Goal: Task Accomplishment & Management: Use online tool/utility

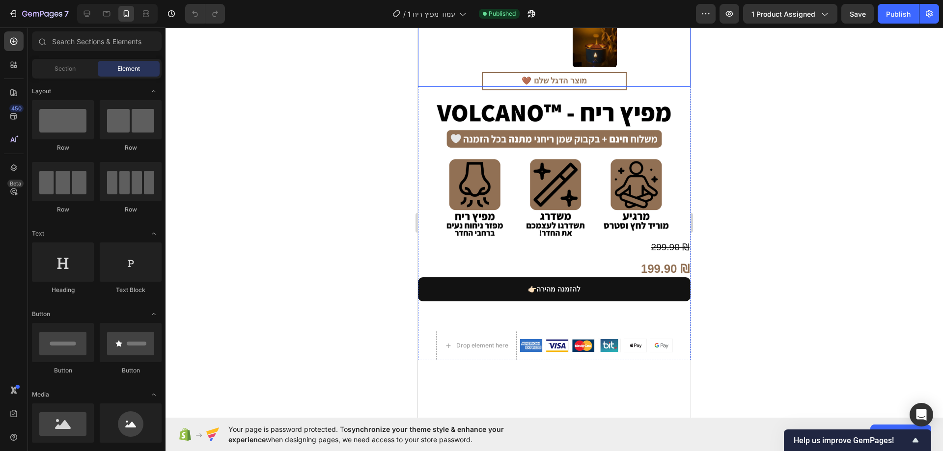
scroll to position [344, 0]
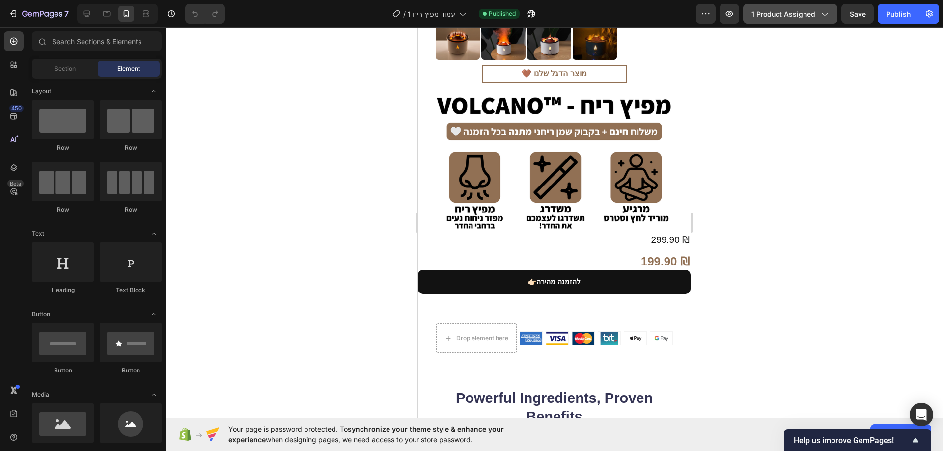
click at [821, 17] on icon "button" at bounding box center [824, 14] width 10 height 10
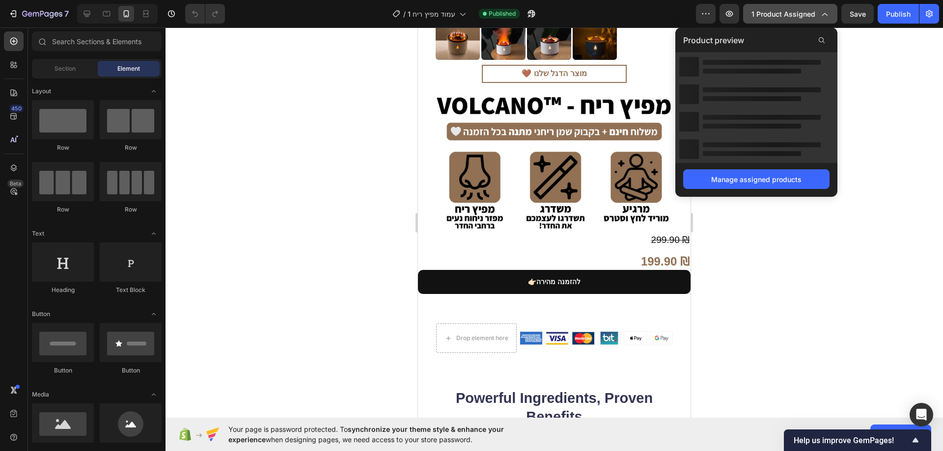
click at [824, 17] on icon "button" at bounding box center [824, 14] width 10 height 10
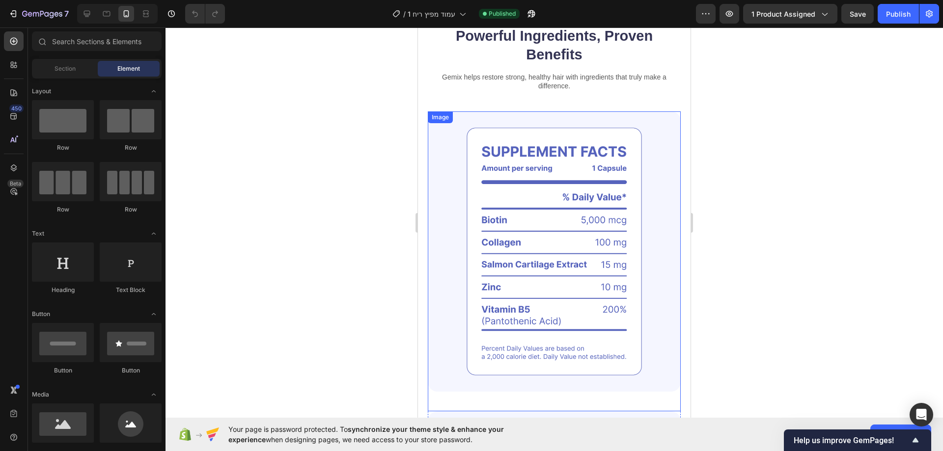
scroll to position [687, 0]
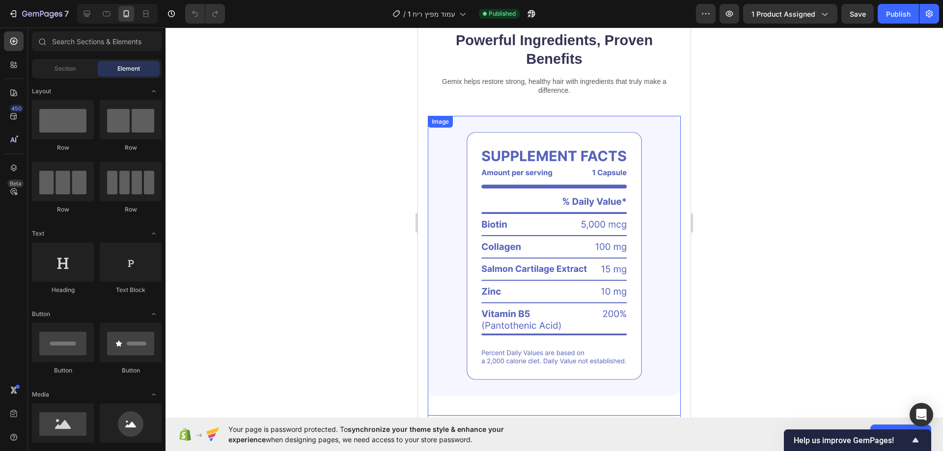
click at [575, 168] on img at bounding box center [554, 256] width 253 height 280
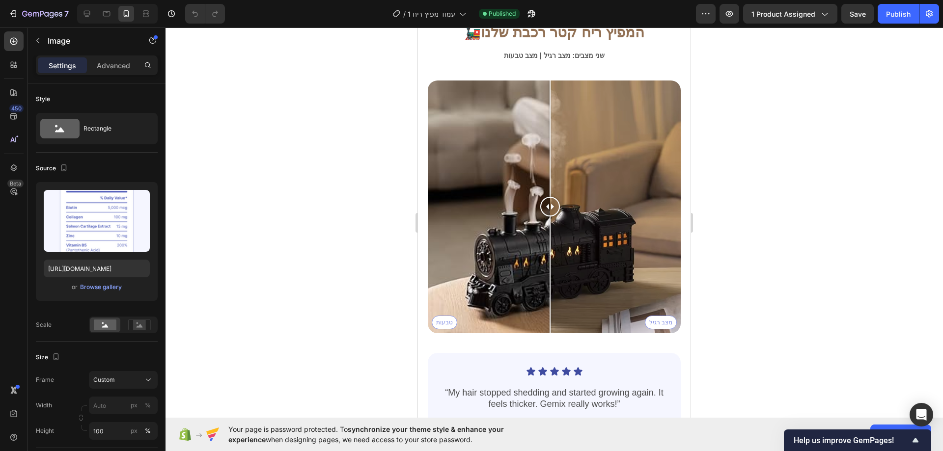
scroll to position [2554, 0]
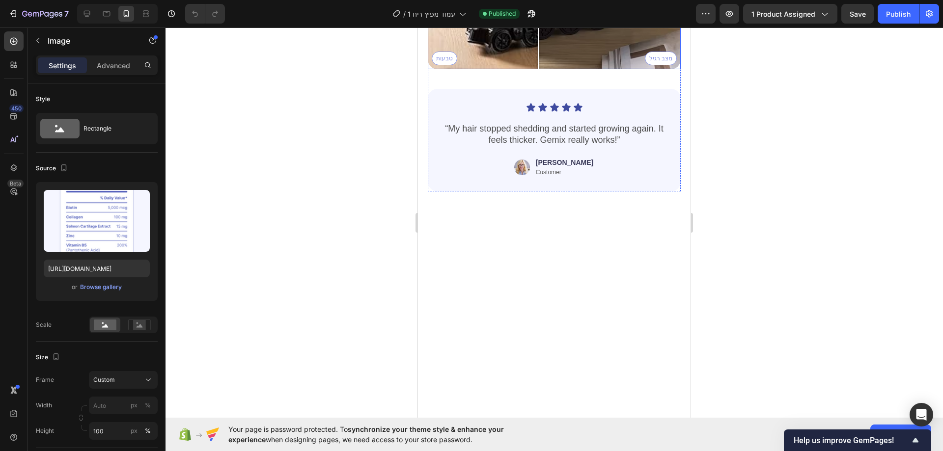
drag, startPoint x: 549, startPoint y: 246, endPoint x: 538, endPoint y: 260, distance: 18.3
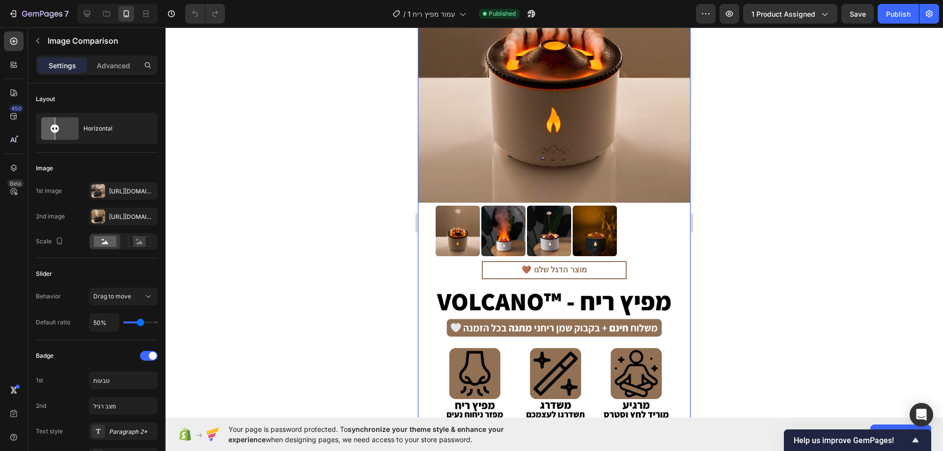
scroll to position [0, 0]
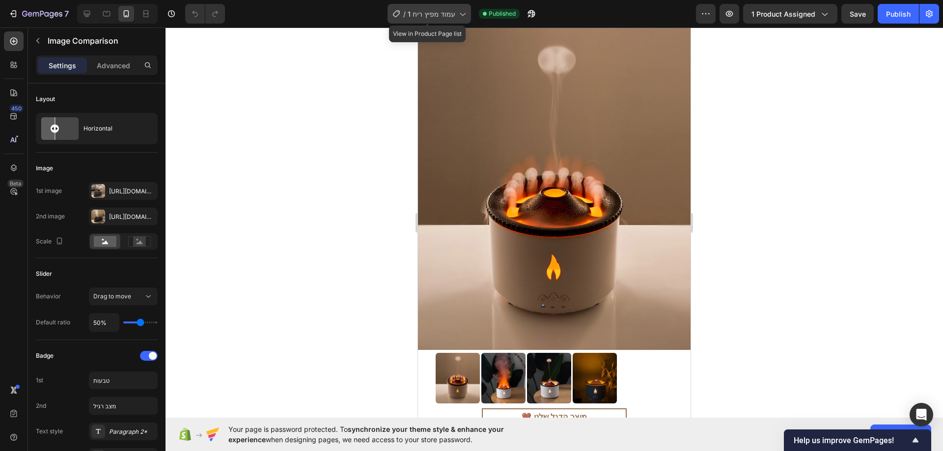
click at [429, 20] on div "/ עמוד מפיץ ריח 1" at bounding box center [428, 14] width 83 height 20
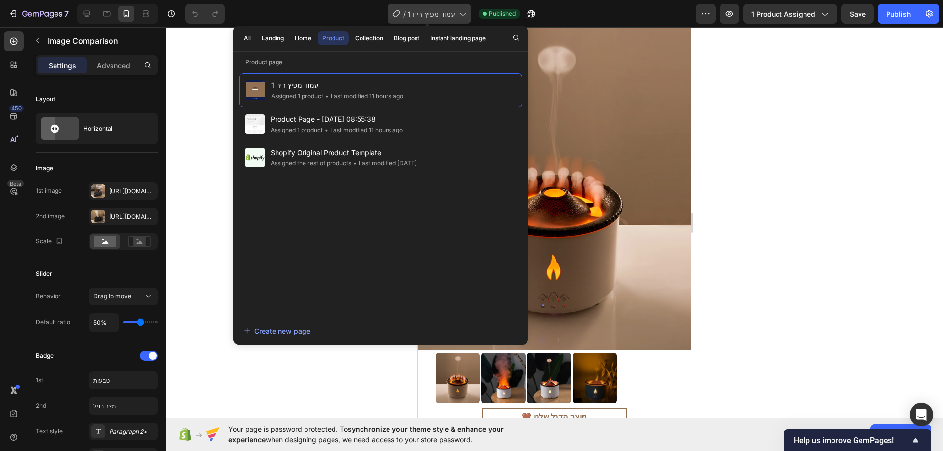
click at [429, 20] on div "/ עמוד מפיץ ריח 1" at bounding box center [428, 14] width 83 height 20
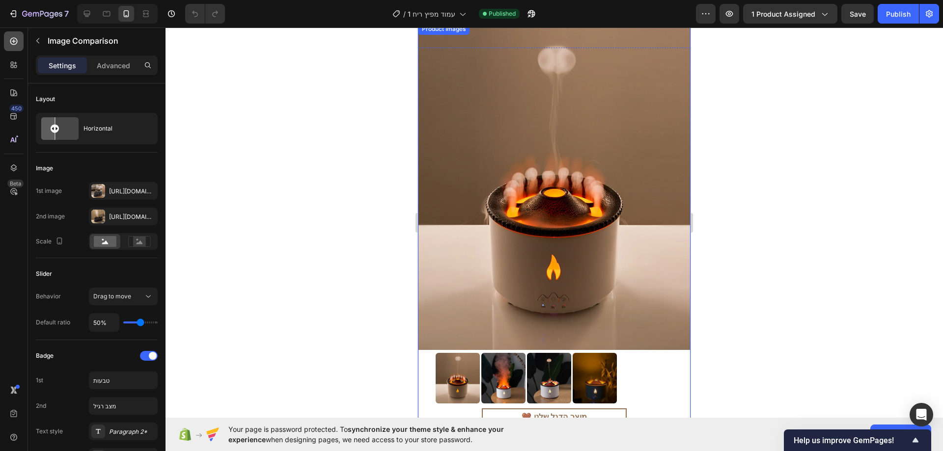
click at [17, 42] on icon at bounding box center [13, 41] width 7 height 7
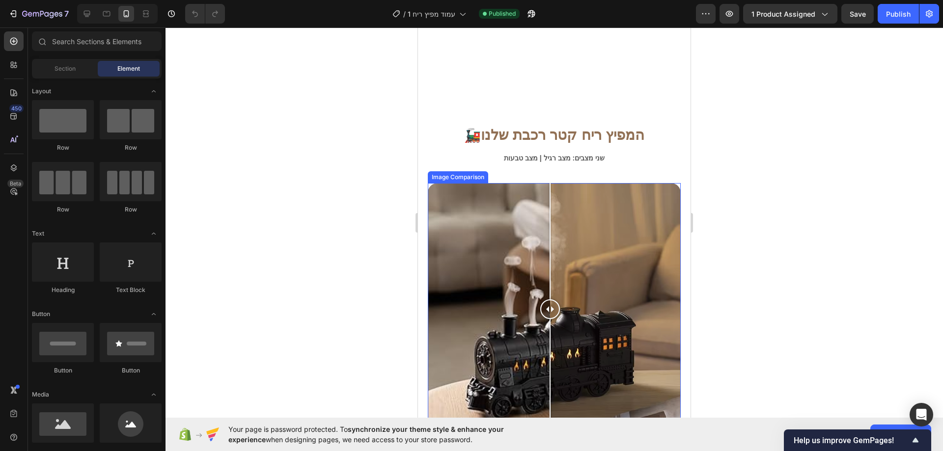
scroll to position [3487, 0]
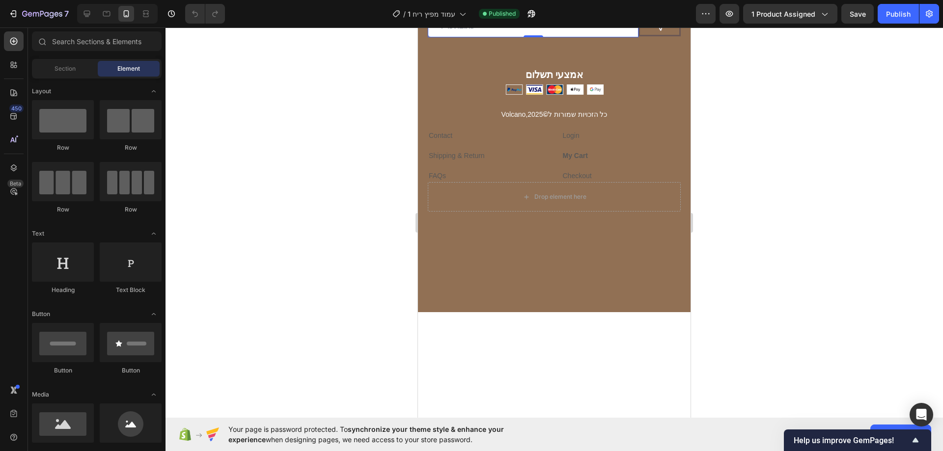
click at [589, 37] on input "email" at bounding box center [533, 26] width 211 height 22
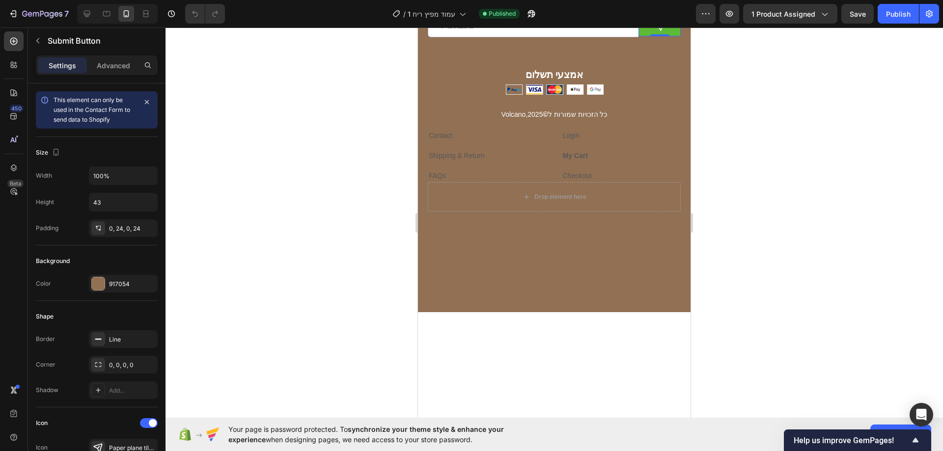
click at [641, 36] on button "Send" at bounding box center [659, 25] width 42 height 21
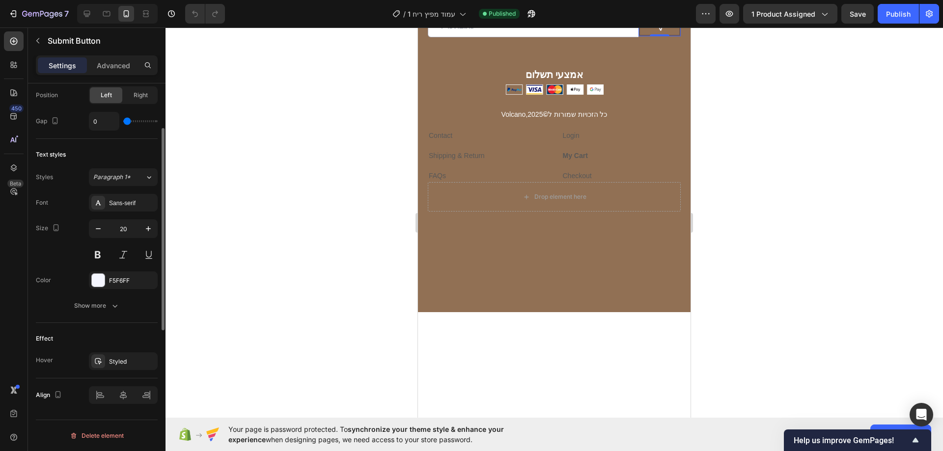
scroll to position [0, 0]
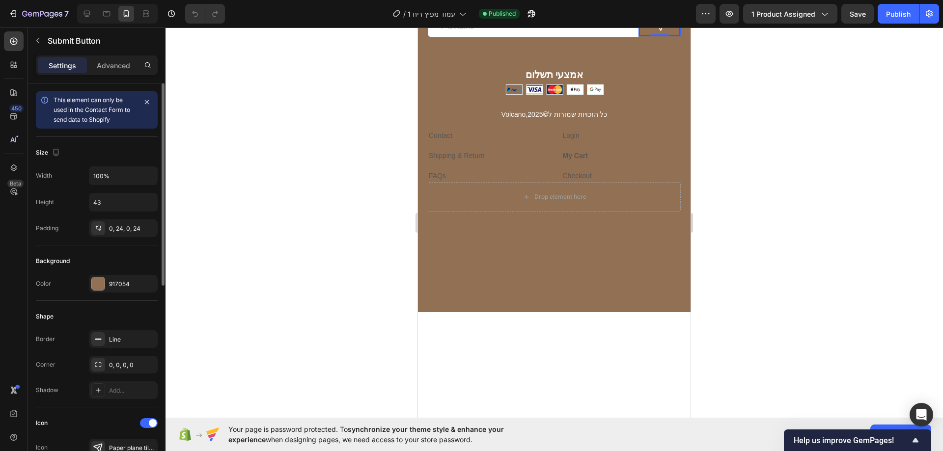
click at [113, 56] on div "Settings Advanced" at bounding box center [97, 65] width 122 height 20
click at [113, 67] on p "Advanced" at bounding box center [113, 65] width 33 height 10
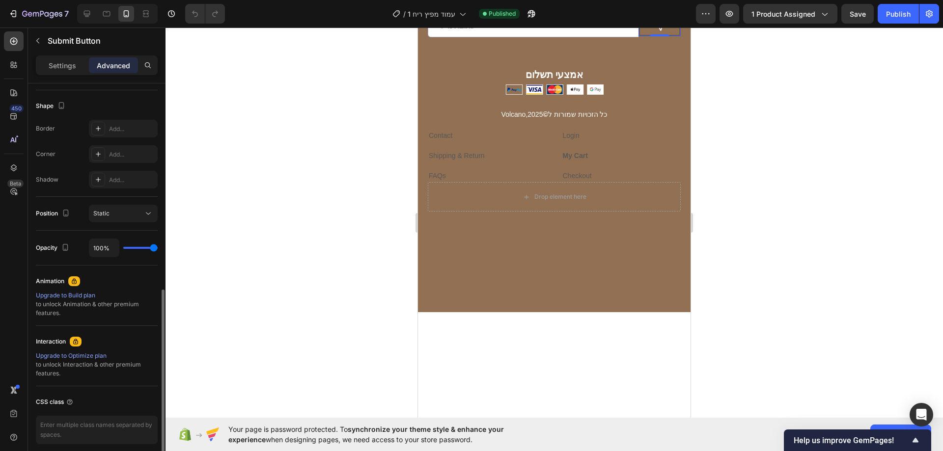
scroll to position [286, 0]
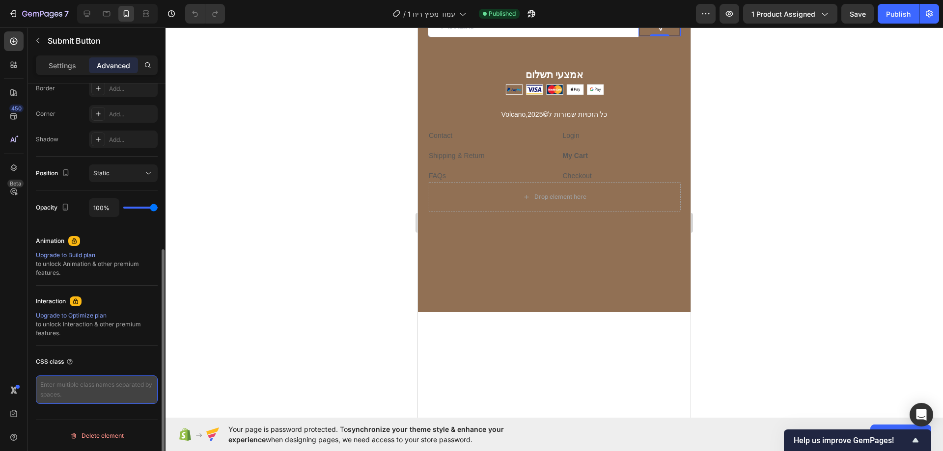
click at [60, 382] on textarea at bounding box center [97, 390] width 122 height 28
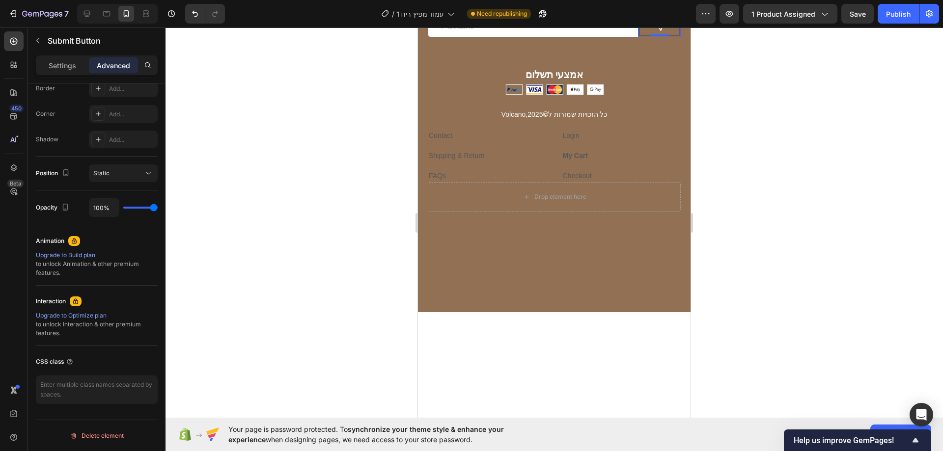
click at [494, 37] on input "email" at bounding box center [533, 26] width 211 height 22
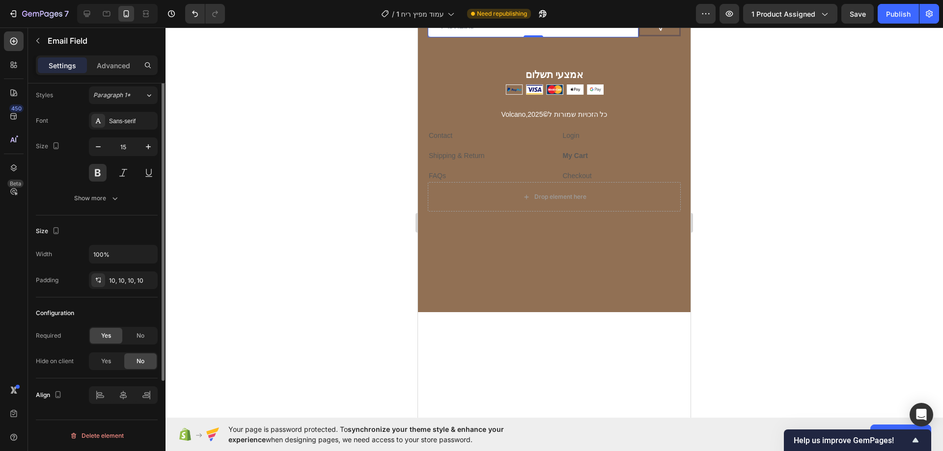
scroll to position [0, 0]
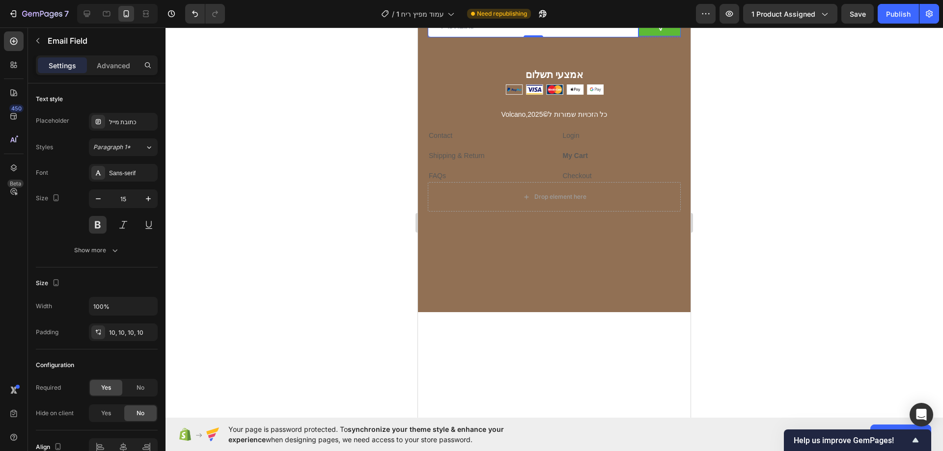
click at [638, 36] on button "Send" at bounding box center [659, 25] width 42 height 21
click at [540, 37] on input "email" at bounding box center [533, 26] width 211 height 22
click at [799, 247] on div at bounding box center [553, 239] width 777 height 424
click at [512, 37] on input "email" at bounding box center [533, 26] width 211 height 22
type input "eeeeeeeeeeewe"
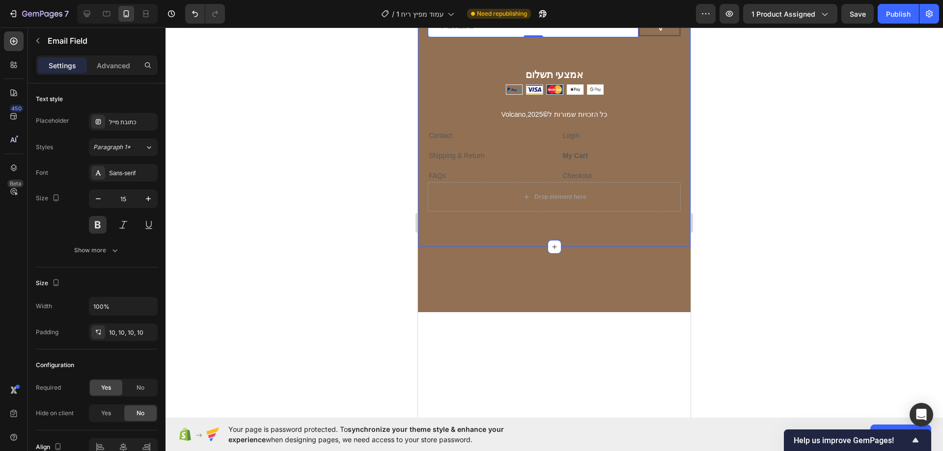
click at [373, 271] on div at bounding box center [553, 239] width 777 height 424
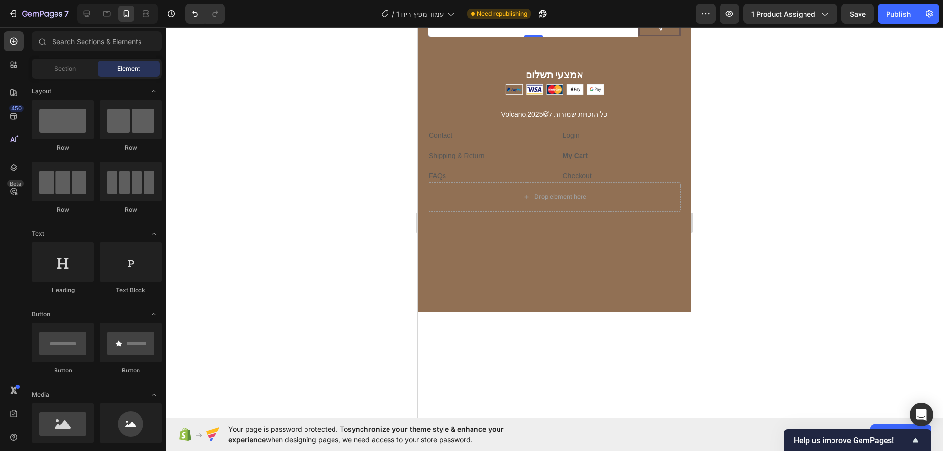
click at [592, 37] on input "email" at bounding box center [533, 26] width 211 height 22
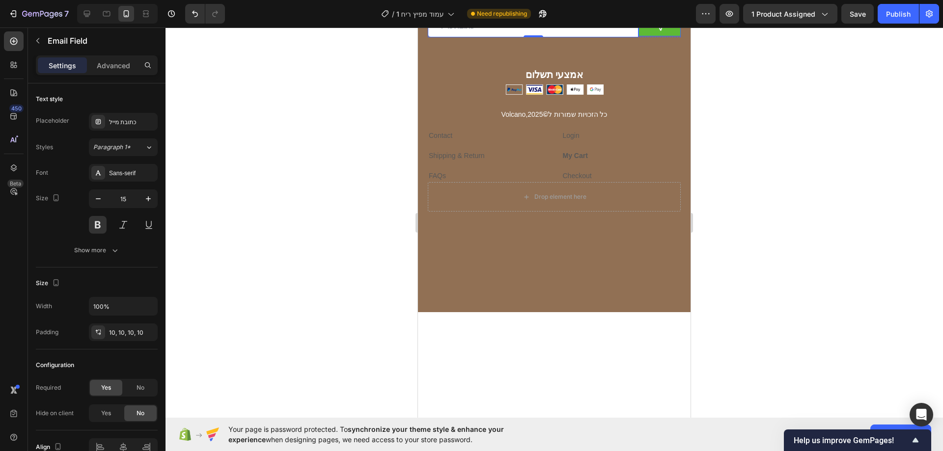
click at [640, 36] on button "Send" at bounding box center [659, 25] width 42 height 21
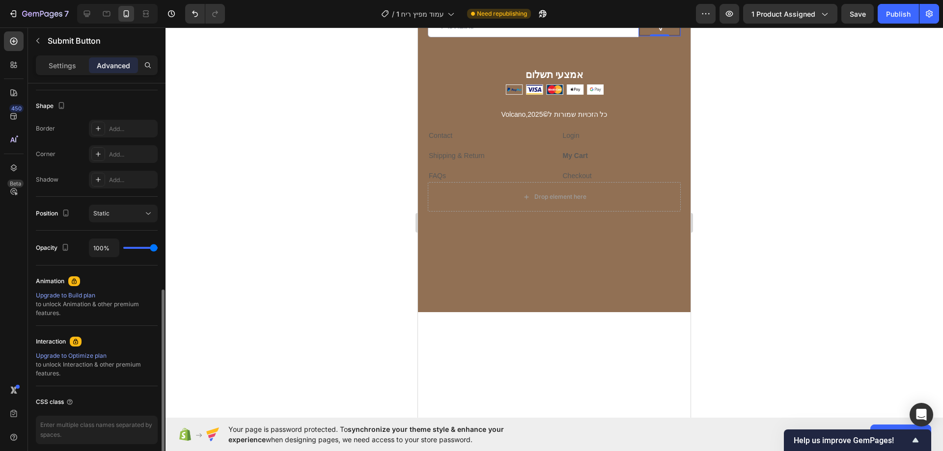
scroll to position [286, 0]
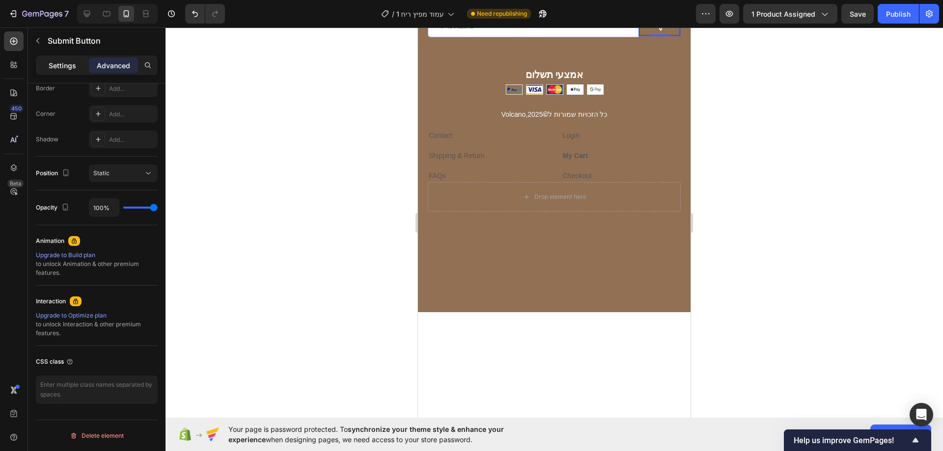
click at [64, 66] on p "Settings" at bounding box center [62, 65] width 27 height 10
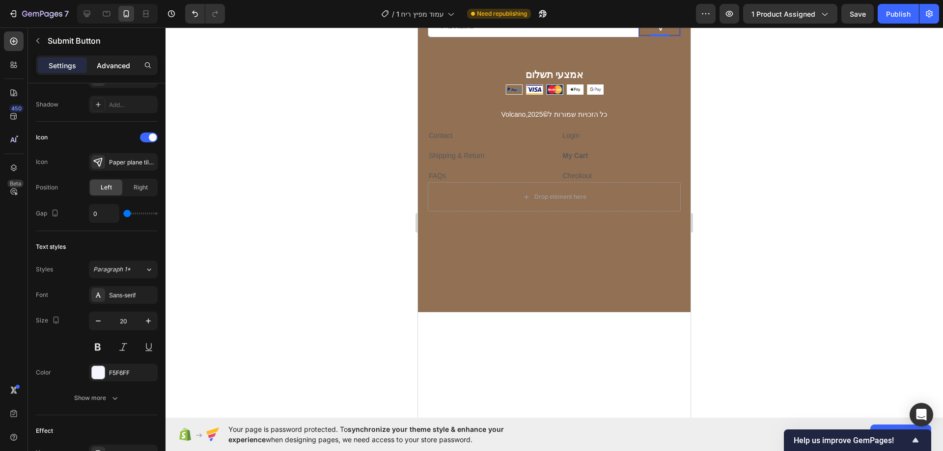
click at [109, 59] on div "Advanced" at bounding box center [113, 65] width 49 height 16
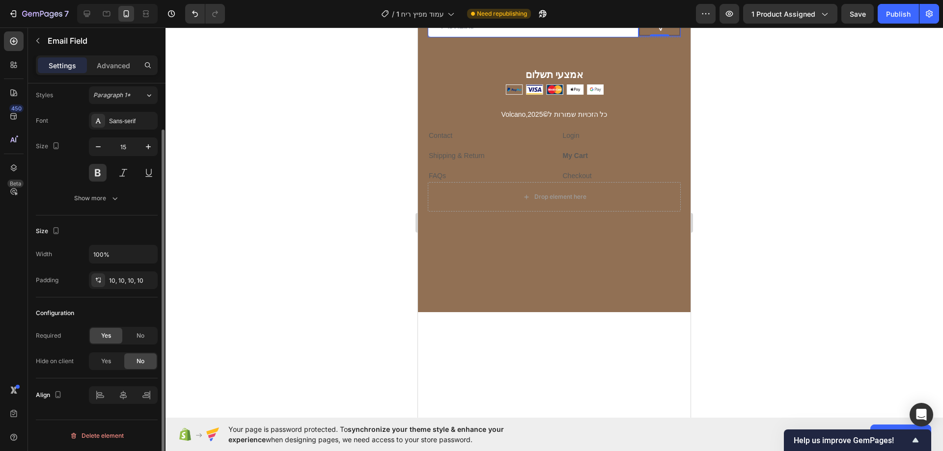
click at [470, 37] on input "email" at bounding box center [533, 26] width 211 height 22
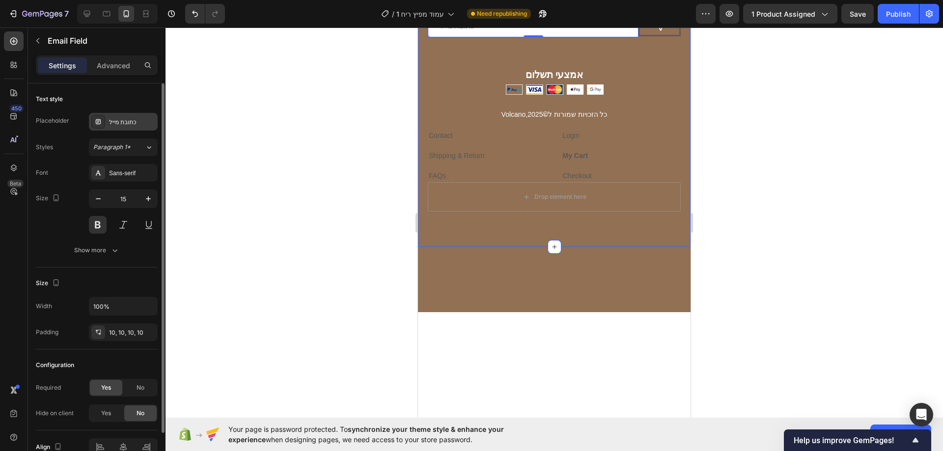
click at [126, 117] on div "כתובת מייל" at bounding box center [123, 122] width 69 height 18
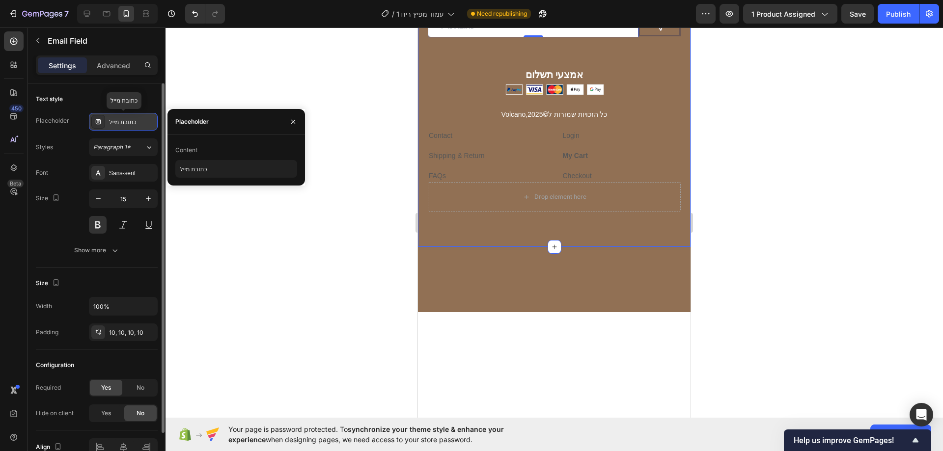
click at [126, 117] on div "כתובת מייל" at bounding box center [123, 122] width 69 height 18
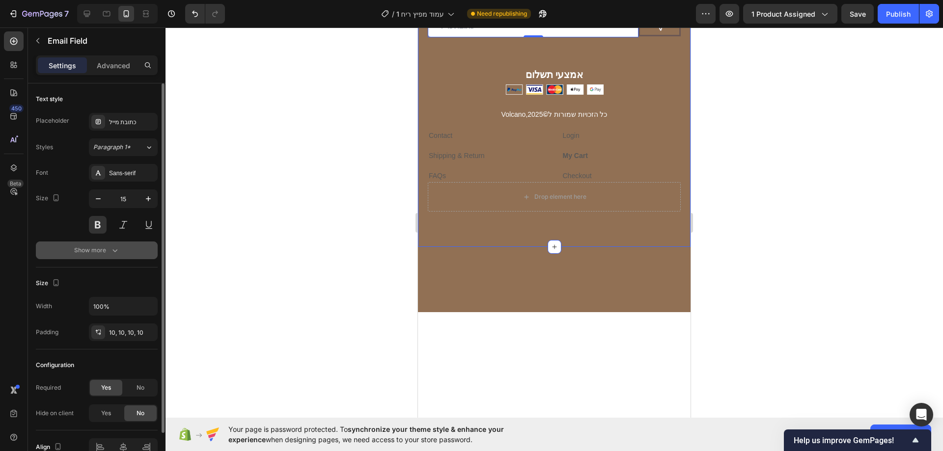
click at [117, 250] on icon "button" at bounding box center [115, 251] width 10 height 10
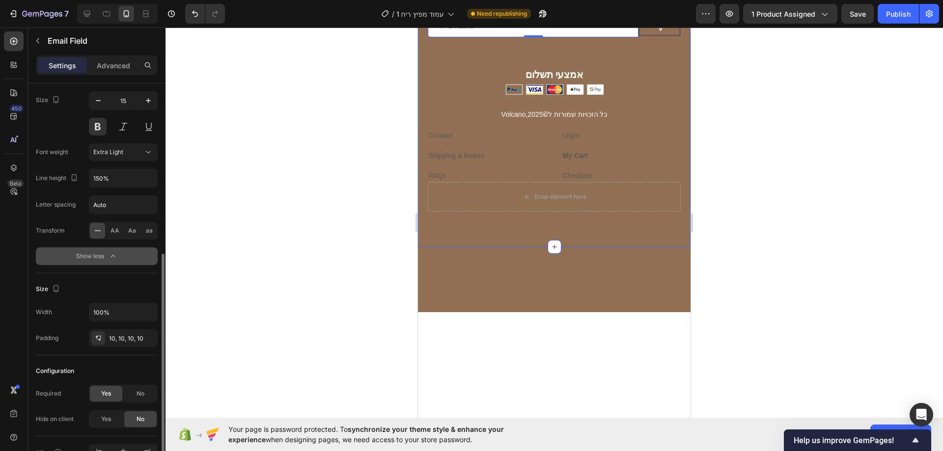
scroll to position [156, 0]
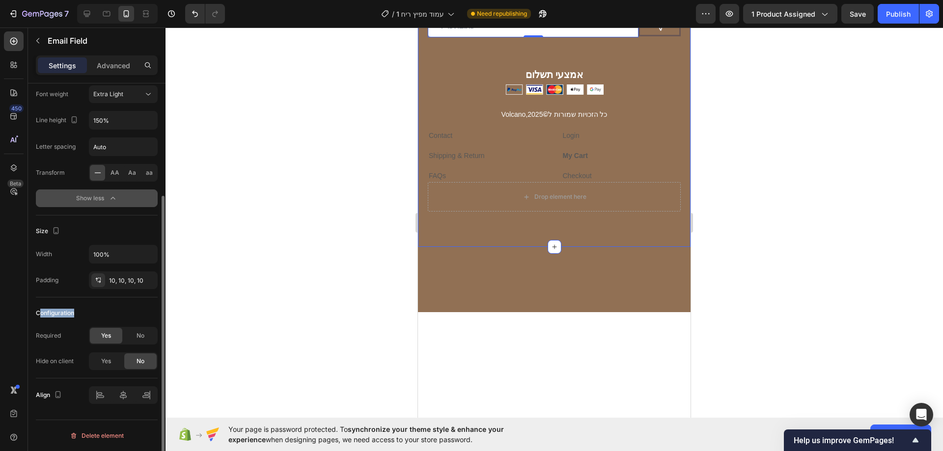
drag, startPoint x: 73, startPoint y: 313, endPoint x: 41, endPoint y: 315, distance: 32.5
click at [41, 315] on div "Configuration" at bounding box center [97, 313] width 122 height 16
drag, startPoint x: 77, startPoint y: 361, endPoint x: 31, endPoint y: 362, distance: 45.2
click at [31, 362] on div "Text style Placeholder כתובת מייל Styles Paragraph 1* Font Sans-serif Size 15 F…" at bounding box center [96, 203] width 137 height 552
click at [76, 358] on div "Hide on client Yes No" at bounding box center [97, 362] width 122 height 18
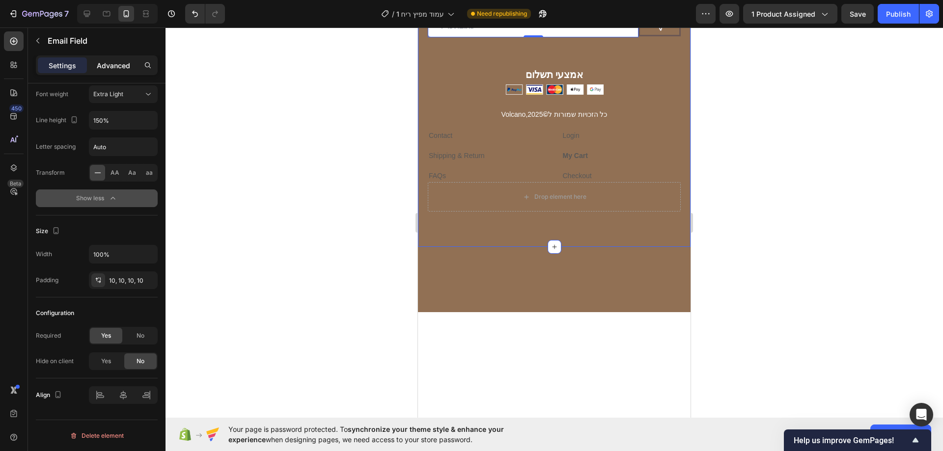
click at [119, 64] on p "Advanced" at bounding box center [113, 65] width 33 height 10
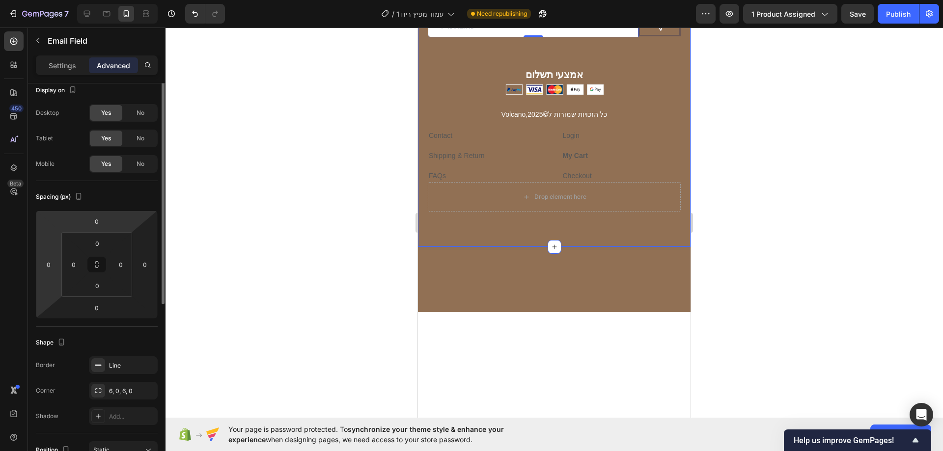
scroll to position [0, 0]
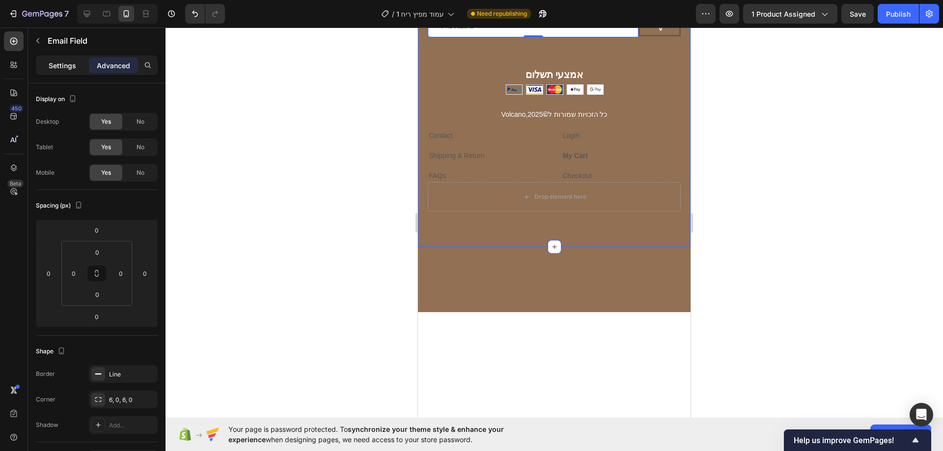
click at [71, 67] on p "Settings" at bounding box center [62, 65] width 27 height 10
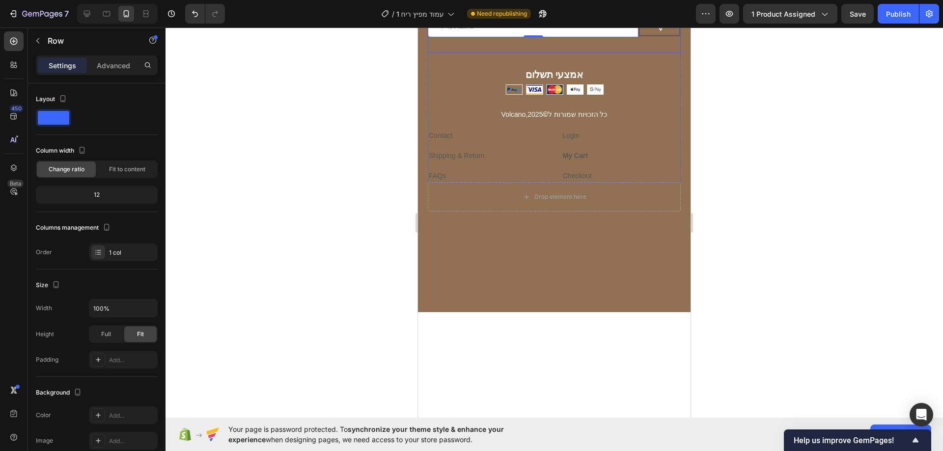
click at [493, 53] on div "הירשמו למיילים שלנו Heading !הירשמו למיילים שלנו וקבלו הצעות, מבצעים והנחות בלע…" at bounding box center [554, 14] width 253 height 78
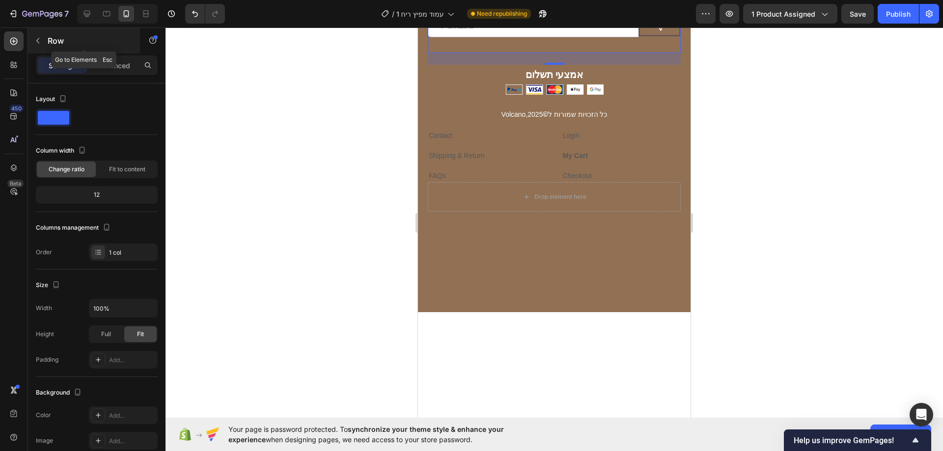
click at [42, 47] on button "button" at bounding box center [38, 41] width 16 height 16
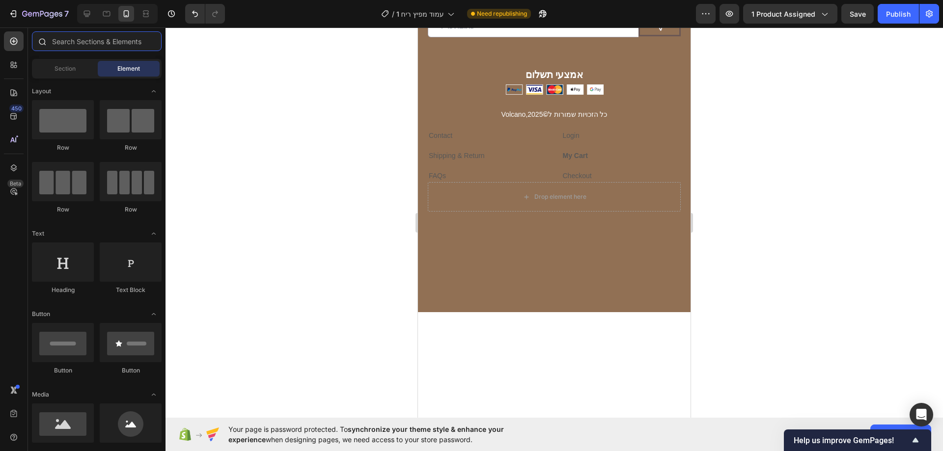
click at [98, 47] on input "text" at bounding box center [97, 41] width 130 height 20
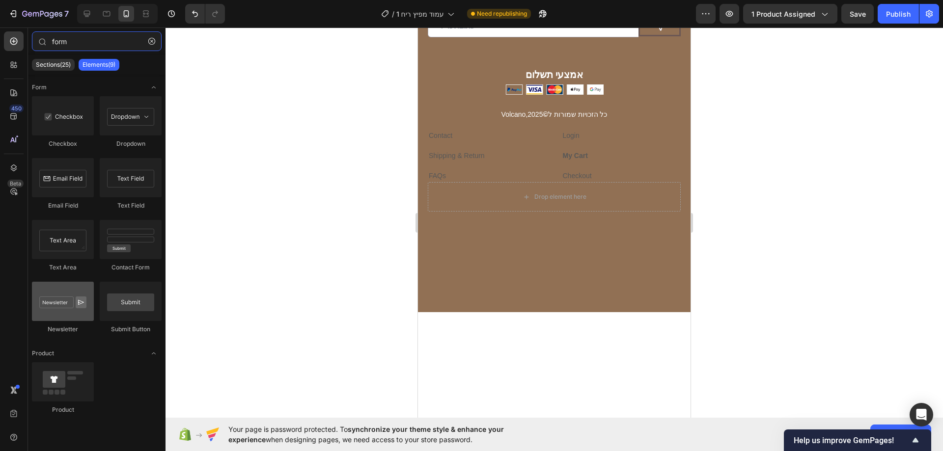
type input "form"
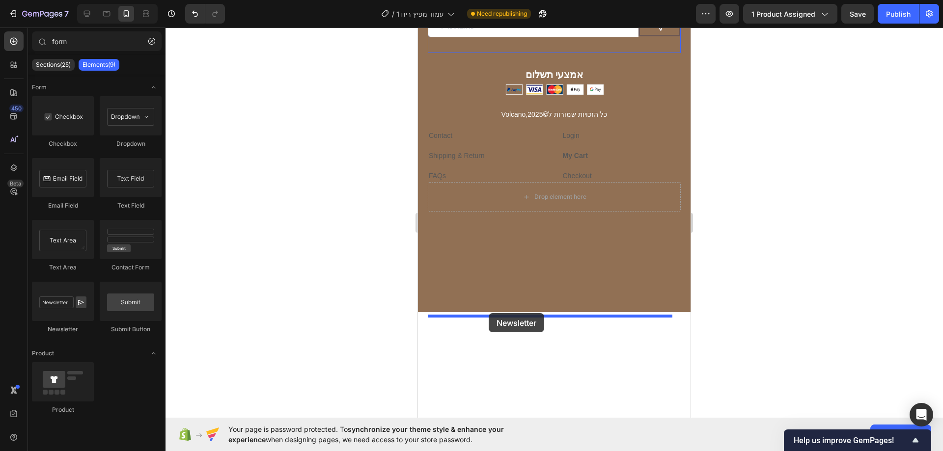
drag, startPoint x: 484, startPoint y: 329, endPoint x: 489, endPoint y: 313, distance: 16.3
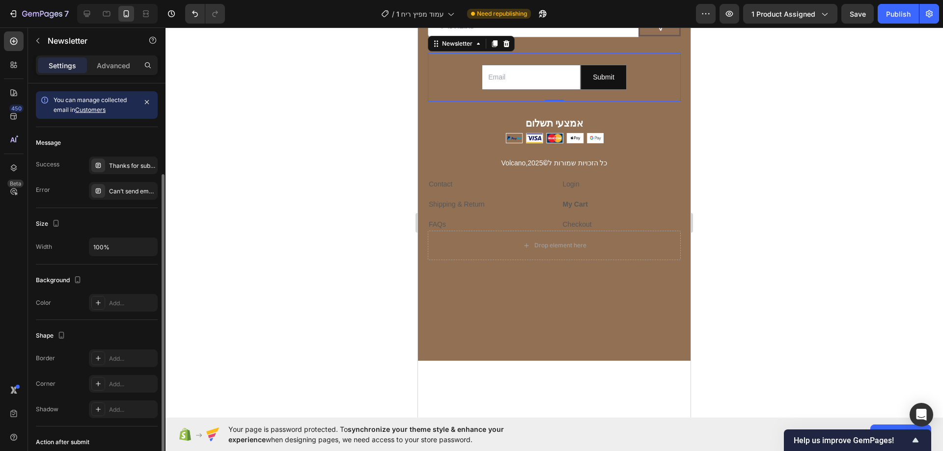
scroll to position [70, 0]
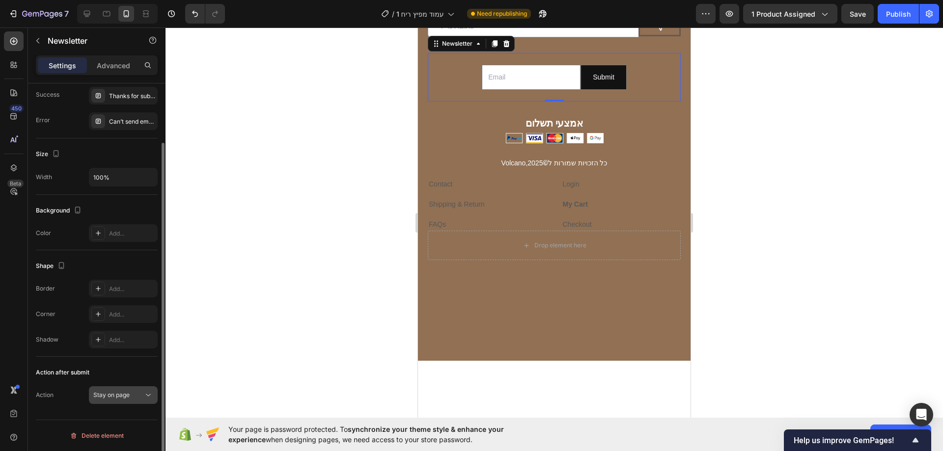
click at [129, 393] on span "Stay on page" at bounding box center [111, 394] width 36 height 7
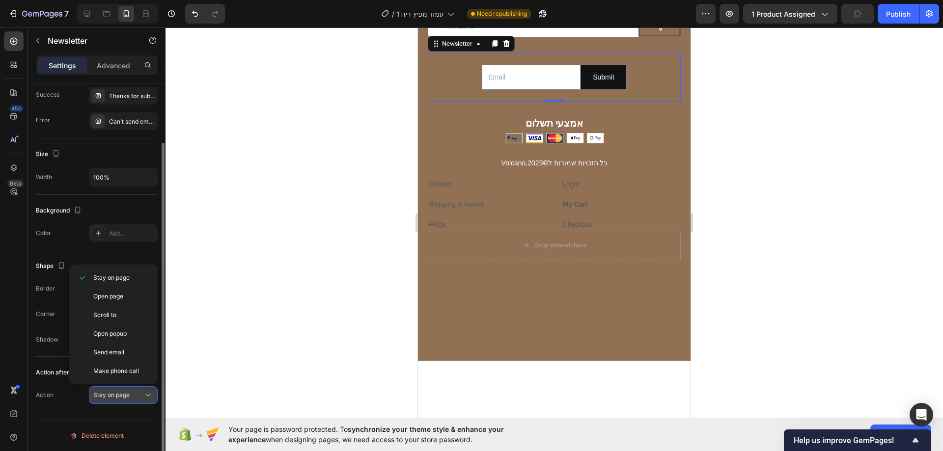
click at [129, 393] on span "Stay on page" at bounding box center [111, 394] width 36 height 7
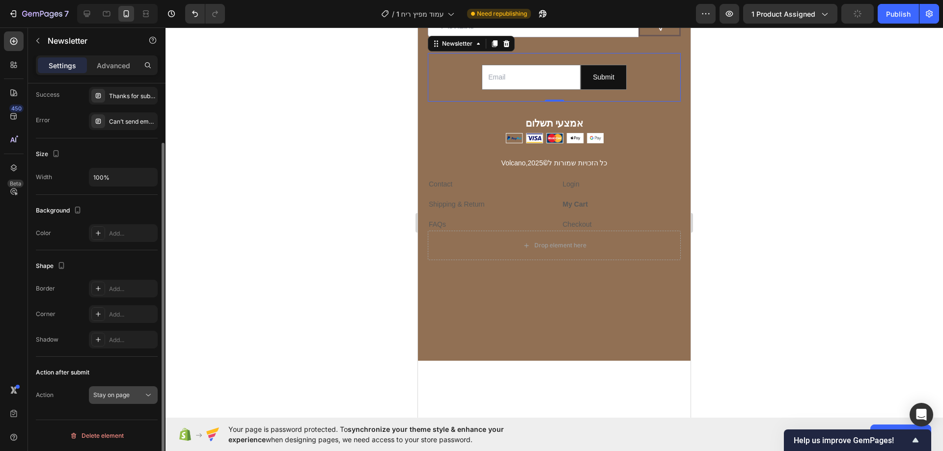
click at [129, 393] on span "Stay on page" at bounding box center [111, 394] width 36 height 7
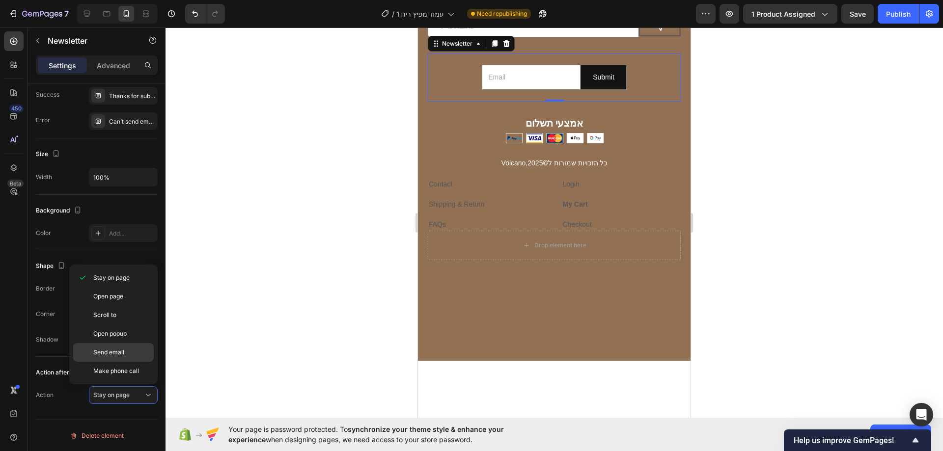
click at [120, 350] on span "Send email" at bounding box center [108, 352] width 31 height 9
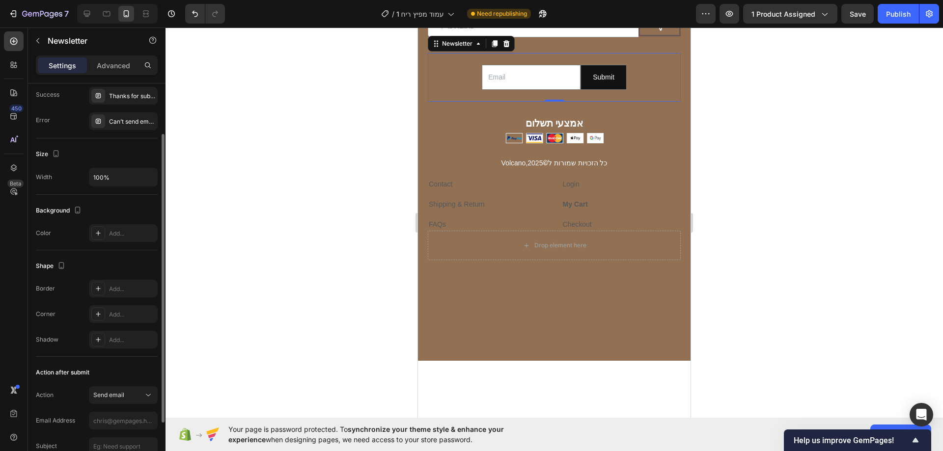
scroll to position [146, 0]
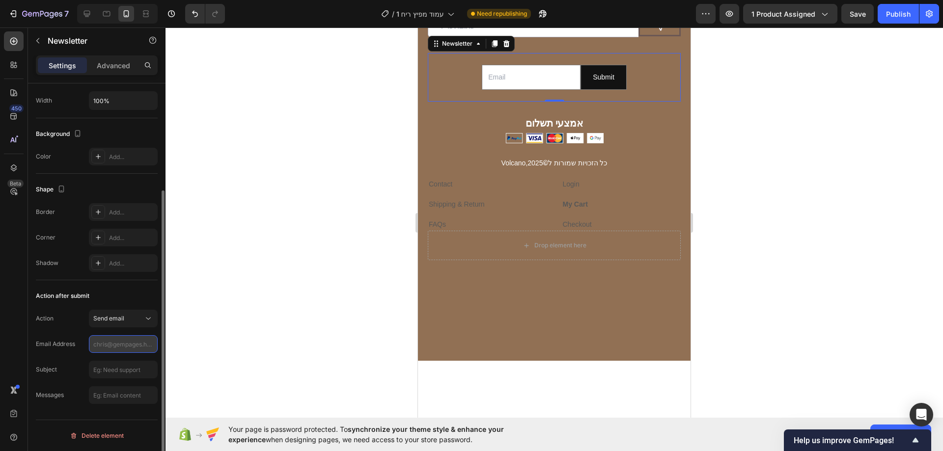
click at [120, 343] on input "text" at bounding box center [123, 344] width 69 height 18
click at [126, 343] on input "text" at bounding box center [123, 344] width 69 height 18
type input "[PERSON_NAME]"
click at [498, 37] on input "email" at bounding box center [533, 26] width 211 height 22
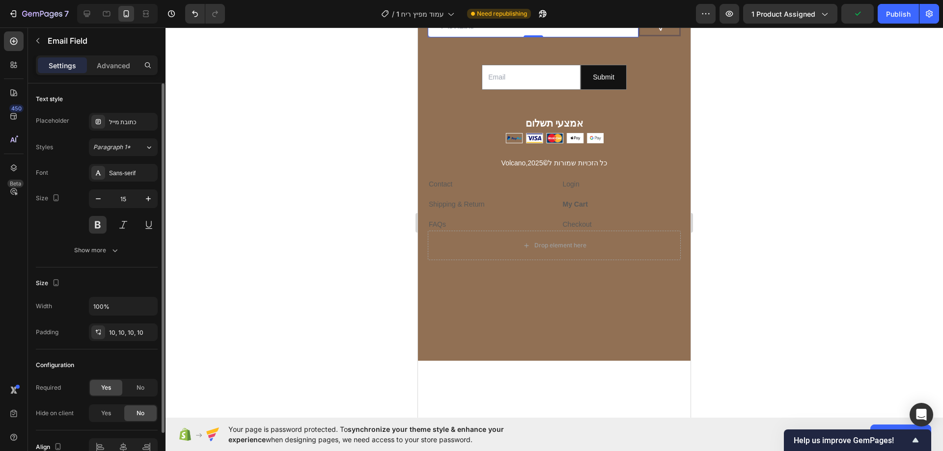
scroll to position [52, 0]
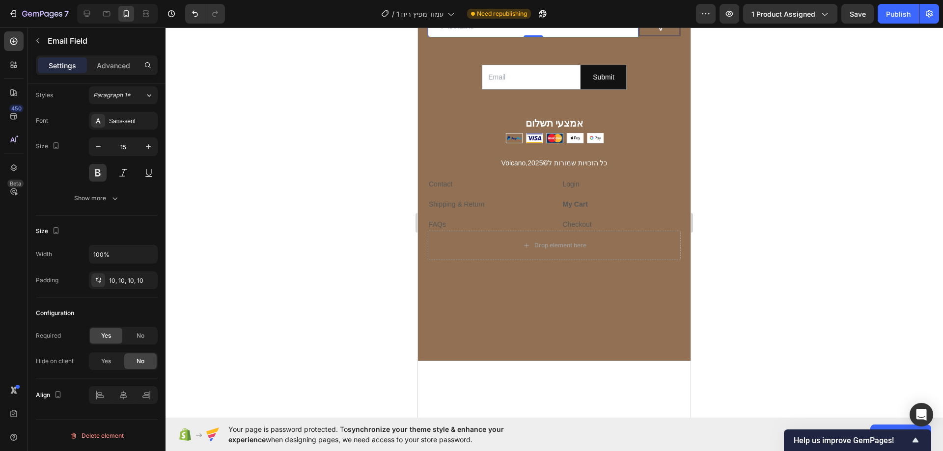
click at [509, 10] on icon at bounding box center [506, 6] width 8 height 8
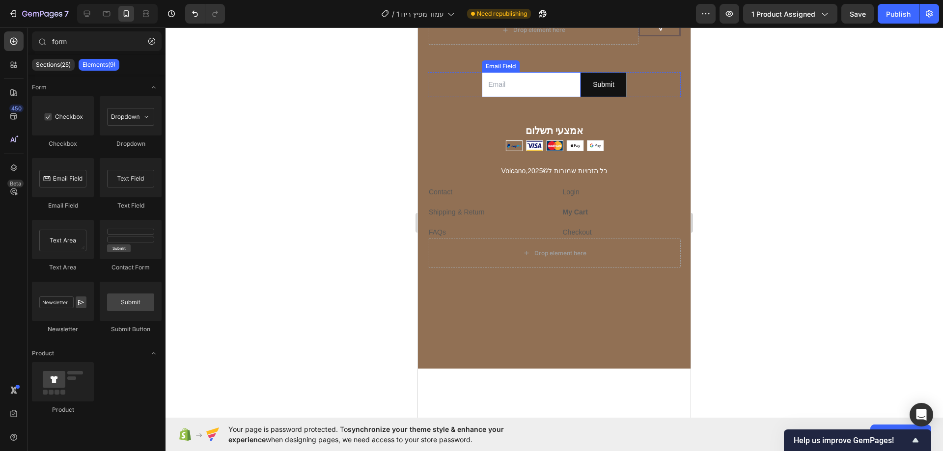
click at [518, 97] on input "email" at bounding box center [531, 84] width 99 height 25
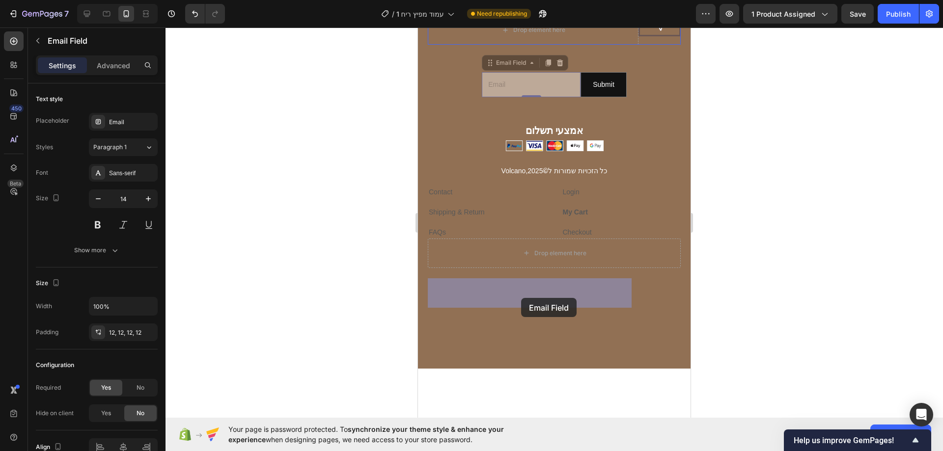
drag, startPoint x: 532, startPoint y: 344, endPoint x: 521, endPoint y: 298, distance: 47.5
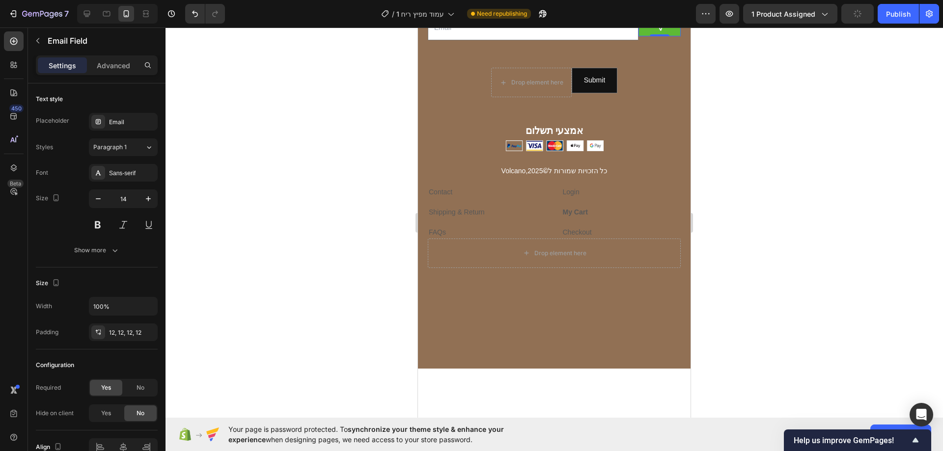
click at [642, 36] on button "Send" at bounding box center [659, 25] width 42 height 21
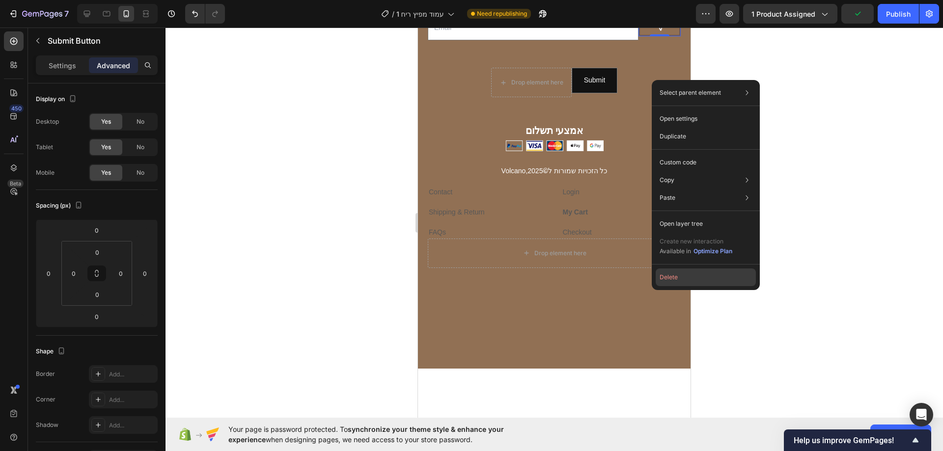
click at [660, 279] on button "Delete" at bounding box center [706, 278] width 100 height 18
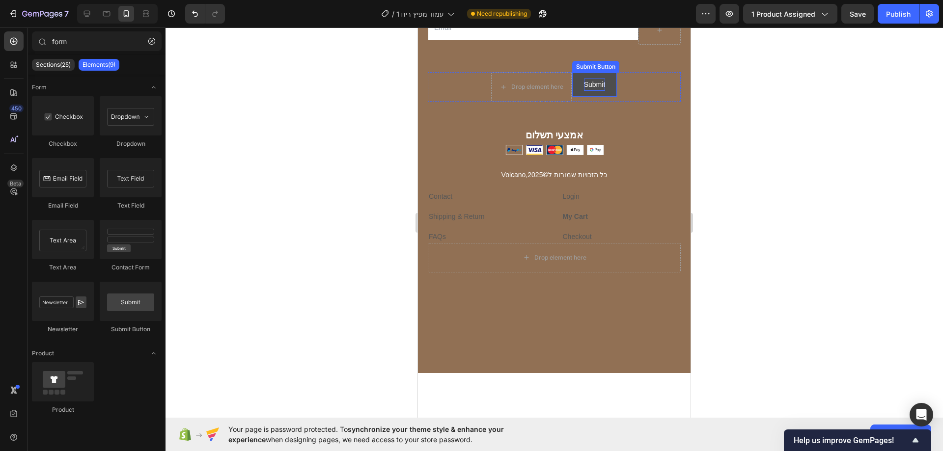
click at [590, 91] on div "Submit" at bounding box center [595, 85] width 22 height 12
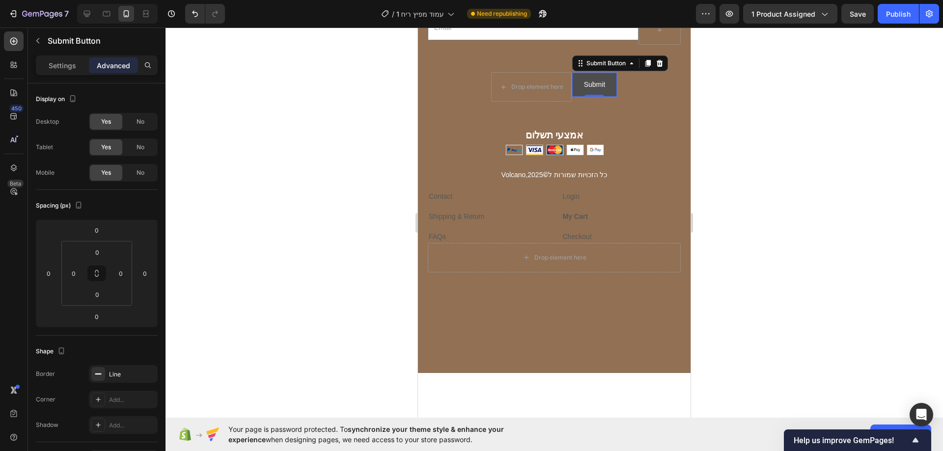
click at [576, 97] on button "Submit" at bounding box center [594, 85] width 45 height 24
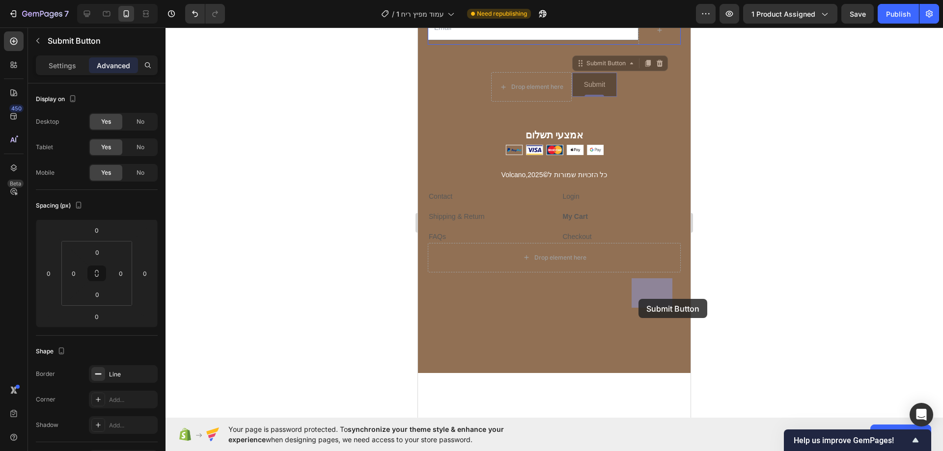
drag, startPoint x: 599, startPoint y: 336, endPoint x: 639, endPoint y: 298, distance: 55.6
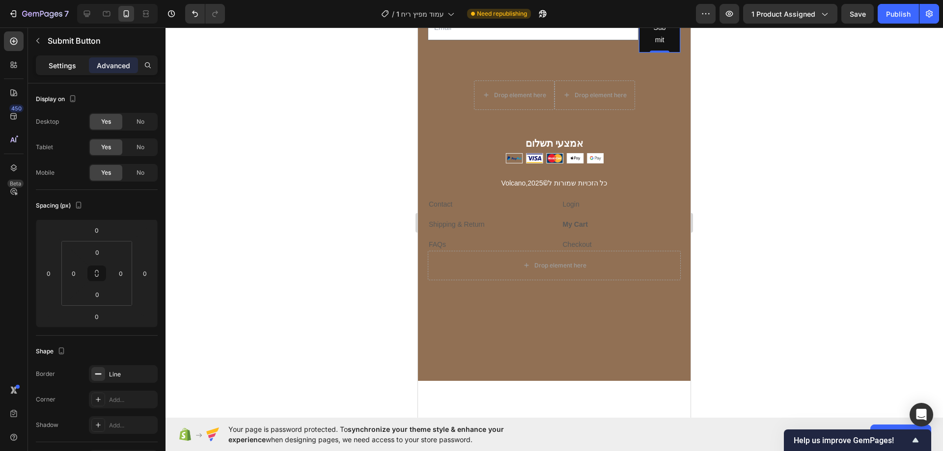
click at [71, 69] on p "Settings" at bounding box center [62, 65] width 27 height 10
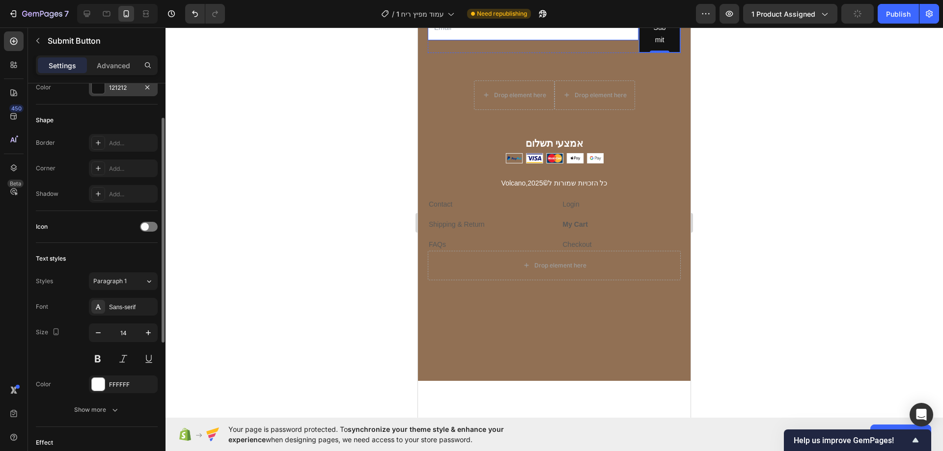
scroll to position [246, 0]
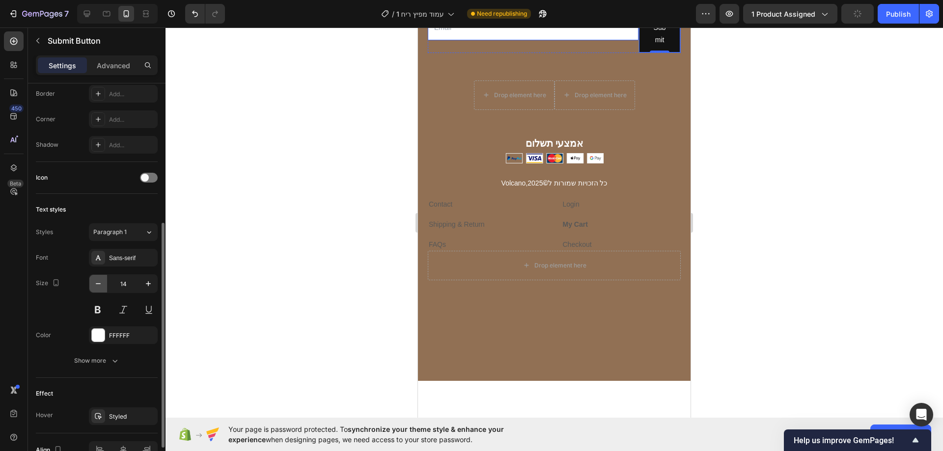
click at [95, 287] on icon "button" at bounding box center [98, 284] width 10 height 10
click at [96, 287] on icon "button" at bounding box center [98, 284] width 10 height 10
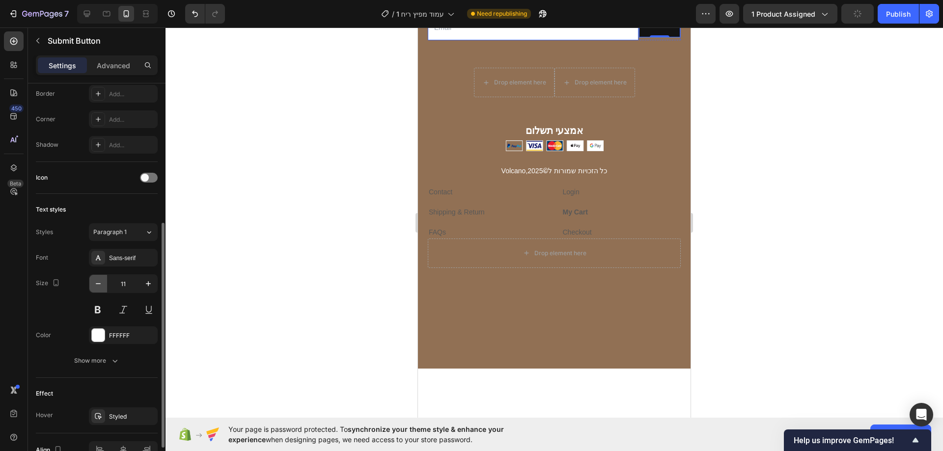
click at [96, 287] on icon "button" at bounding box center [98, 284] width 10 height 10
type input "9"
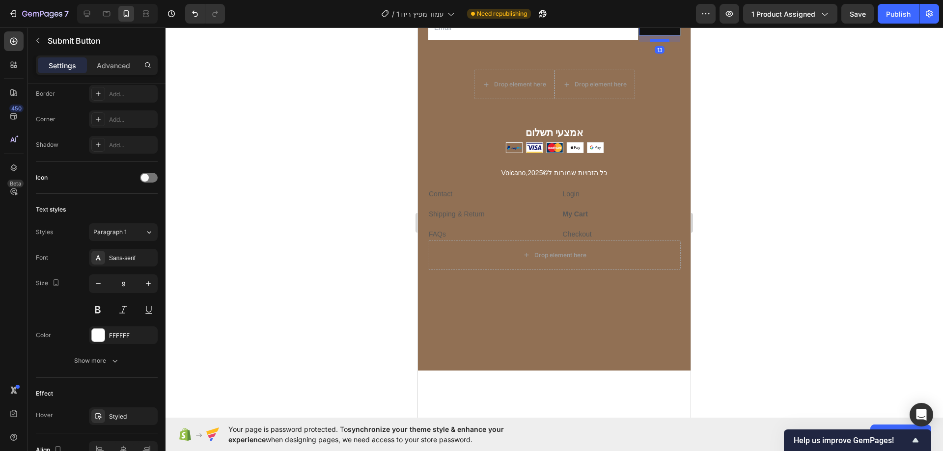
drag, startPoint x: 653, startPoint y: 297, endPoint x: 653, endPoint y: 303, distance: 6.4
click at [653, 42] on div at bounding box center [660, 40] width 20 height 3
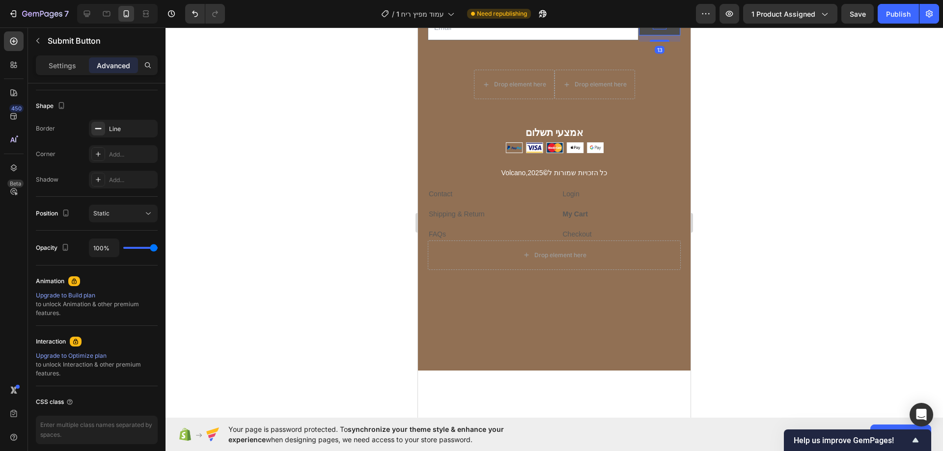
click at [654, 29] on div "Submit" at bounding box center [660, 26] width 14 height 8
click at [662, 35] on button "Submit" at bounding box center [659, 26] width 41 height 20
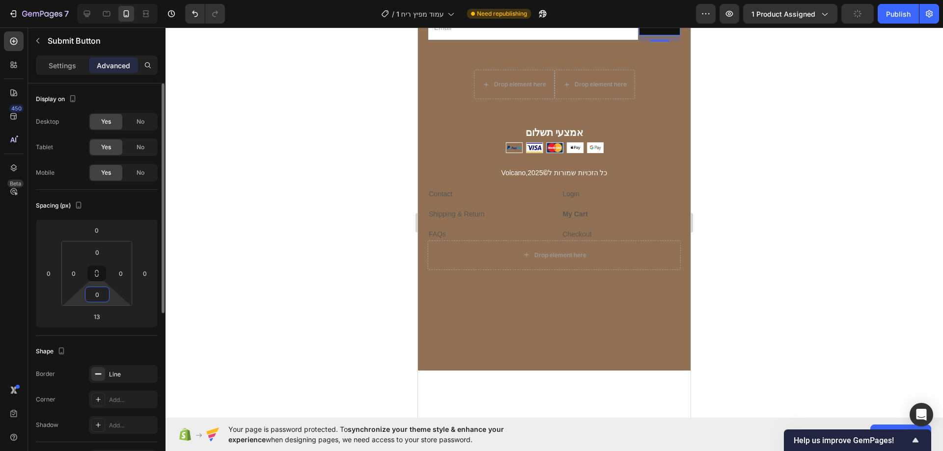
click at [101, 290] on input "0" at bounding box center [97, 294] width 20 height 15
click at [101, 290] on input "1" at bounding box center [97, 294] width 20 height 15
type input "1"
click at [107, 297] on div "1" at bounding box center [97, 295] width 25 height 16
click at [83, 0] on html "7 / עמוד מפיץ ריח 1 Need republishing Preview 1 product assigned Save Publish 4…" at bounding box center [471, 0] width 943 height 0
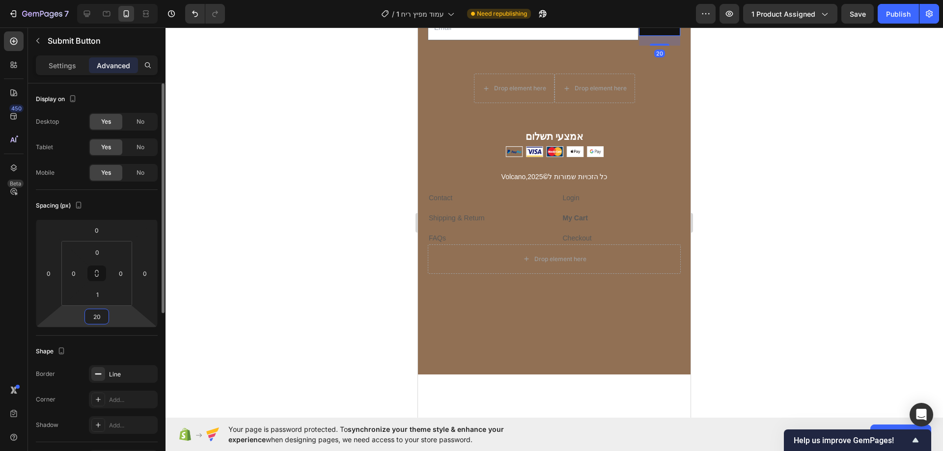
type input "2"
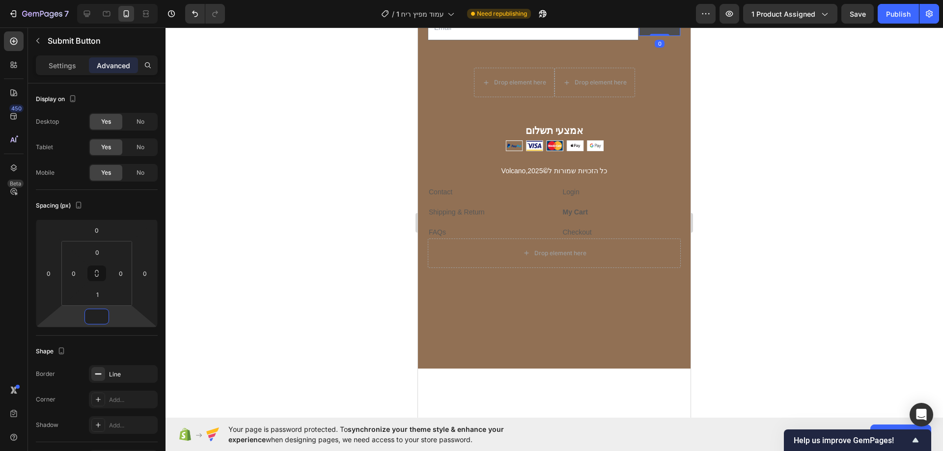
type input "0"
click at [639, 35] on button "Submit" at bounding box center [659, 26] width 41 height 20
click at [650, 36] on div at bounding box center [660, 34] width 20 height 3
click at [57, 68] on p "Settings" at bounding box center [62, 65] width 27 height 10
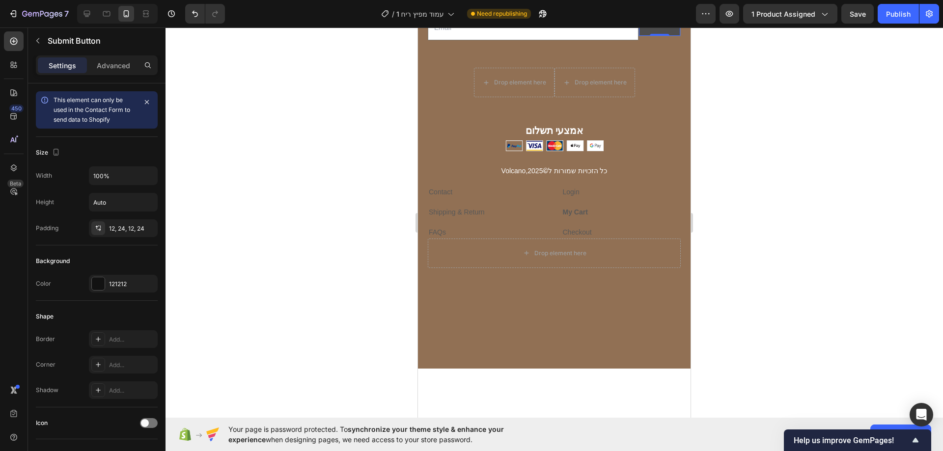
click at [639, 35] on button "Submit" at bounding box center [659, 26] width 41 height 20
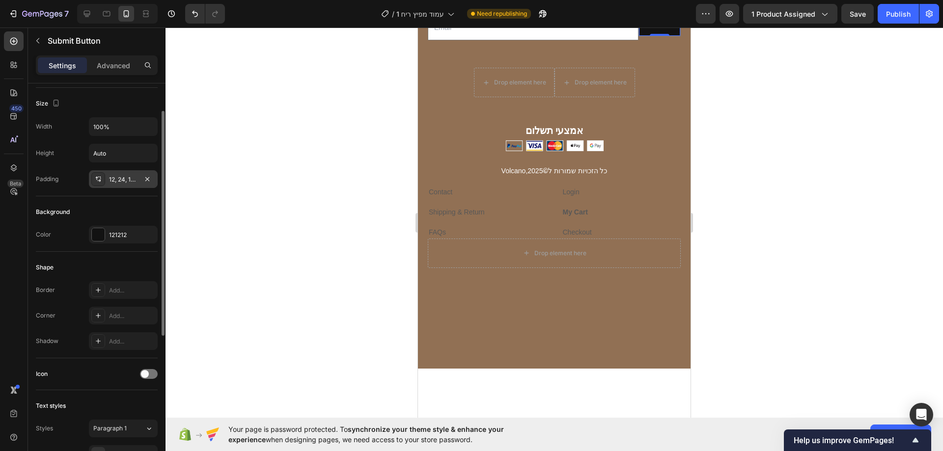
click at [128, 177] on div "12, 24, 12, 24" at bounding box center [123, 179] width 28 height 9
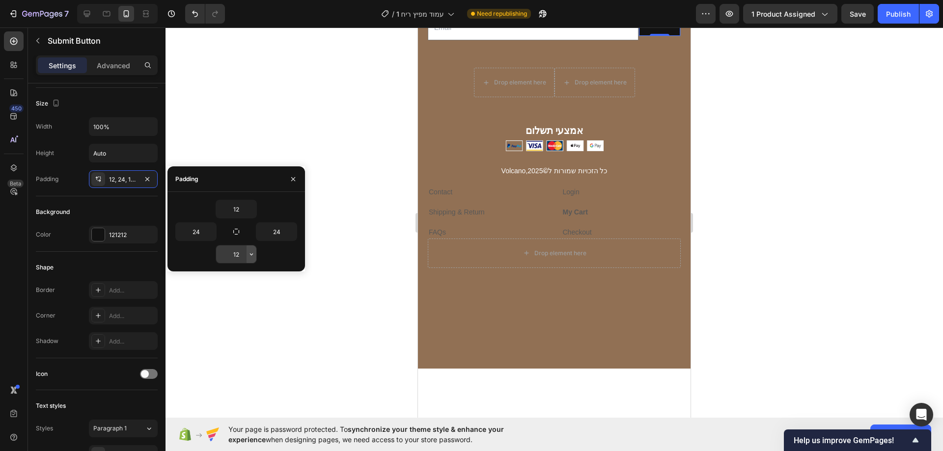
click at [248, 255] on icon "button" at bounding box center [251, 254] width 8 height 8
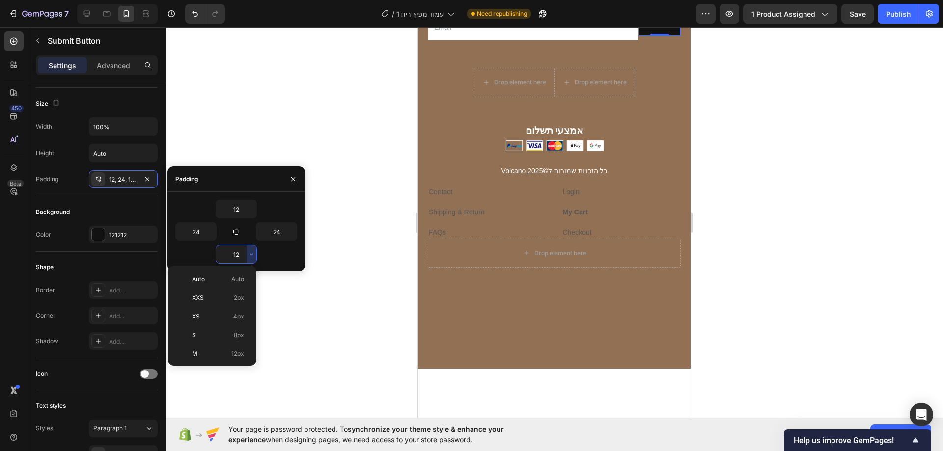
click at [236, 256] on input "12" at bounding box center [236, 255] width 40 height 18
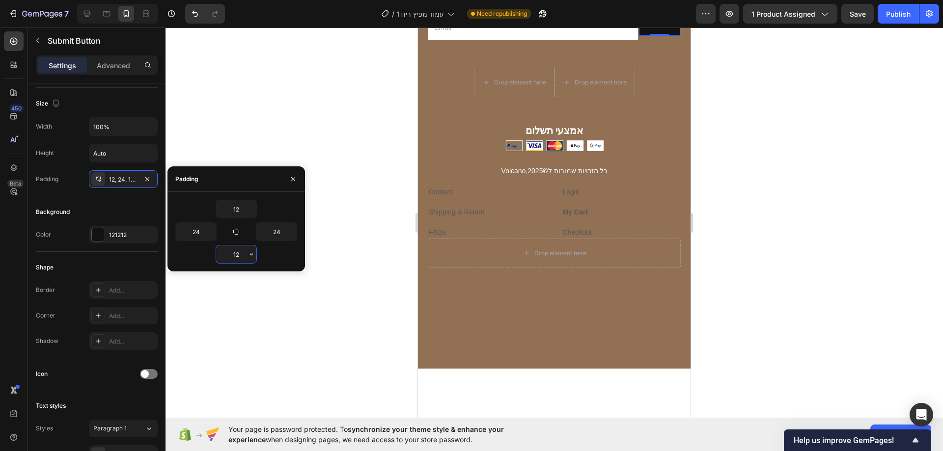
click at [237, 256] on input "12" at bounding box center [236, 255] width 40 height 18
click at [238, 263] on input "02" at bounding box center [236, 255] width 40 height 18
click at [240, 256] on input "02" at bounding box center [236, 255] width 40 height 18
type input "20"
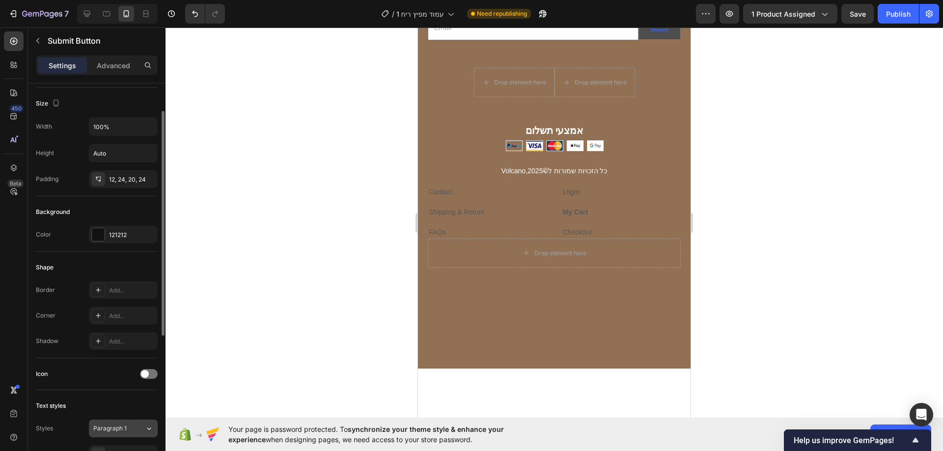
scroll to position [196, 0]
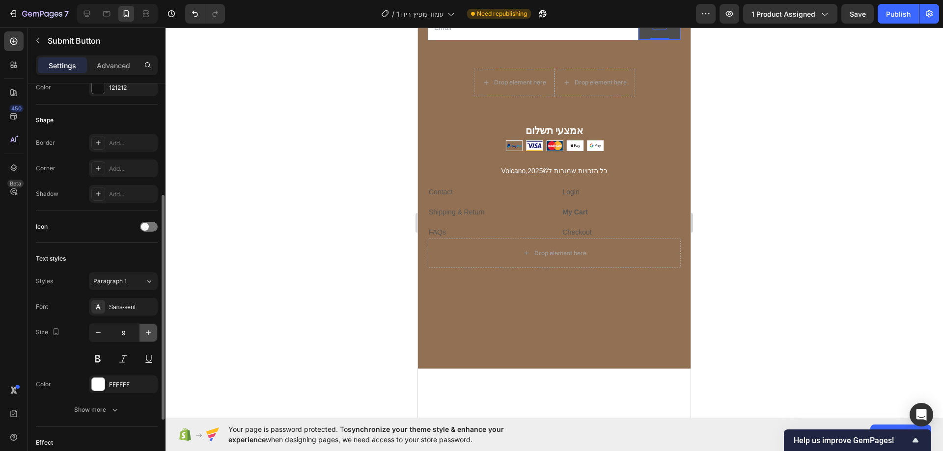
click at [148, 326] on button "button" at bounding box center [148, 333] width 18 height 18
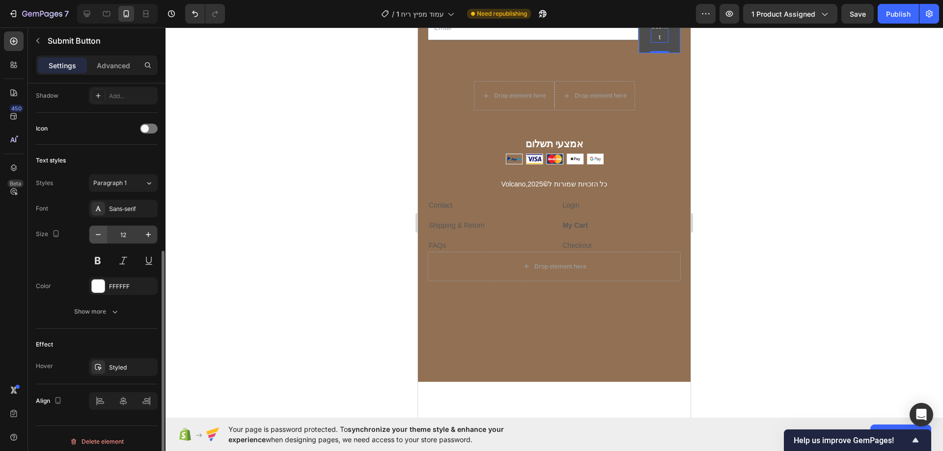
scroll to position [301, 0]
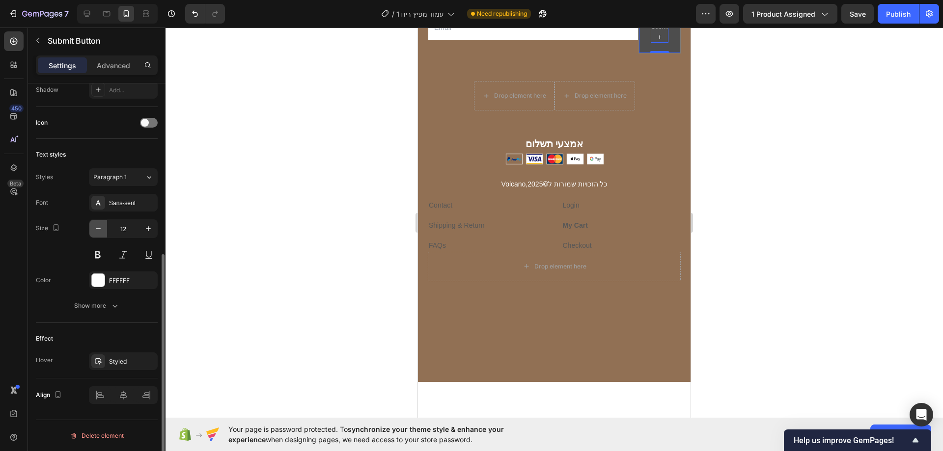
click at [103, 232] on button "button" at bounding box center [98, 229] width 18 height 18
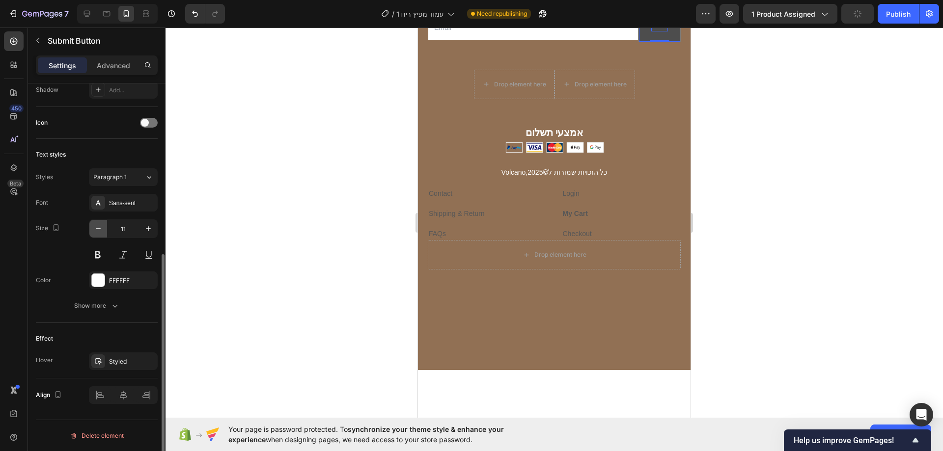
click at [103, 232] on button "button" at bounding box center [98, 229] width 18 height 18
type input "10"
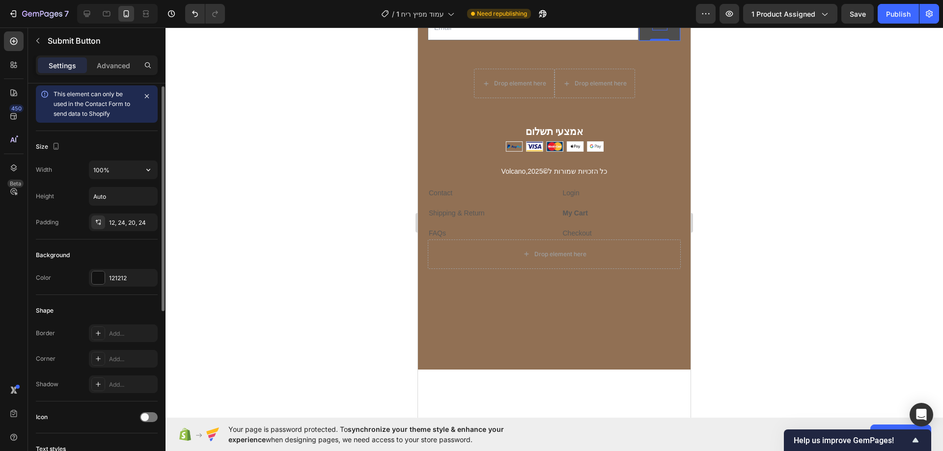
scroll to position [55, 0]
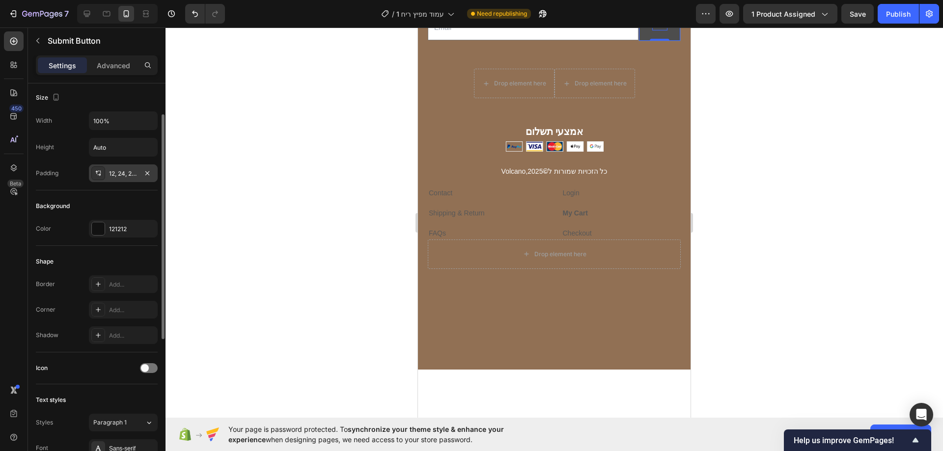
click at [112, 180] on div "12, 24, 20, 24" at bounding box center [123, 174] width 69 height 18
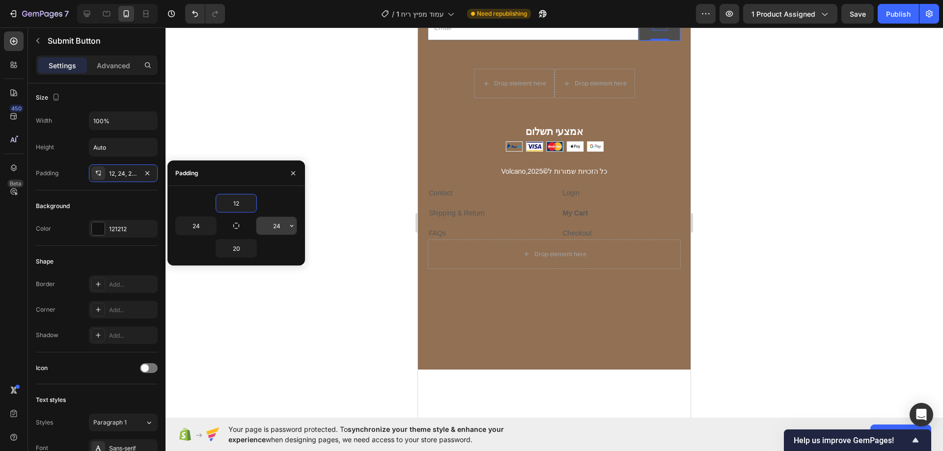
click at [276, 224] on input "24" at bounding box center [276, 226] width 40 height 18
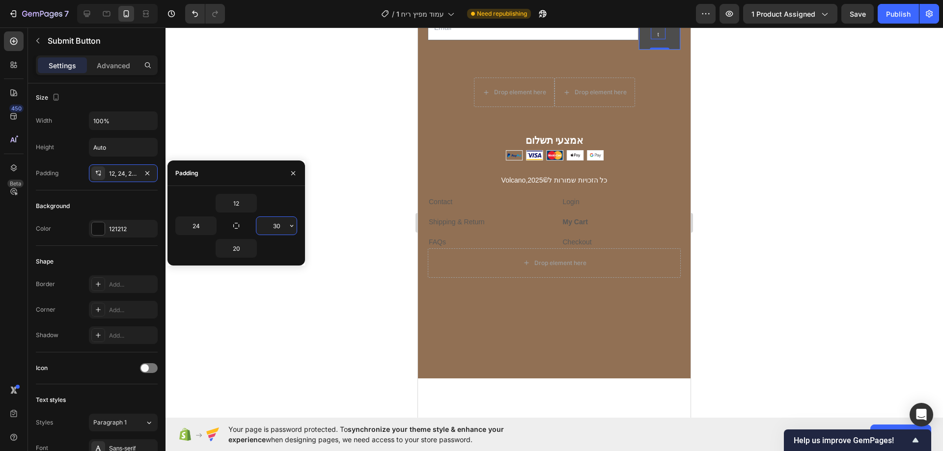
click at [279, 229] on input "30" at bounding box center [276, 226] width 40 height 18
type input "4"
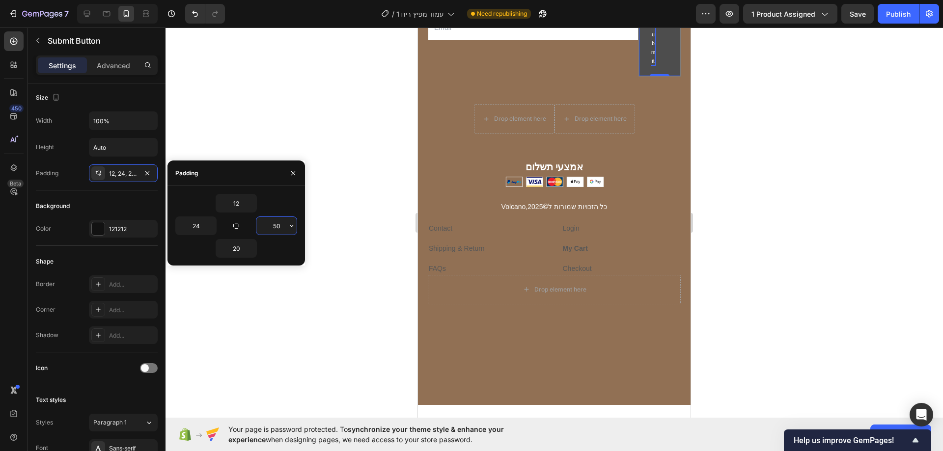
type input "5"
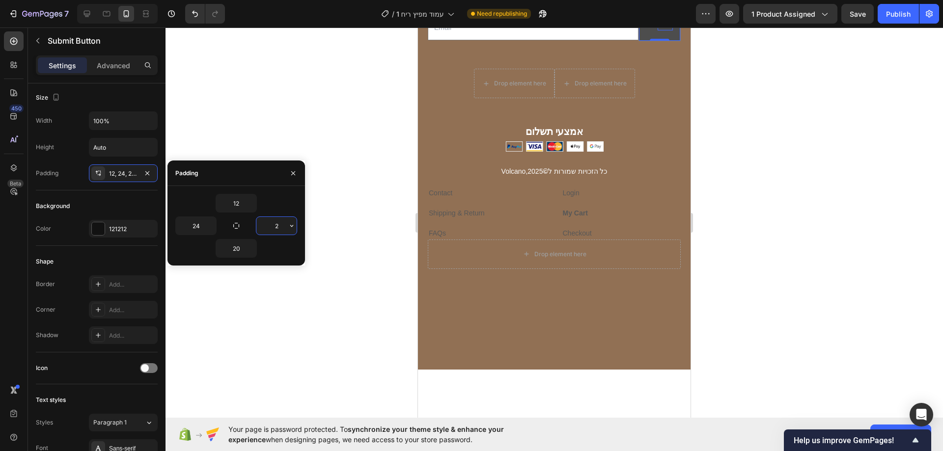
type input "24"
click at [237, 252] on input "20" at bounding box center [236, 249] width 40 height 18
type input "19"
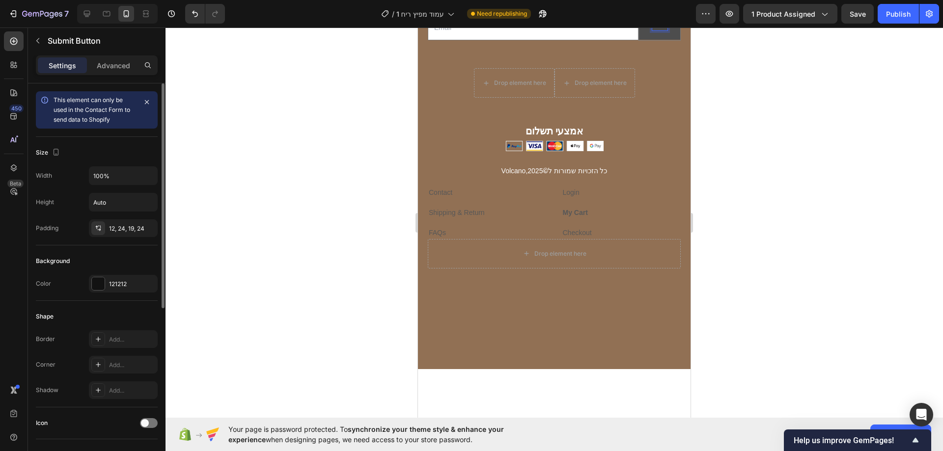
scroll to position [301, 0]
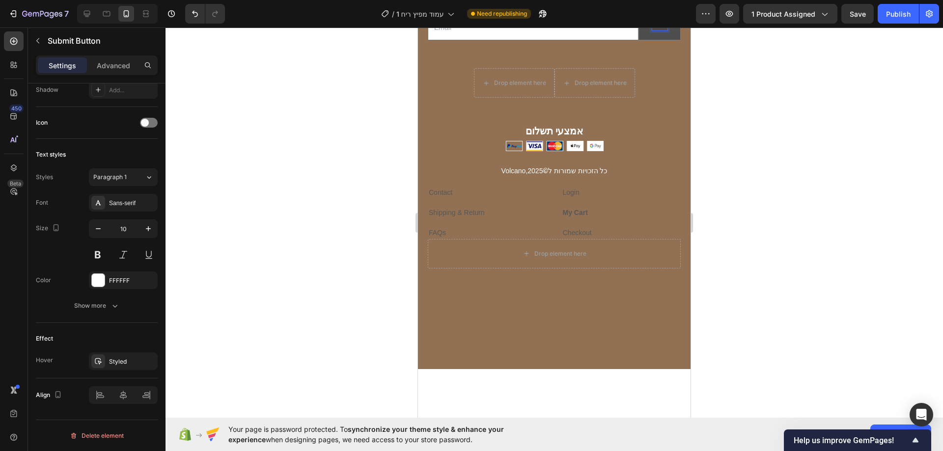
click at [652, 30] on p "Submit" at bounding box center [659, 26] width 15 height 9
click at [792, 273] on div at bounding box center [553, 239] width 777 height 424
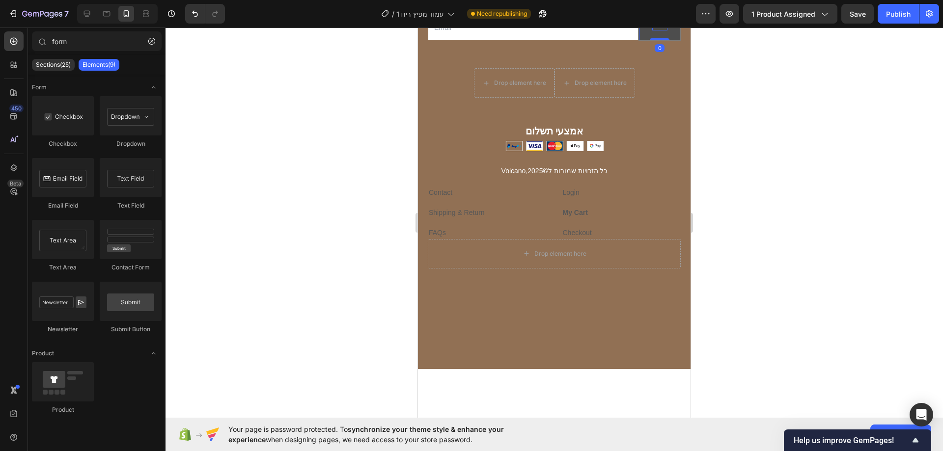
click at [658, 30] on p "Submit" at bounding box center [659, 26] width 15 height 9
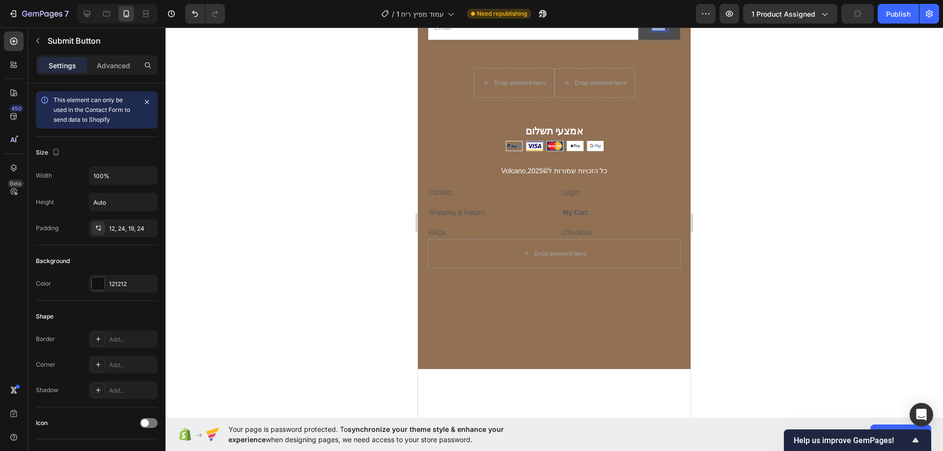
drag, startPoint x: 656, startPoint y: 289, endPoint x: 642, endPoint y: 299, distance: 17.2
click at [652, 30] on p "Submit" at bounding box center [659, 26] width 15 height 9
click at [653, 30] on p "Submit" at bounding box center [659, 26] width 15 height 9
click at [755, 283] on div at bounding box center [553, 239] width 777 height 424
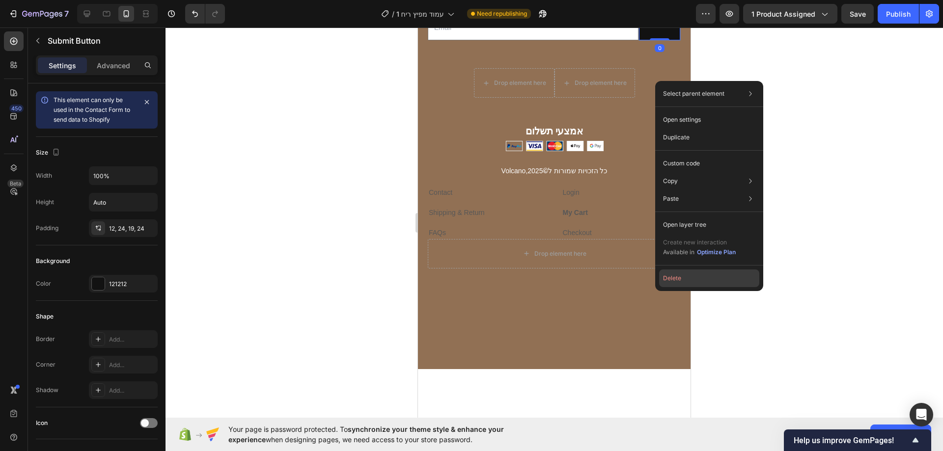
click at [665, 280] on button "Delete" at bounding box center [709, 279] width 100 height 18
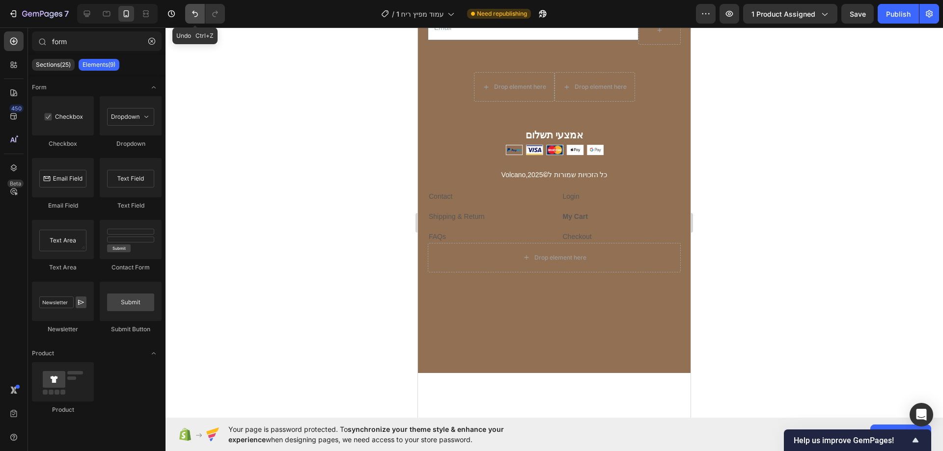
click at [195, 16] on icon "Undo/Redo" at bounding box center [195, 14] width 10 height 10
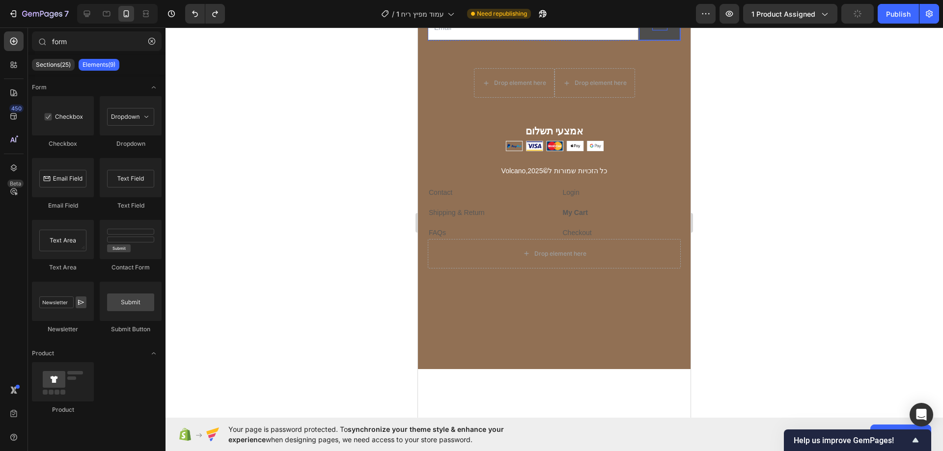
click at [653, 30] on div "Submit" at bounding box center [659, 26] width 15 height 9
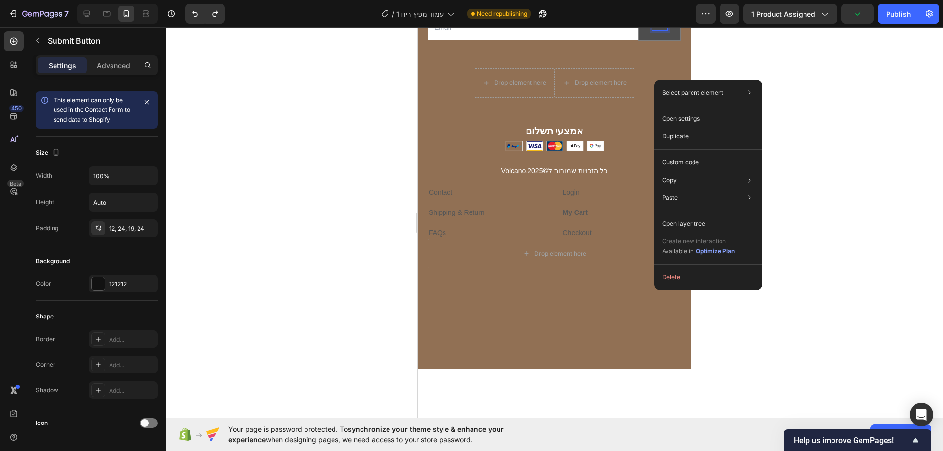
click at [652, 30] on div "Submit" at bounding box center [659, 26] width 15 height 9
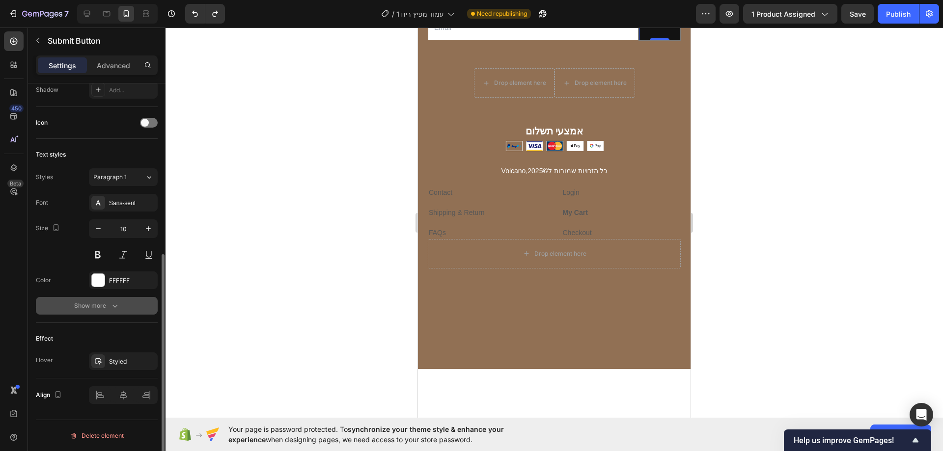
click at [102, 309] on div "Show more" at bounding box center [97, 306] width 46 height 10
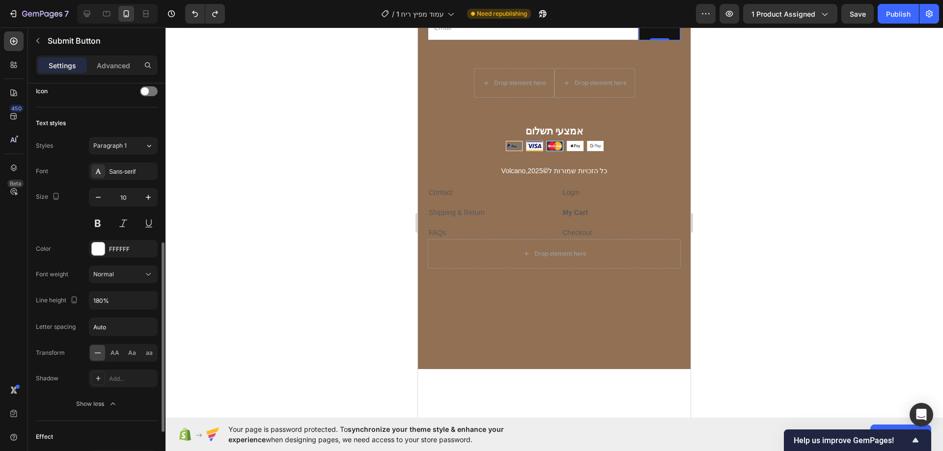
scroll to position [283, 0]
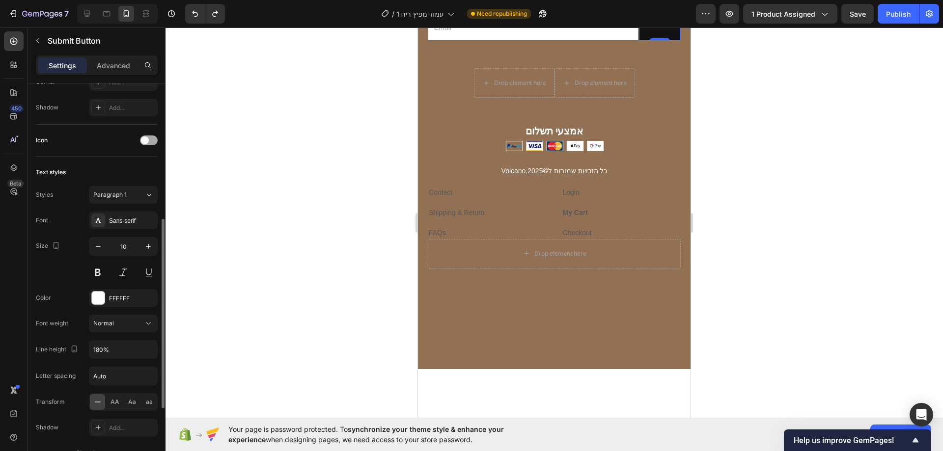
click at [145, 141] on span at bounding box center [145, 141] width 8 height 8
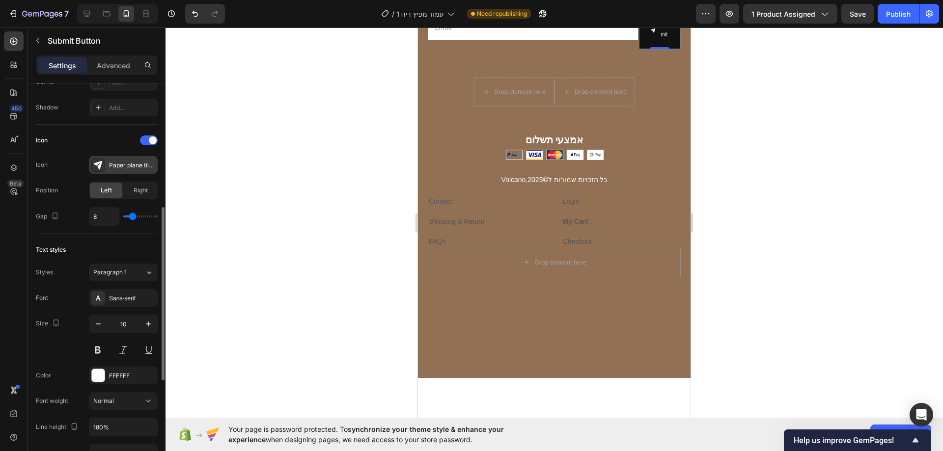
click at [132, 163] on div "Paper plane tilt filled" at bounding box center [132, 165] width 46 height 9
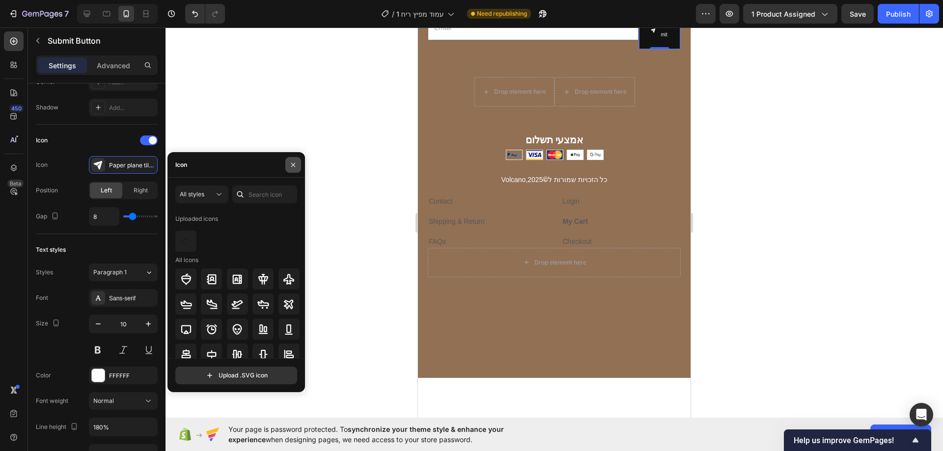
click at [292, 169] on button "button" at bounding box center [293, 165] width 16 height 16
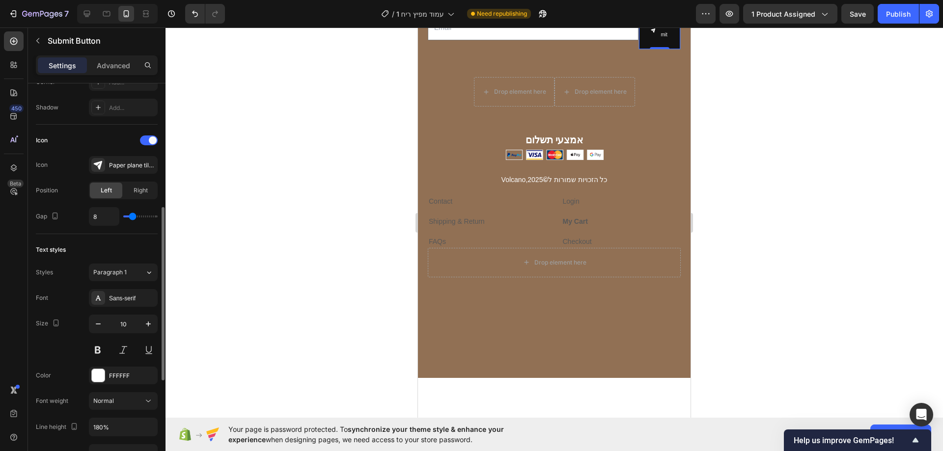
type input "10"
type input "9"
type input "8"
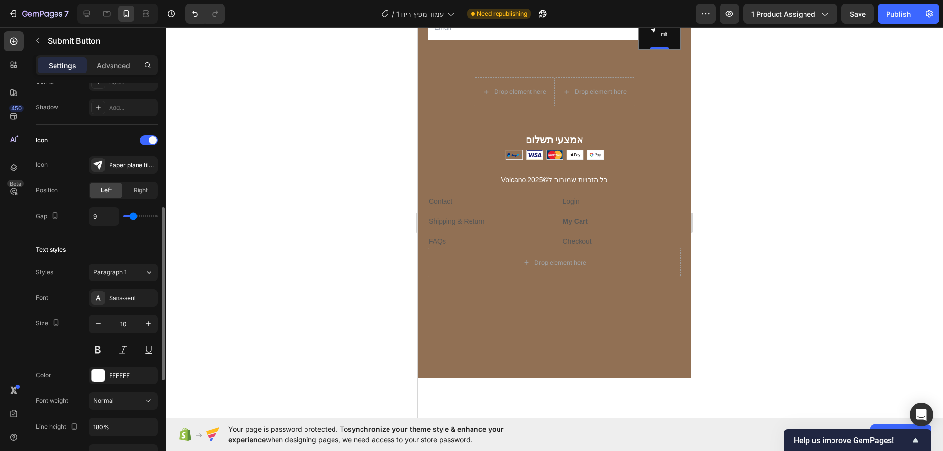
type input "8"
type input "7"
type input "6"
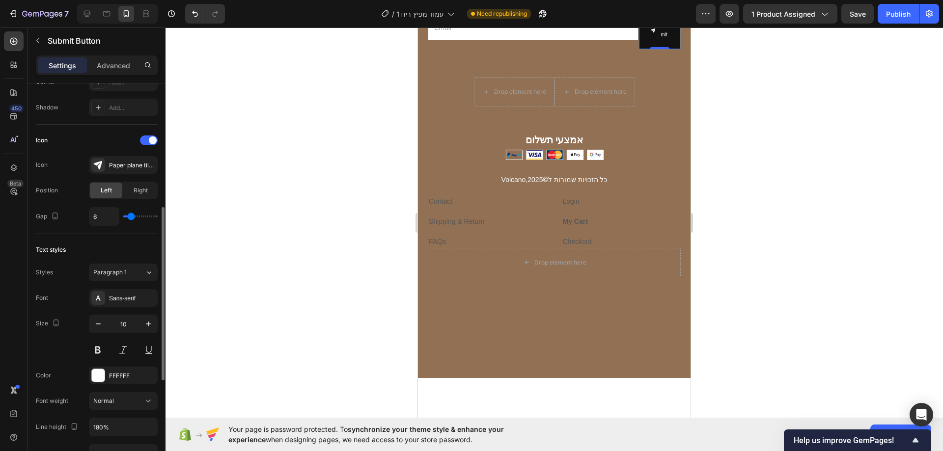
type input "5"
type input "4"
type input "3"
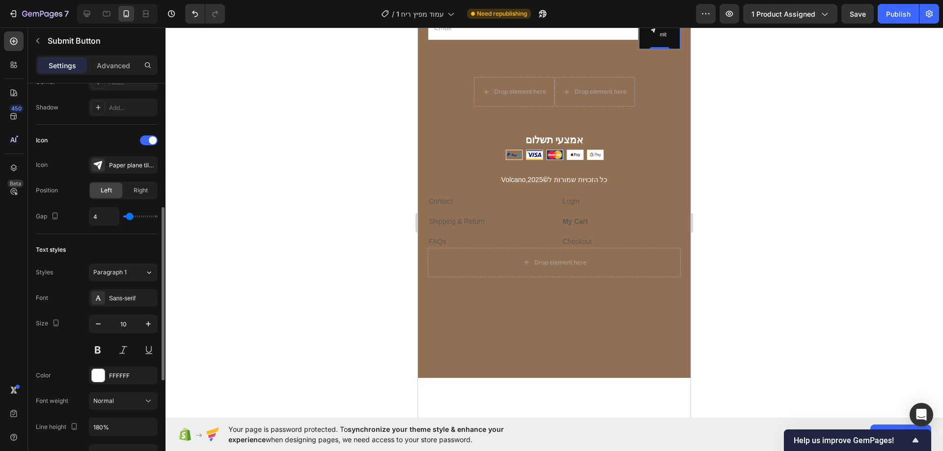
type input "3"
type input "2"
type input "1"
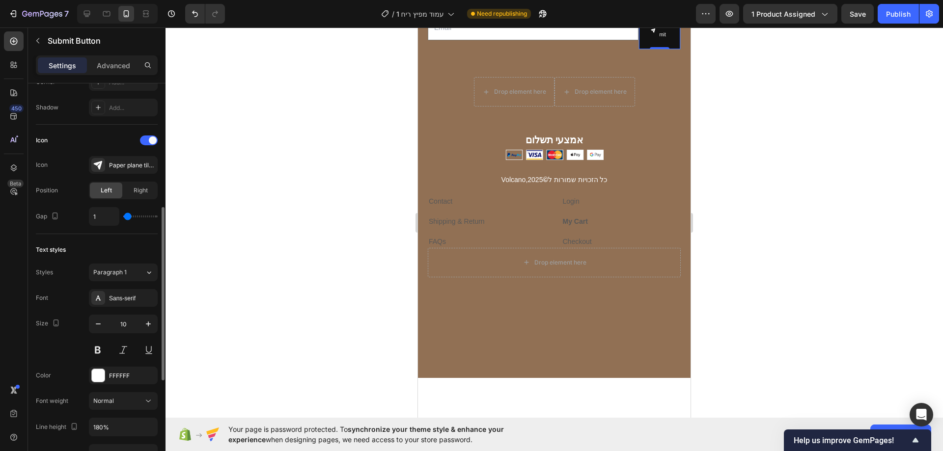
type input "0"
type input "2"
type input "3"
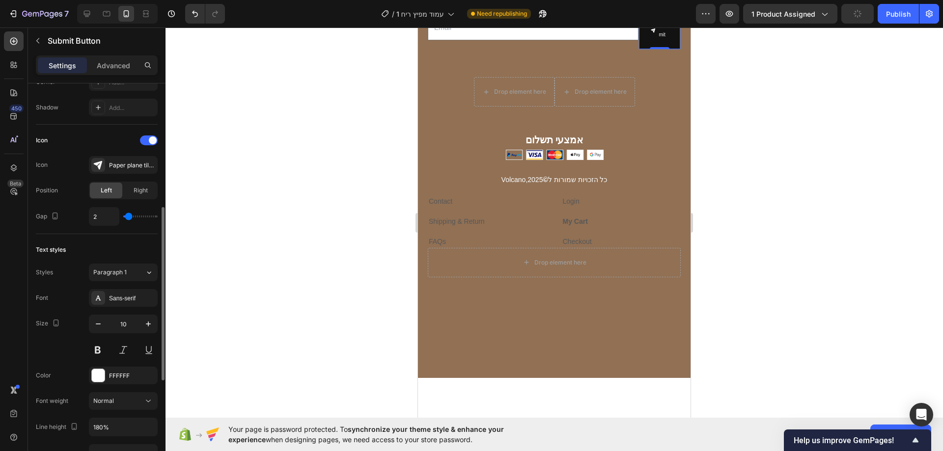
type input "3"
type input "4"
type input "5"
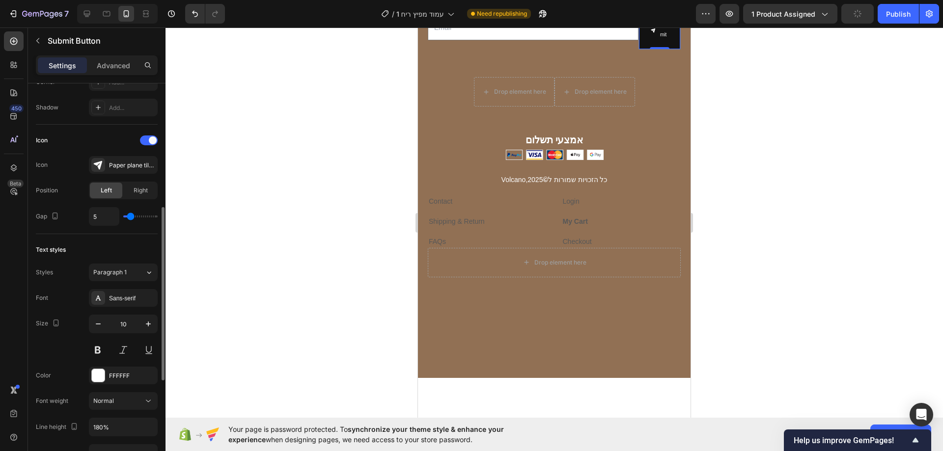
type input "4"
type input "3"
type input "2"
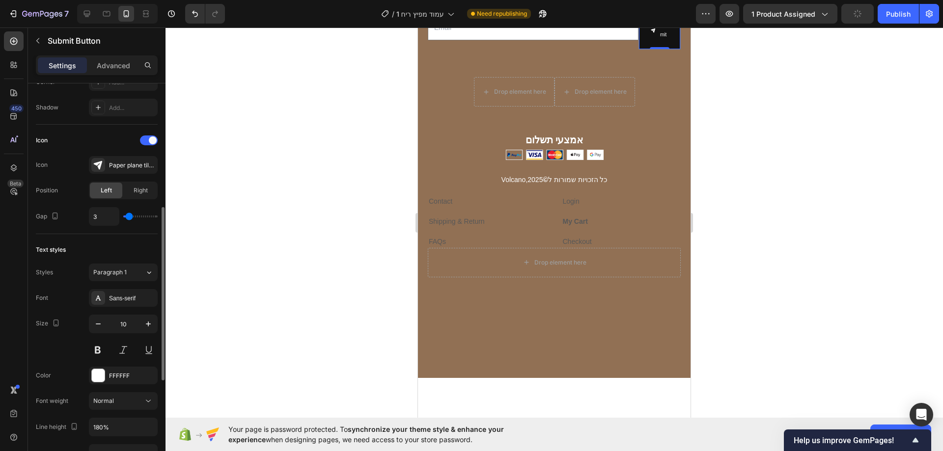
type input "2"
type input "1"
type input "0"
drag, startPoint x: 132, startPoint y: 215, endPoint x: 124, endPoint y: 215, distance: 7.9
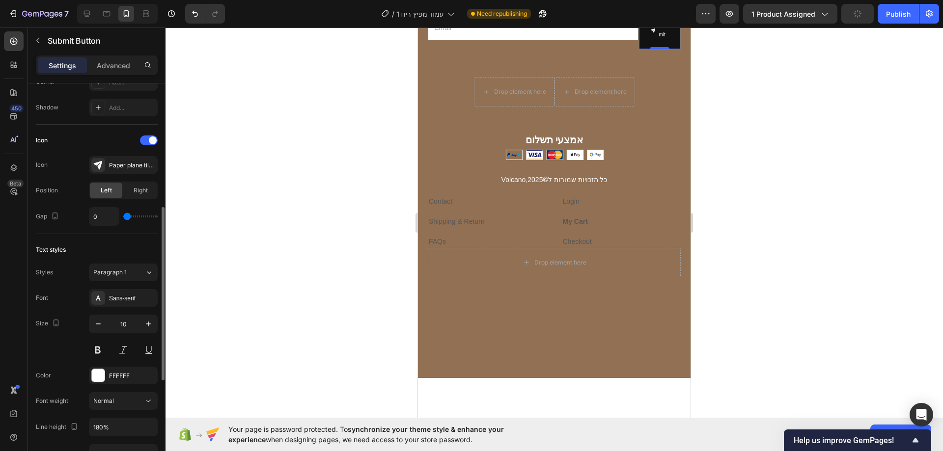
type input "0"
click at [124, 216] on input "range" at bounding box center [140, 217] width 34 height 2
click at [137, 192] on span "Right" at bounding box center [141, 190] width 14 height 9
click at [116, 191] on div "Left" at bounding box center [106, 191] width 32 height 16
drag, startPoint x: 652, startPoint y: 292, endPoint x: 658, endPoint y: 292, distance: 5.9
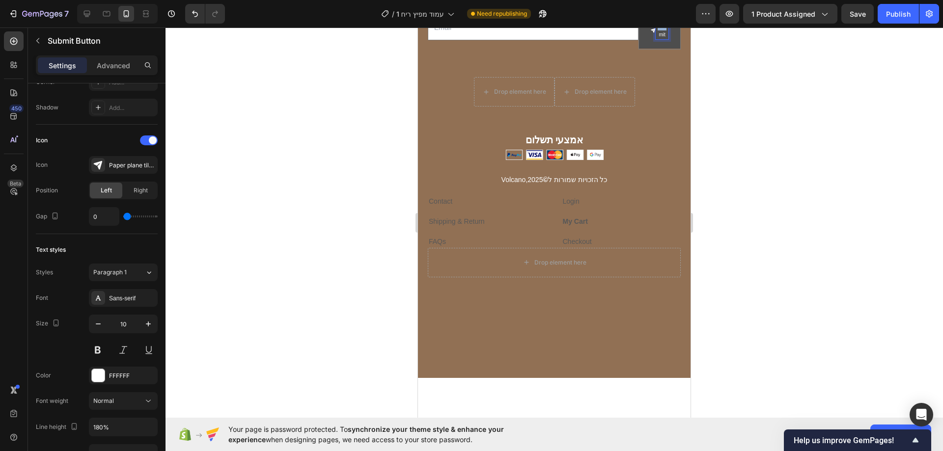
click at [658, 39] on p "Submit" at bounding box center [662, 31] width 13 height 18
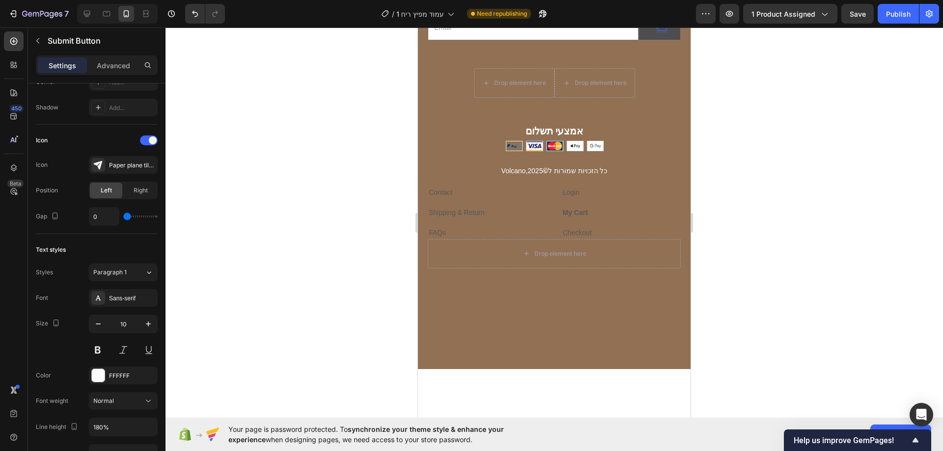
click at [659, 30] on p "mit" at bounding box center [662, 26] width 6 height 9
click at [760, 279] on div at bounding box center [553, 239] width 777 height 424
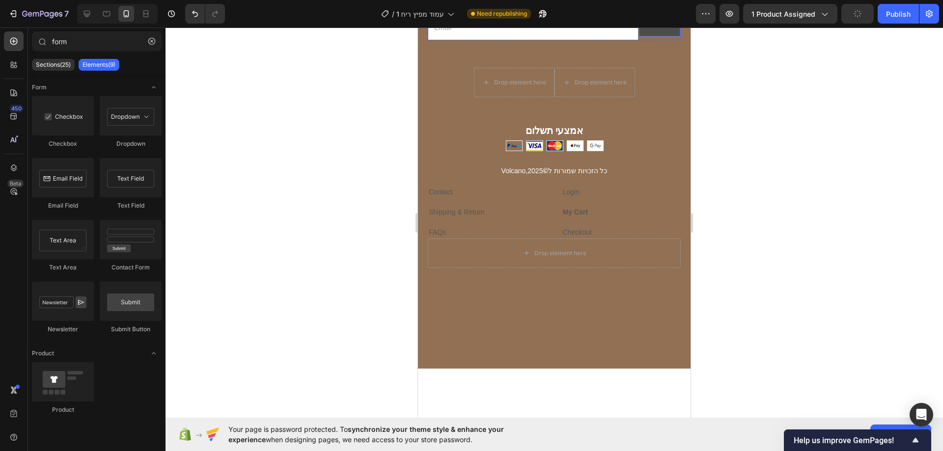
click at [657, 27] on icon at bounding box center [659, 24] width 5 height 5
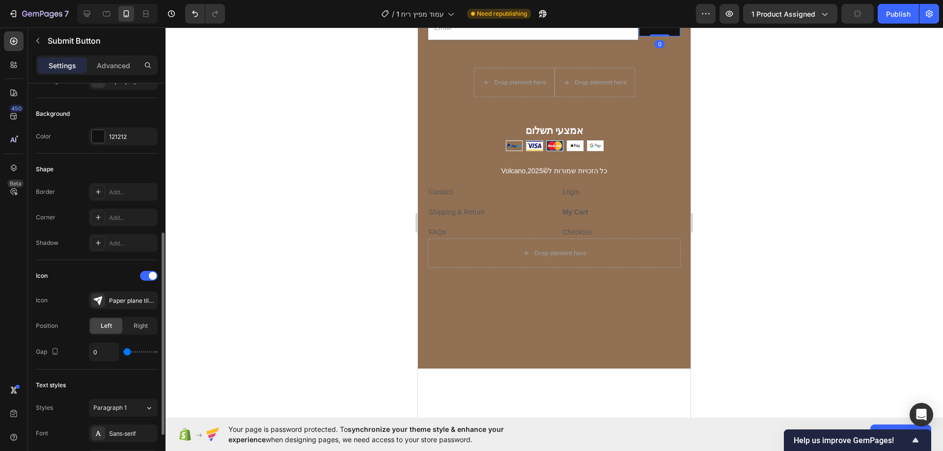
scroll to position [246, 0]
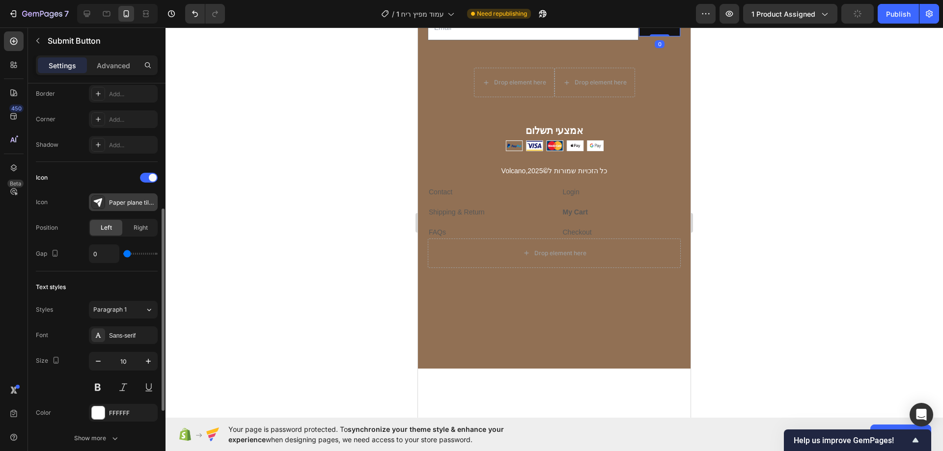
click at [124, 203] on div "Paper plane tilt filled" at bounding box center [132, 202] width 46 height 9
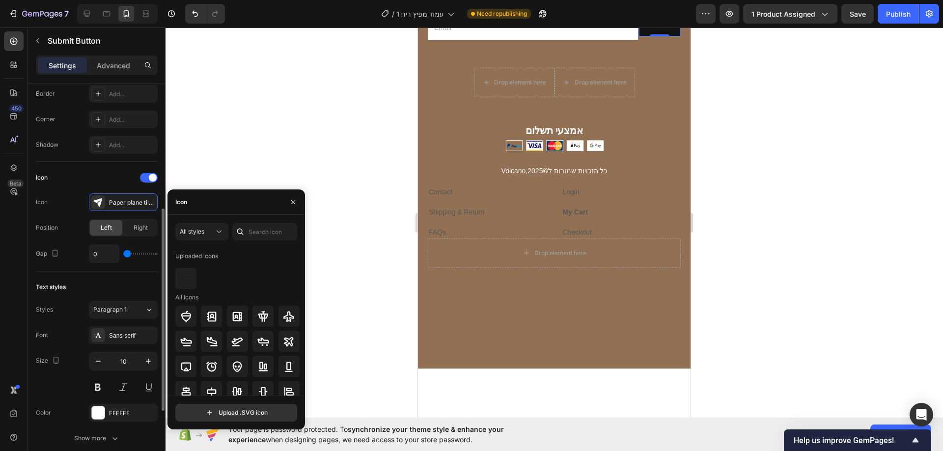
type input "1"
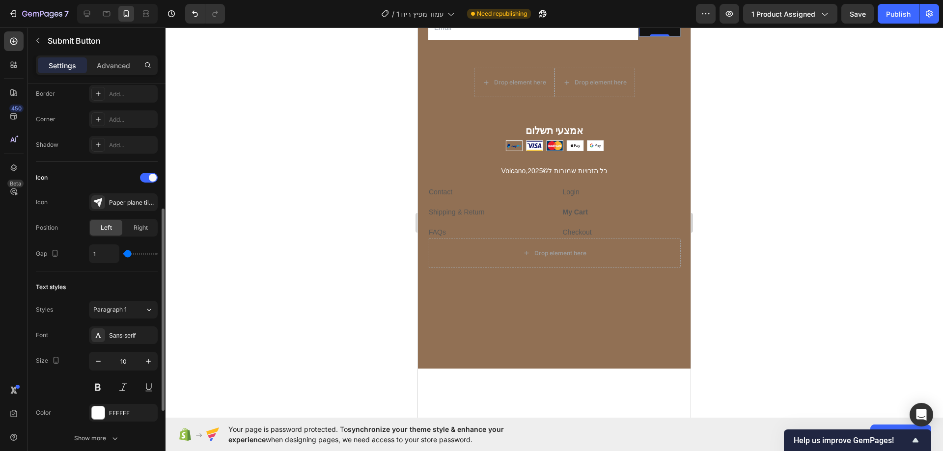
type input "2"
type input "3"
type input "4"
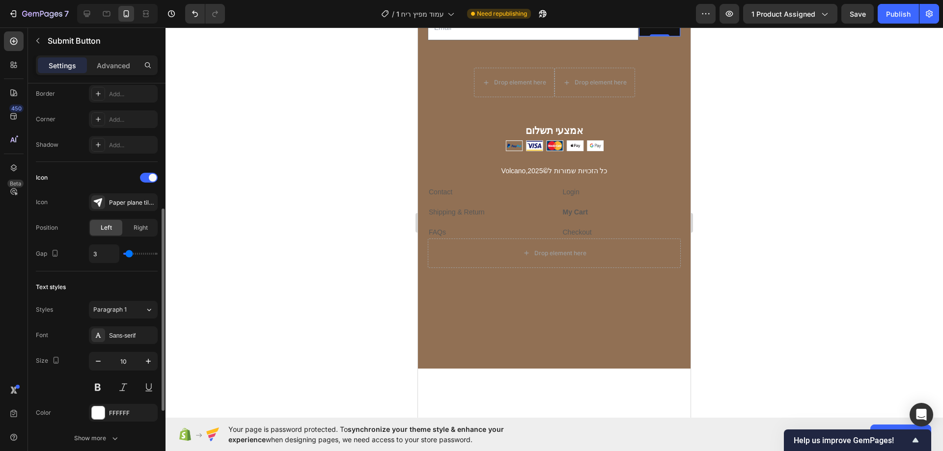
type input "4"
type input "5"
type input "6"
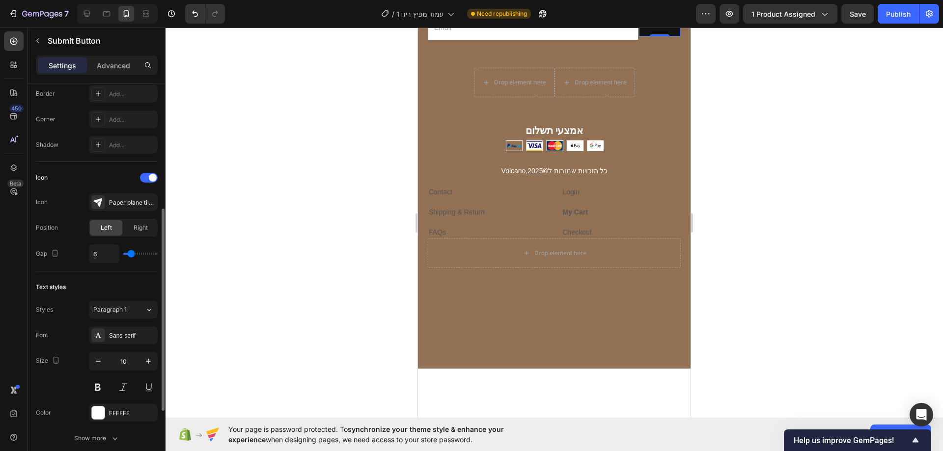
type input "7"
type input "8"
type input "9"
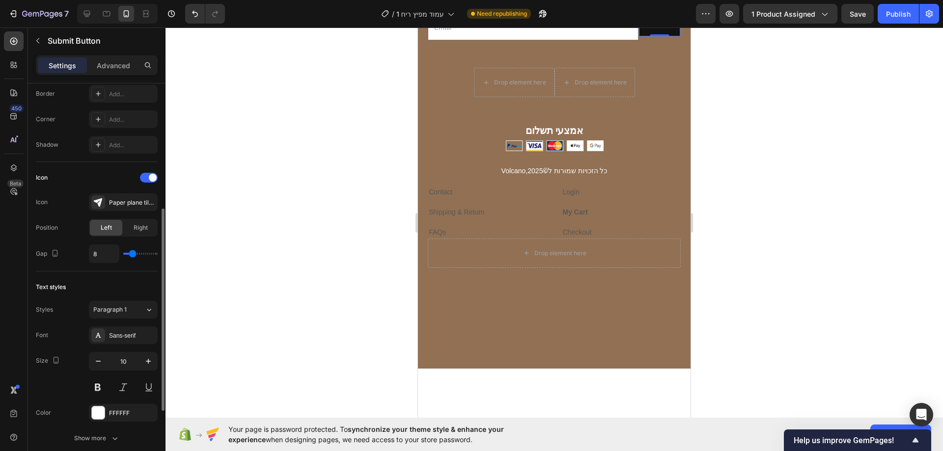
type input "9"
type input "10"
type input "11"
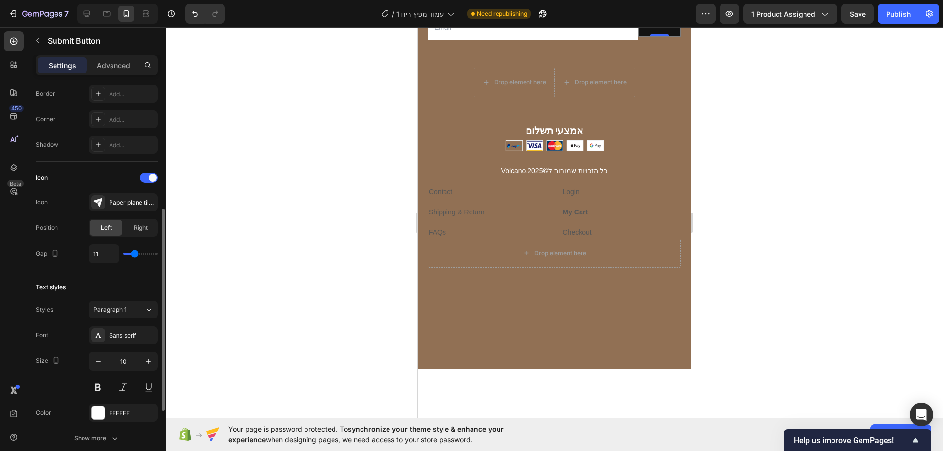
type input "12"
type input "13"
type input "14"
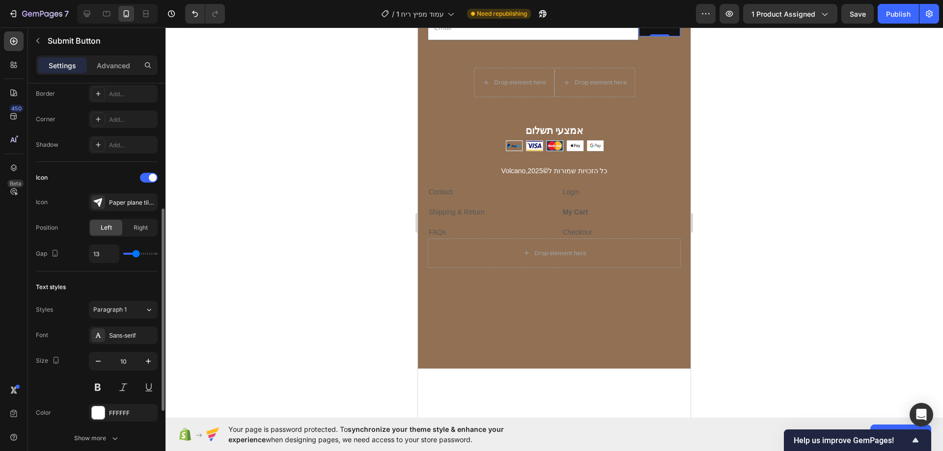
type input "14"
type input "15"
type input "16"
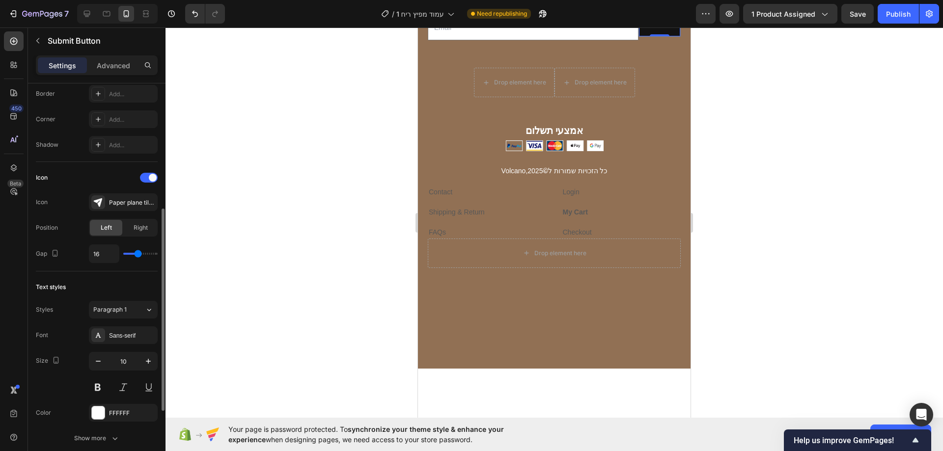
type input "17"
type input "16"
type input "14"
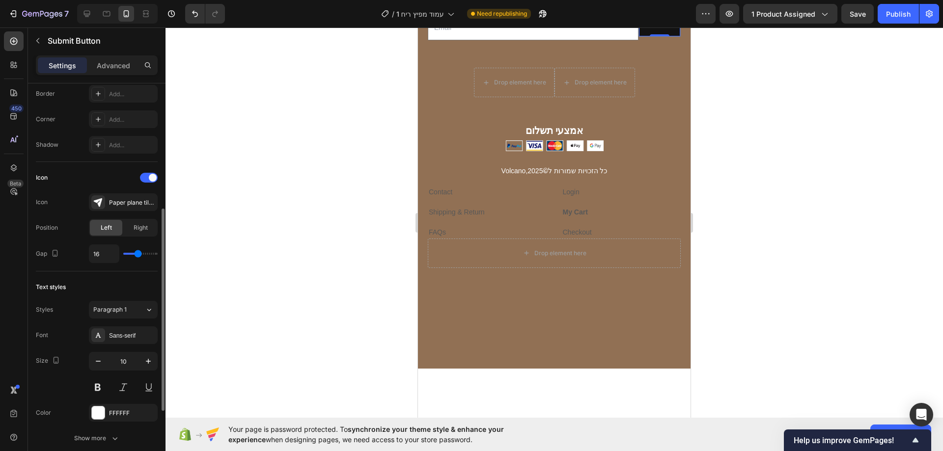
type input "14"
type input "12"
type input "11"
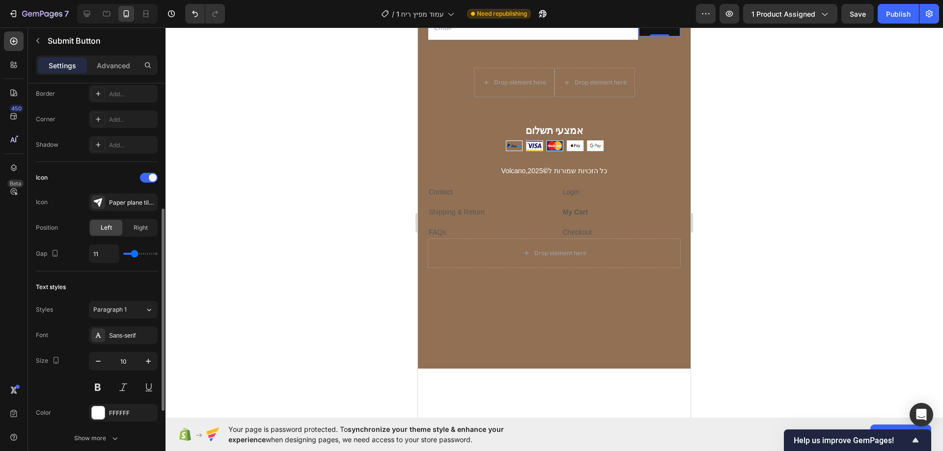
type input "10"
type input "9"
type input "8"
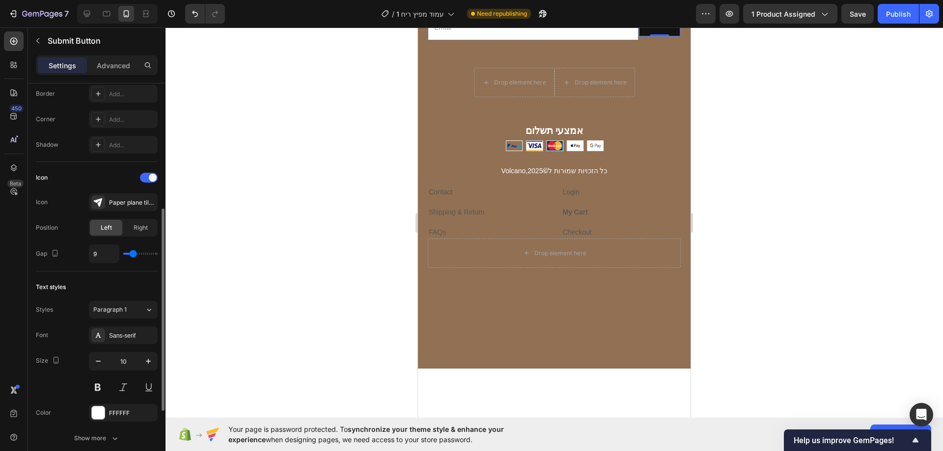
type input "8"
type input "7"
type input "6"
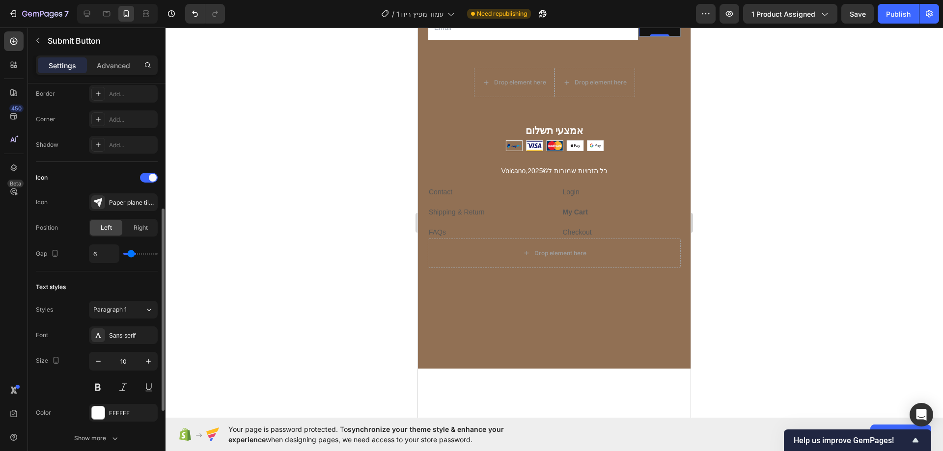
type input "5"
type input "4"
type input "2"
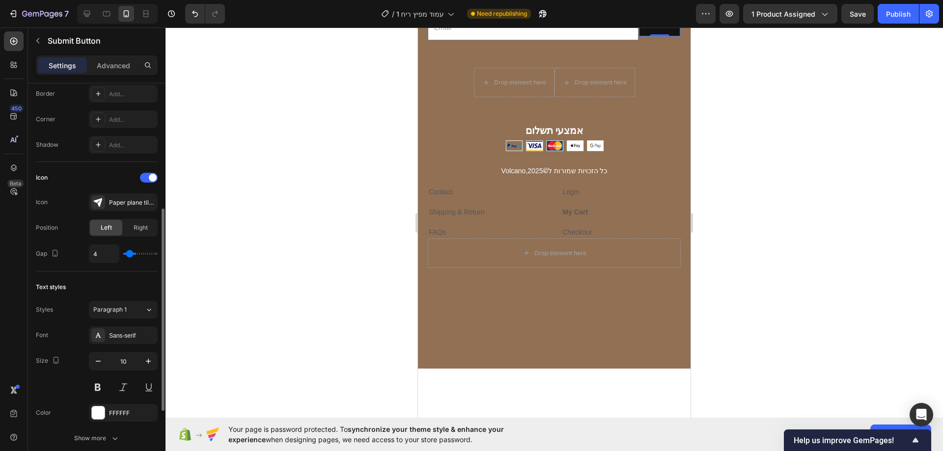
type input "2"
type input "1"
type input "0"
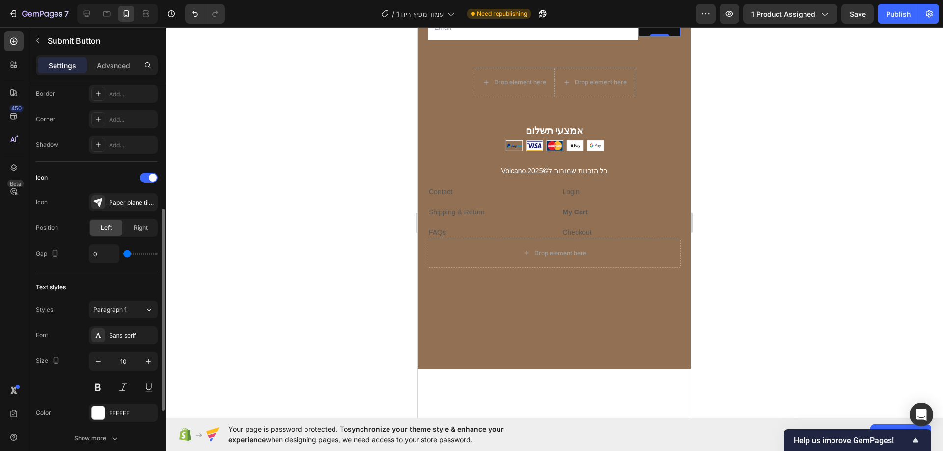
drag, startPoint x: 126, startPoint y: 254, endPoint x: 120, endPoint y: 255, distance: 5.9
click at [123, 255] on input "range" at bounding box center [140, 254] width 34 height 2
click at [127, 209] on div "Paper plane tilt filled" at bounding box center [123, 202] width 69 height 18
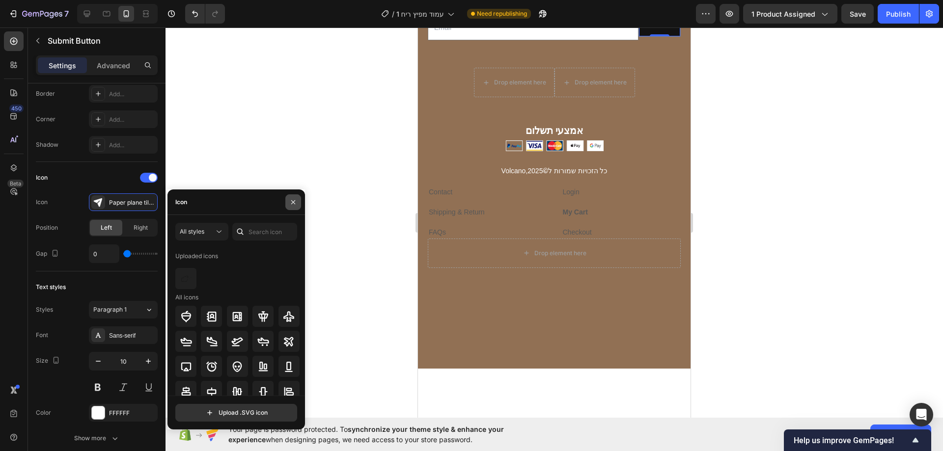
click at [289, 205] on button "button" at bounding box center [293, 202] width 16 height 16
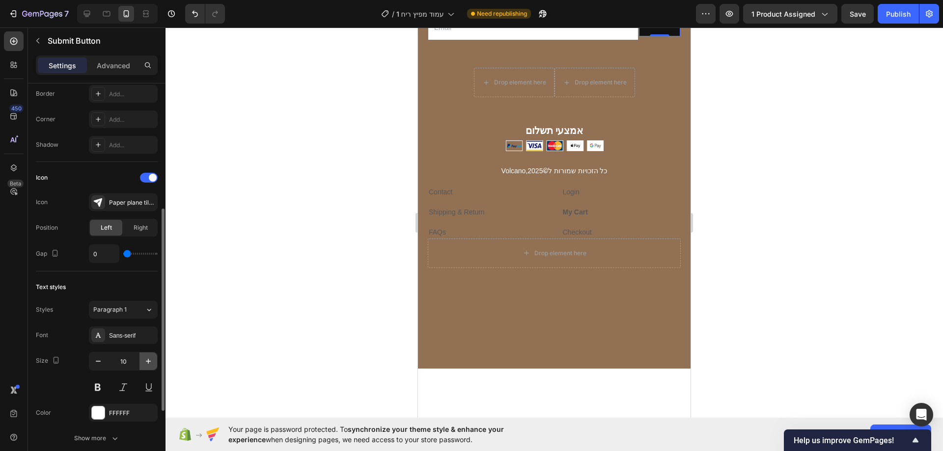
click at [150, 358] on icon "button" at bounding box center [148, 362] width 10 height 10
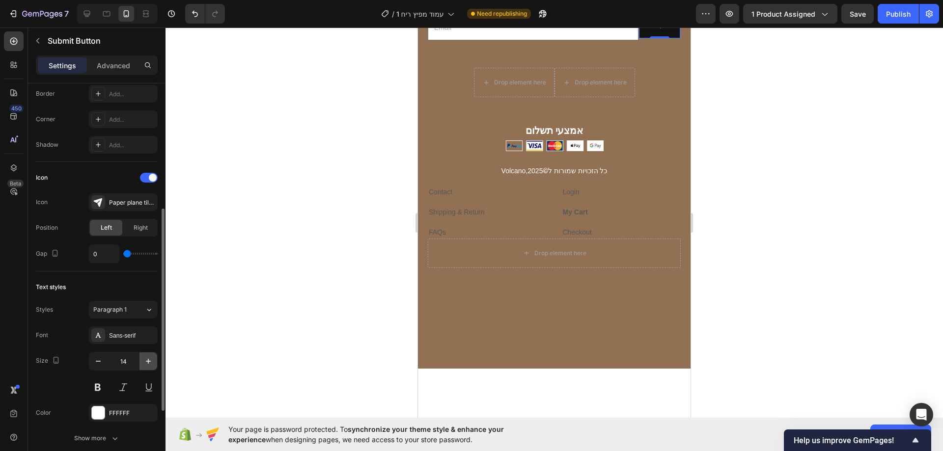
click at [150, 358] on icon "button" at bounding box center [148, 362] width 10 height 10
click at [151, 358] on icon "button" at bounding box center [148, 362] width 10 height 10
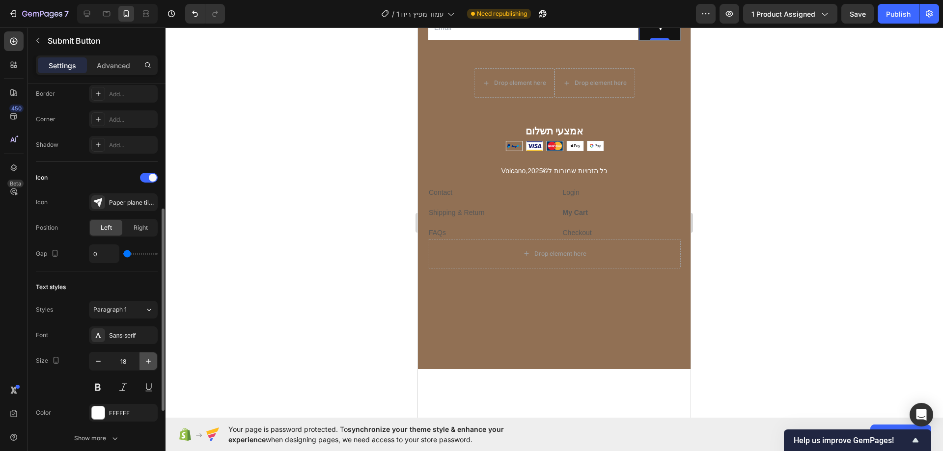
click at [151, 358] on icon "button" at bounding box center [148, 362] width 10 height 10
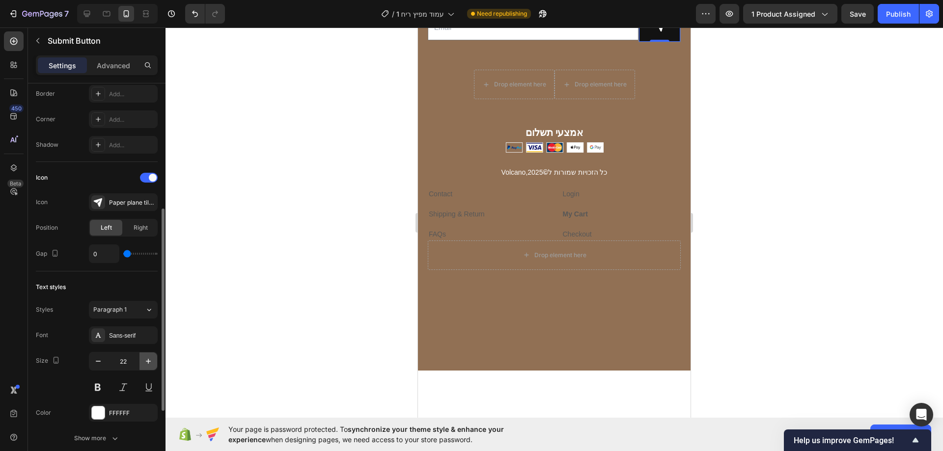
click at [151, 358] on icon "button" at bounding box center [148, 362] width 10 height 10
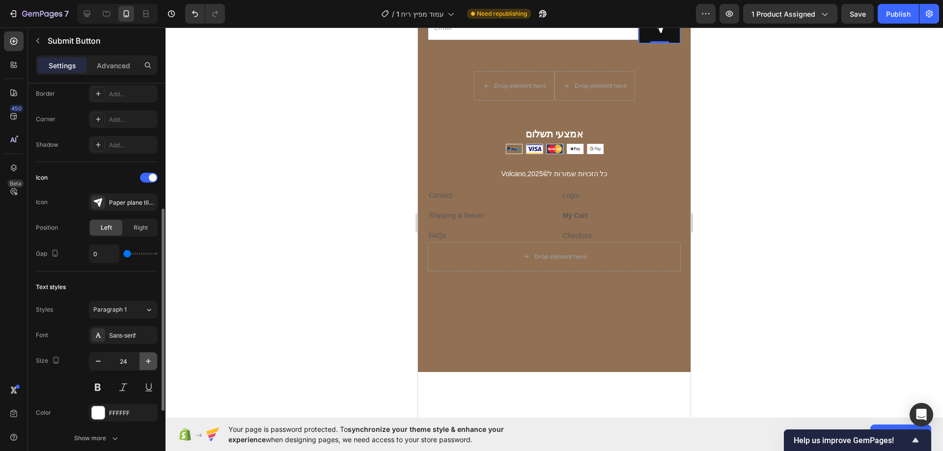
click at [151, 358] on icon "button" at bounding box center [148, 362] width 10 height 10
type input "28"
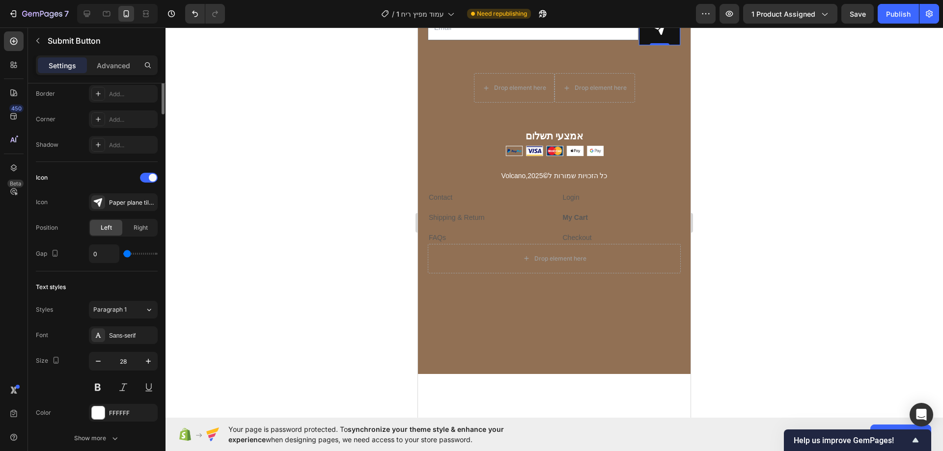
scroll to position [0, 0]
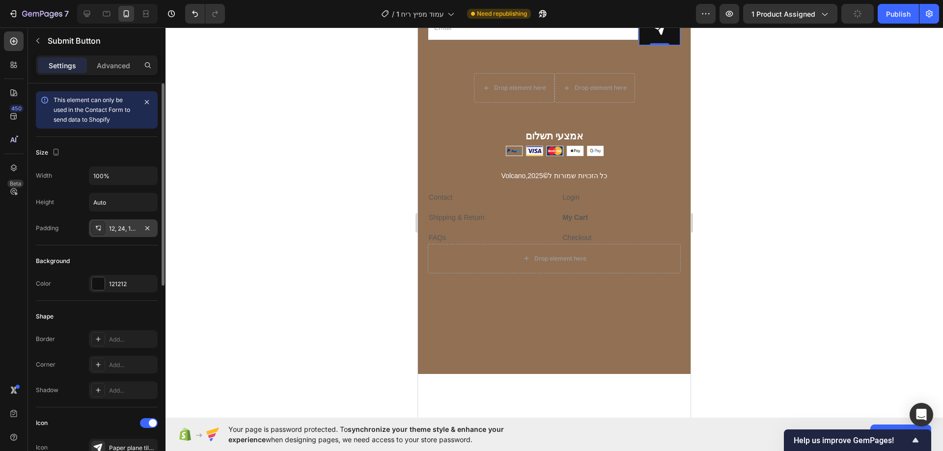
click at [124, 226] on div "12, 24, 19, 24" at bounding box center [123, 228] width 28 height 9
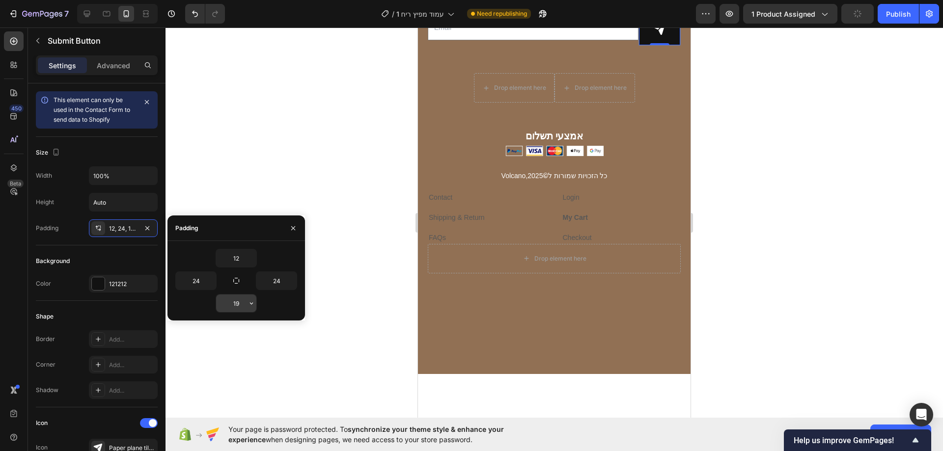
click at [237, 302] on input "19" at bounding box center [236, 304] width 40 height 18
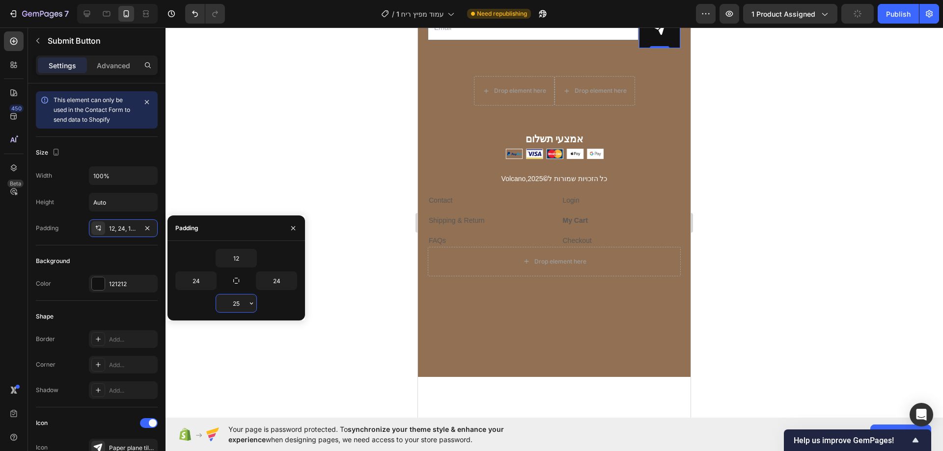
type input "2"
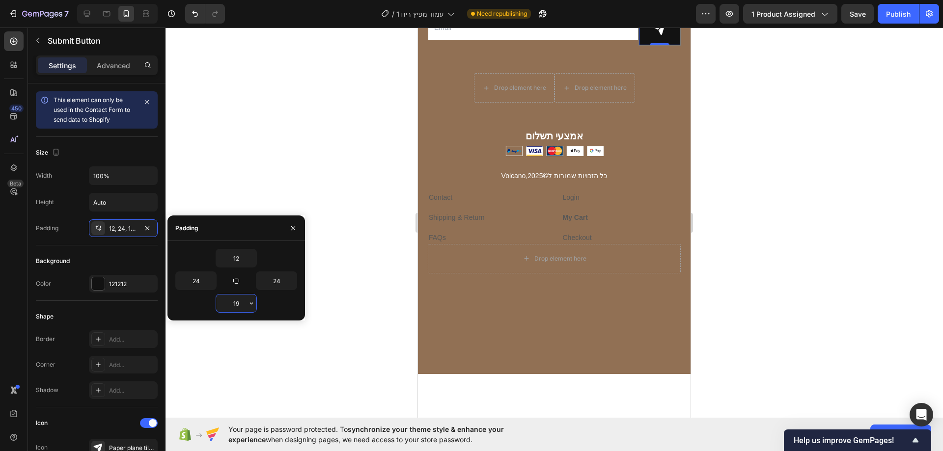
type input "1"
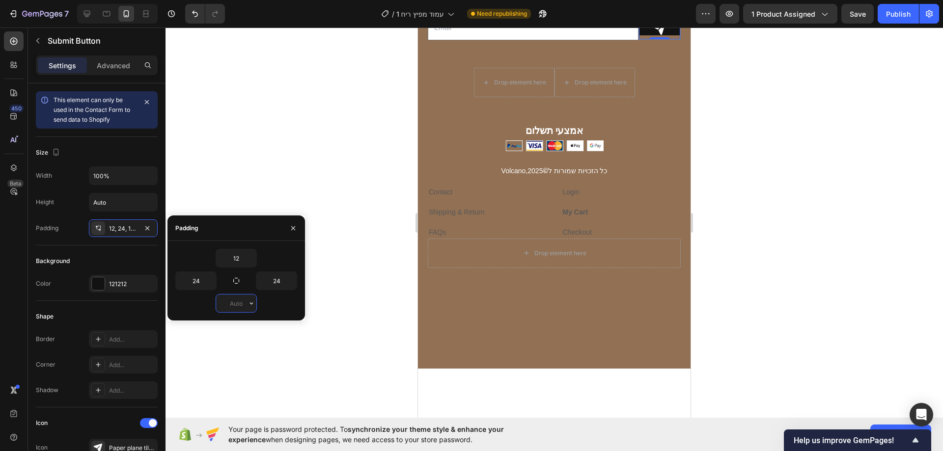
type input "9"
click at [349, 213] on div at bounding box center [553, 239] width 777 height 424
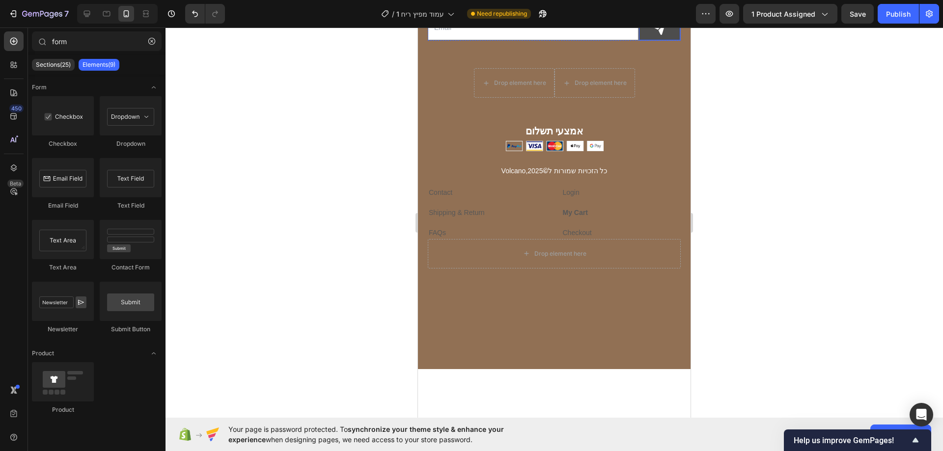
click at [653, 35] on icon at bounding box center [660, 29] width 14 height 14
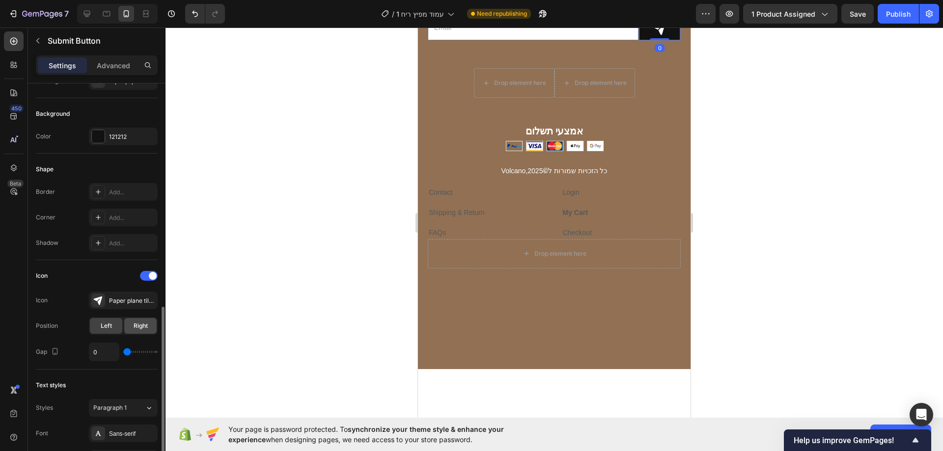
scroll to position [378, 0]
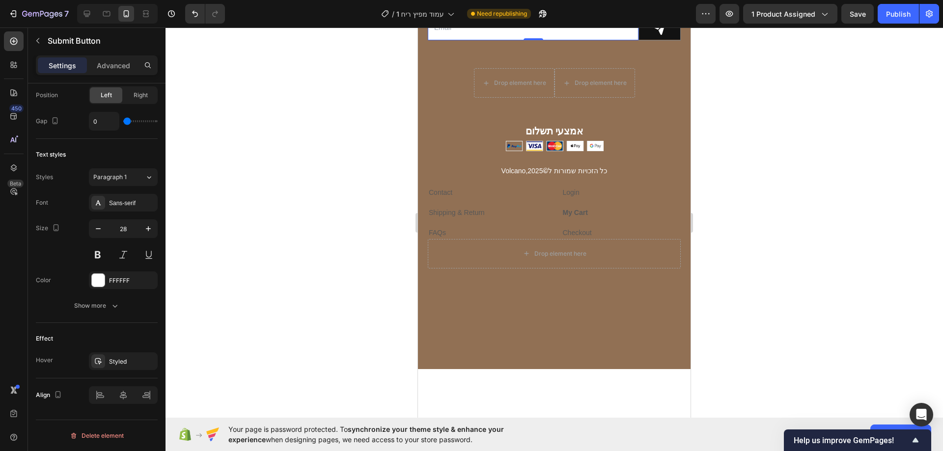
click at [543, 40] on input "email" at bounding box center [533, 27] width 211 height 25
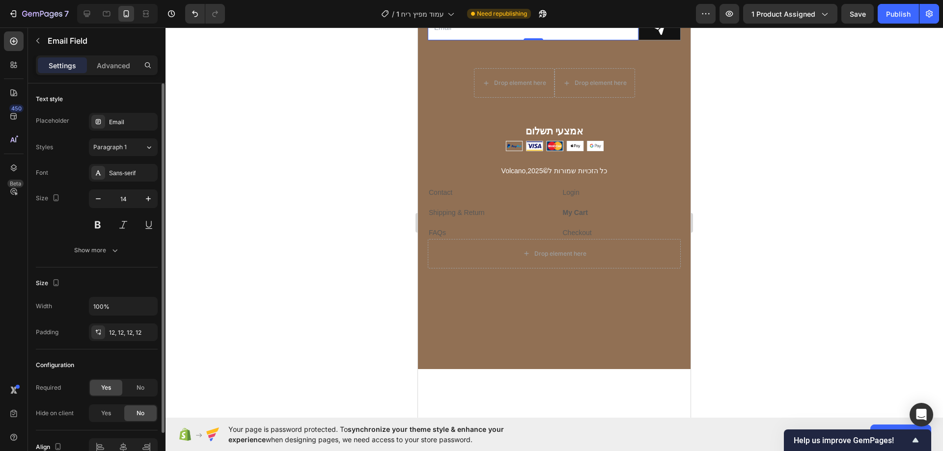
scroll to position [52, 0]
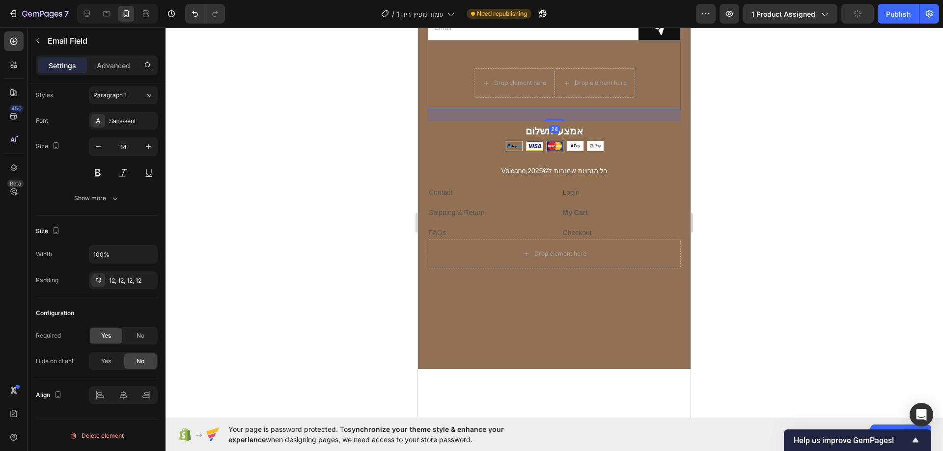
click at [613, 110] on div "הירשמו למיילים שלנו Heading !הירשמו למיילים שלנו וקבלו הצעות, מבצעים והנחות בלע…" at bounding box center [554, 42] width 253 height 134
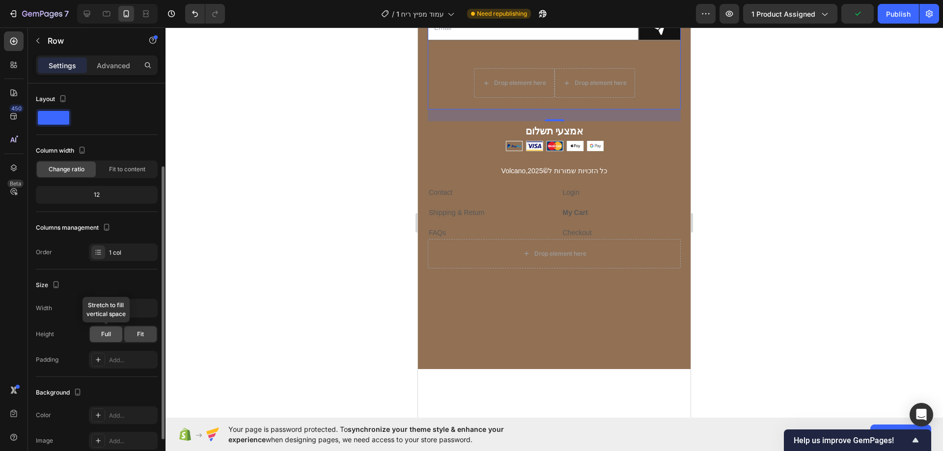
scroll to position [178, 0]
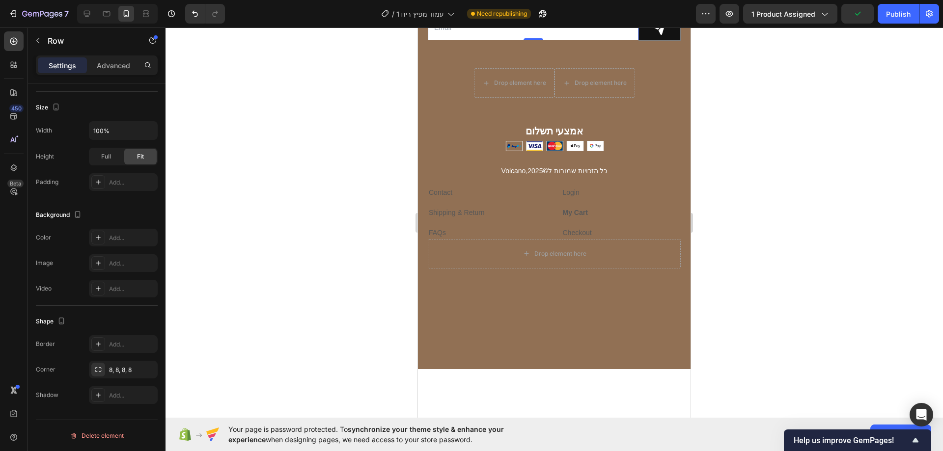
click at [504, 40] on input "email" at bounding box center [533, 27] width 211 height 25
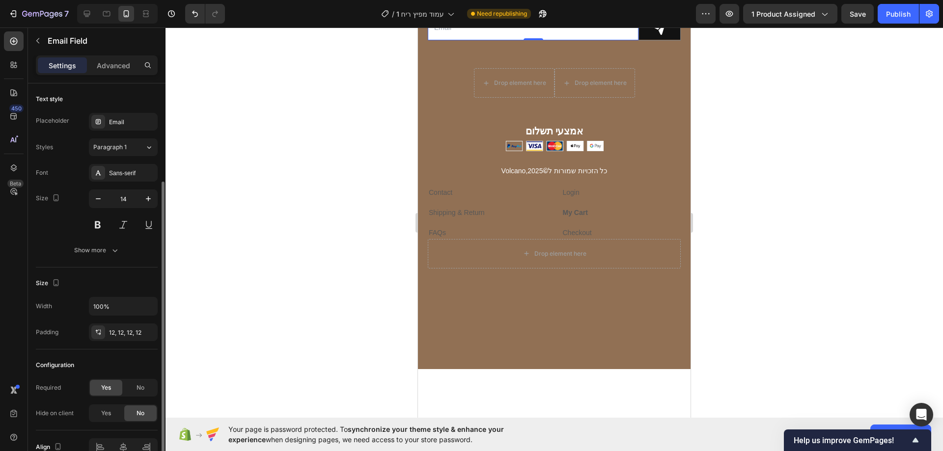
scroll to position [52, 0]
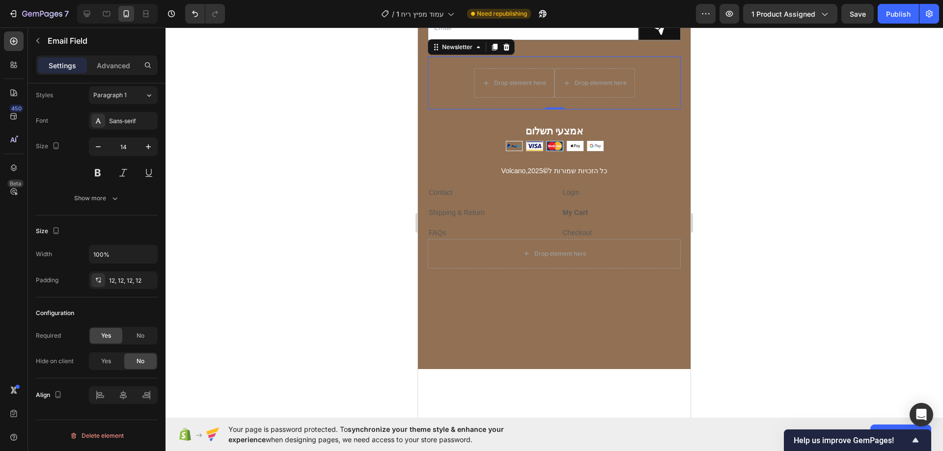
click at [638, 110] on div "Drop element here Drop element here Row Newsletter 0" at bounding box center [554, 82] width 253 height 53
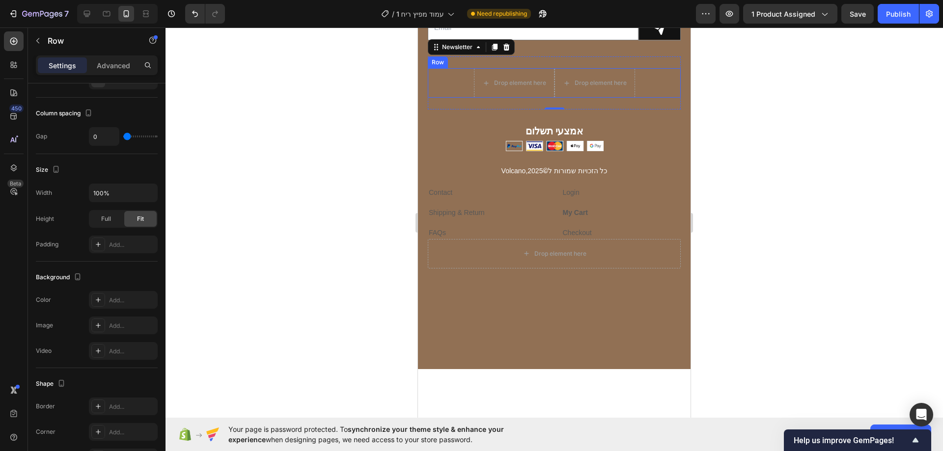
scroll to position [0, 0]
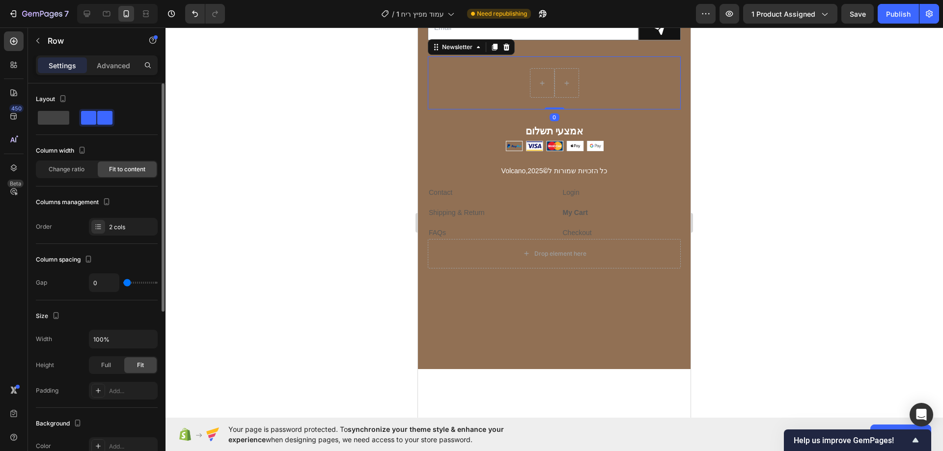
click at [649, 110] on div "Row Newsletter 0" at bounding box center [554, 82] width 253 height 53
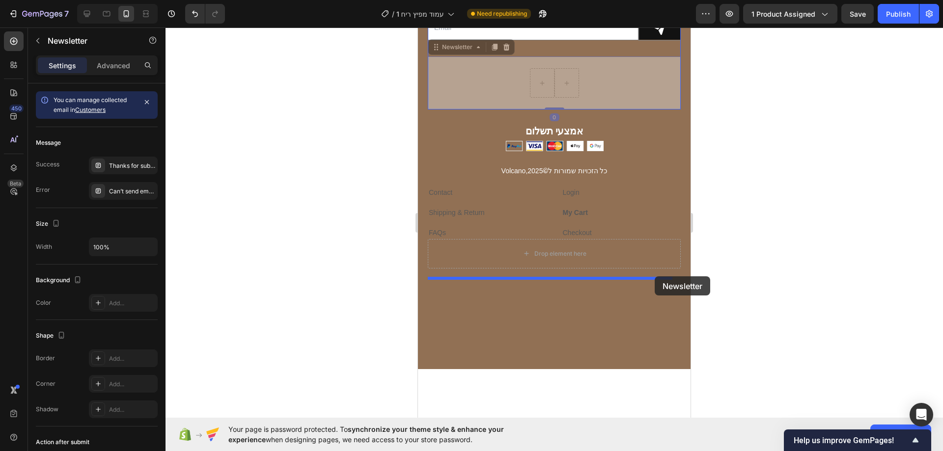
drag, startPoint x: 649, startPoint y: 326, endPoint x: 655, endPoint y: 276, distance: 49.4
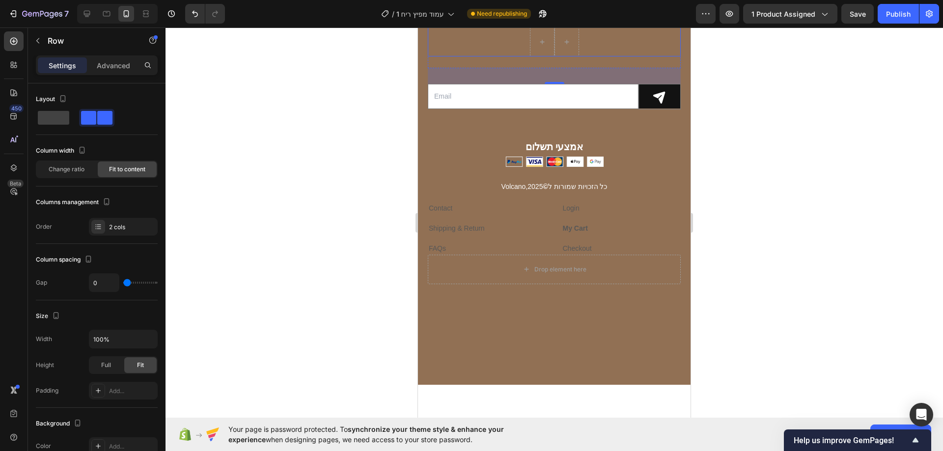
click at [591, 56] on div "Row" at bounding box center [554, 41] width 253 height 29
click at [490, 21] on icon at bounding box center [488, 17] width 6 height 7
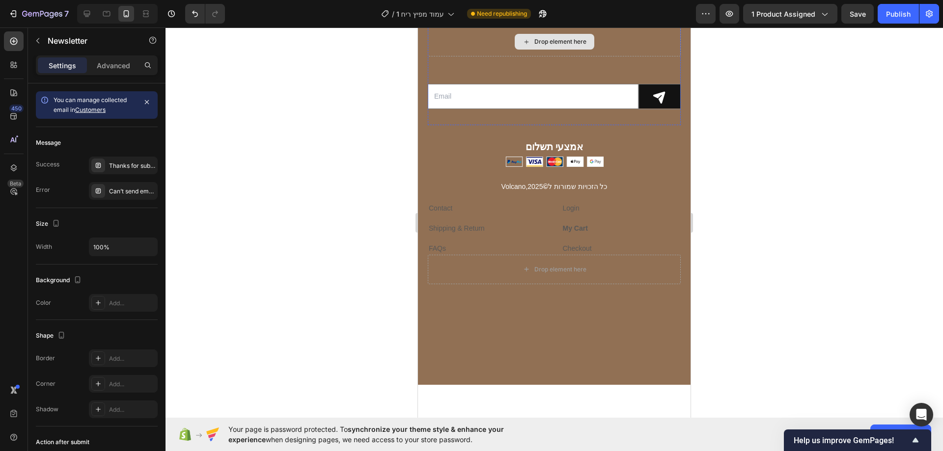
click at [611, 56] on div "Drop element here" at bounding box center [554, 41] width 253 height 29
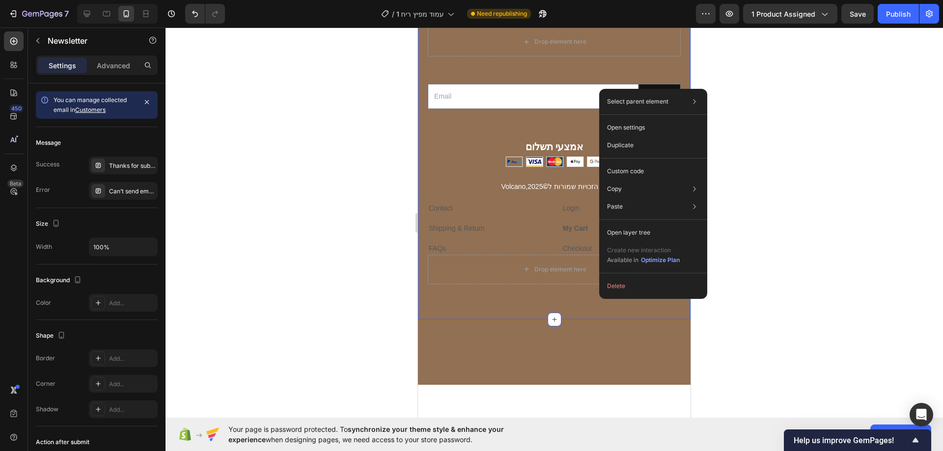
click at [756, 308] on div at bounding box center [553, 239] width 777 height 424
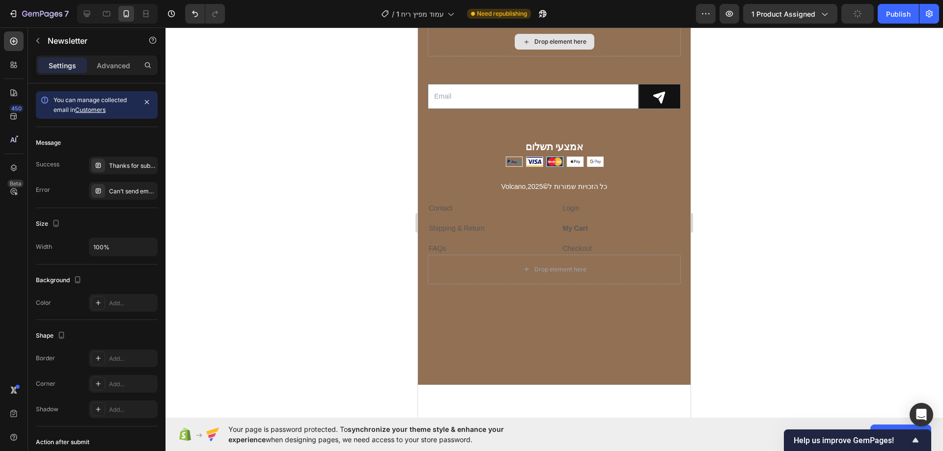
click at [456, 56] on div "Drop element here" at bounding box center [554, 41] width 253 height 29
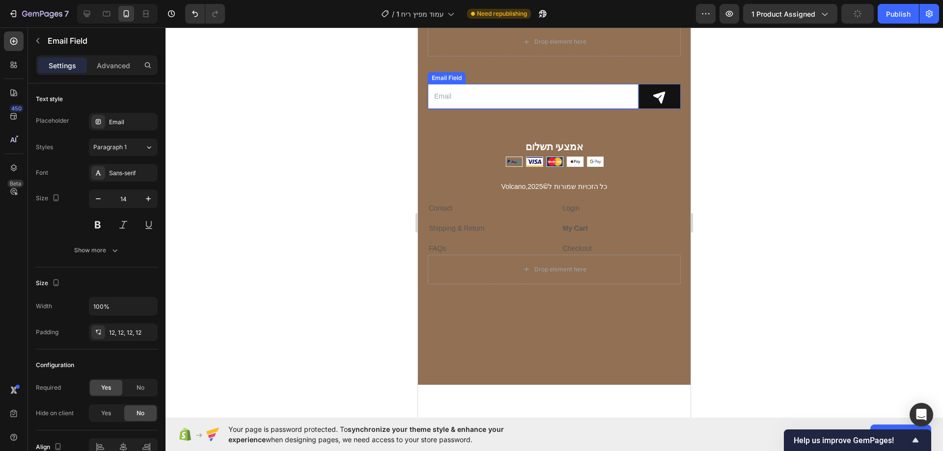
click at [470, 109] on input "email" at bounding box center [533, 96] width 211 height 25
click at [563, 125] on div "הירשמו למיילים שלנו Heading !הירשמו למיילים שלנו וקבלו הצעות, מבצעים והנחות בלע…" at bounding box center [554, 50] width 253 height 150
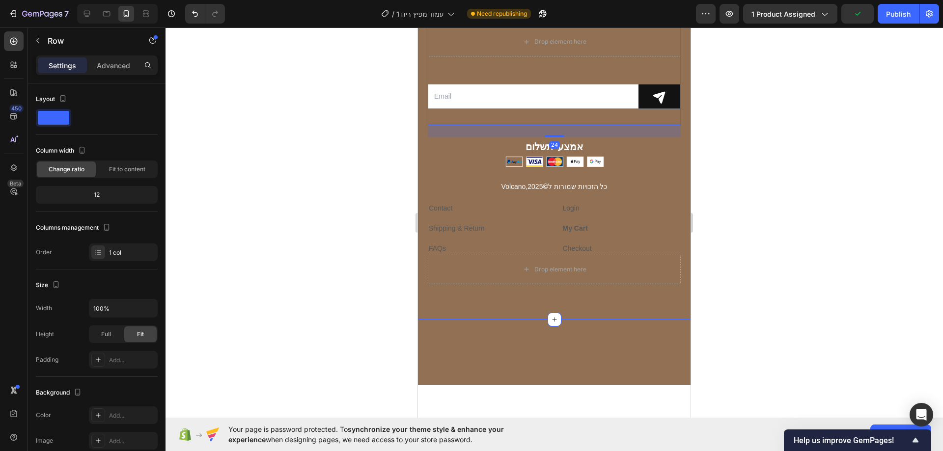
click at [387, 363] on div at bounding box center [553, 239] width 777 height 424
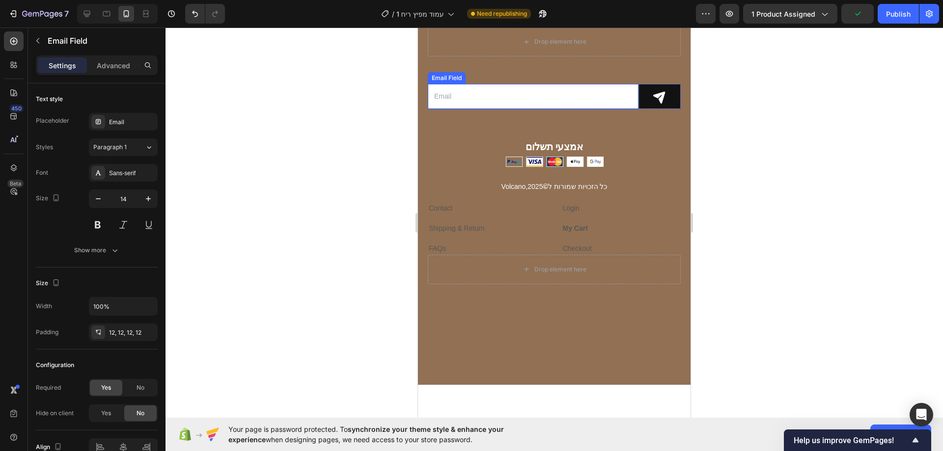
drag, startPoint x: 441, startPoint y: 360, endPoint x: 447, endPoint y: 358, distance: 6.7
click at [441, 109] on input "email" at bounding box center [533, 96] width 211 height 25
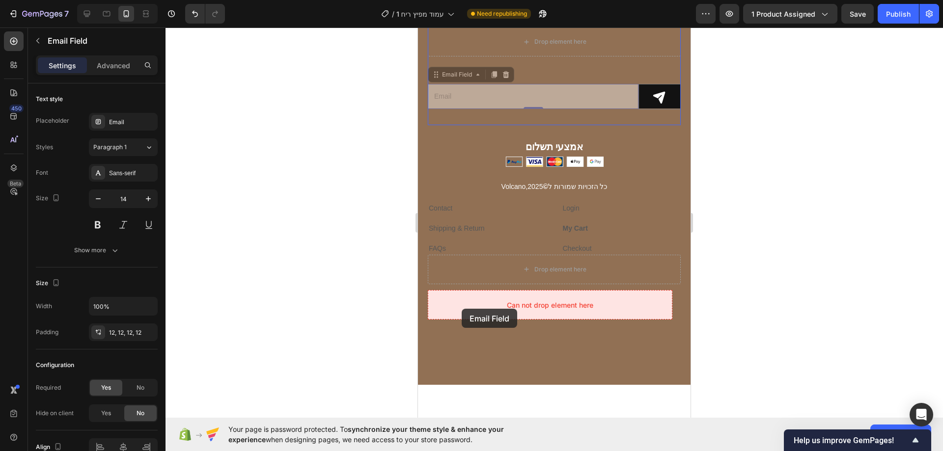
drag, startPoint x: 458, startPoint y: 342, endPoint x: 462, endPoint y: 309, distance: 33.6
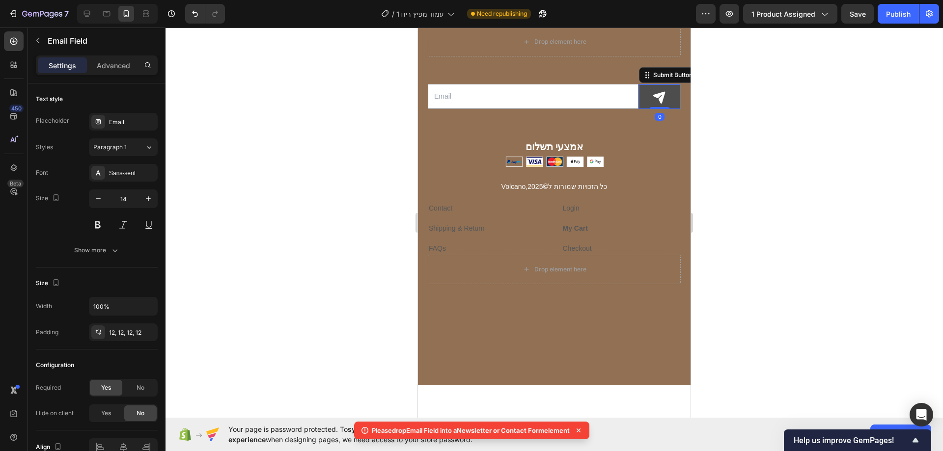
click at [653, 104] on icon at bounding box center [660, 97] width 14 height 14
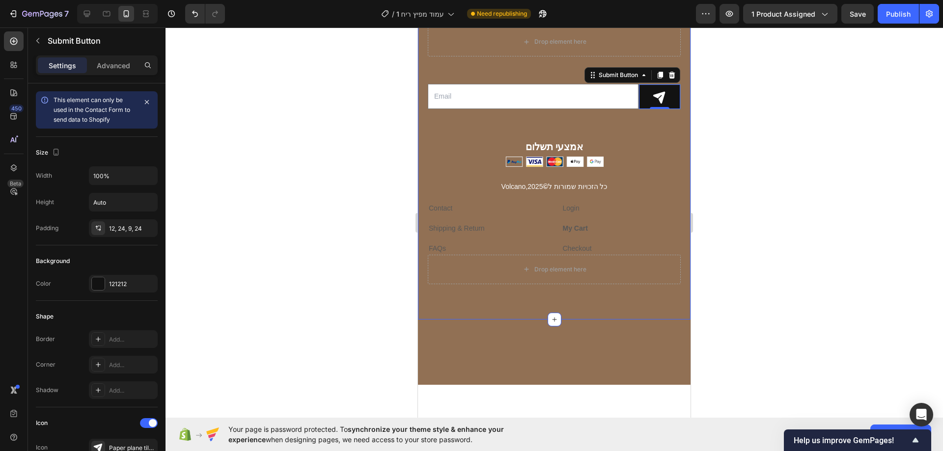
click at [758, 329] on div at bounding box center [553, 239] width 777 height 424
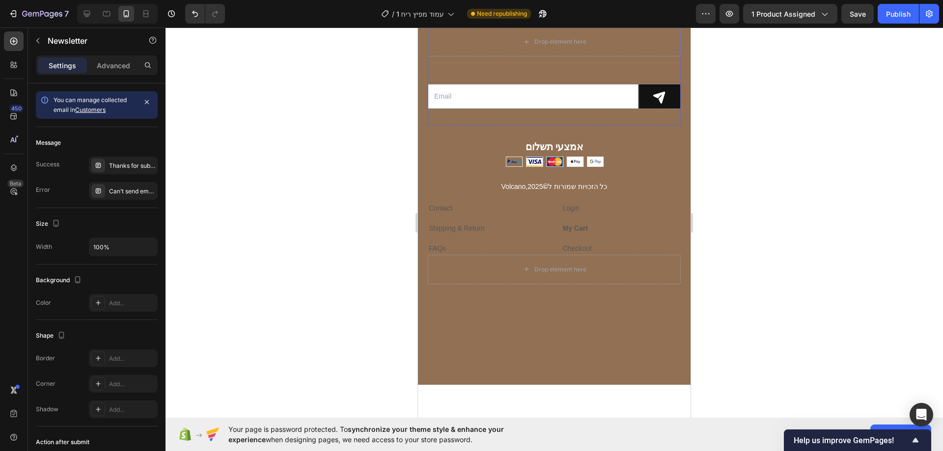
click at [466, 68] on div "Drop element here" at bounding box center [554, 41] width 253 height 53
click at [468, 56] on div "Drop element here" at bounding box center [554, 41] width 253 height 29
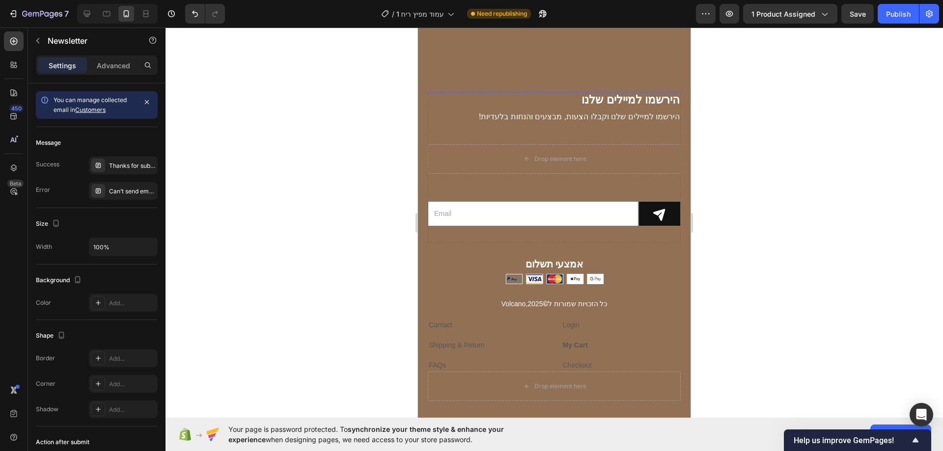
scroll to position [3585, 0]
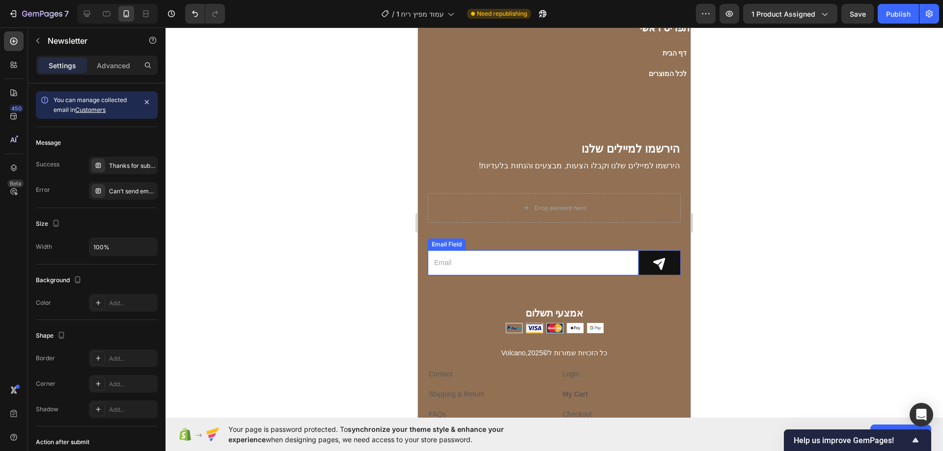
click at [490, 253] on input "email" at bounding box center [533, 262] width 211 height 25
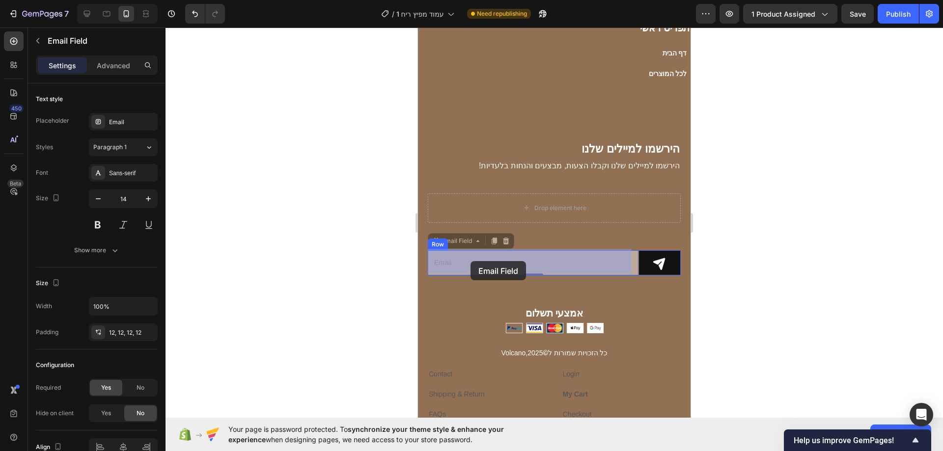
drag, startPoint x: 470, startPoint y: 242, endPoint x: 470, endPoint y: 261, distance: 19.6
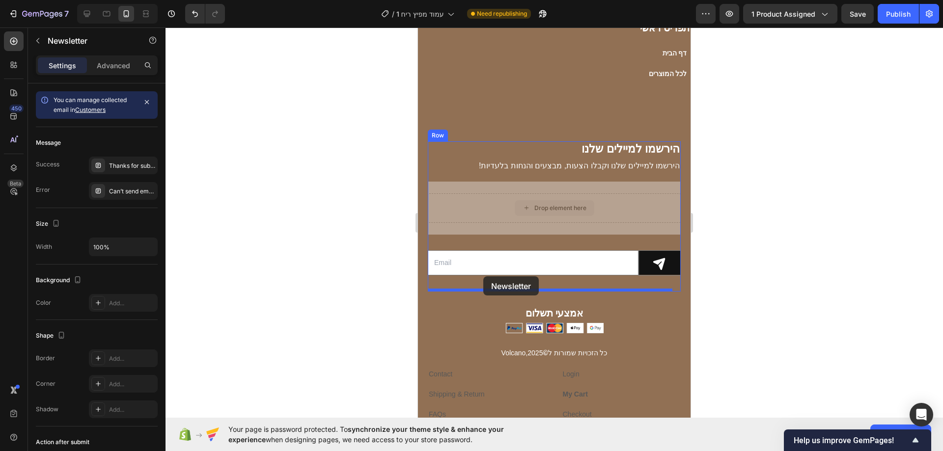
drag, startPoint x: 501, startPoint y: 195, endPoint x: 483, endPoint y: 276, distance: 83.6
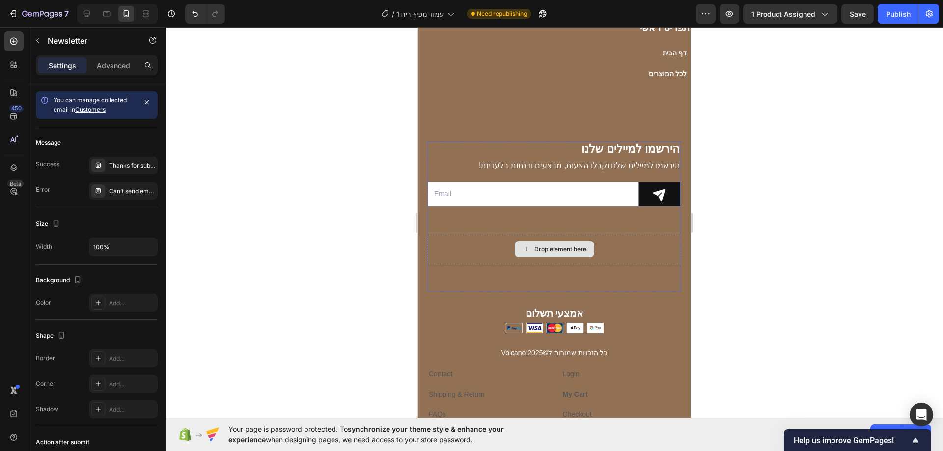
click at [495, 246] on div "Drop element here" at bounding box center [554, 249] width 253 height 29
click at [658, 242] on div "Drop element here" at bounding box center [554, 249] width 253 height 29
click at [566, 307] on p "אמצעי תשלום" at bounding box center [554, 313] width 251 height 18
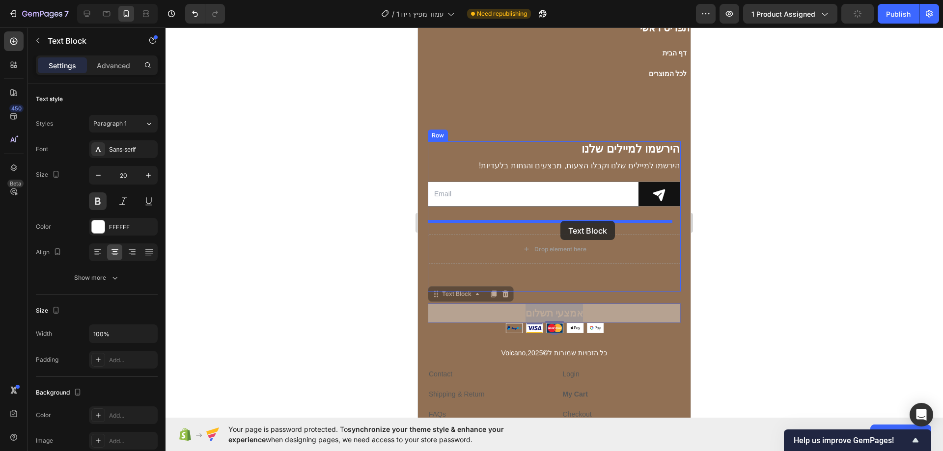
drag, startPoint x: 566, startPoint y: 313, endPoint x: 560, endPoint y: 221, distance: 92.0
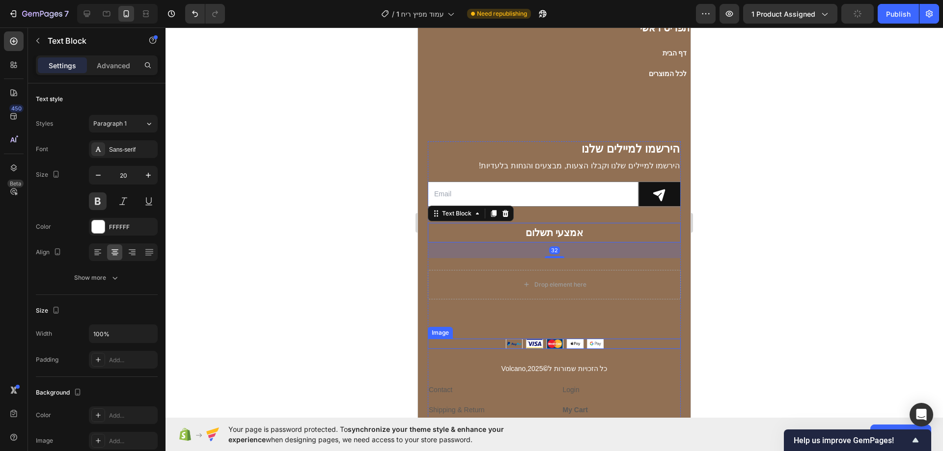
click at [567, 339] on img at bounding box center [554, 344] width 98 height 10
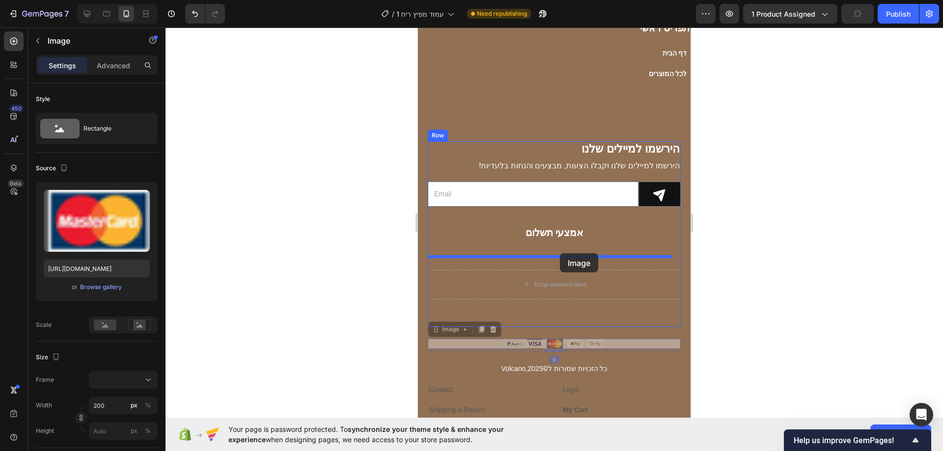
drag, startPoint x: 569, startPoint y: 340, endPoint x: 560, endPoint y: 253, distance: 87.4
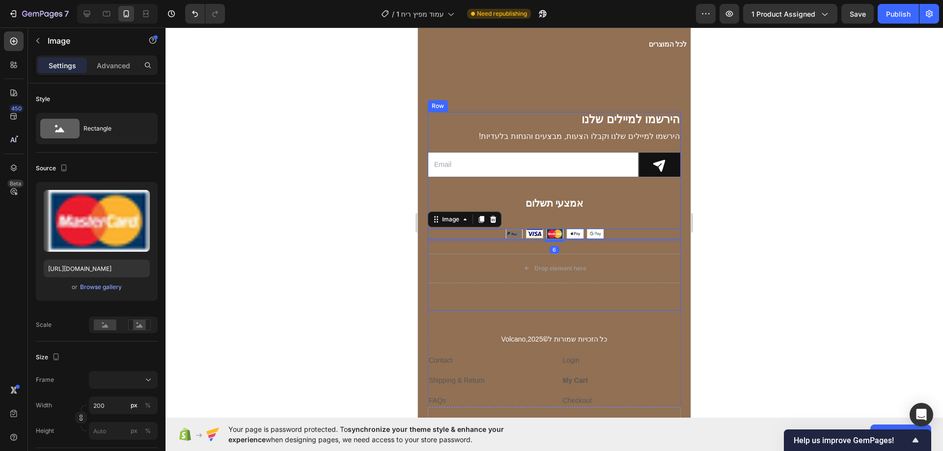
scroll to position [3634, 0]
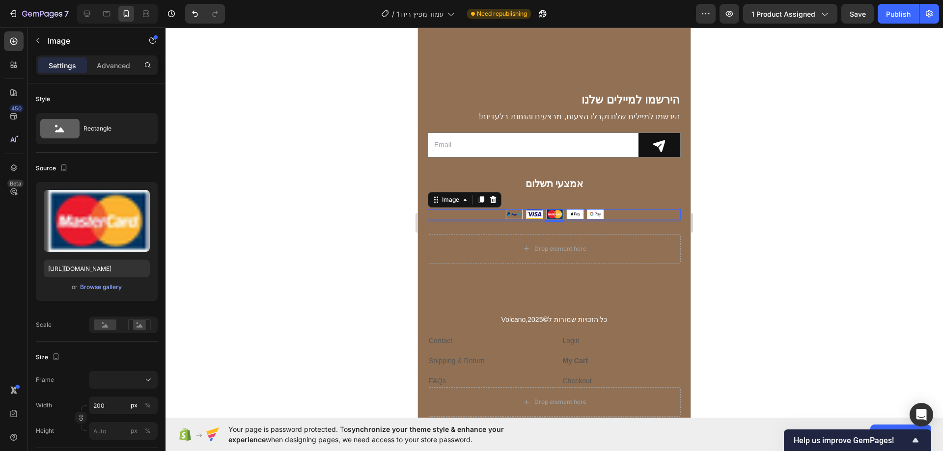
click at [310, 226] on div at bounding box center [553, 239] width 777 height 424
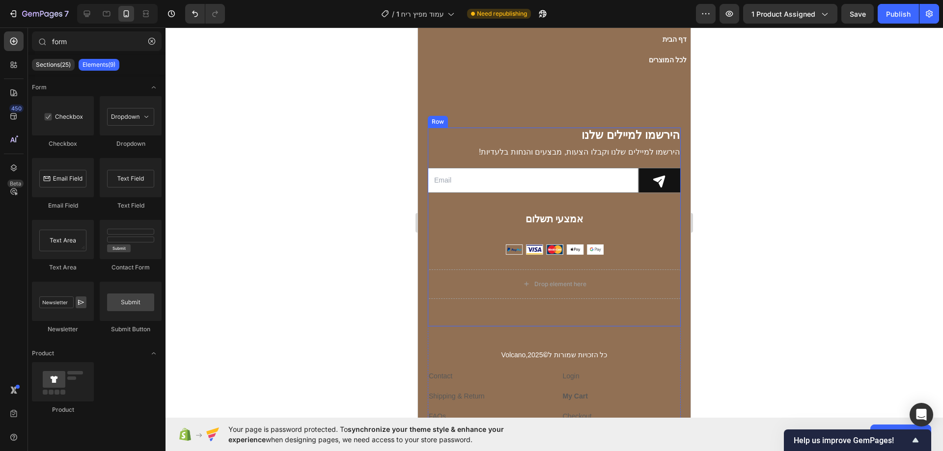
scroll to position [3585, 0]
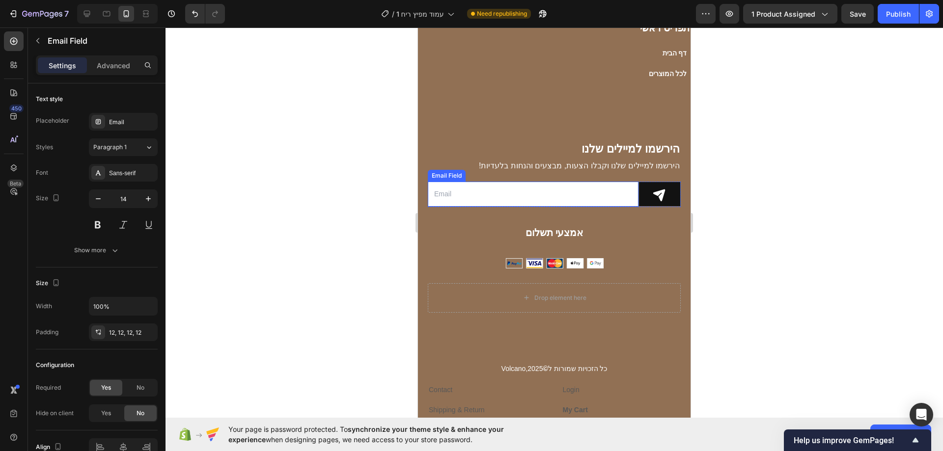
click at [542, 200] on input "email" at bounding box center [533, 194] width 211 height 25
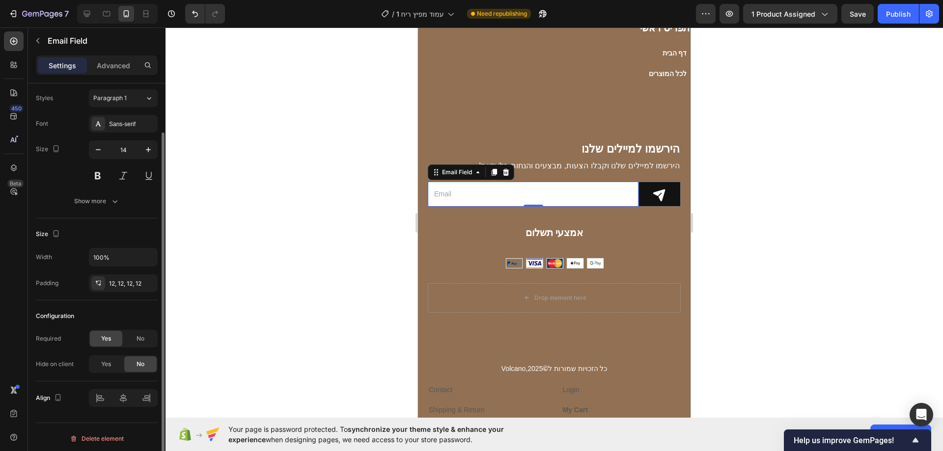
scroll to position [52, 0]
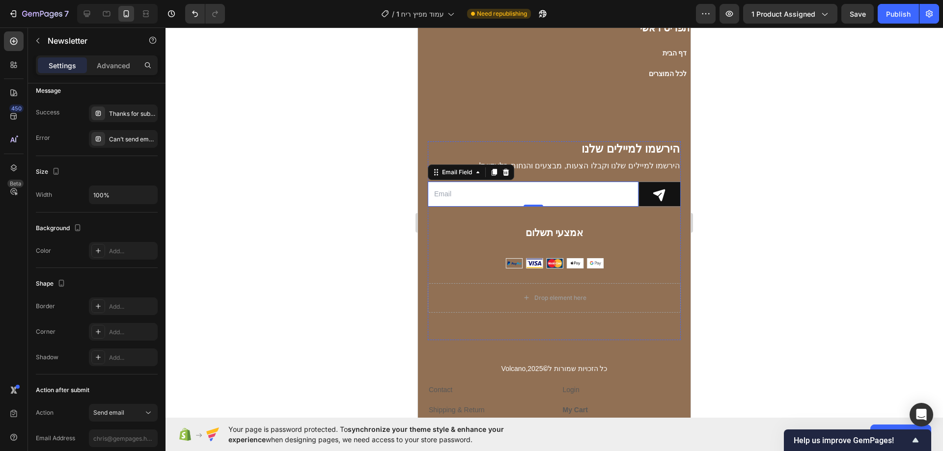
click at [478, 274] on div "Drop element here" at bounding box center [554, 298] width 253 height 53
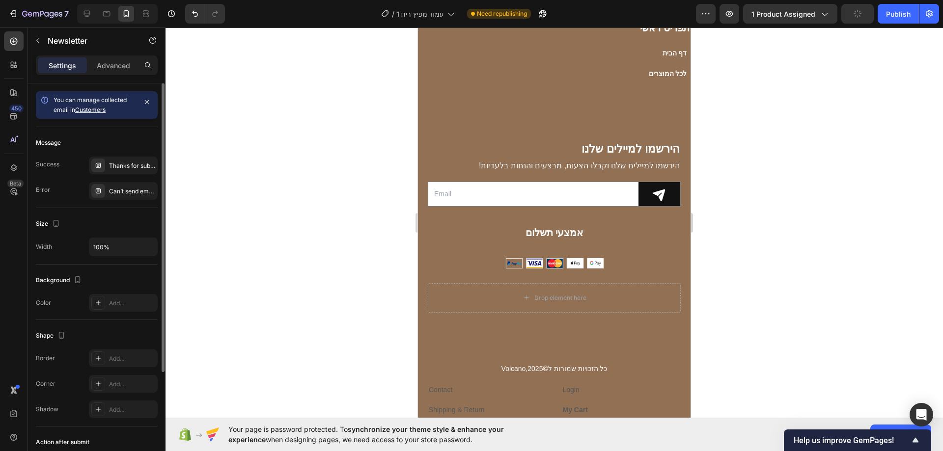
scroll to position [146, 0]
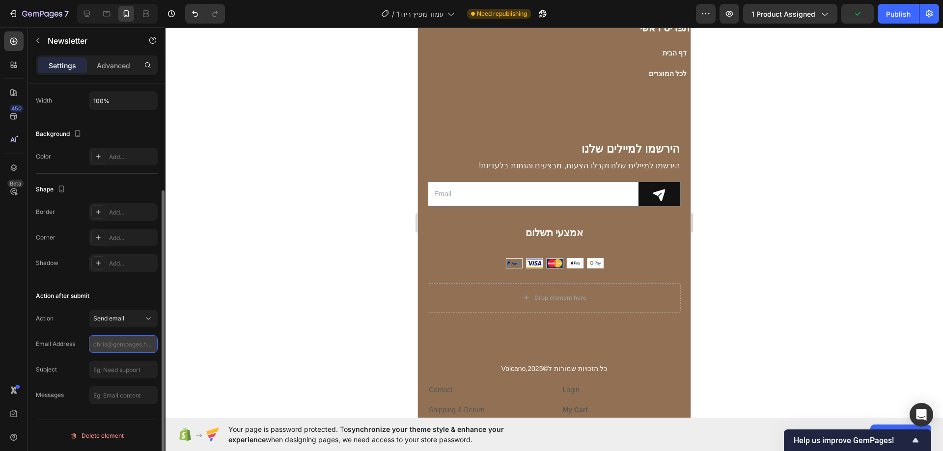
click at [127, 346] on input "text" at bounding box center [123, 344] width 69 height 18
type input "[EMAIL_ADDRESS][DOMAIN_NAME]"
click at [118, 366] on input "text" at bounding box center [123, 370] width 69 height 18
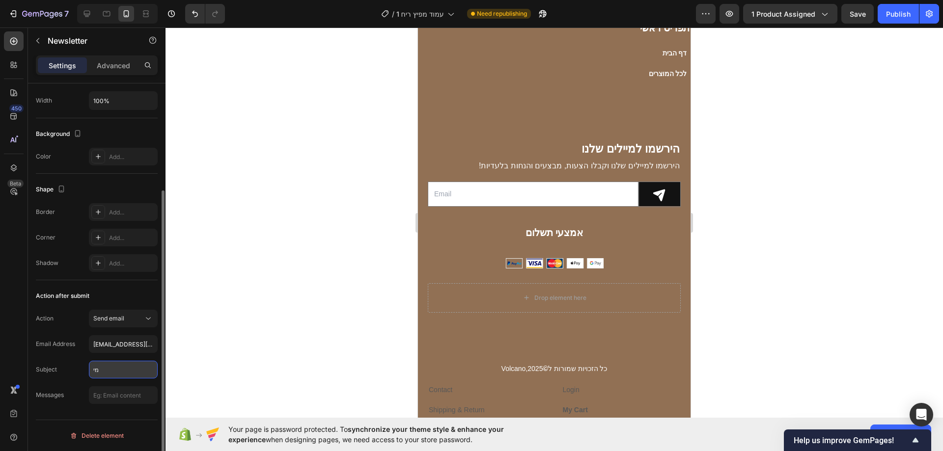
type input "מ"
type input "לקוח נרשם למיילים"
click at [897, 11] on div "Publish" at bounding box center [898, 14] width 25 height 10
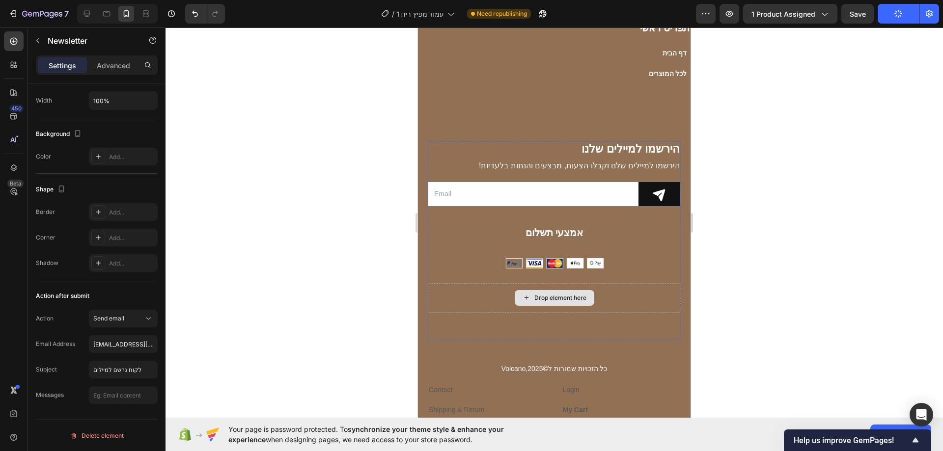
click at [630, 295] on div "Drop element here" at bounding box center [554, 297] width 253 height 29
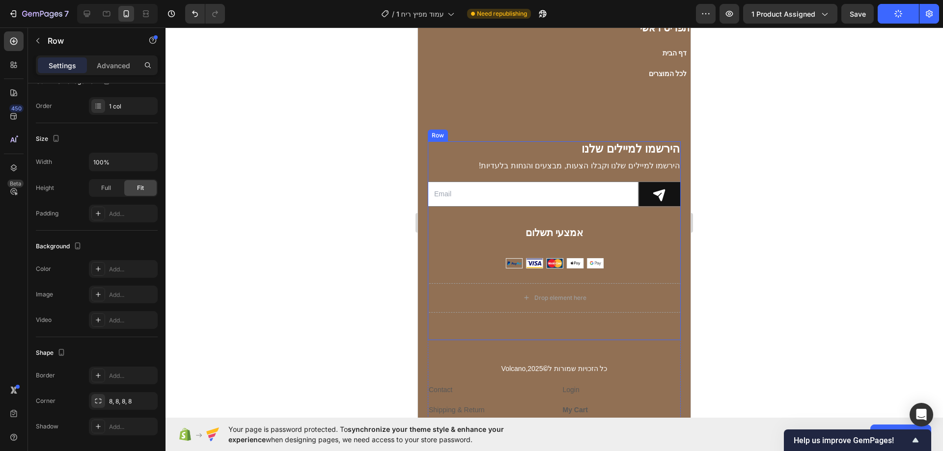
click at [636, 252] on div "הירשמו למיילים שלנו Heading !הירשמו למיילים שלנו וקבלו הצעות, מבצעים והנחות בלע…" at bounding box center [554, 240] width 253 height 198
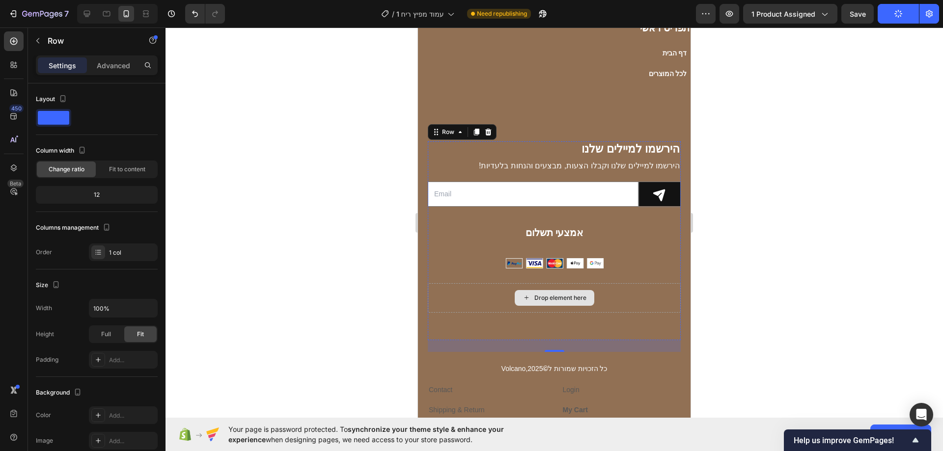
click at [638, 287] on div "Drop element here" at bounding box center [554, 297] width 253 height 29
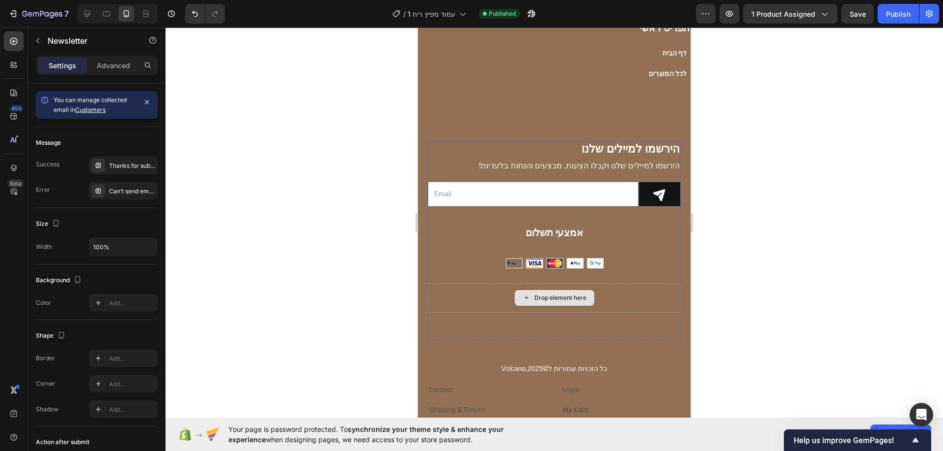
click at [486, 288] on div "Drop element here" at bounding box center [554, 297] width 253 height 29
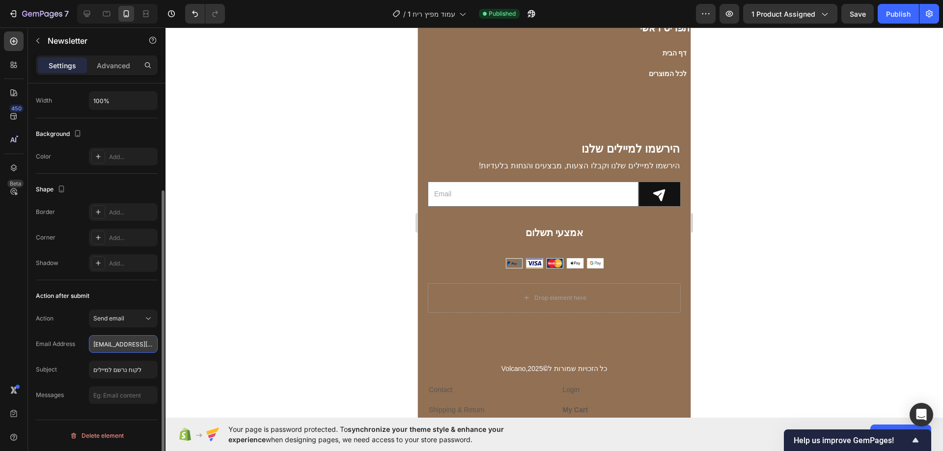
click at [128, 348] on input "[EMAIL_ADDRESS][DOMAIN_NAME]" at bounding box center [123, 344] width 69 height 18
click at [140, 344] on input "[EMAIL_ADDRESS][DOMAIN_NAME]" at bounding box center [123, 344] width 69 height 18
click at [137, 344] on input "[EMAIL_ADDRESS][DOMAIN_NAME]" at bounding box center [123, 344] width 69 height 18
click at [150, 341] on input "[EMAIL_ADDRESS][DOMAIN_NAME]" at bounding box center [123, 344] width 69 height 18
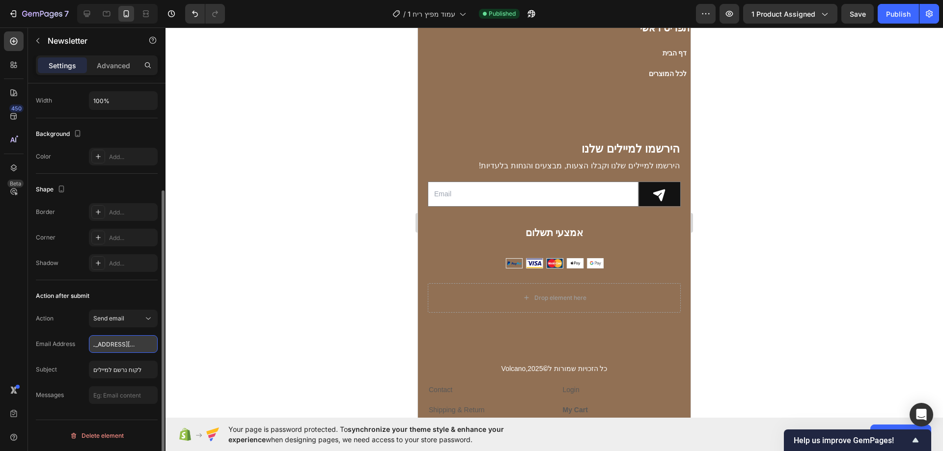
click at [140, 344] on input "[EMAIL_ADDRESS][DOMAIN_NAME]" at bounding box center [123, 344] width 69 height 18
type input "[EMAIL_ADDRESS][DOMAIN_NAME]"
click at [131, 323] on div "Send email" at bounding box center [123, 319] width 60 height 10
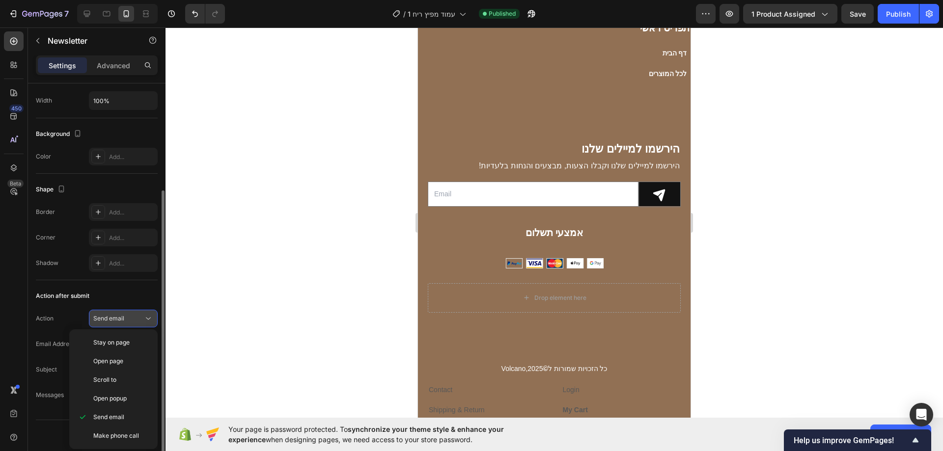
click at [137, 318] on div "Send email" at bounding box center [118, 318] width 50 height 9
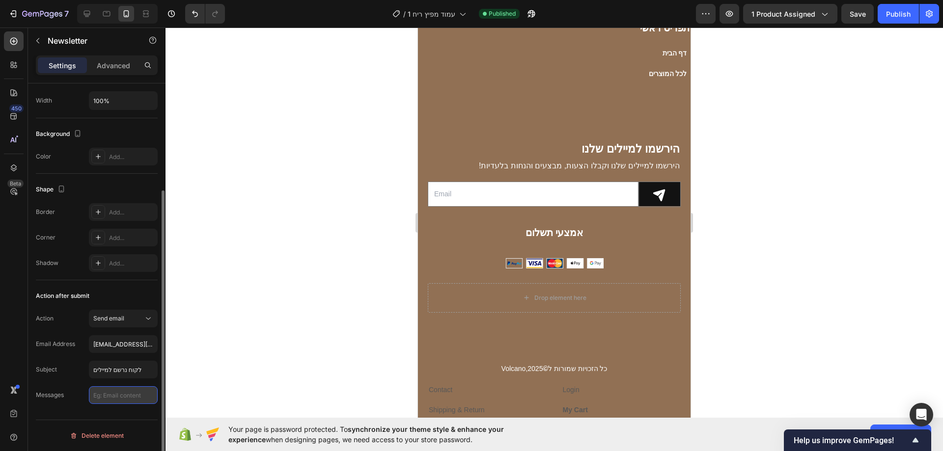
click at [135, 397] on input "text" at bounding box center [123, 395] width 69 height 18
type input "Email content"
click at [891, 15] on div "Publish" at bounding box center [898, 14] width 25 height 10
click at [476, 194] on input "email" at bounding box center [533, 194] width 211 height 25
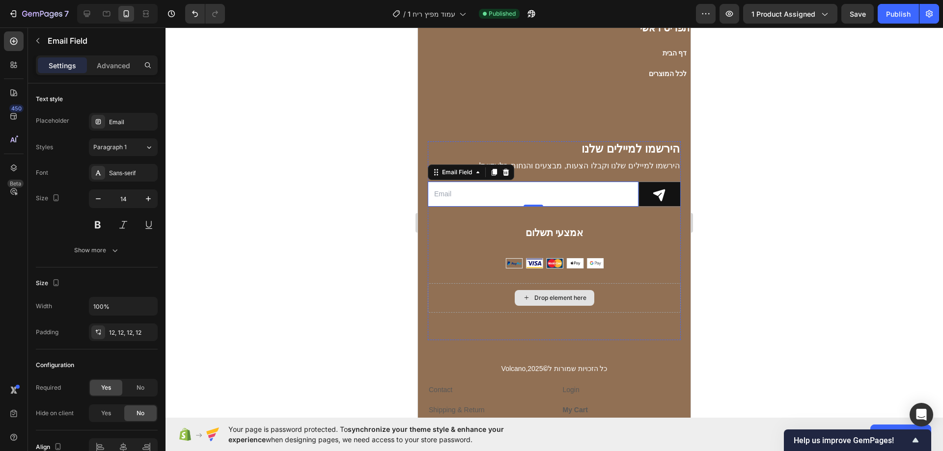
click at [542, 294] on div "Drop element here" at bounding box center [560, 298] width 52 height 8
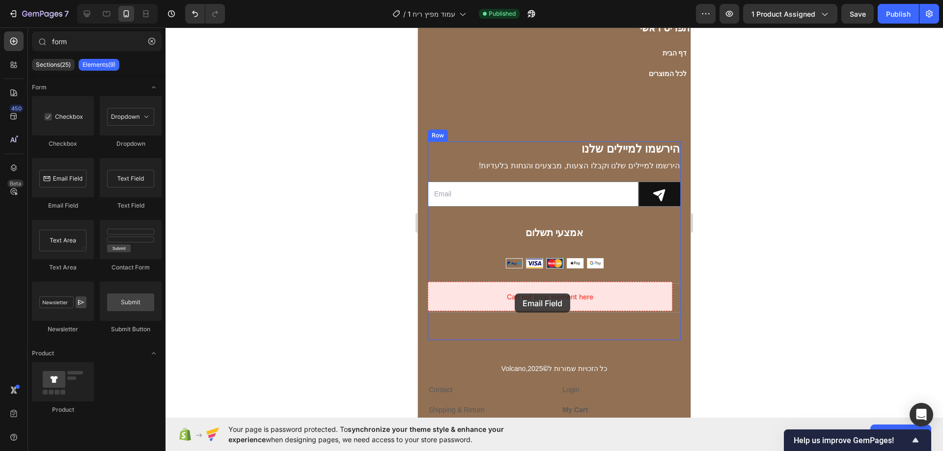
drag, startPoint x: 496, startPoint y: 201, endPoint x: 515, endPoint y: 294, distance: 94.7
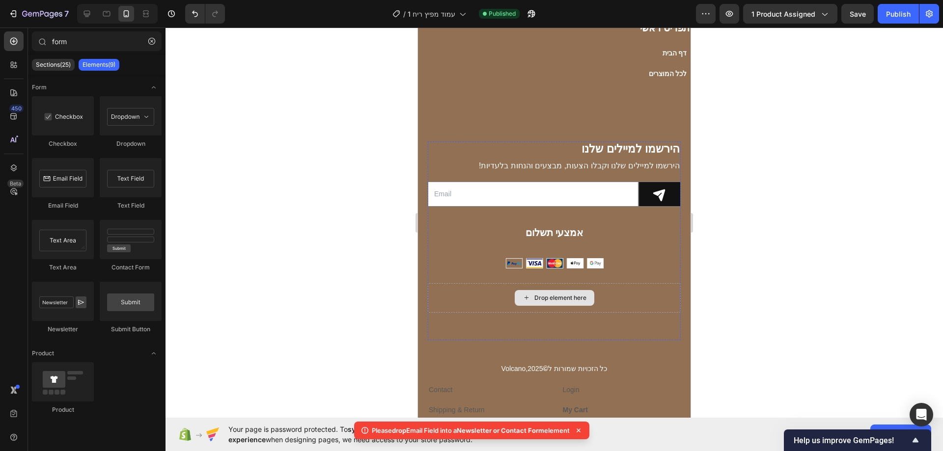
click at [545, 294] on div "Drop element here" at bounding box center [560, 298] width 52 height 8
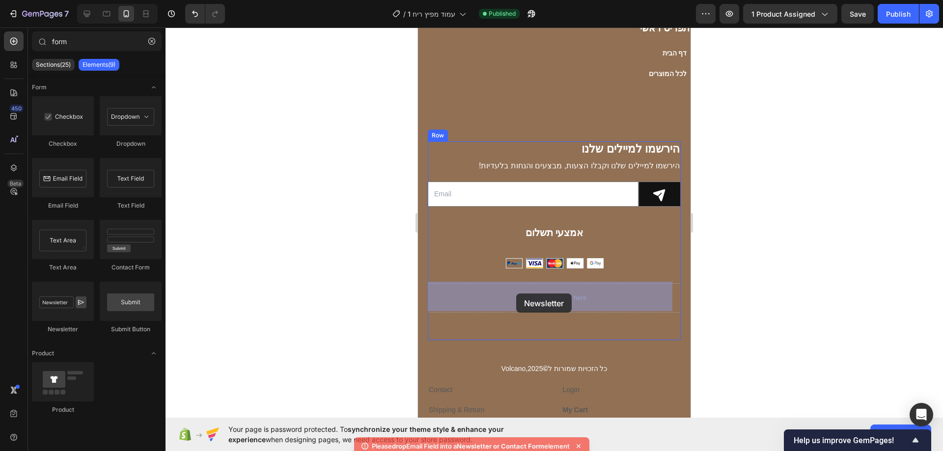
drag, startPoint x: 486, startPoint y: 323, endPoint x: 516, endPoint y: 294, distance: 42.0
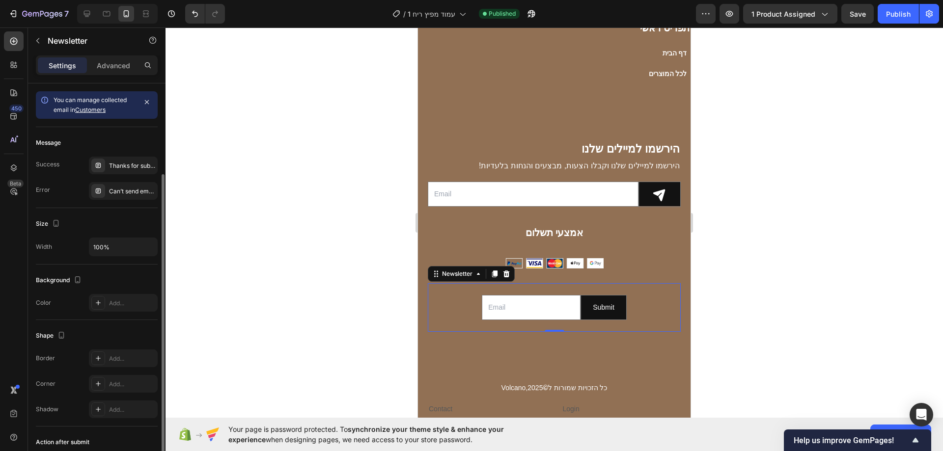
scroll to position [70, 0]
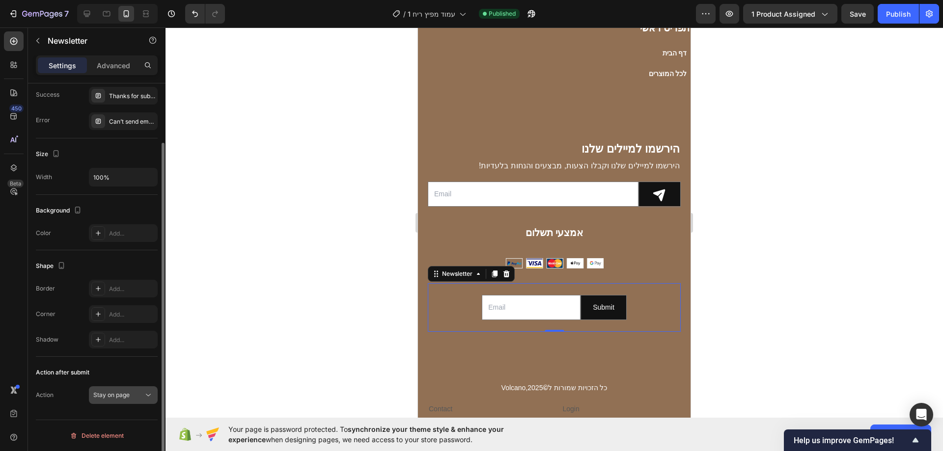
click at [132, 390] on button "Stay on page" at bounding box center [123, 395] width 69 height 18
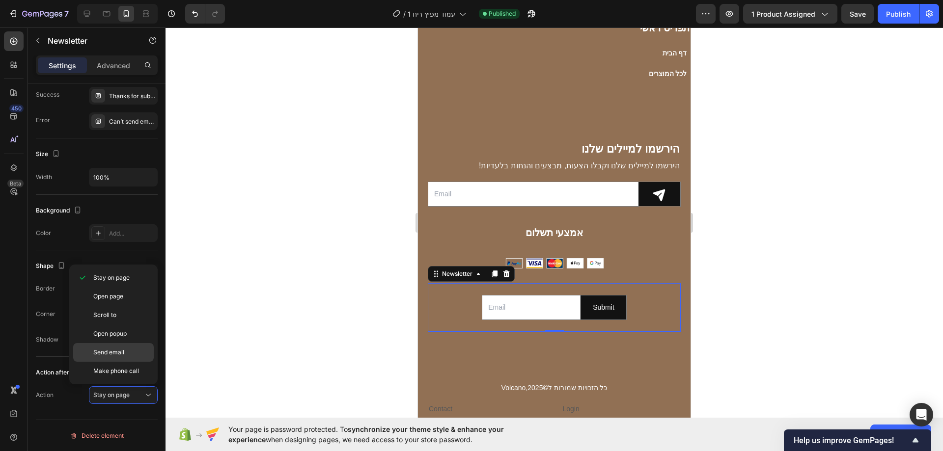
click at [118, 357] on span "Send email" at bounding box center [108, 352] width 31 height 9
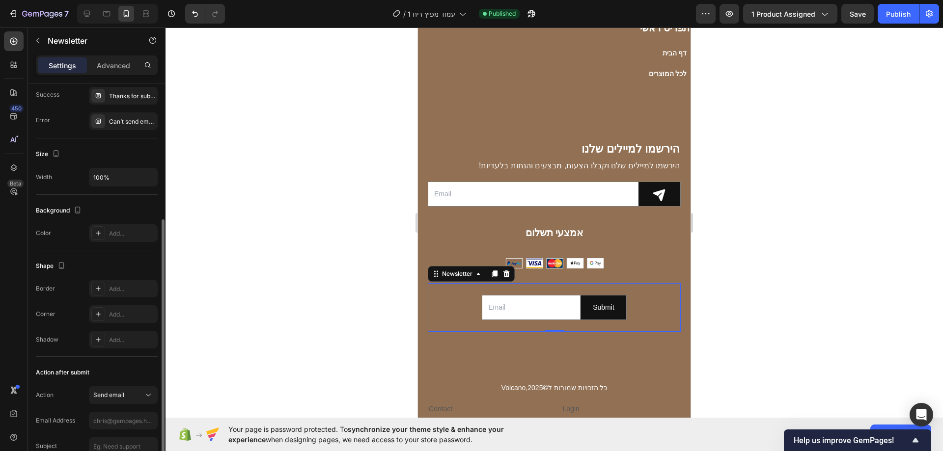
scroll to position [119, 0]
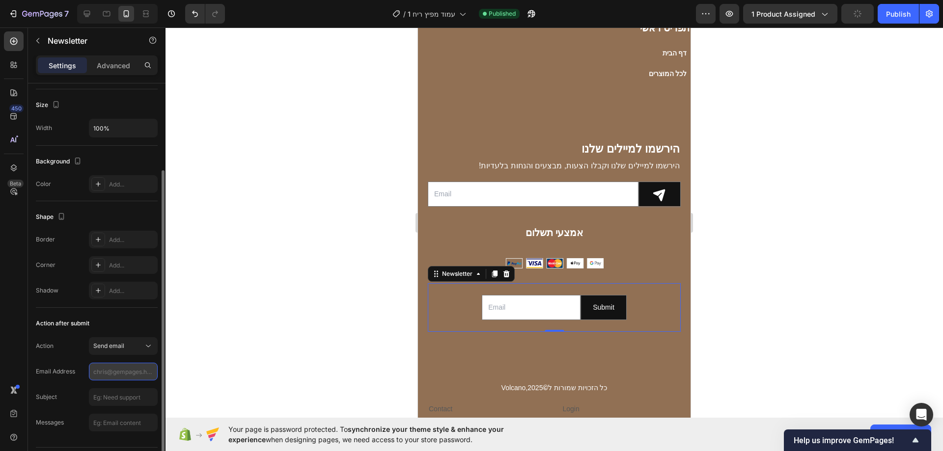
click at [118, 372] on input "text" at bounding box center [123, 372] width 69 height 18
type input "[EMAIL_ADDRESS][DOMAIN_NAME]"
click at [138, 391] on input "text" at bounding box center [123, 397] width 69 height 18
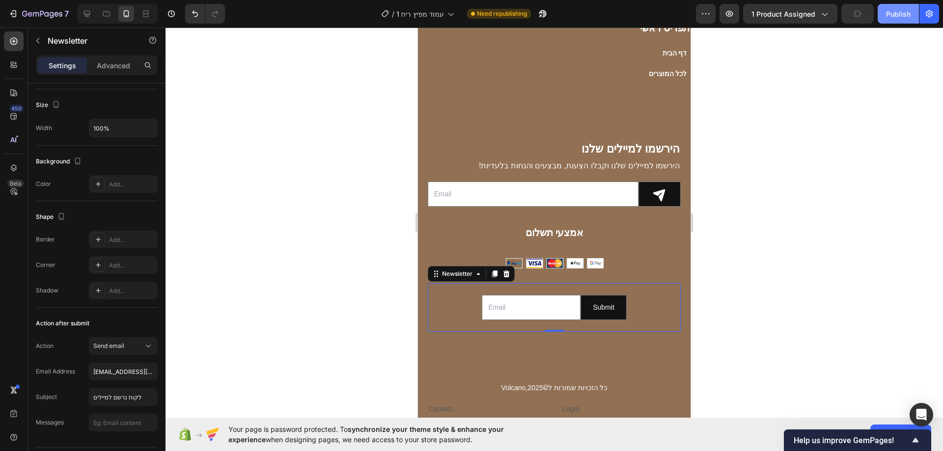
type input "לקוח נרשם למיילים"
click at [903, 17] on div "Publish" at bounding box center [898, 14] width 25 height 10
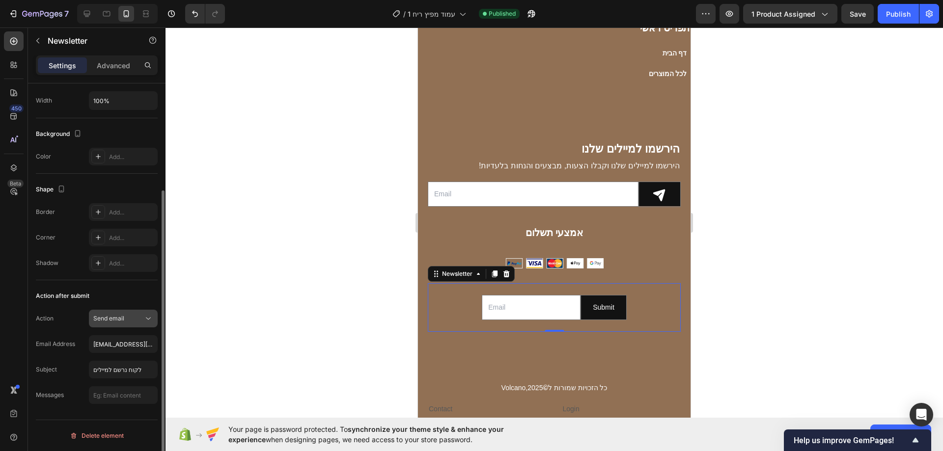
click at [140, 323] on div "Send email" at bounding box center [123, 319] width 60 height 10
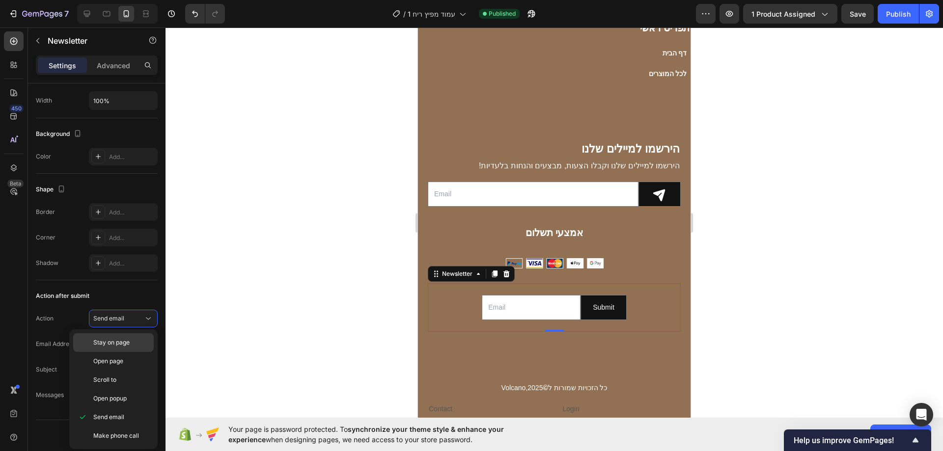
click at [131, 348] on div "Stay on page" at bounding box center [113, 342] width 81 height 19
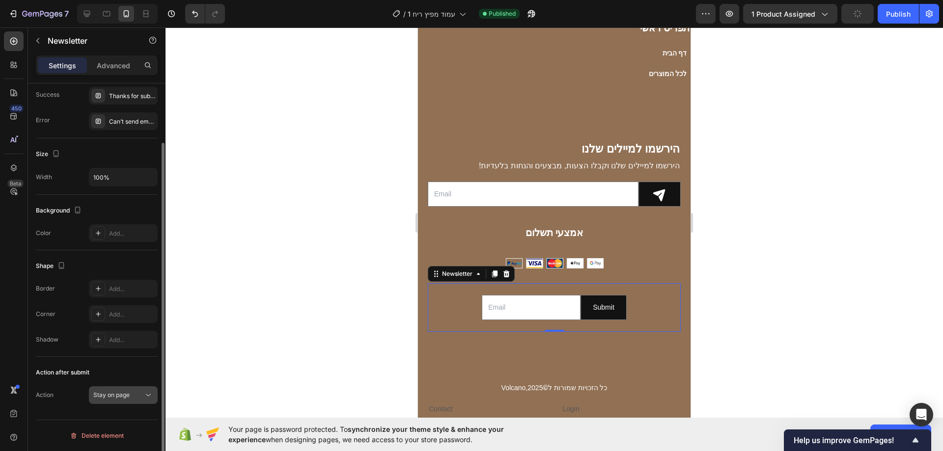
click at [106, 397] on span "Stay on page" at bounding box center [111, 394] width 36 height 7
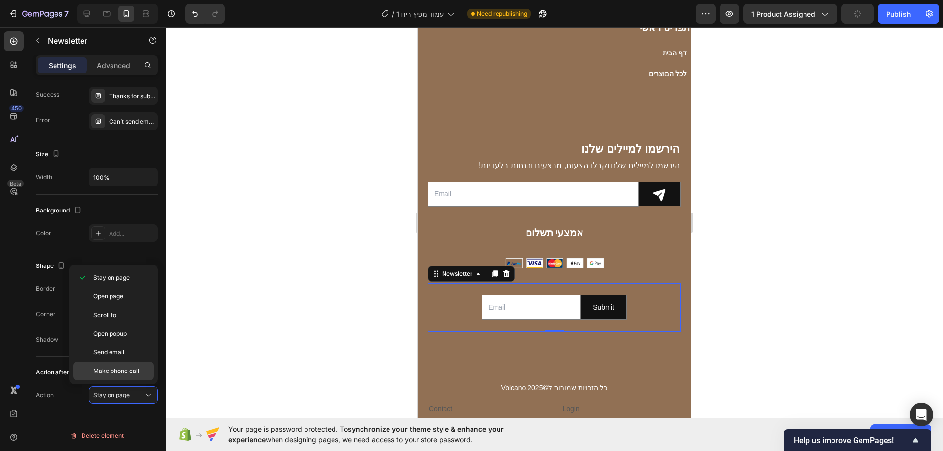
click at [133, 368] on span "Make phone call" at bounding box center [116, 371] width 46 height 9
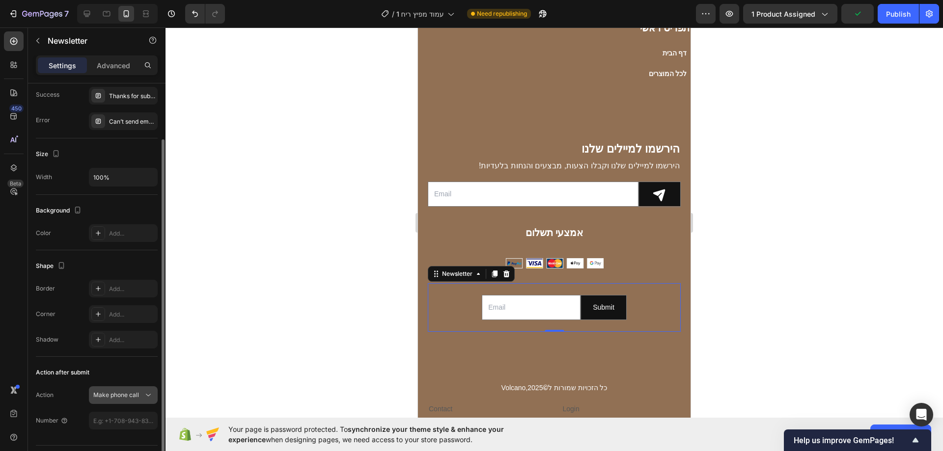
scroll to position [95, 0]
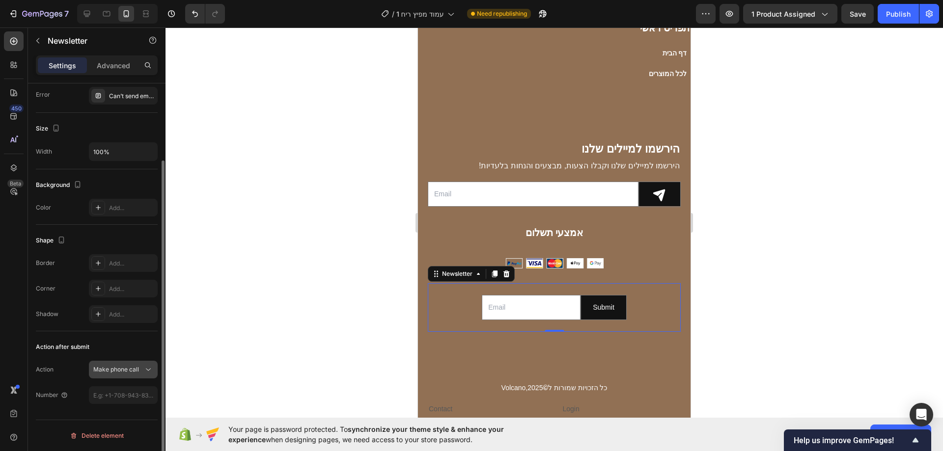
click at [124, 368] on span "Make phone call" at bounding box center [116, 369] width 46 height 7
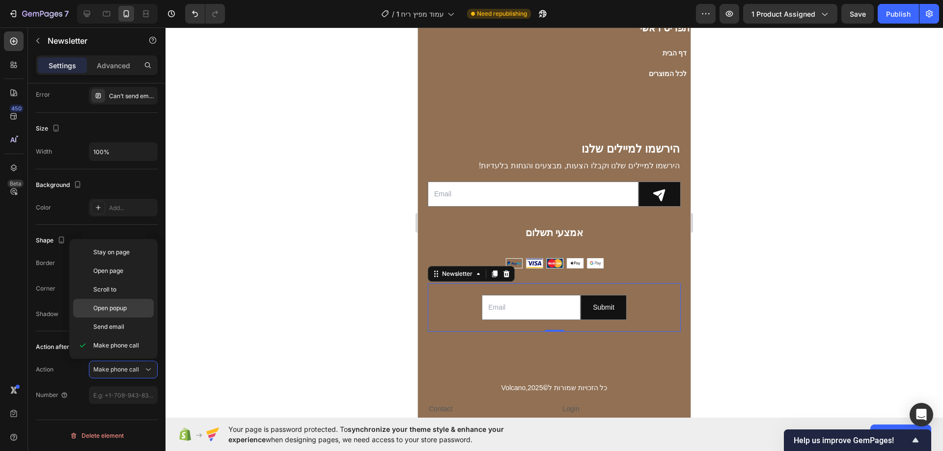
click at [122, 315] on div "Open popup" at bounding box center [113, 308] width 81 height 19
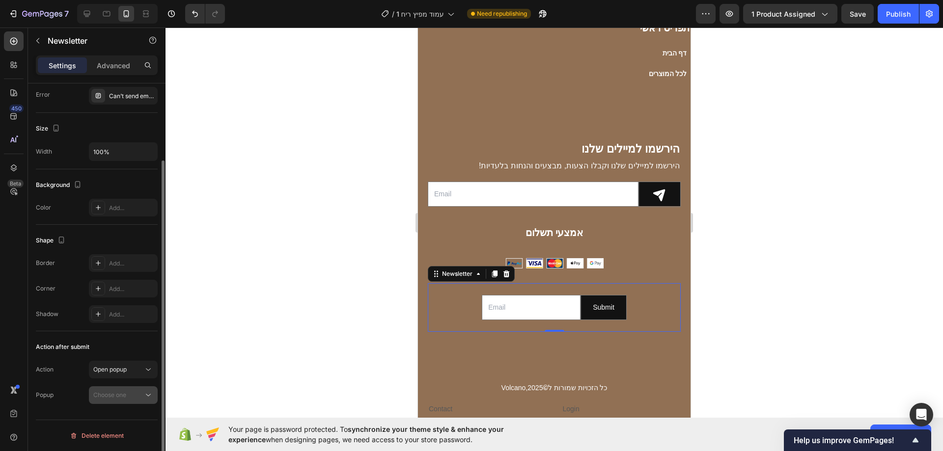
click at [118, 394] on span "Choose one" at bounding box center [109, 394] width 33 height 7
click at [119, 384] on div "Action Open popup Popup Choose one" at bounding box center [97, 382] width 122 height 43
click at [120, 376] on button "Open popup" at bounding box center [123, 370] width 69 height 18
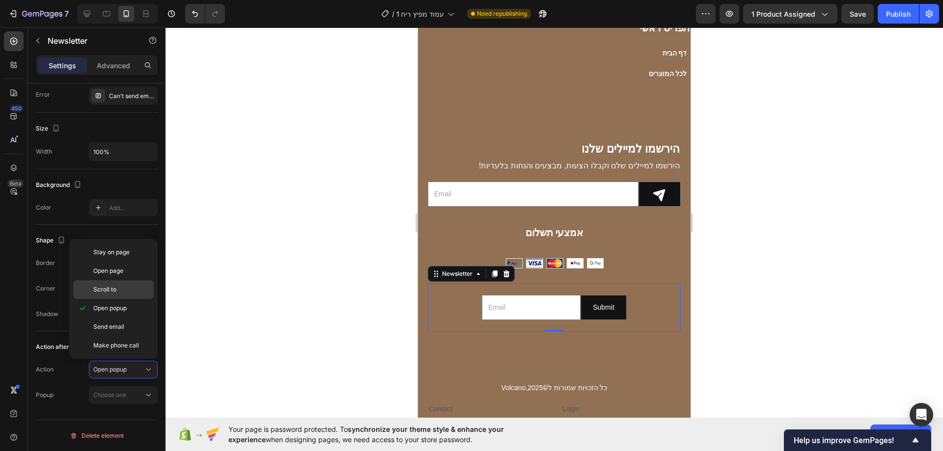
click at [124, 294] on div "Scroll to" at bounding box center [113, 289] width 81 height 19
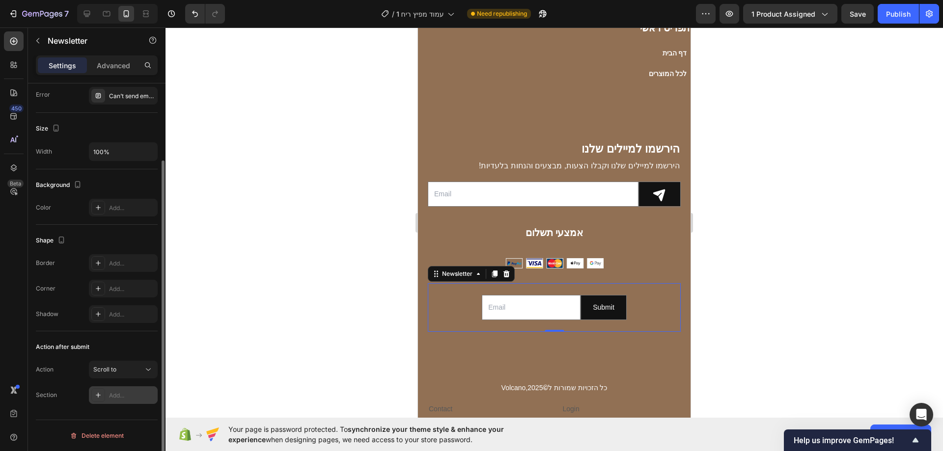
click at [110, 390] on div "Add..." at bounding box center [123, 395] width 69 height 18
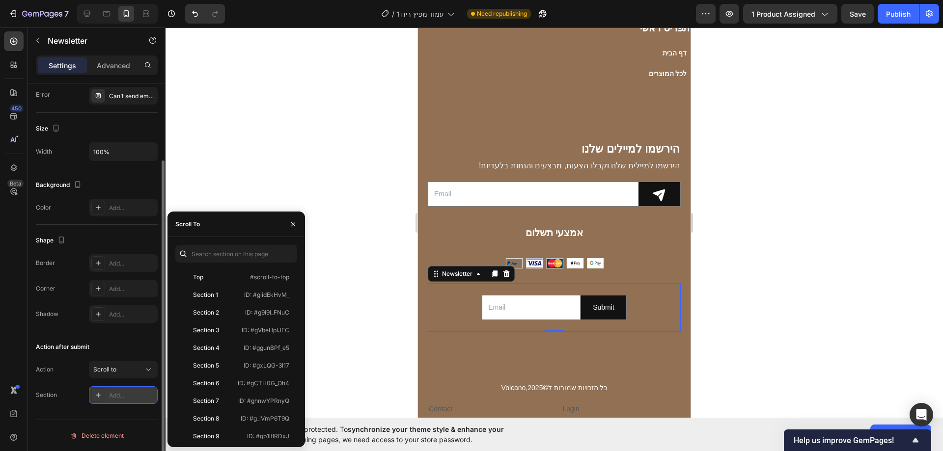
click at [110, 390] on div "Add..." at bounding box center [123, 395] width 69 height 18
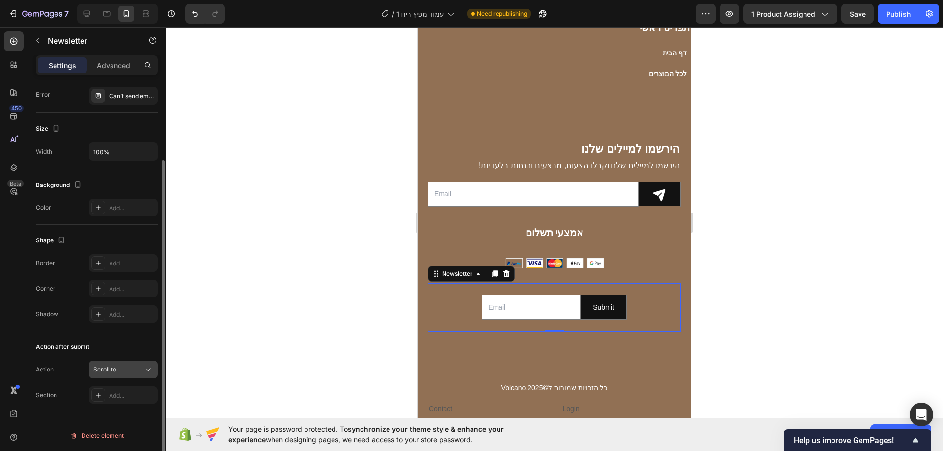
click at [115, 374] on span "Scroll to" at bounding box center [104, 369] width 23 height 9
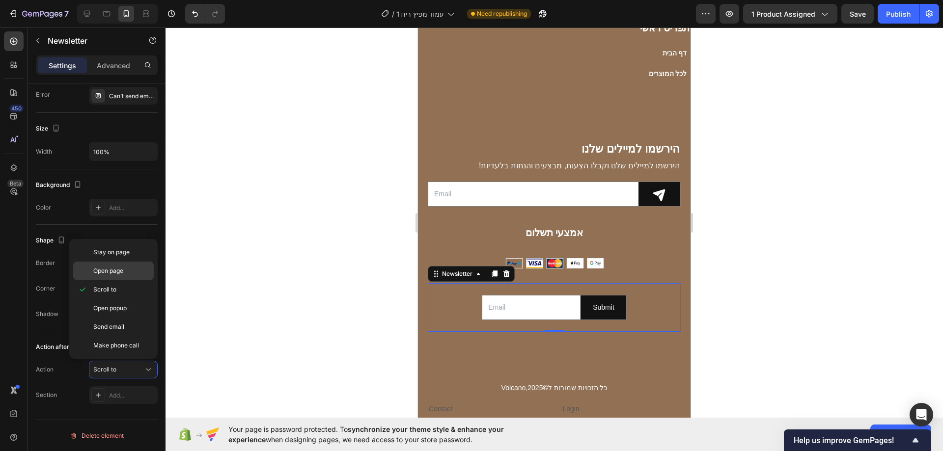
click at [130, 264] on div "Open page" at bounding box center [113, 271] width 81 height 19
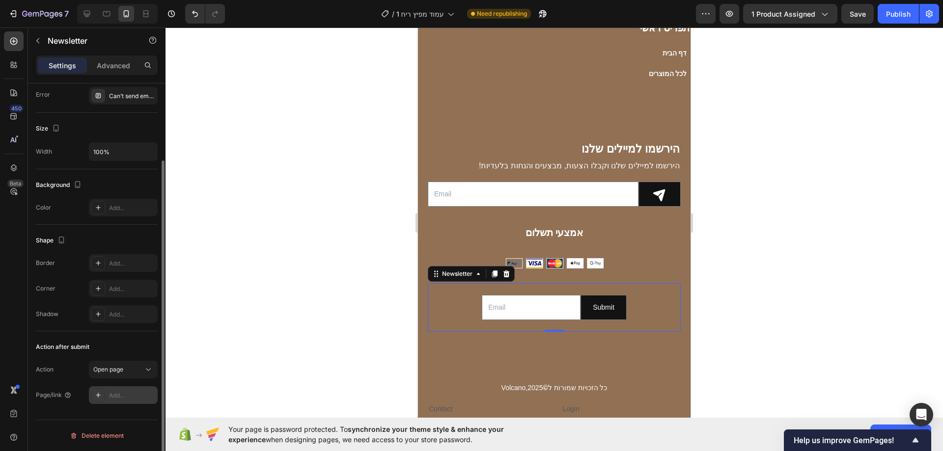
click at [125, 392] on div "Add..." at bounding box center [132, 395] width 46 height 9
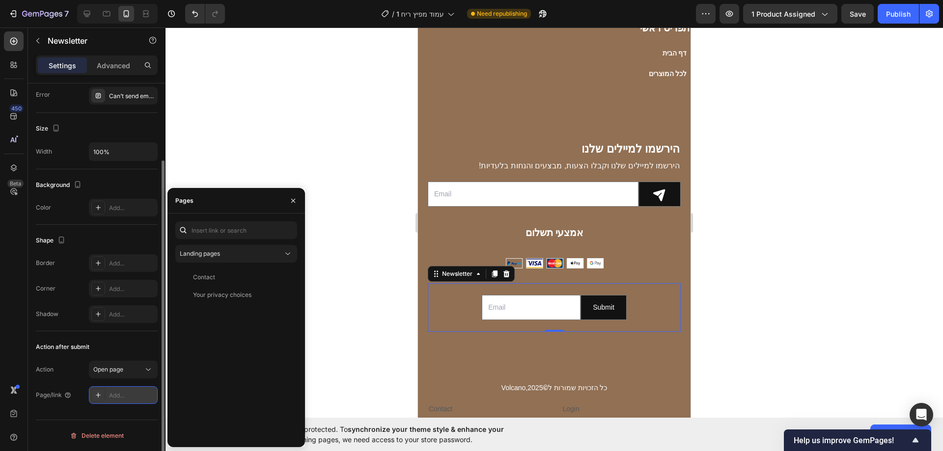
click at [126, 391] on div "Add..." at bounding box center [132, 395] width 46 height 9
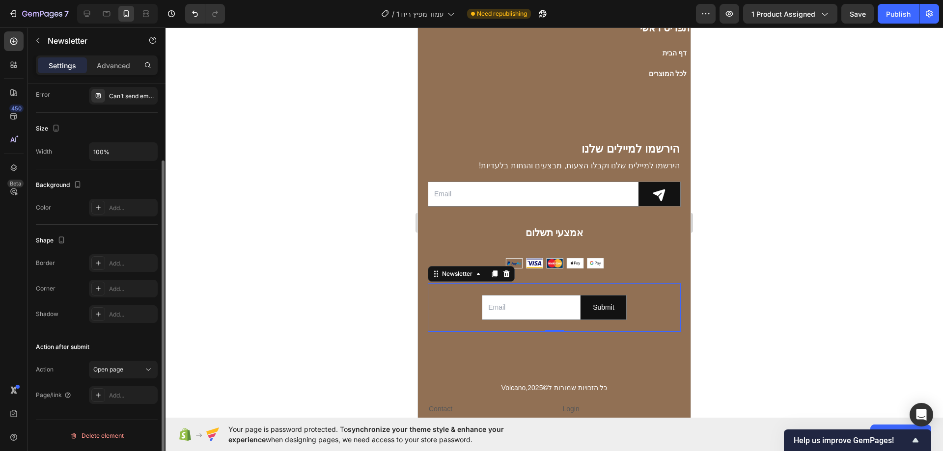
click at [124, 379] on div "Action Open page Page/link Add..." at bounding box center [97, 382] width 122 height 43
click at [123, 376] on button "Open page" at bounding box center [123, 370] width 69 height 18
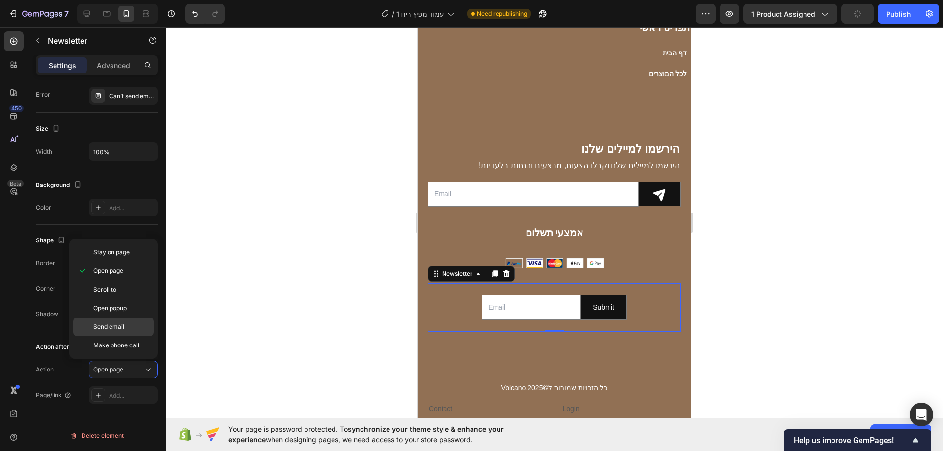
click at [129, 326] on p "Send email" at bounding box center [121, 327] width 56 height 9
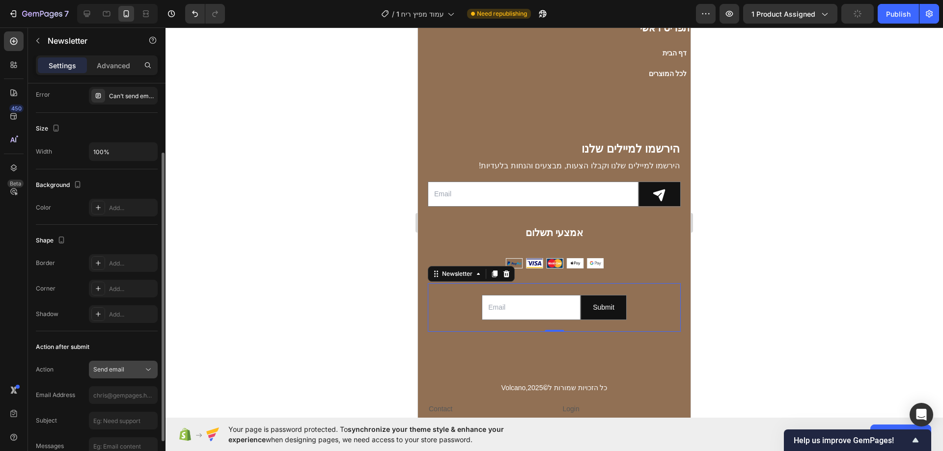
scroll to position [146, 0]
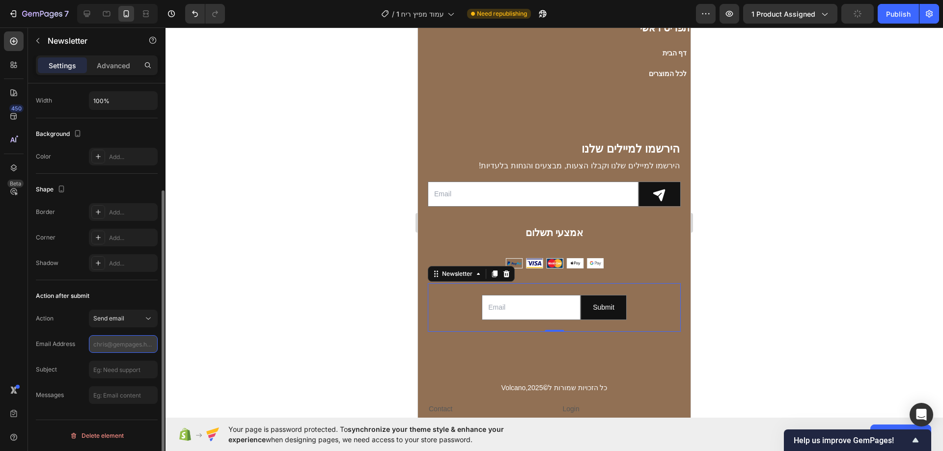
click at [119, 344] on input "text" at bounding box center [123, 344] width 69 height 18
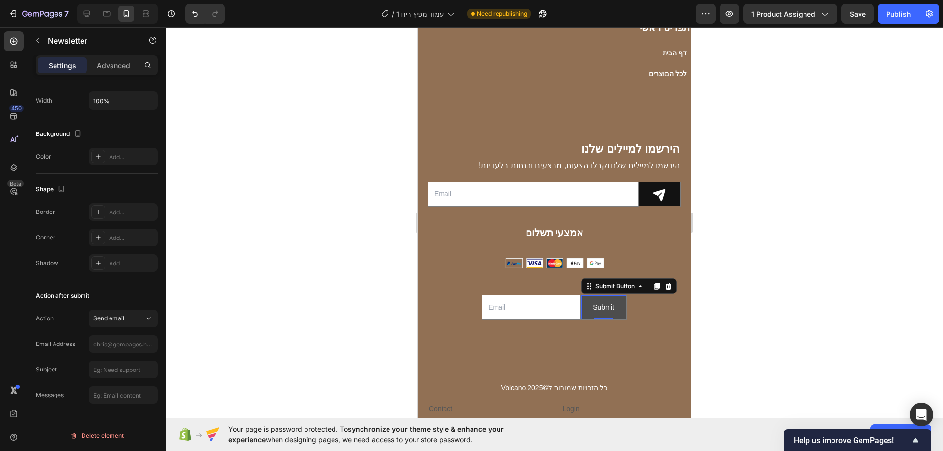
click at [591, 314] on button "Submit" at bounding box center [603, 308] width 45 height 24
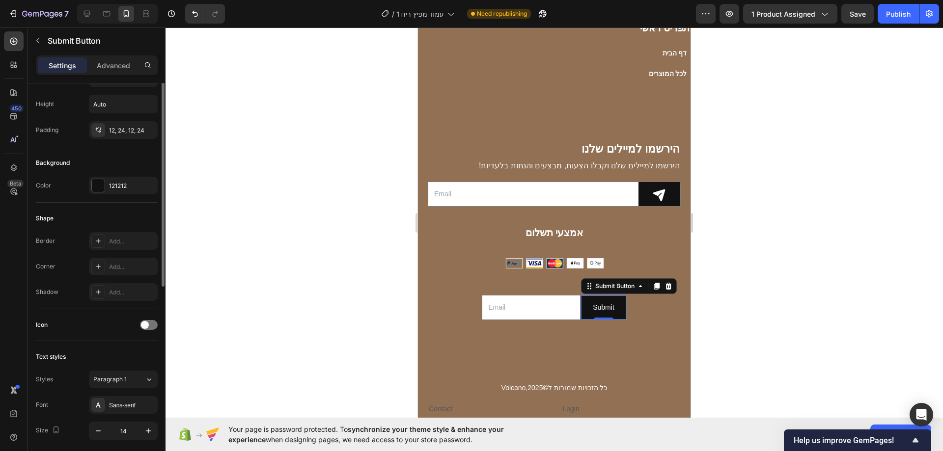
scroll to position [147, 0]
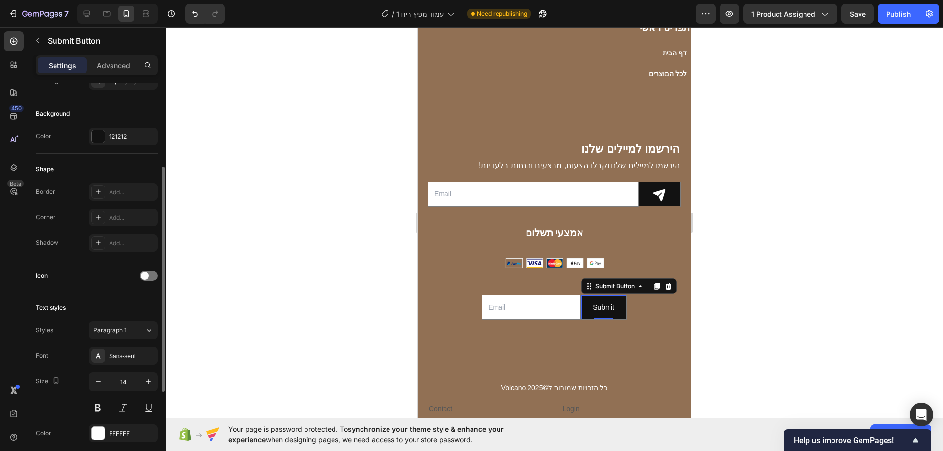
click at [142, 281] on div "Icon" at bounding box center [97, 276] width 122 height 16
click at [148, 277] on span at bounding box center [145, 276] width 8 height 8
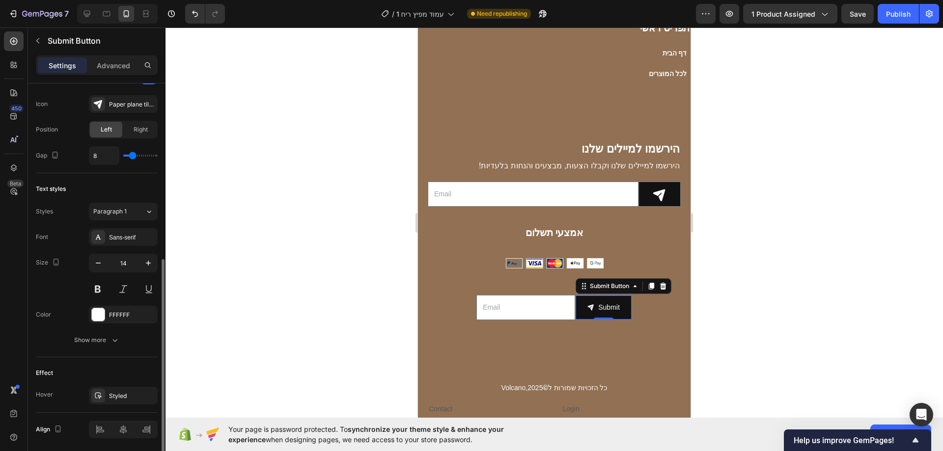
scroll to position [378, 0]
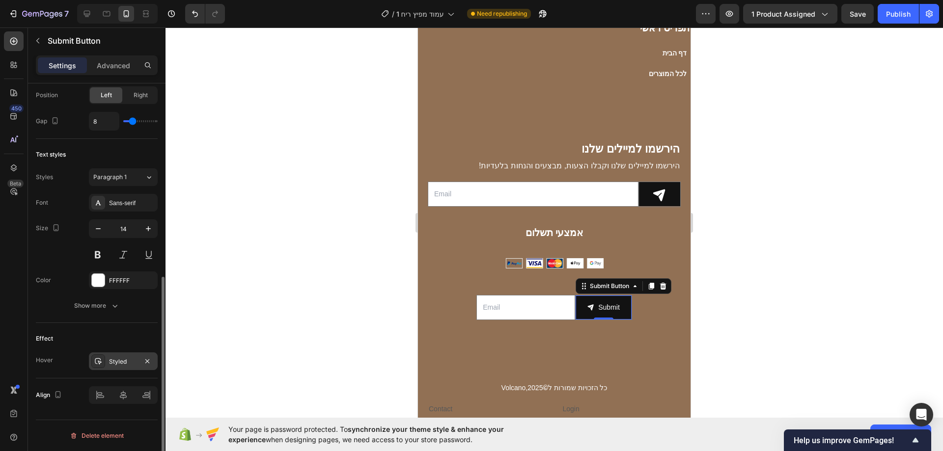
click at [116, 365] on div "Styled" at bounding box center [123, 361] width 28 height 9
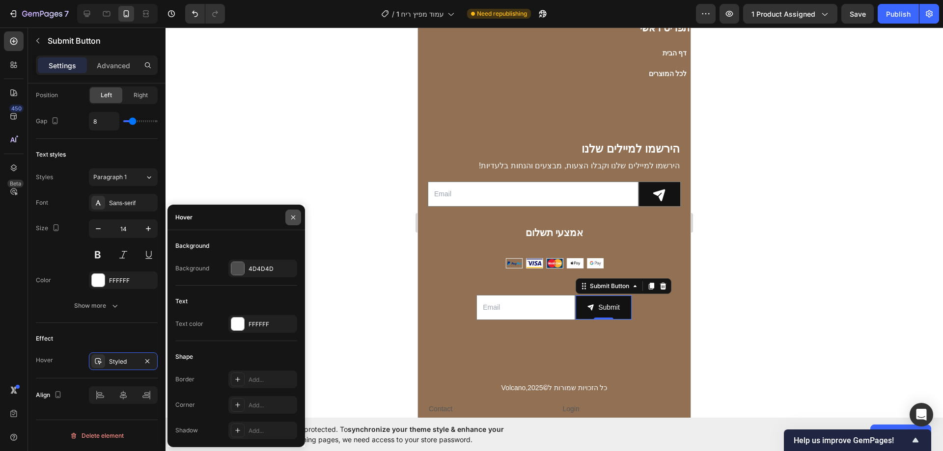
click at [289, 213] on button "button" at bounding box center [293, 218] width 16 height 16
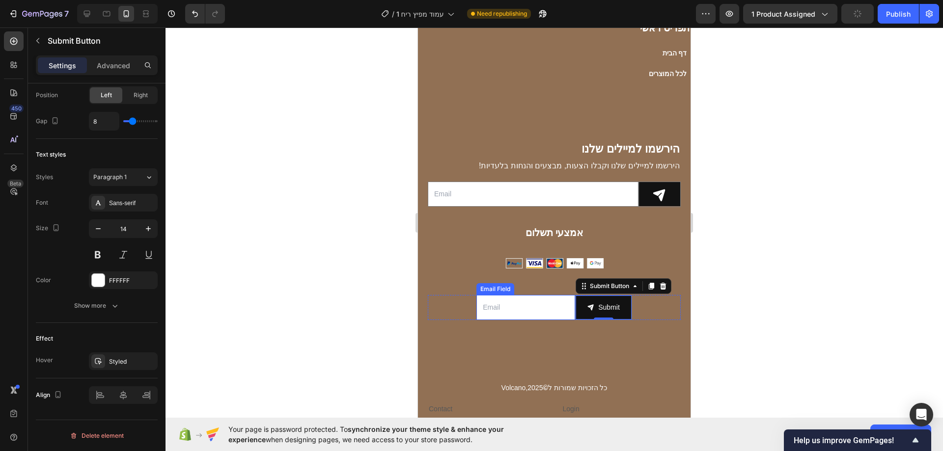
click at [526, 300] on input "email" at bounding box center [525, 307] width 99 height 25
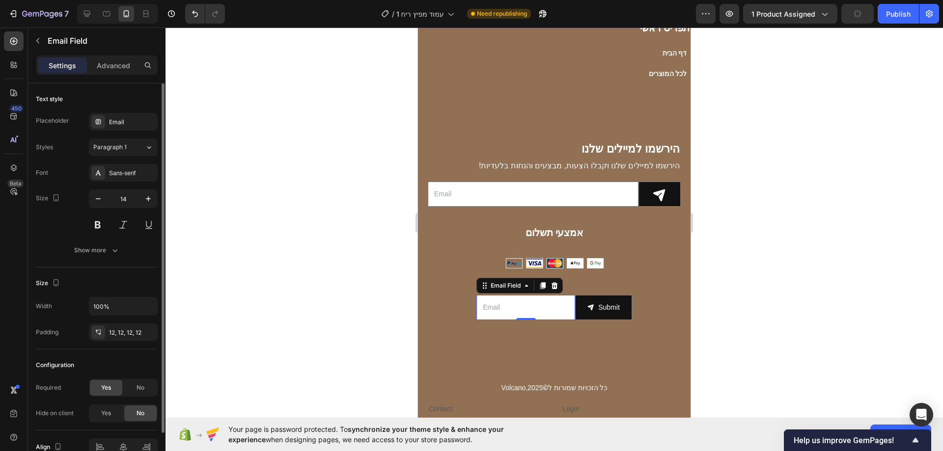
scroll to position [52, 0]
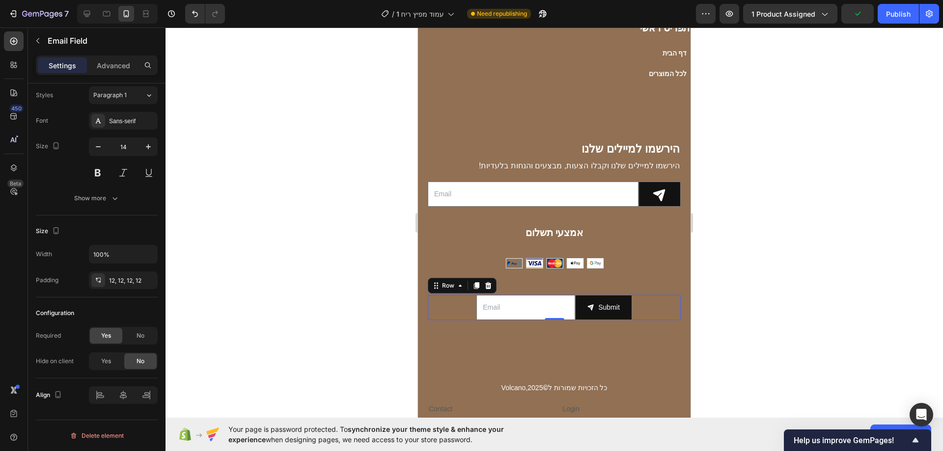
click at [466, 309] on div "Email Field Submit Submit Button Row 0" at bounding box center [554, 307] width 253 height 25
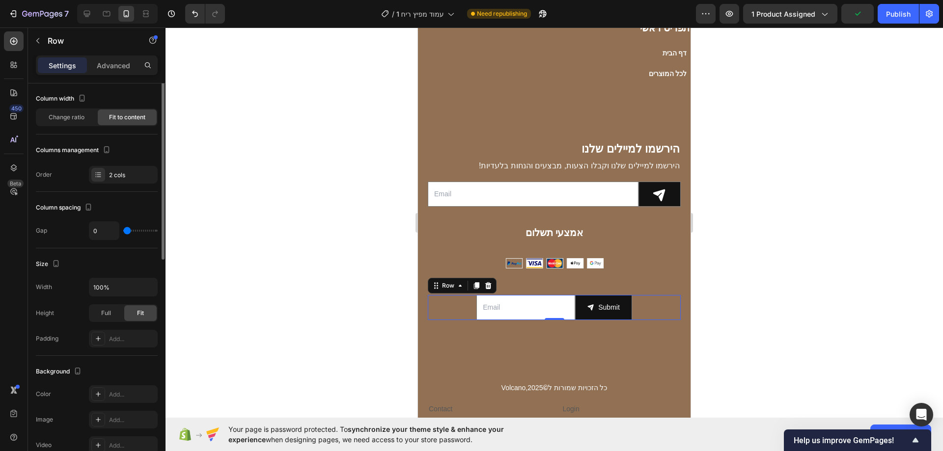
scroll to position [0, 0]
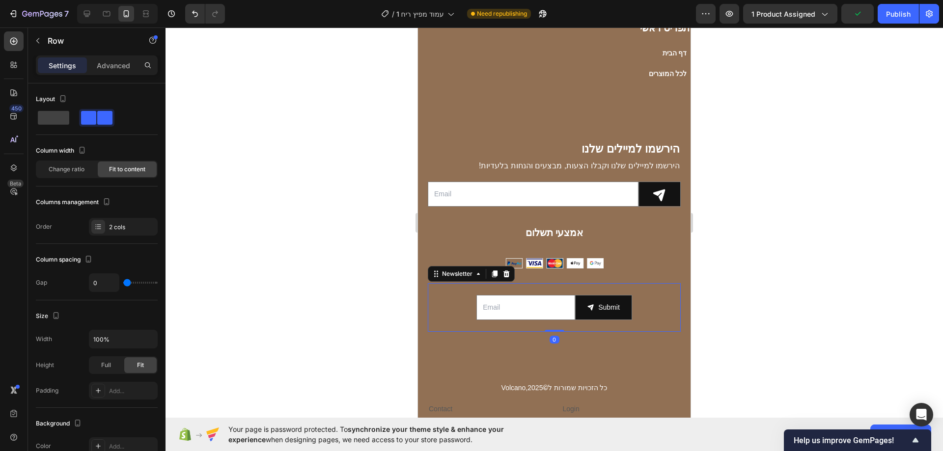
click at [447, 326] on div "Email Field Submit Submit Button Row Newsletter 0" at bounding box center [554, 307] width 253 height 49
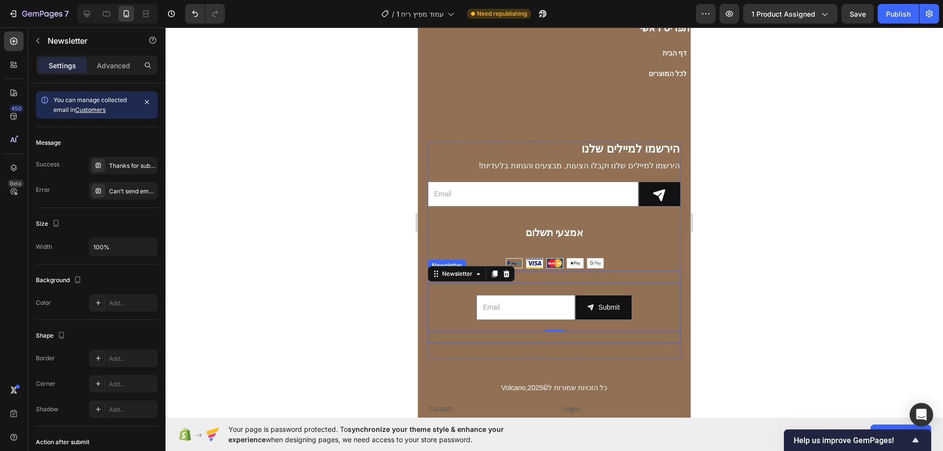
click at [441, 334] on div "Email Field Submit Submit Button Row Newsletter 0 Newsletter" at bounding box center [554, 308] width 253 height 72
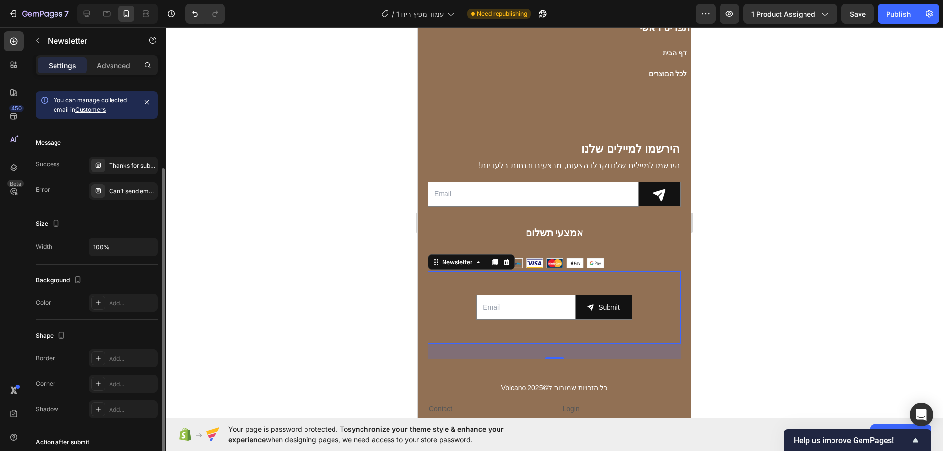
scroll to position [146, 0]
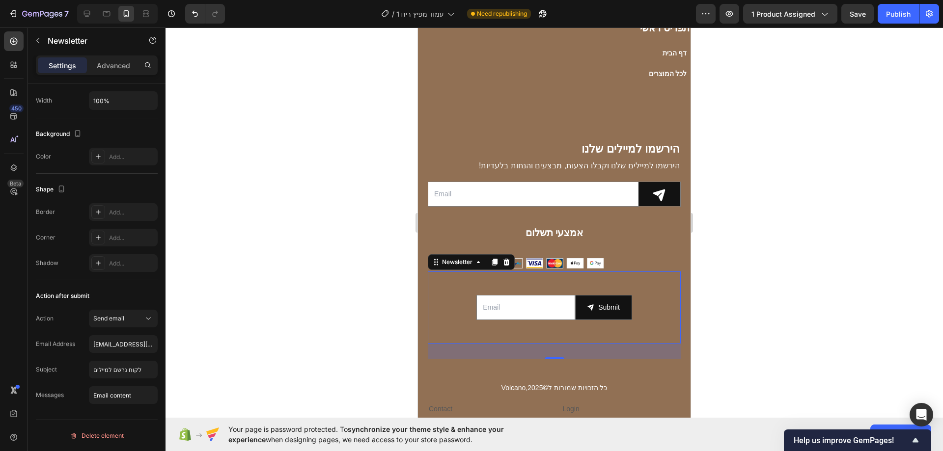
click at [453, 334] on div "Email Field Submit Submit Button Row Newsletter Newsletter 32" at bounding box center [554, 308] width 253 height 72
click at [120, 344] on input "[EMAIL_ADDRESS][DOMAIN_NAME]" at bounding box center [123, 344] width 69 height 18
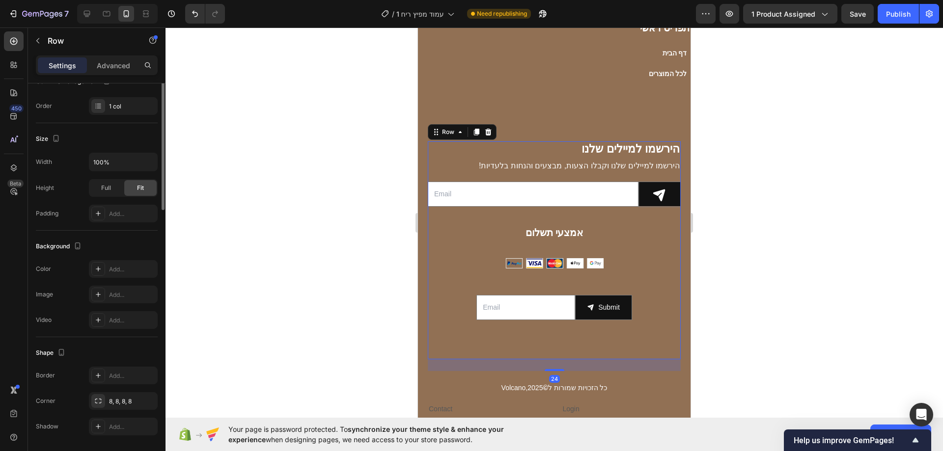
click at [453, 208] on div "הירשמו למיילים שלנו Heading !הירשמו למיילים שלנו וקבלו הצעות, מבצעים והנחות בלע…" at bounding box center [554, 250] width 253 height 218
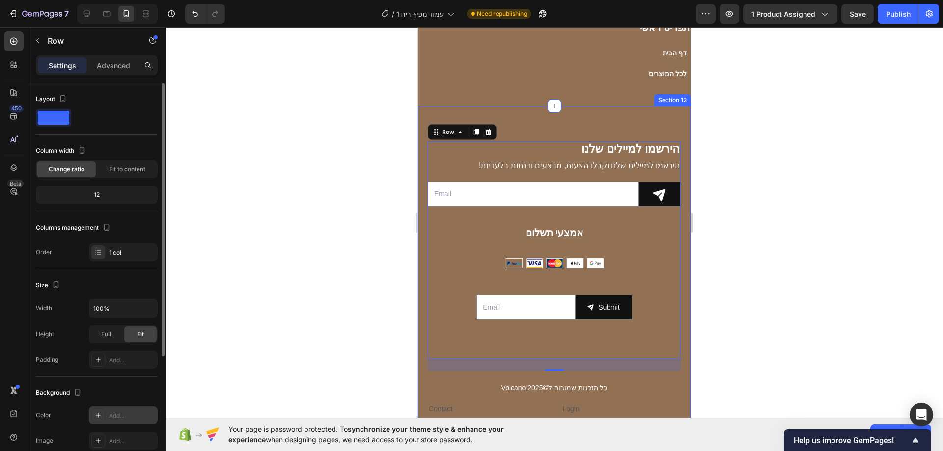
scroll to position [178, 0]
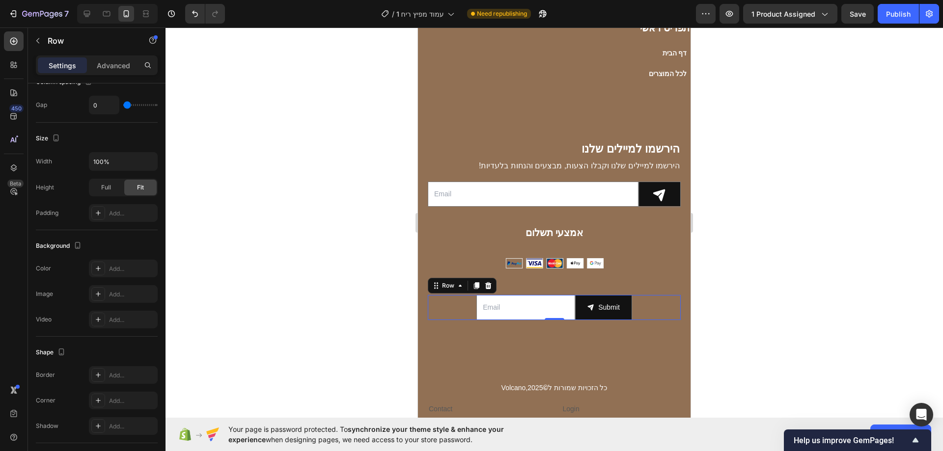
click at [468, 299] on div "Email Field Submit Submit Button Row 0" at bounding box center [554, 307] width 253 height 25
click at [468, 323] on div "Email Field Submit Submit Button Row Newsletter 0" at bounding box center [554, 307] width 253 height 49
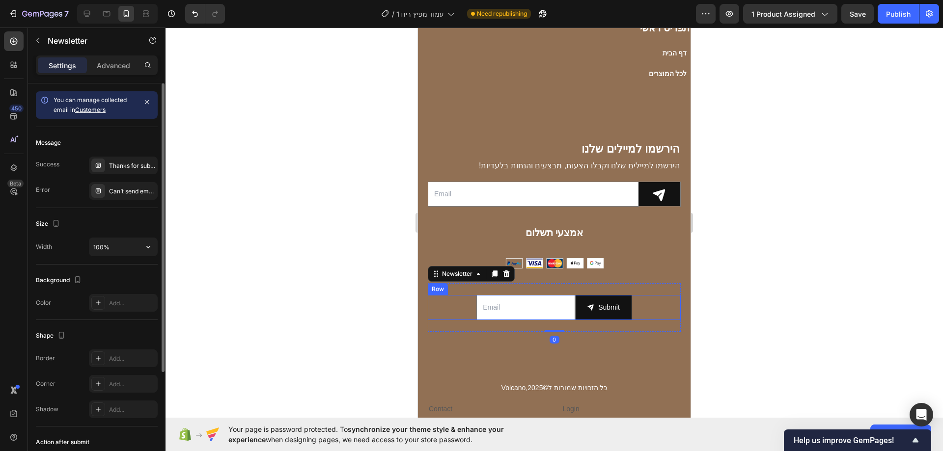
scroll to position [146, 0]
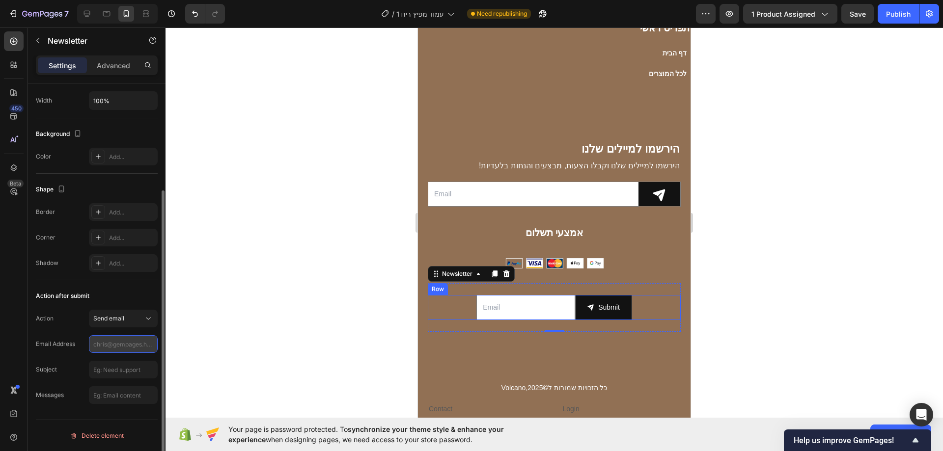
click at [130, 341] on input "text" at bounding box center [123, 344] width 69 height 18
type input "ל"
type input "[EMAIL_ADDRESS][DOMAIN_NAME]"
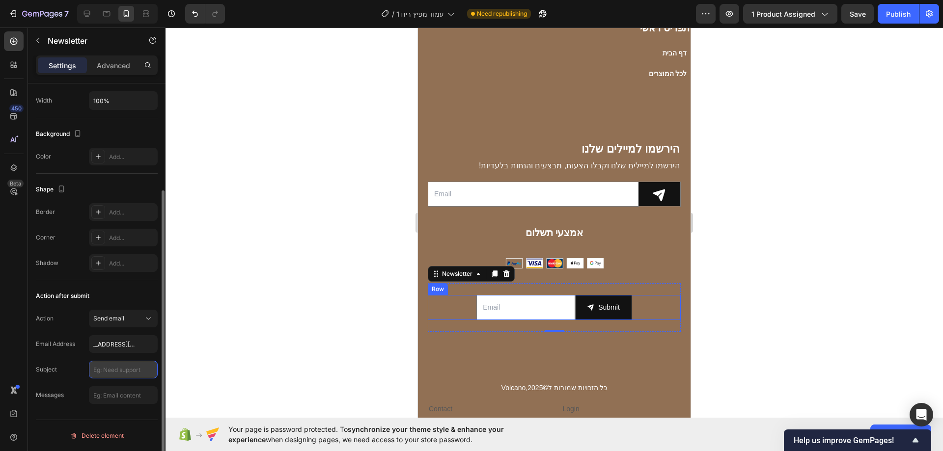
click at [123, 369] on input "text" at bounding box center [123, 370] width 69 height 18
type input "לקוח נרשם למיילים"
click at [134, 393] on input "text" at bounding box center [123, 395] width 69 height 18
click at [638, 291] on div "Email Field Submit Submit Button Row Newsletter 0" at bounding box center [554, 307] width 253 height 49
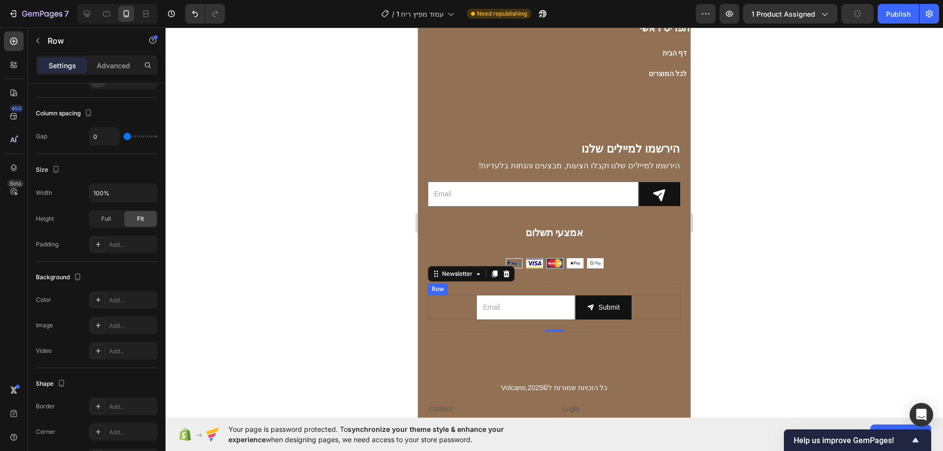
click at [639, 305] on div "Email Field Submit Submit Button Row" at bounding box center [554, 307] width 253 height 25
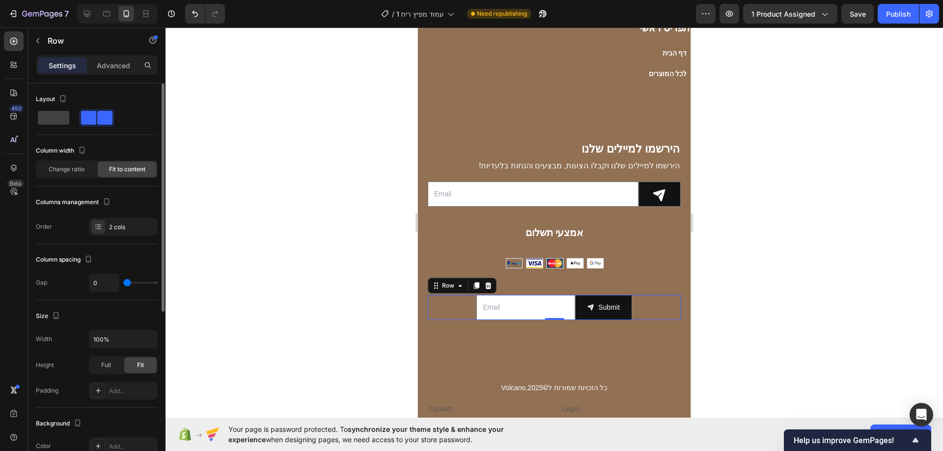
scroll to position [290, 0]
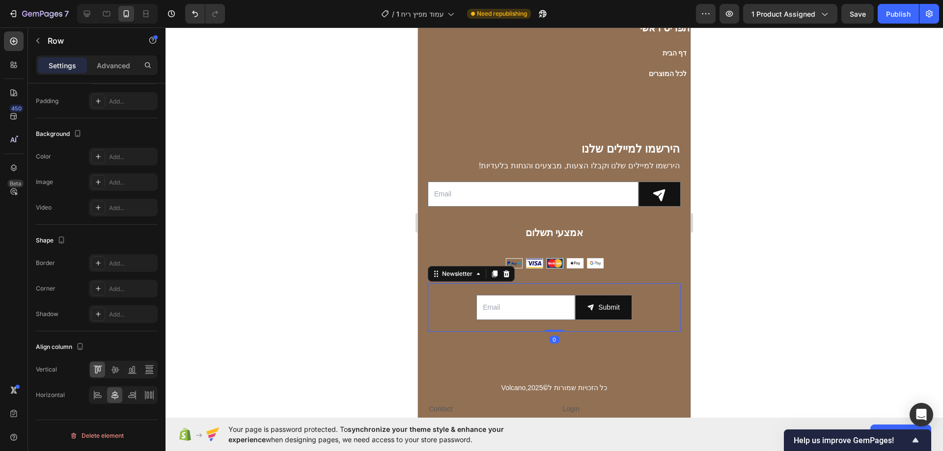
click at [630, 288] on div "Email Field Submit Submit Button Row Newsletter 0" at bounding box center [554, 307] width 253 height 49
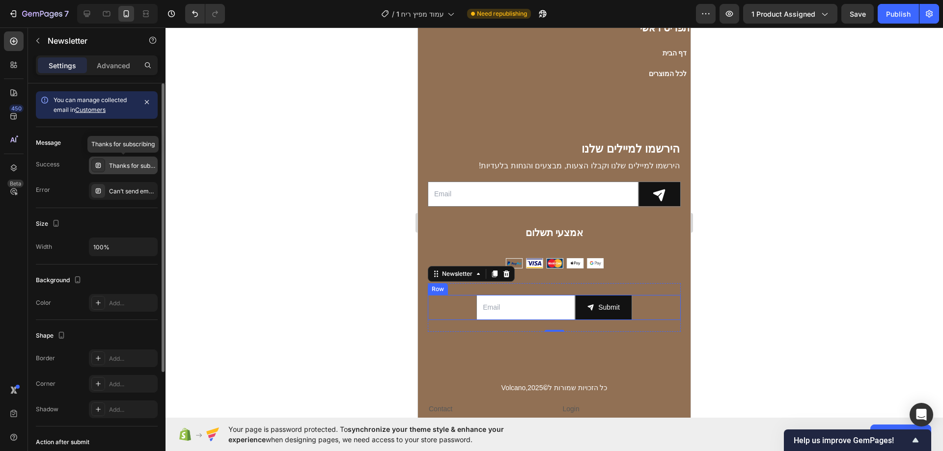
click at [119, 173] on div "Thanks for subscribing" at bounding box center [123, 166] width 69 height 18
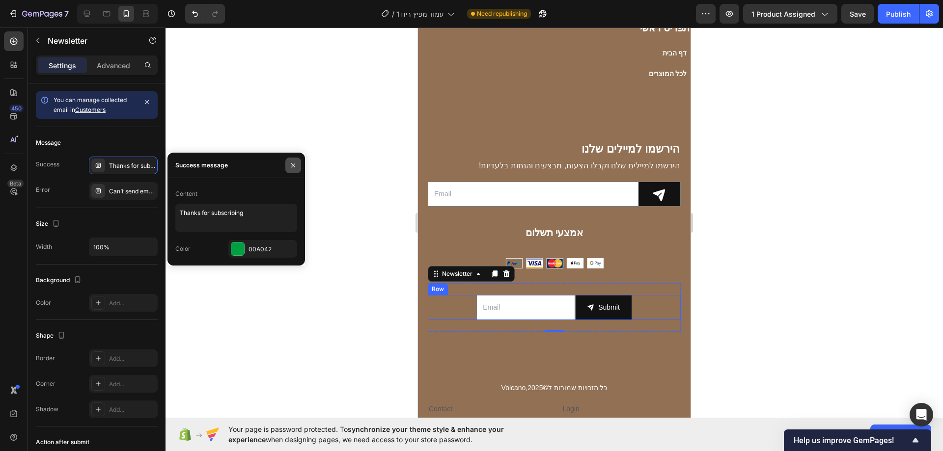
click at [289, 170] on button "button" at bounding box center [293, 166] width 16 height 16
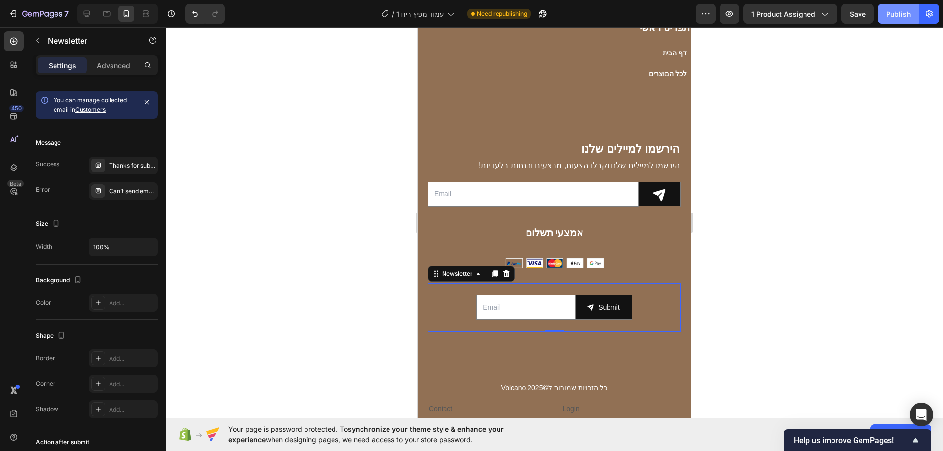
click at [887, 15] on div "Publish" at bounding box center [898, 14] width 25 height 10
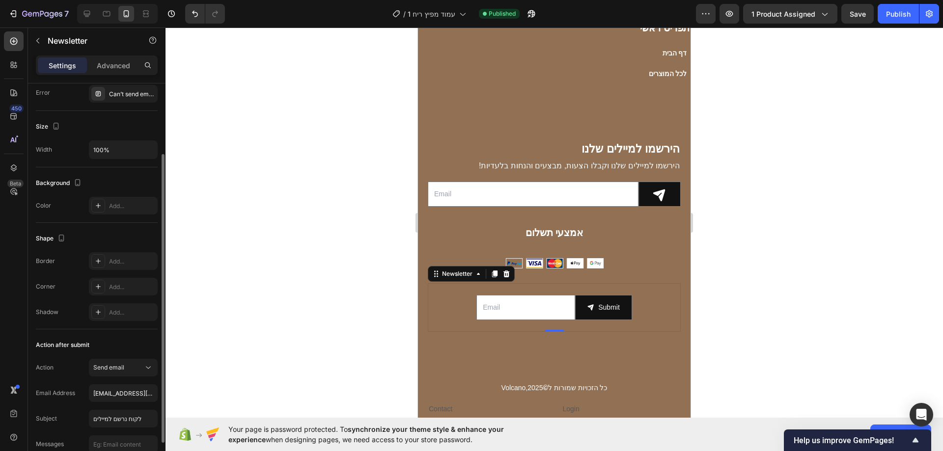
scroll to position [146, 0]
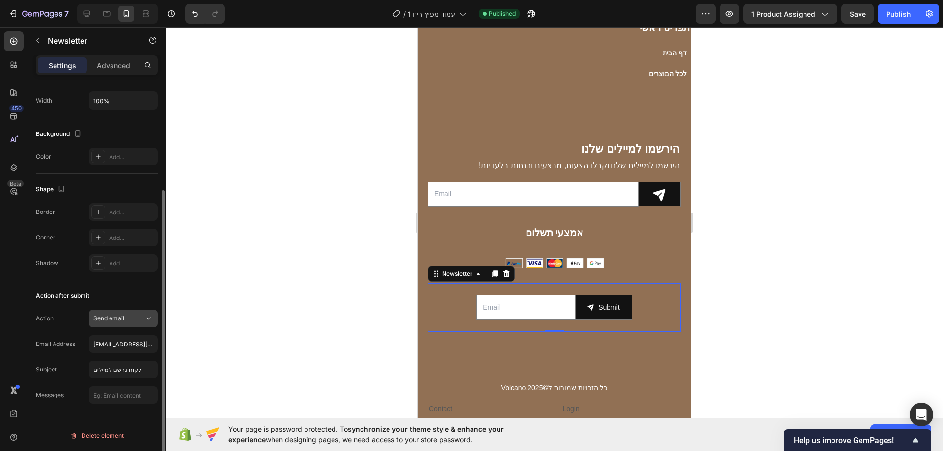
click at [110, 320] on span "Send email" at bounding box center [108, 318] width 31 height 7
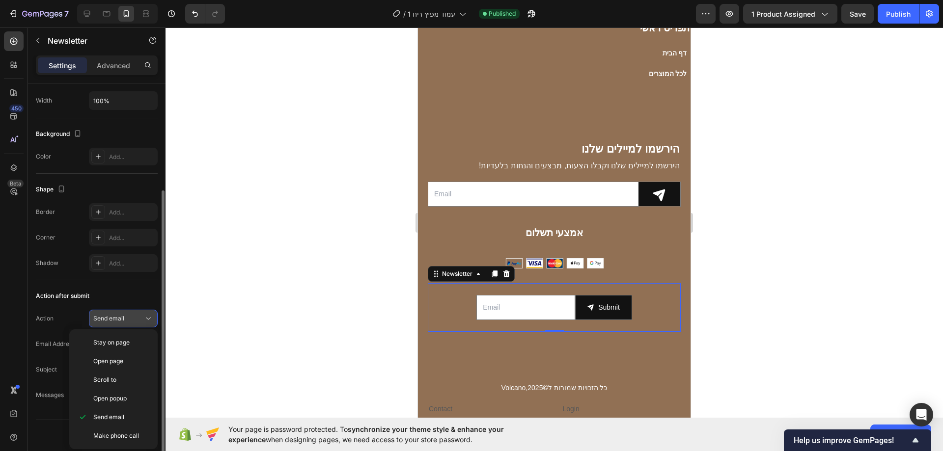
click at [110, 320] on span "Send email" at bounding box center [108, 318] width 31 height 7
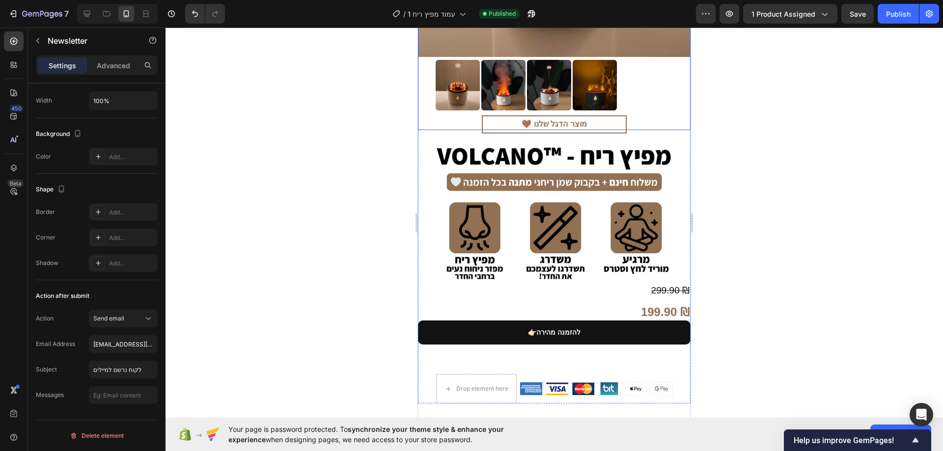
scroll to position [0, 0]
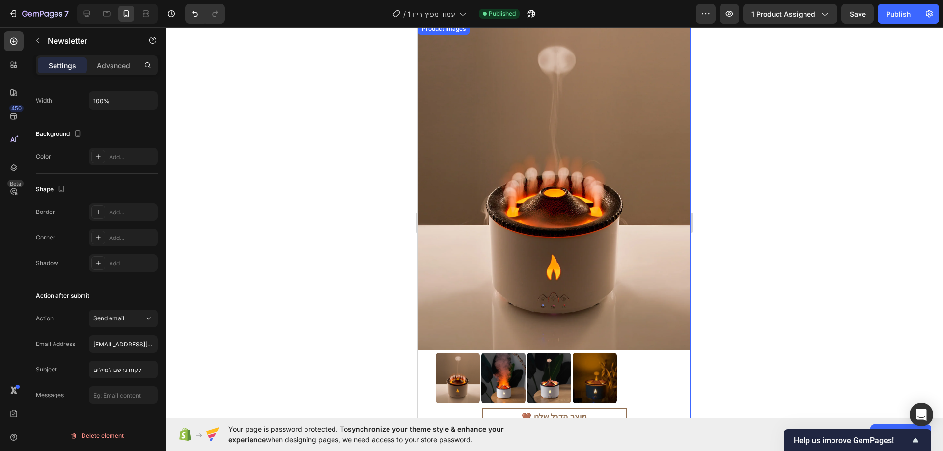
click at [610, 139] on img at bounding box center [554, 186] width 273 height 327
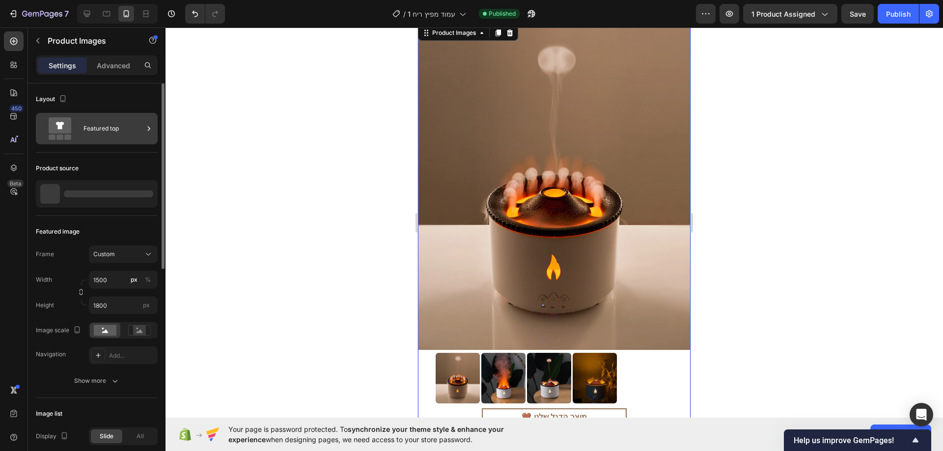
click at [128, 124] on div "Featured top" at bounding box center [113, 128] width 60 height 23
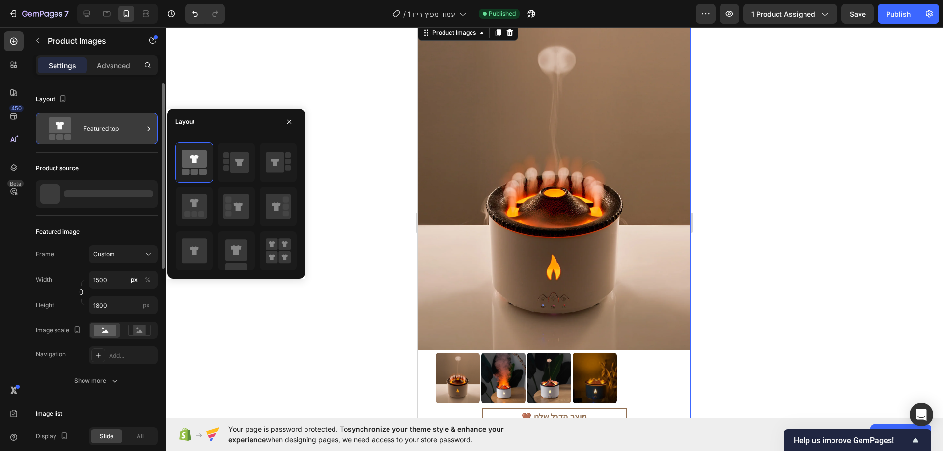
click at [128, 124] on div "Featured top" at bounding box center [113, 128] width 60 height 23
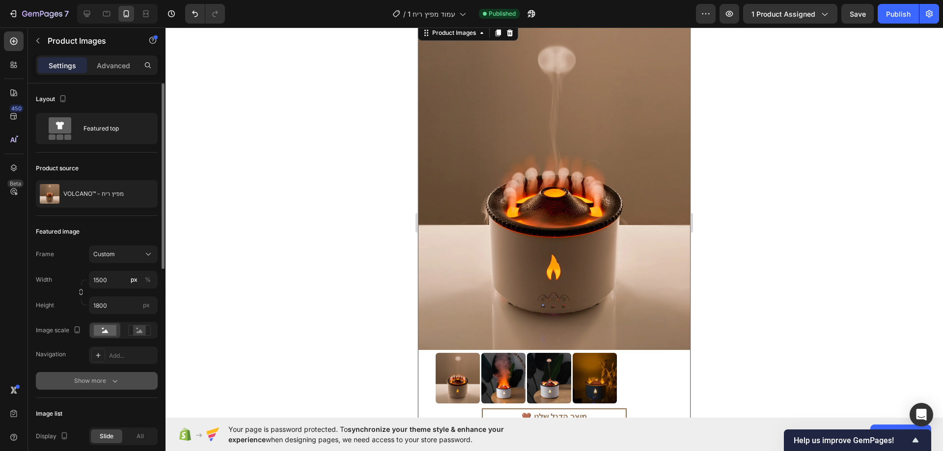
click at [106, 380] on div "Show more" at bounding box center [97, 381] width 46 height 10
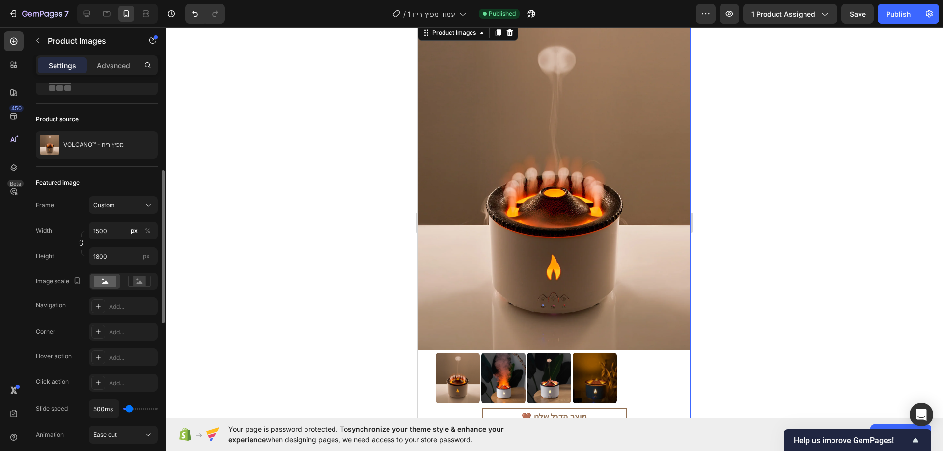
scroll to position [98, 0]
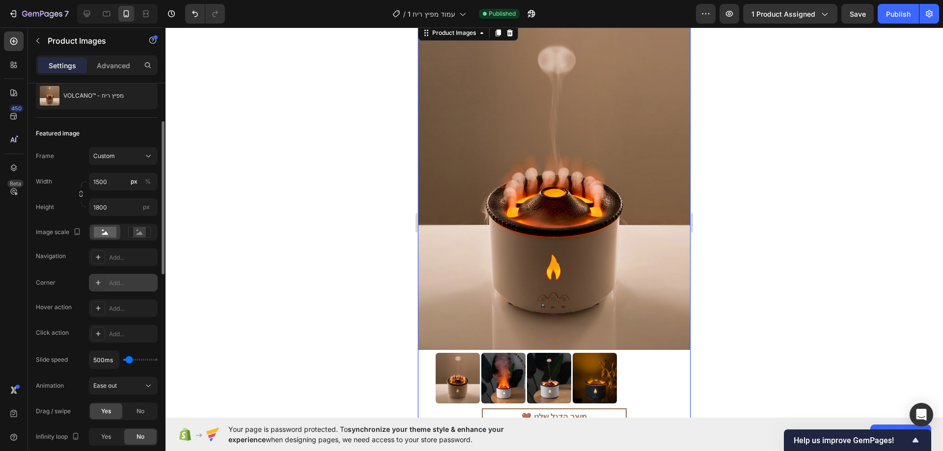
click at [123, 288] on div "Add..." at bounding box center [123, 283] width 69 height 18
click at [310, 174] on div at bounding box center [553, 239] width 777 height 424
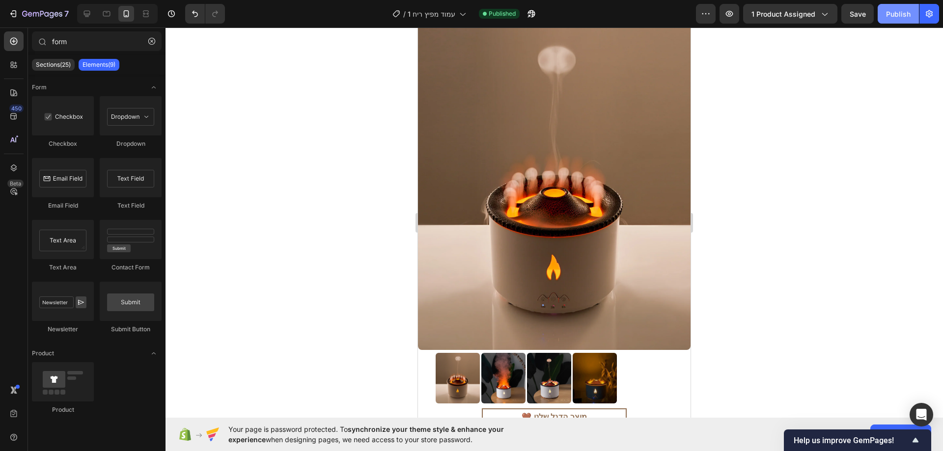
click at [889, 10] on div "Publish" at bounding box center [898, 14] width 25 height 10
click at [625, 137] on img at bounding box center [554, 186] width 273 height 327
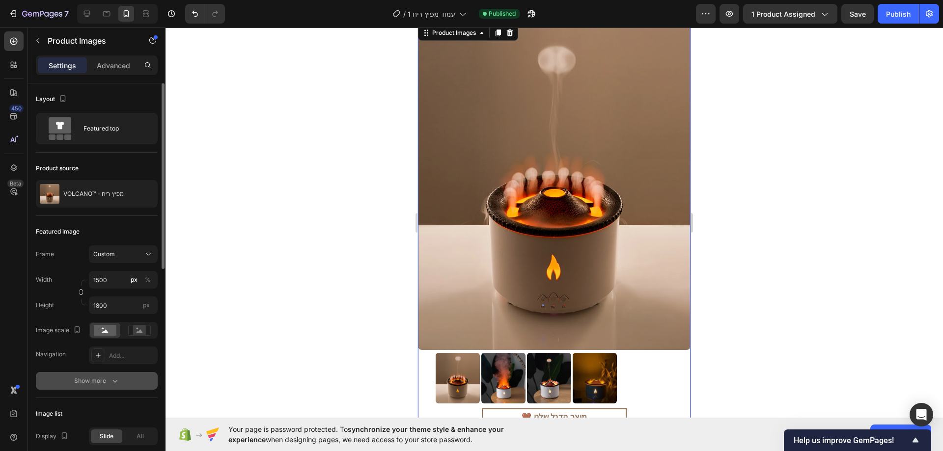
click at [99, 377] on div "Show more" at bounding box center [97, 381] width 46 height 10
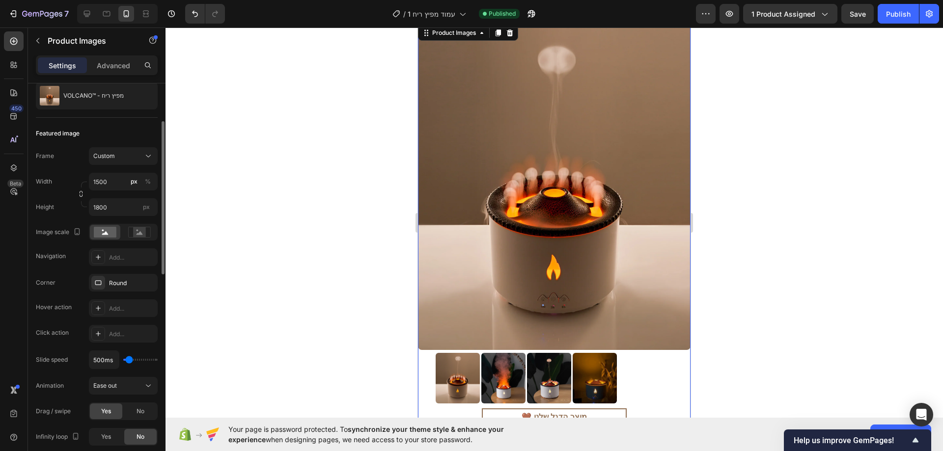
scroll to position [147, 0]
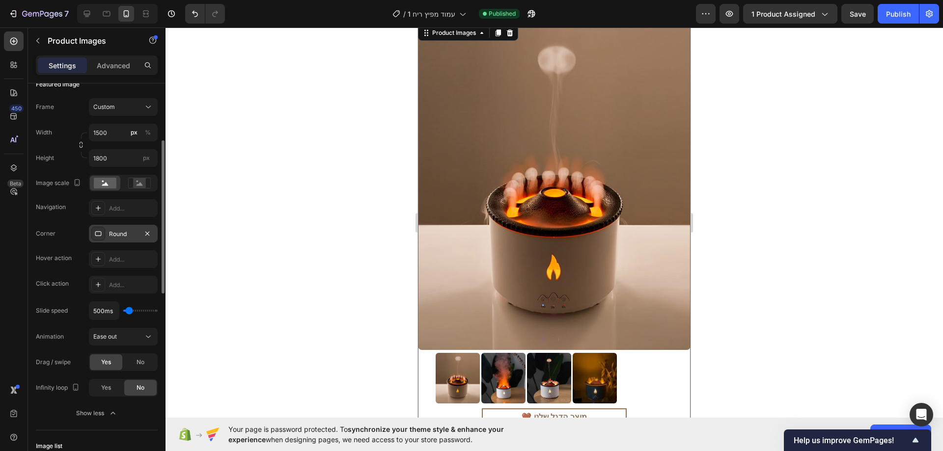
click at [135, 235] on div "Round" at bounding box center [123, 234] width 28 height 9
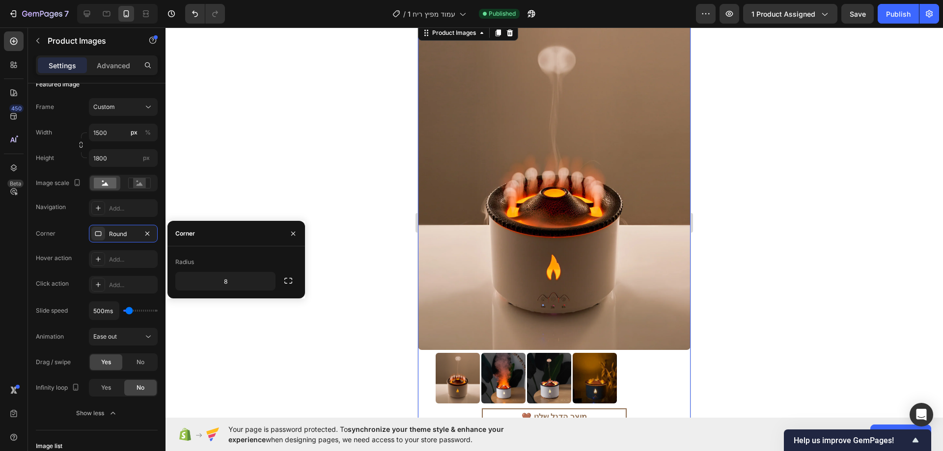
click at [230, 271] on div "Radius 8" at bounding box center [236, 272] width 122 height 36
click at [234, 275] on input "8" at bounding box center [225, 282] width 99 height 18
type input "1"
type input "2"
type input "3"
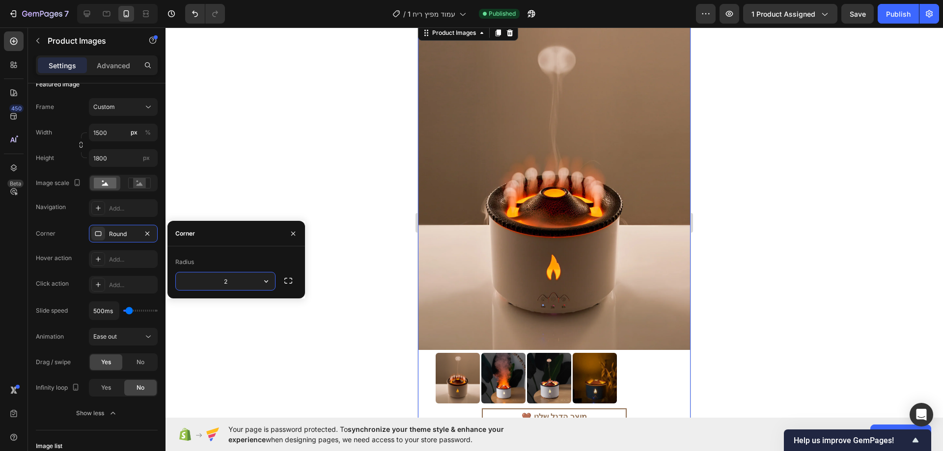
type input "20"
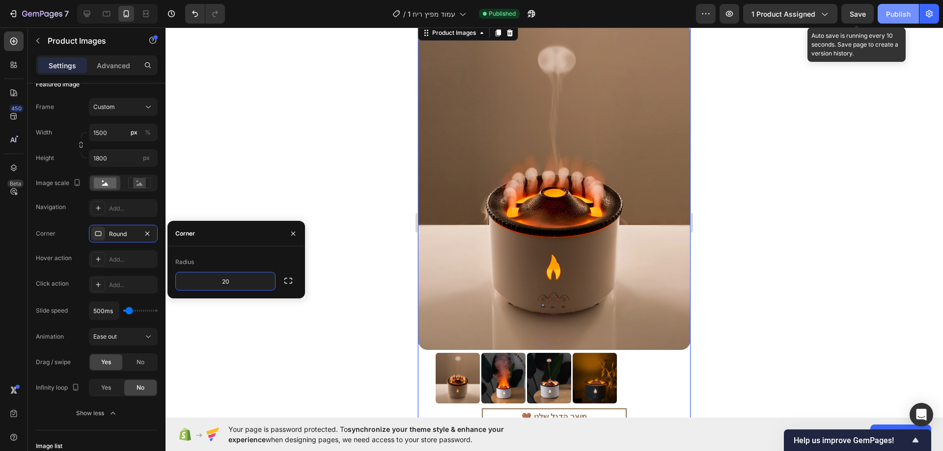
click at [893, 12] on div "Publish" at bounding box center [898, 14] width 25 height 10
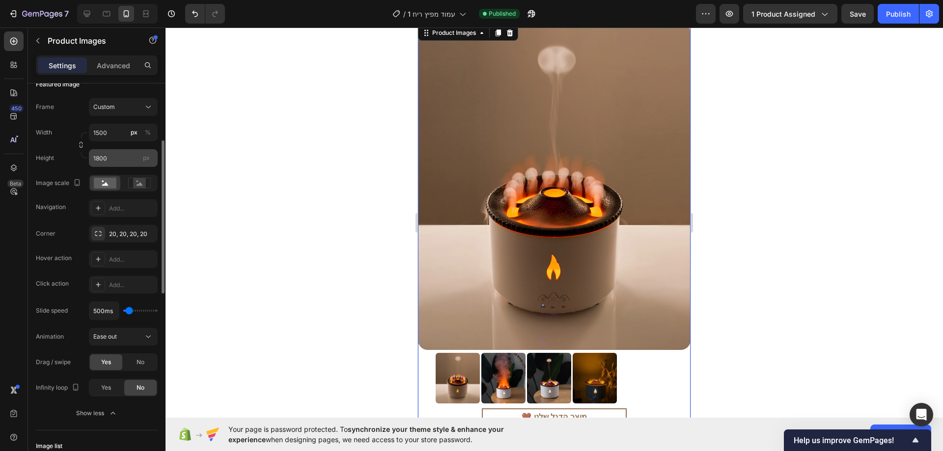
scroll to position [0, 0]
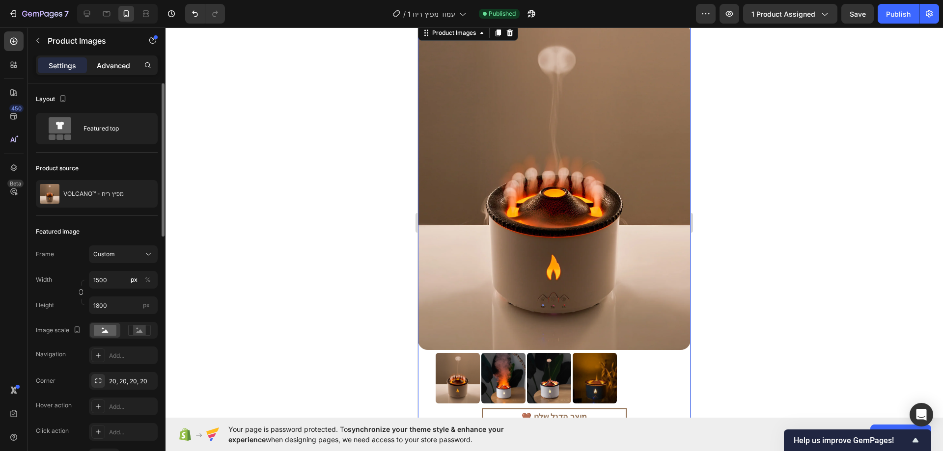
click at [126, 73] on div "Advanced" at bounding box center [113, 65] width 49 height 16
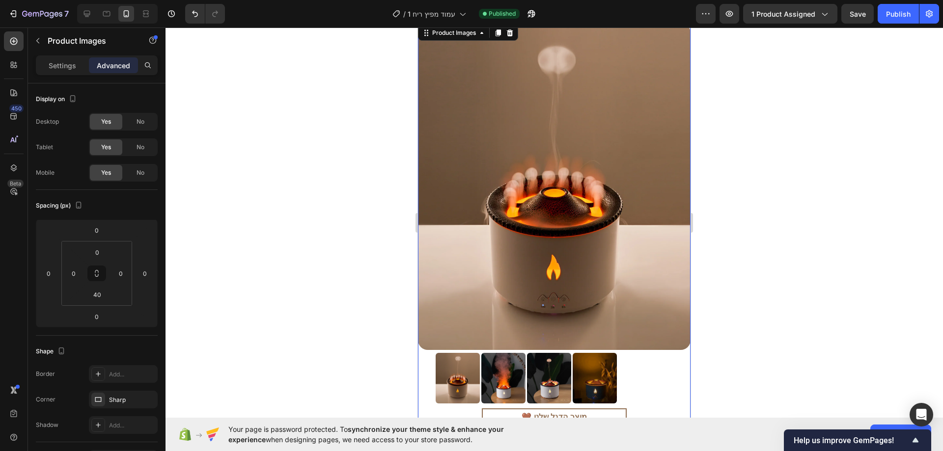
click at [90, 66] on div "Advanced" at bounding box center [113, 65] width 49 height 16
click at [459, 142] on img at bounding box center [554, 186] width 273 height 327
click at [494, 33] on icon at bounding box center [498, 33] width 8 height 8
click at [577, 125] on img at bounding box center [554, 186] width 273 height 327
click at [128, 398] on div "Sharp" at bounding box center [123, 400] width 28 height 9
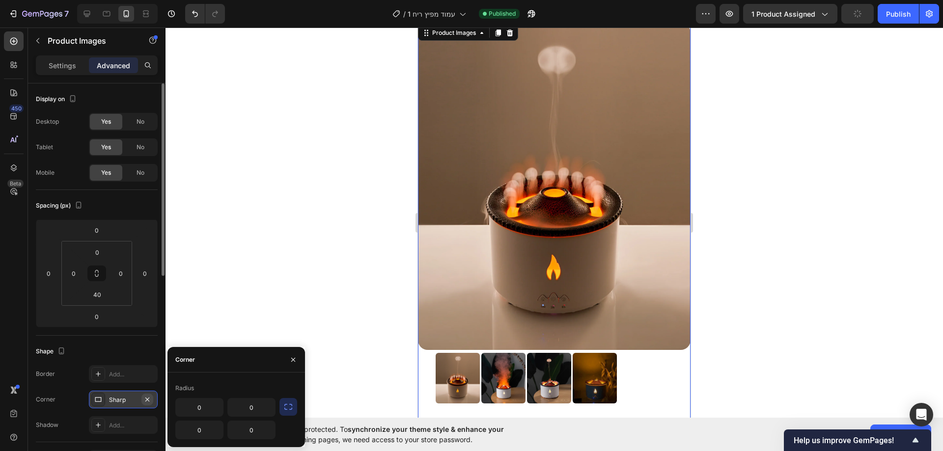
click at [142, 400] on button "button" at bounding box center [147, 400] width 12 height 12
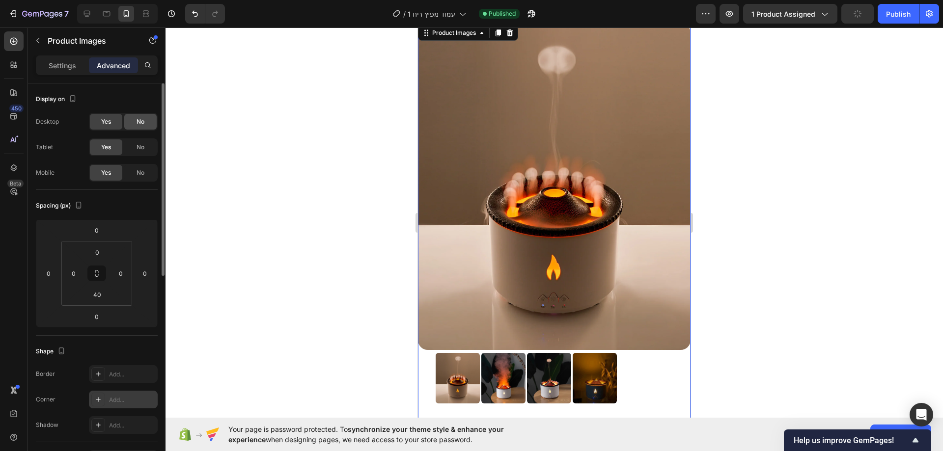
click at [139, 125] on span "No" at bounding box center [141, 121] width 8 height 9
click at [116, 124] on div "Yes" at bounding box center [106, 122] width 32 height 16
click at [520, 130] on img at bounding box center [554, 186] width 273 height 327
click at [525, 288] on img at bounding box center [554, 186] width 273 height 327
click at [74, 66] on p "Settings" at bounding box center [62, 65] width 27 height 10
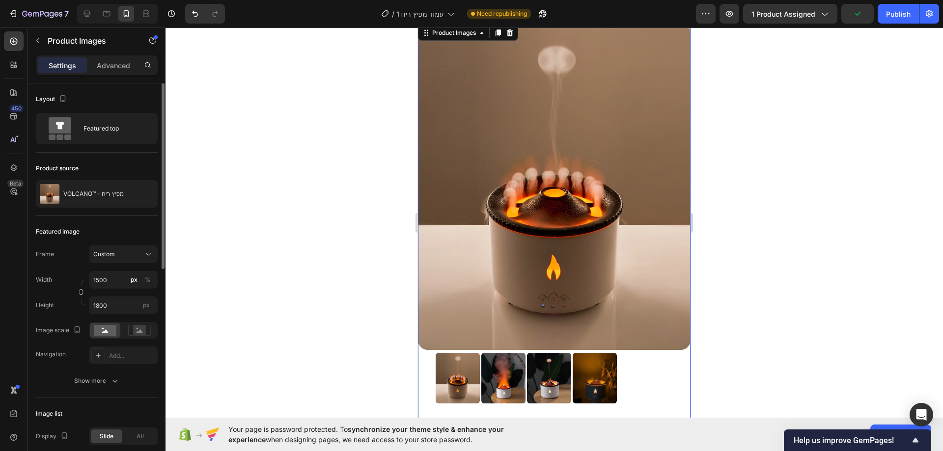
scroll to position [49, 0]
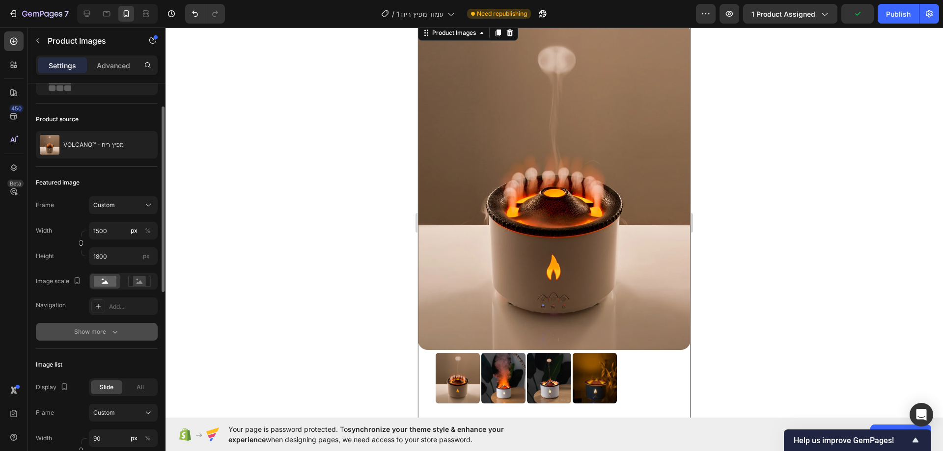
click at [106, 329] on div "Show more" at bounding box center [97, 332] width 46 height 10
click at [146, 334] on icon "button" at bounding box center [147, 332] width 8 height 8
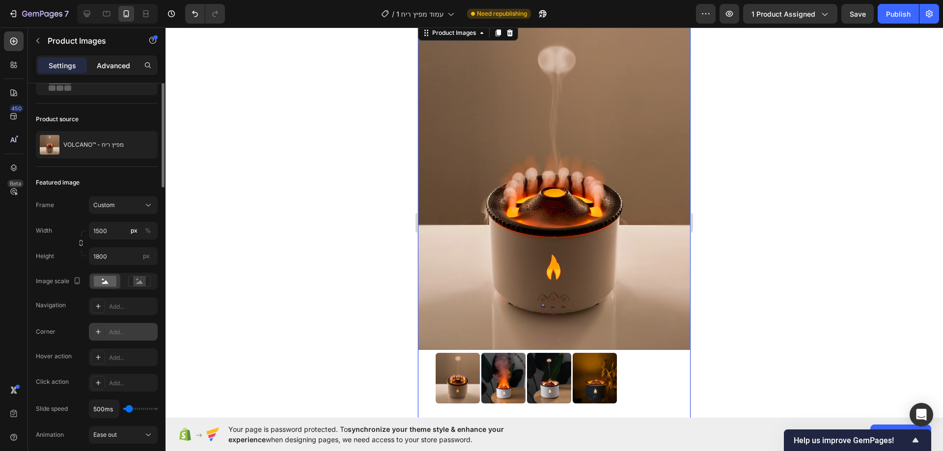
scroll to position [0, 0]
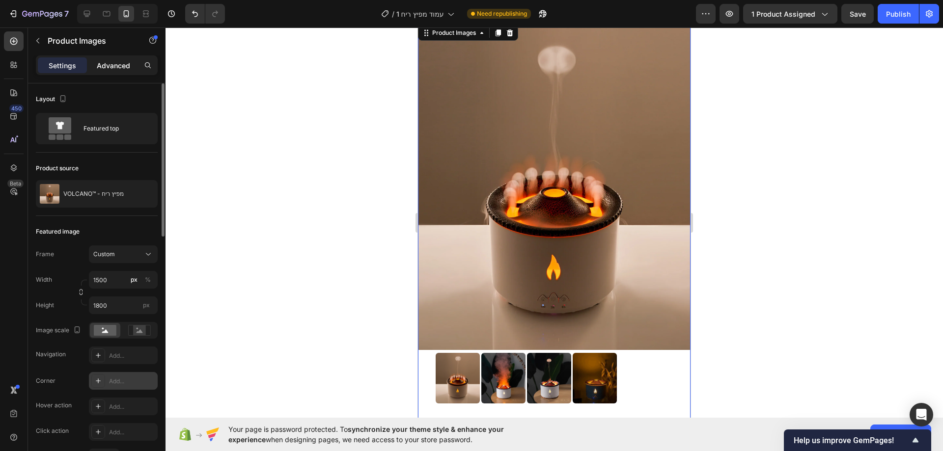
click at [118, 58] on div "Advanced" at bounding box center [113, 65] width 49 height 16
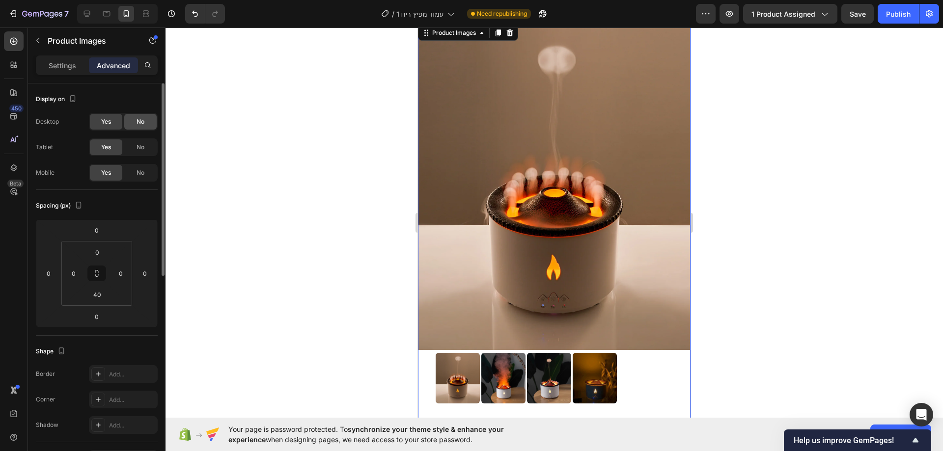
click at [135, 117] on div "No" at bounding box center [140, 122] width 32 height 16
click at [144, 147] on span "No" at bounding box center [141, 147] width 8 height 9
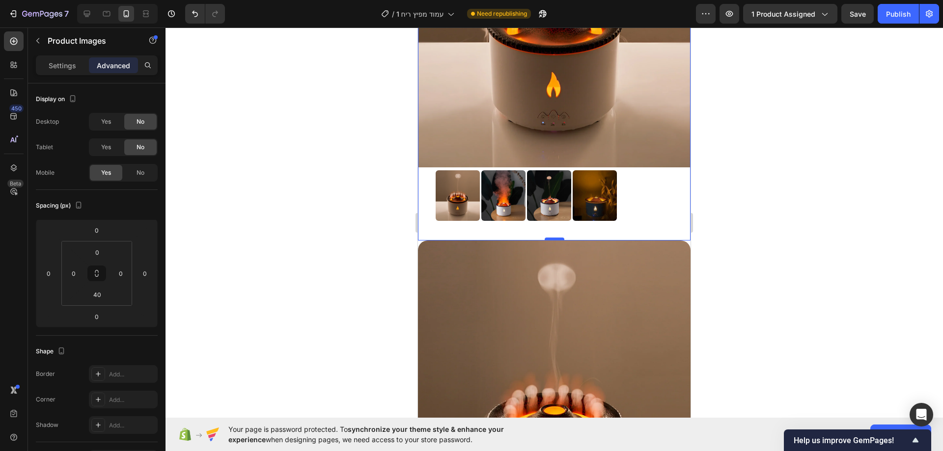
scroll to position [196, 0]
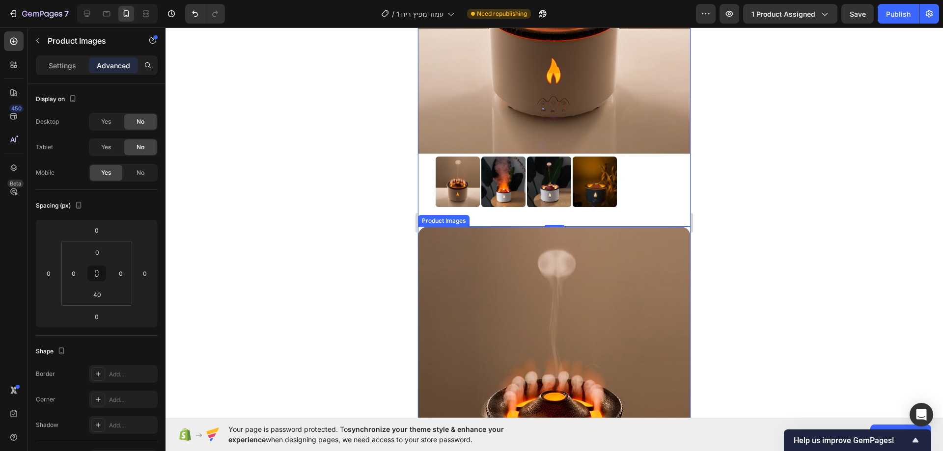
click at [521, 263] on img at bounding box center [554, 390] width 273 height 327
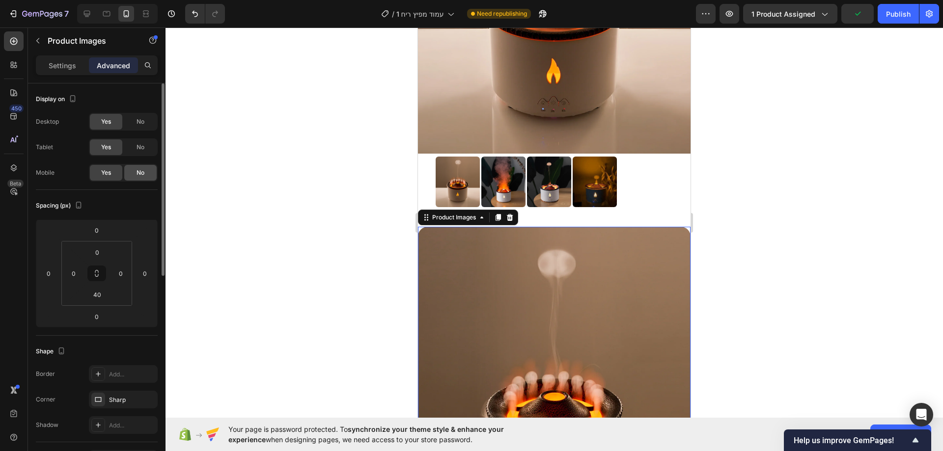
click at [135, 171] on div "No" at bounding box center [140, 173] width 32 height 16
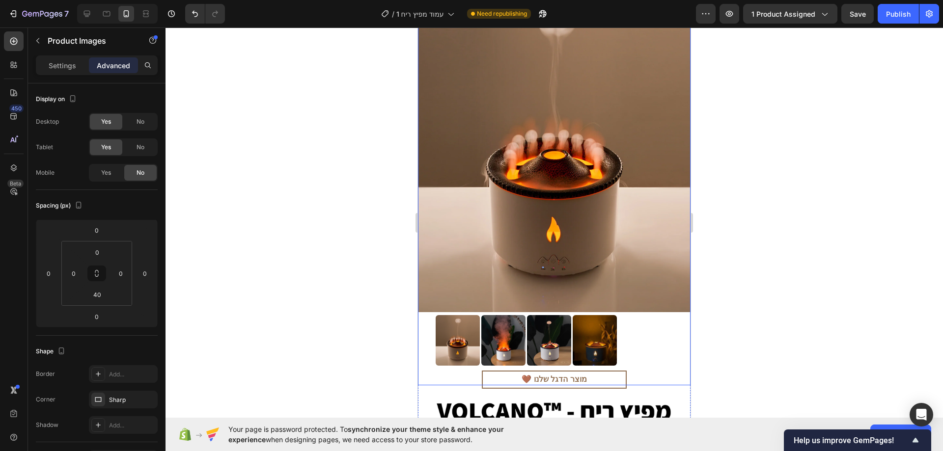
scroll to position [0, 0]
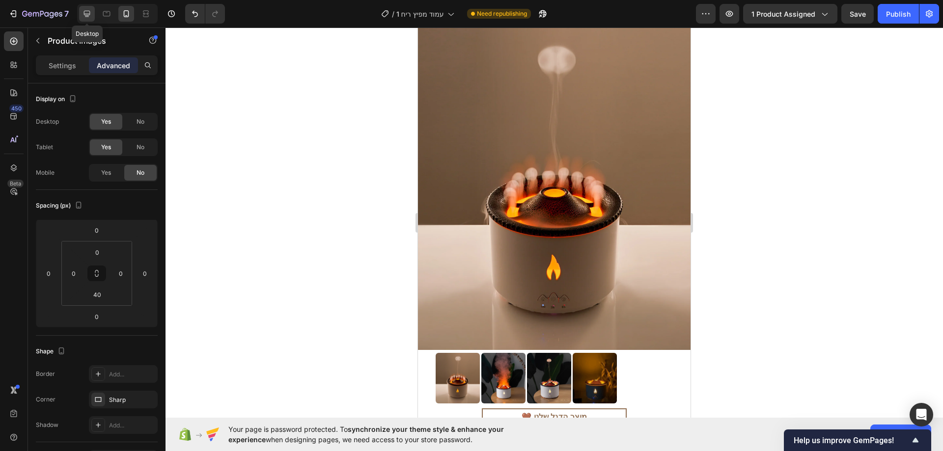
click at [87, 15] on icon at bounding box center [87, 14] width 6 height 6
type input "0"
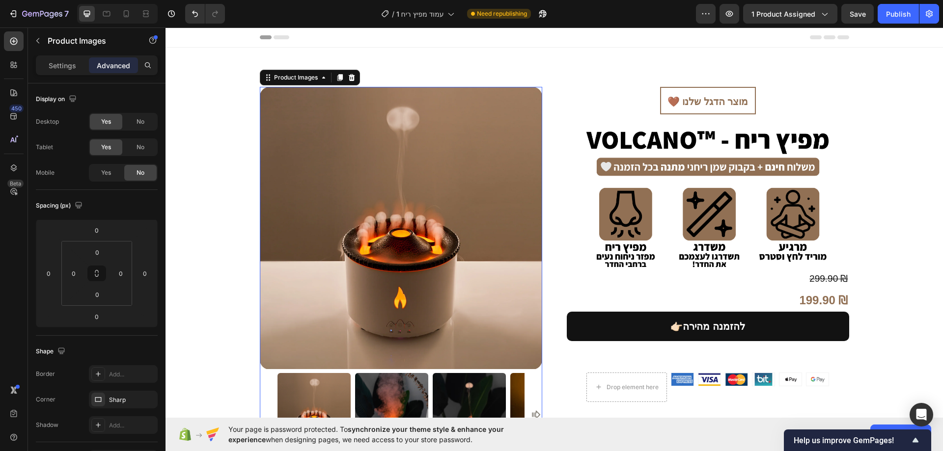
click at [209, 130] on div "Product Images Product Images 0 🤎 מוצר הדגל שלנו Heading Image 299.90 ₪ Compare…" at bounding box center [554, 272] width 699 height 370
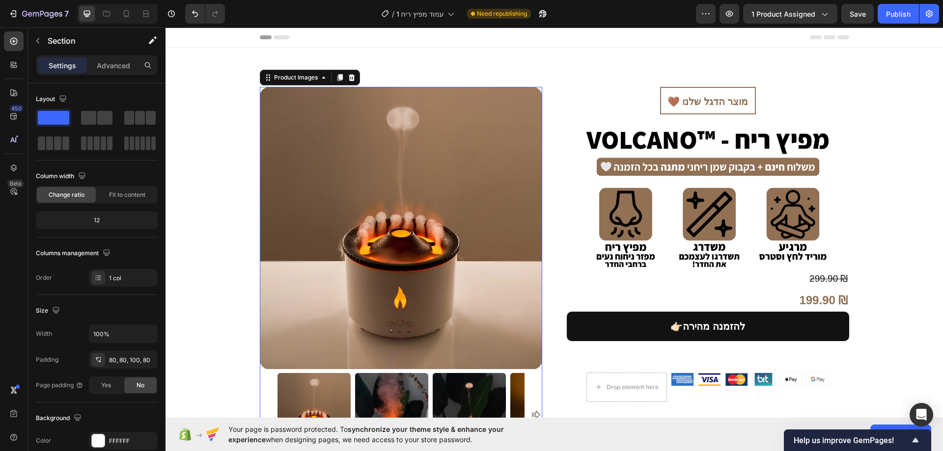
click at [376, 133] on img at bounding box center [401, 228] width 282 height 283
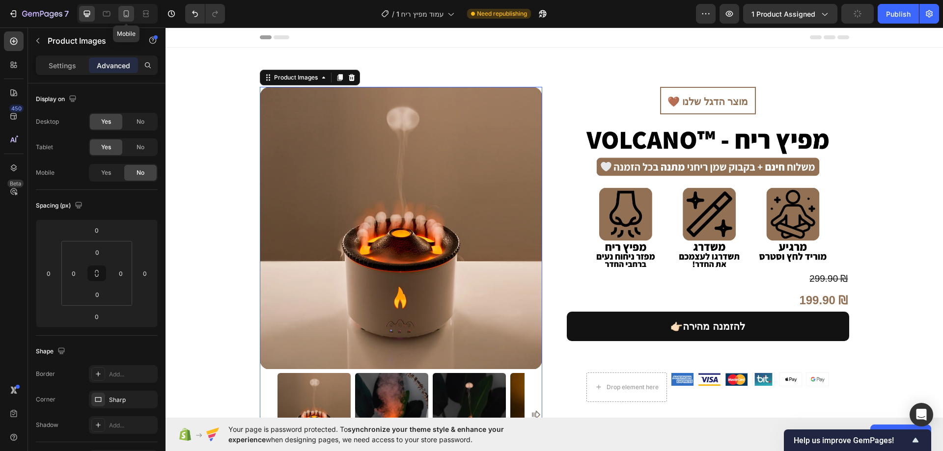
click at [125, 14] on icon at bounding box center [126, 14] width 10 height 10
type input "40"
type input "-50"
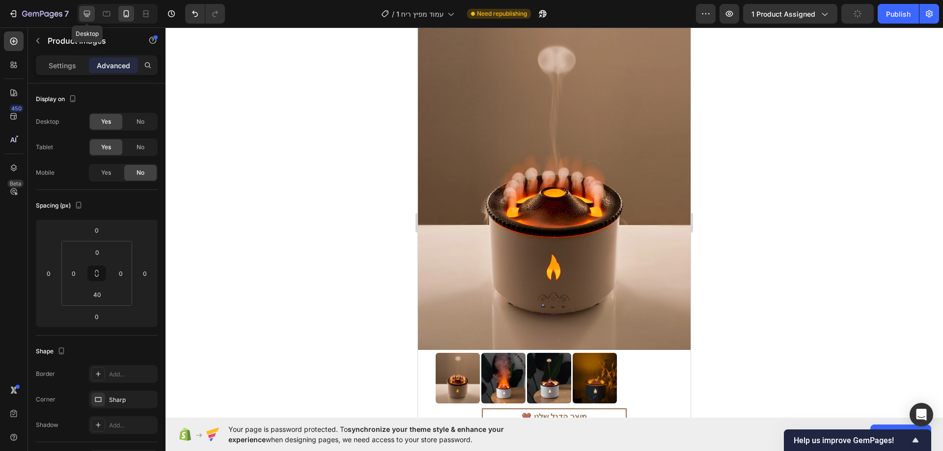
click at [90, 16] on icon at bounding box center [87, 14] width 10 height 10
type input "0"
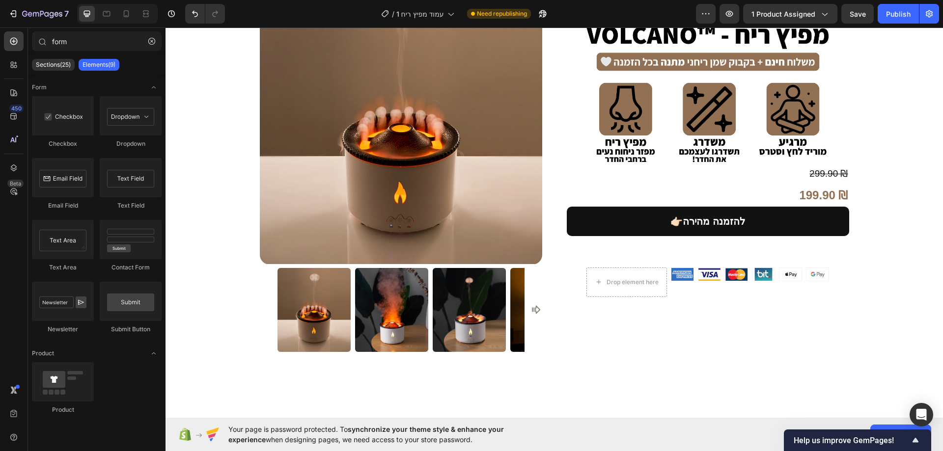
scroll to position [22, 0]
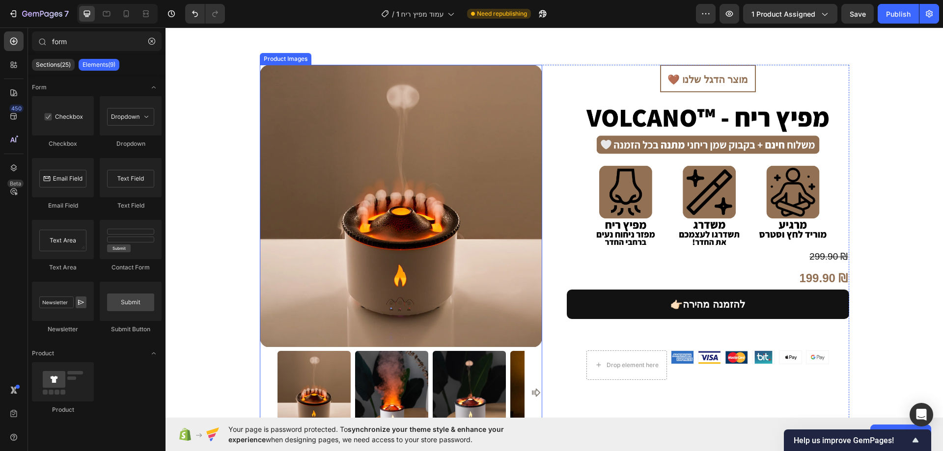
click at [419, 115] on img at bounding box center [401, 206] width 282 height 283
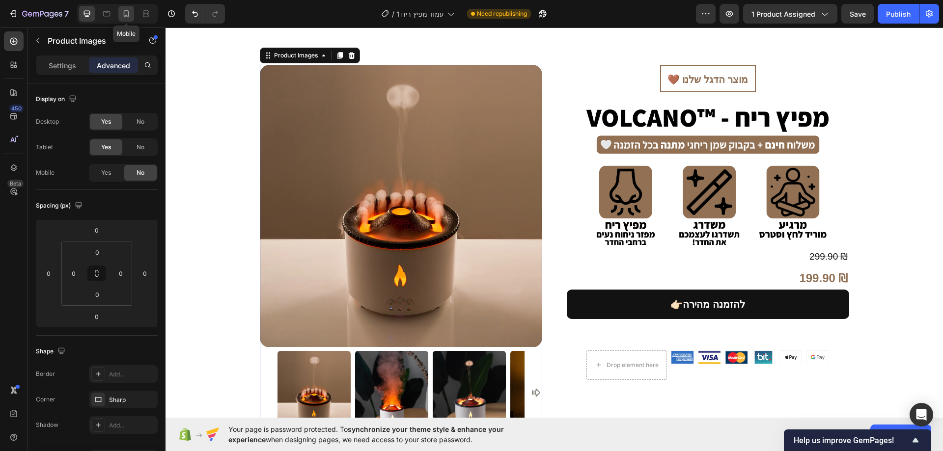
click at [128, 15] on icon at bounding box center [126, 14] width 10 height 10
type input "40"
type input "-50"
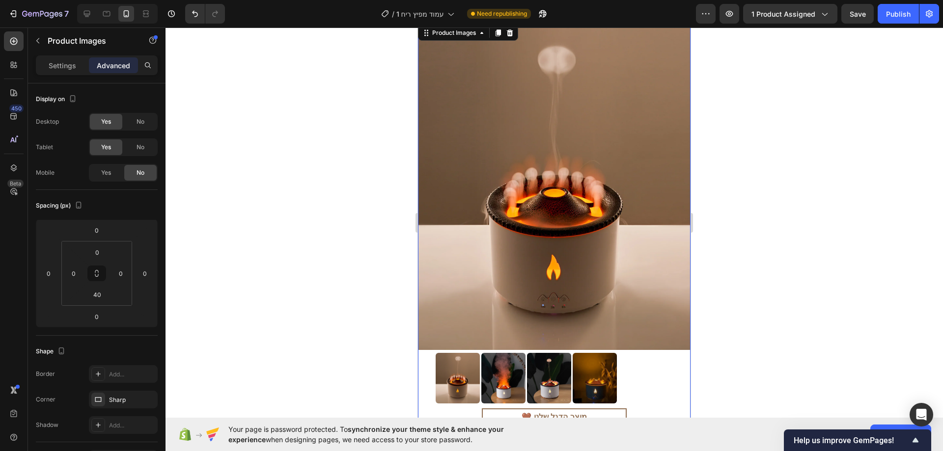
click at [490, 110] on img at bounding box center [554, 186] width 273 height 327
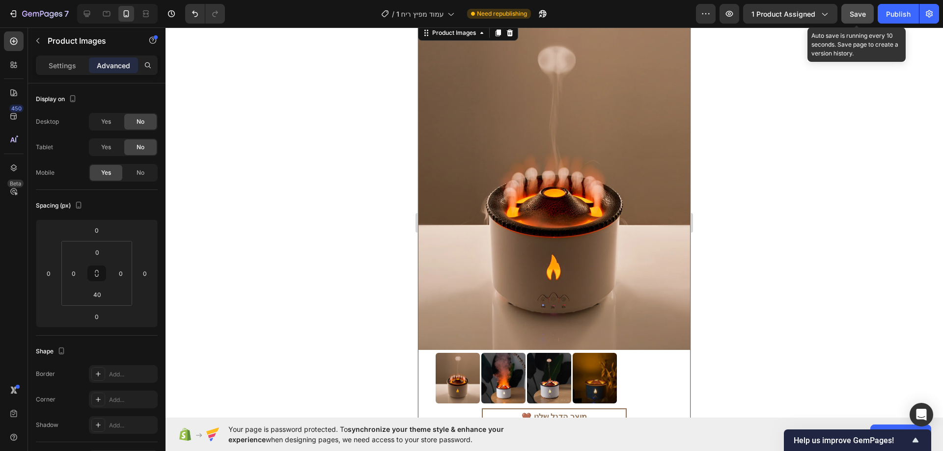
click at [871, 12] on button "Save" at bounding box center [857, 14] width 32 height 20
click at [871, 12] on button "button" at bounding box center [857, 14] width 32 height 20
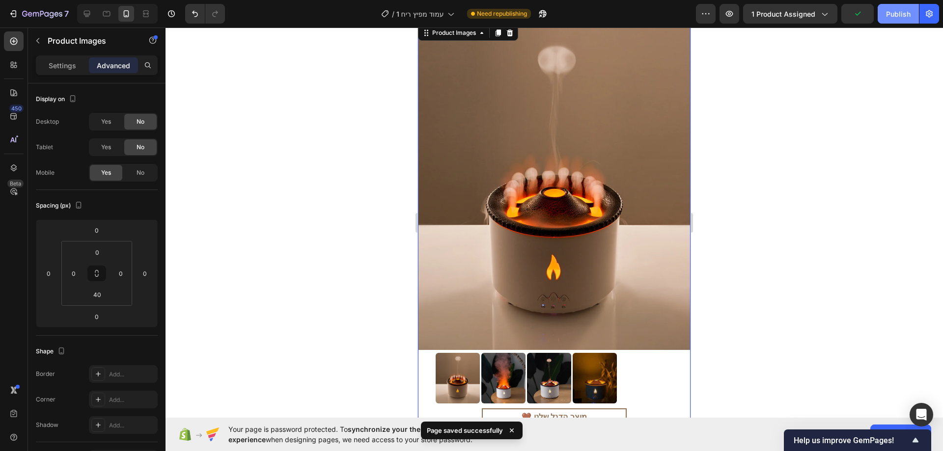
click at [897, 13] on div "Publish" at bounding box center [898, 14] width 25 height 10
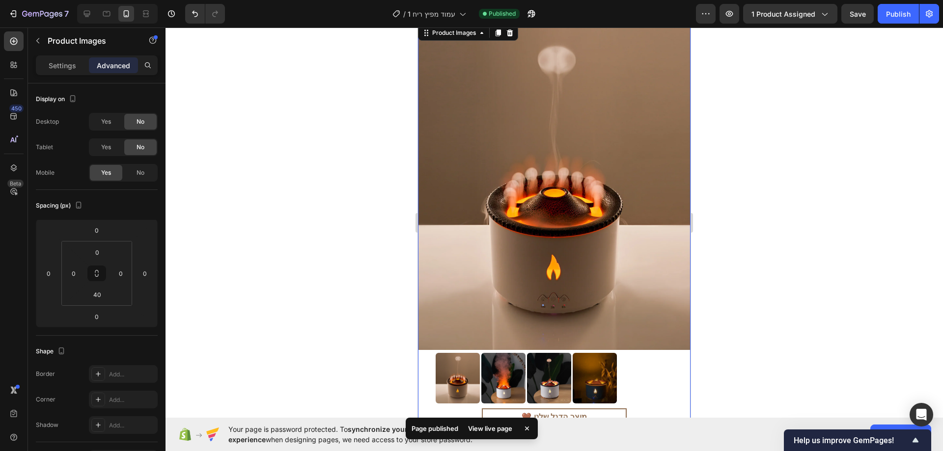
click at [638, 358] on div at bounding box center [554, 378] width 237 height 51
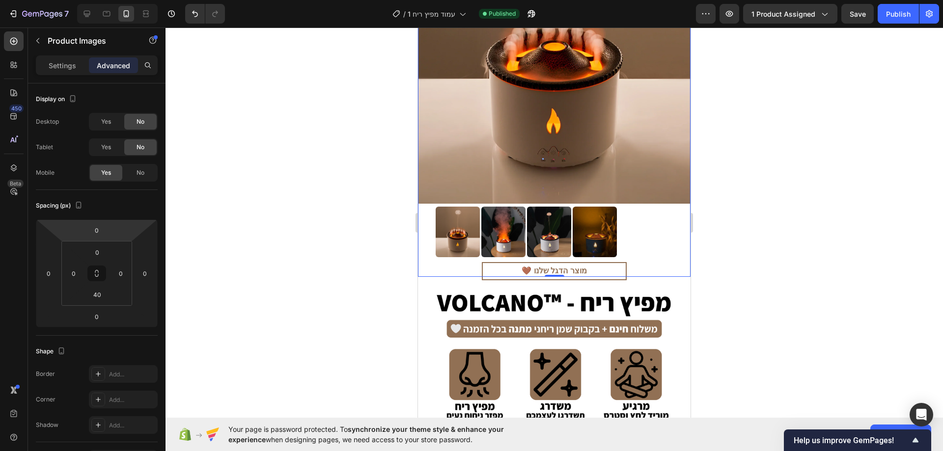
scroll to position [147, 0]
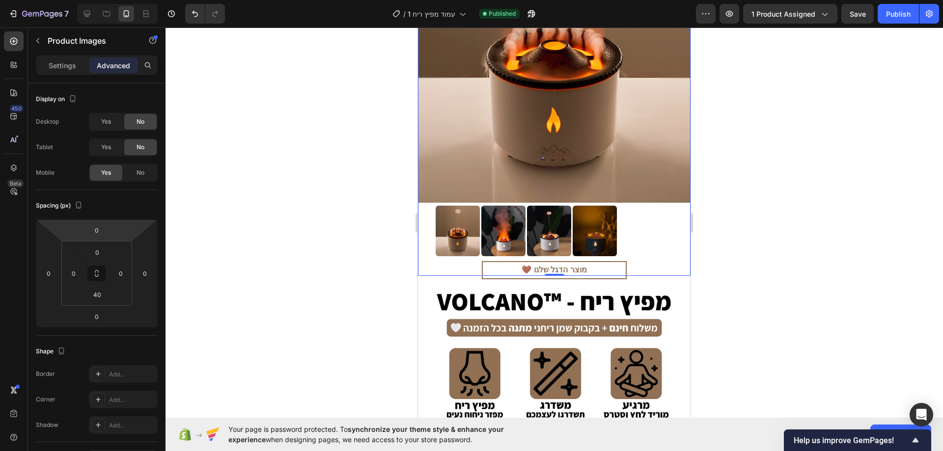
click at [630, 220] on div at bounding box center [554, 231] width 237 height 51
click at [65, 64] on p "Settings" at bounding box center [62, 65] width 27 height 10
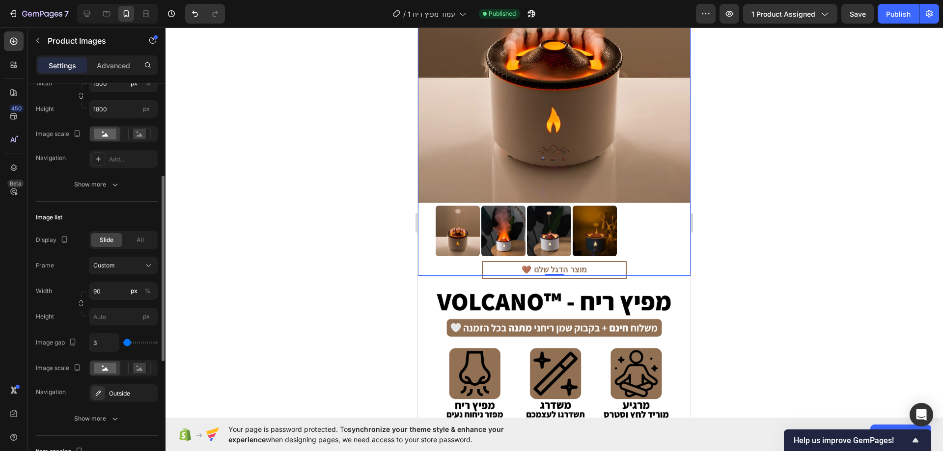
scroll to position [295, 0]
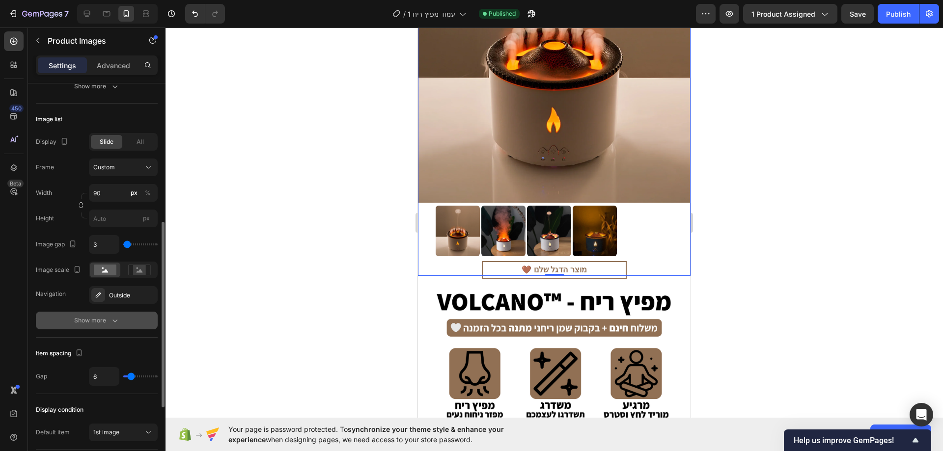
click at [97, 316] on div "Show more" at bounding box center [97, 321] width 46 height 10
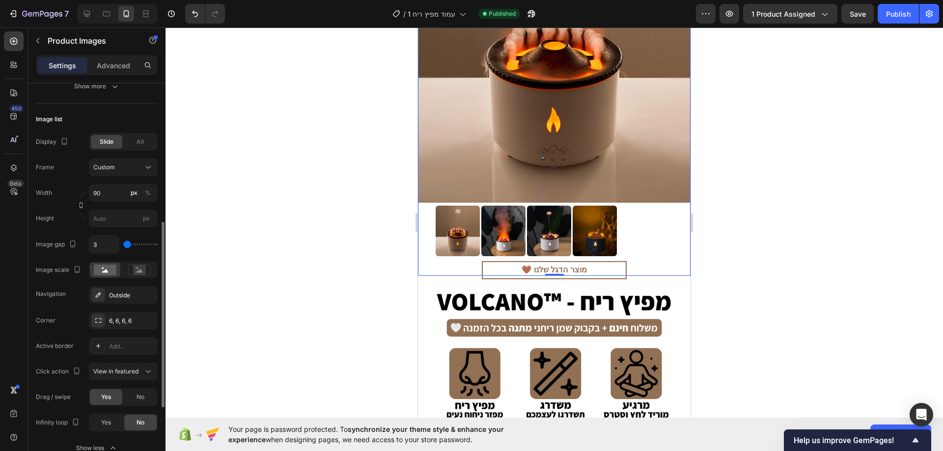
scroll to position [344, 0]
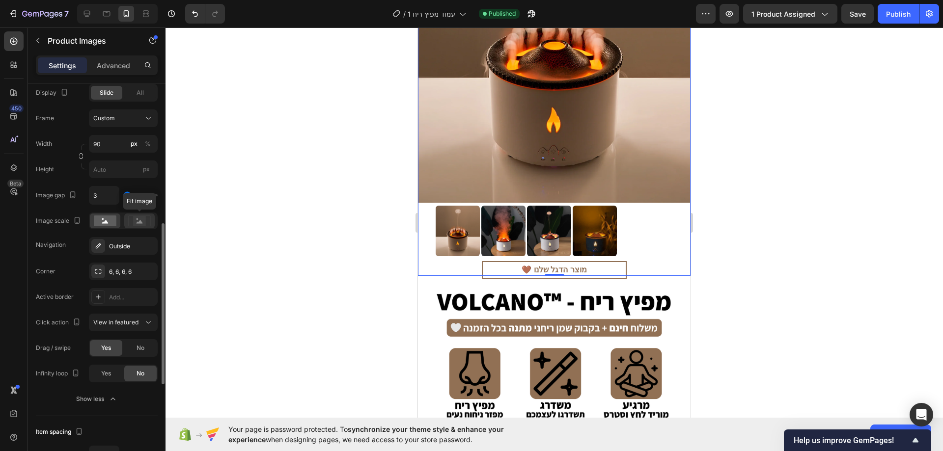
click at [136, 216] on div at bounding box center [139, 221] width 30 height 15
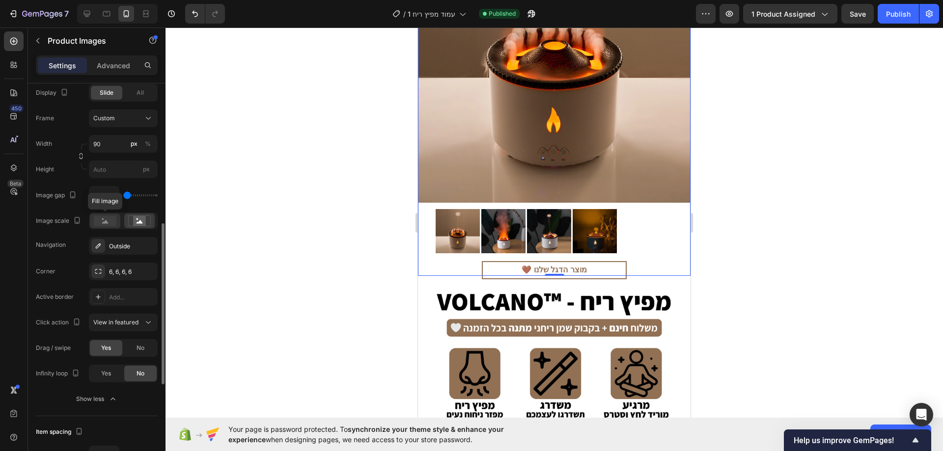
click at [116, 218] on rect at bounding box center [105, 221] width 23 height 11
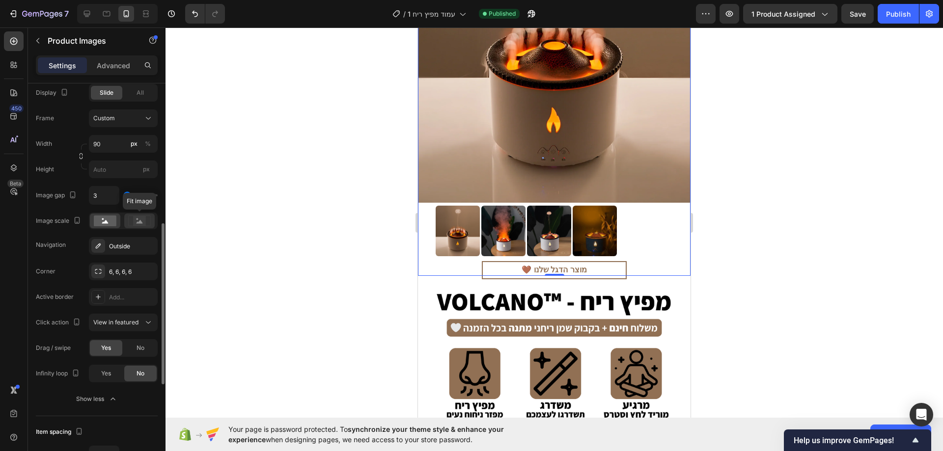
click at [134, 221] on rect at bounding box center [139, 221] width 13 height 10
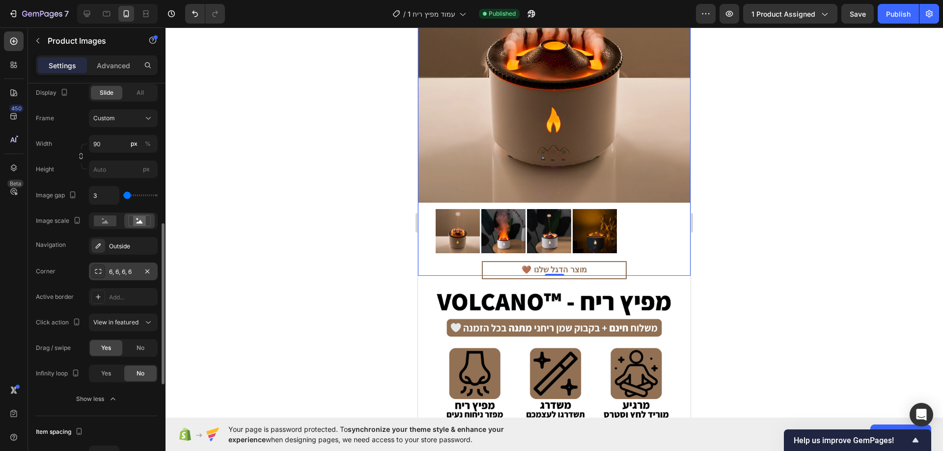
click at [135, 266] on div "6, 6, 6, 6" at bounding box center [123, 272] width 69 height 18
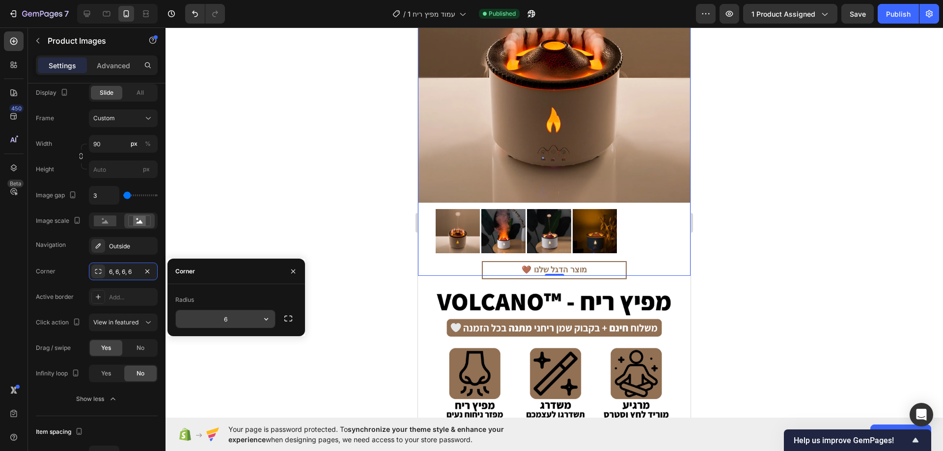
click at [232, 318] on input "6" at bounding box center [225, 319] width 99 height 18
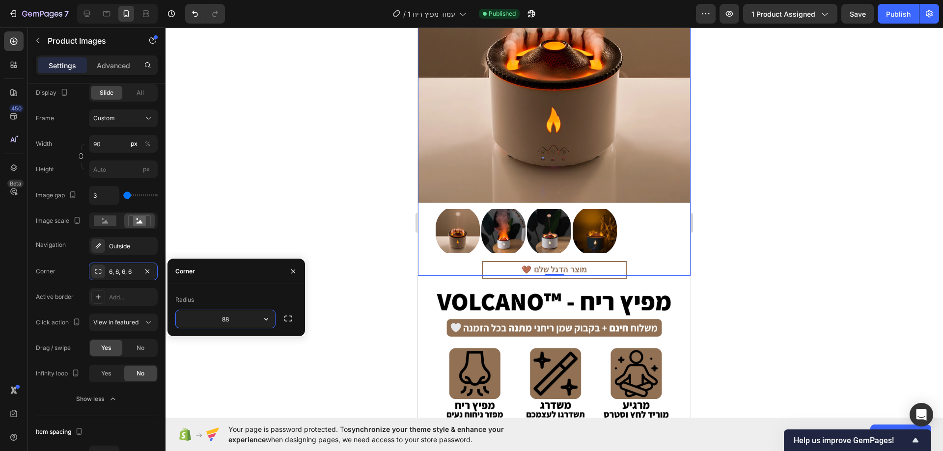
type input "8"
type input "7"
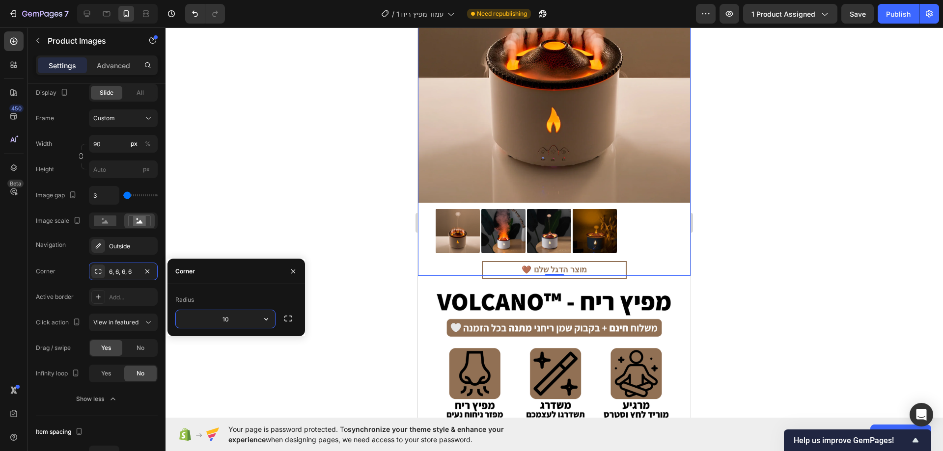
type input "1"
type input "5"
type input "4"
type input "3"
type input "2"
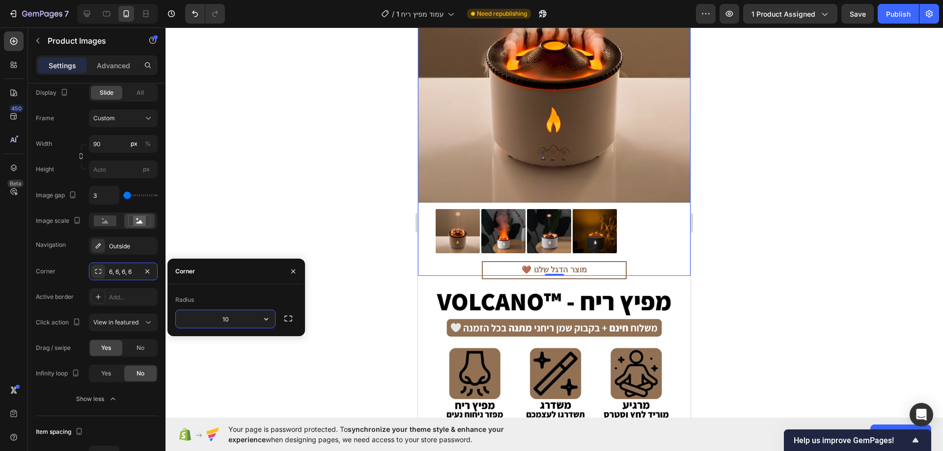
type input "1"
type input "2"
type input "10"
click at [284, 318] on icon "button" at bounding box center [288, 319] width 10 height 10
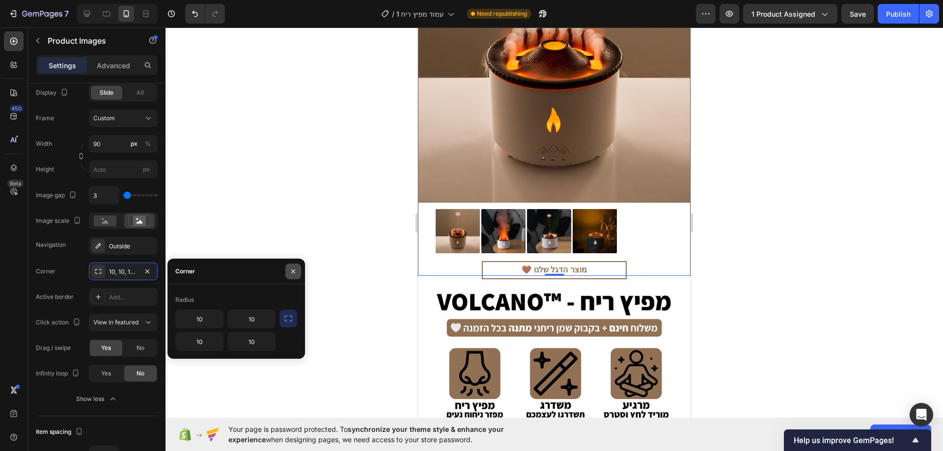
click at [289, 270] on icon "button" at bounding box center [293, 272] width 8 height 8
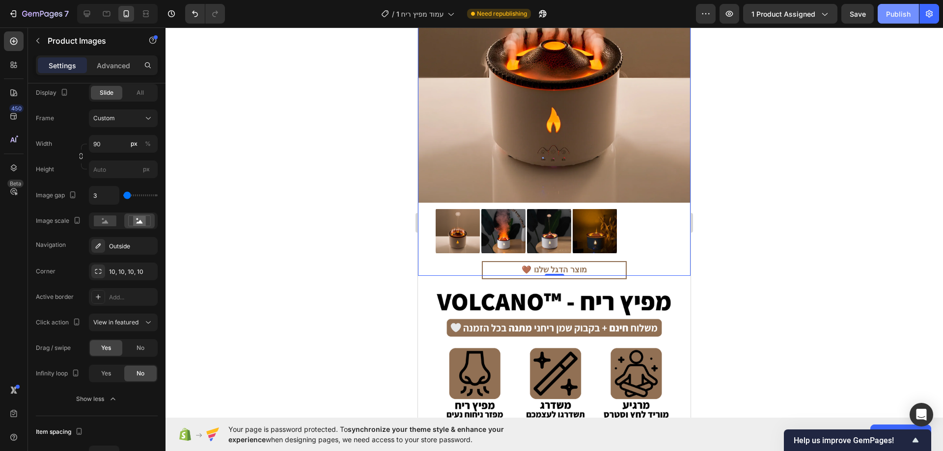
click at [908, 12] on div "Publish" at bounding box center [898, 14] width 25 height 10
click at [662, 206] on div at bounding box center [554, 231] width 237 height 51
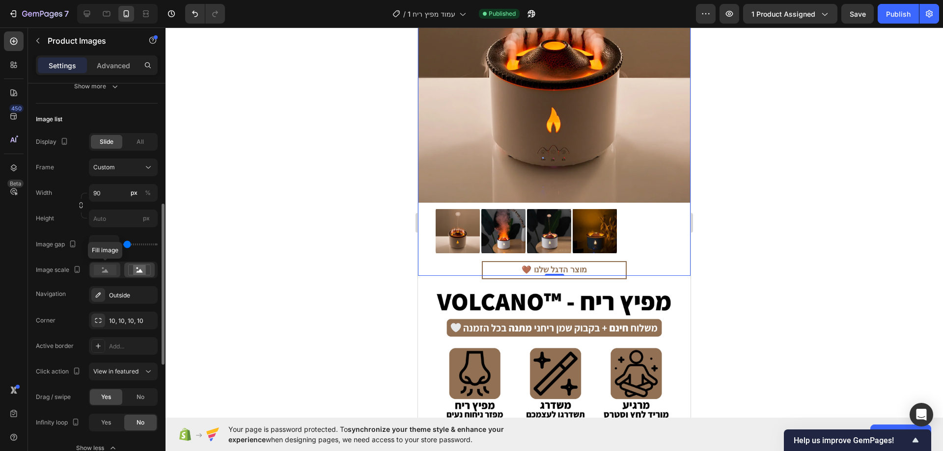
click at [99, 271] on rect at bounding box center [105, 270] width 23 height 11
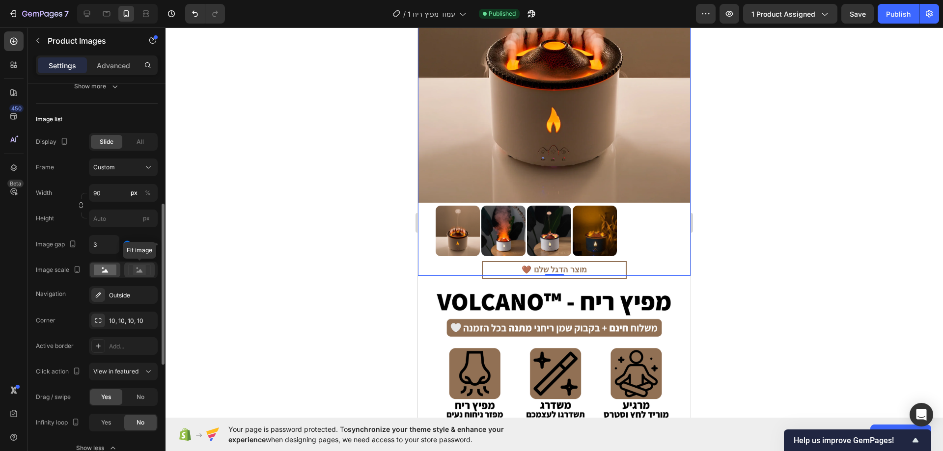
click at [125, 272] on div at bounding box center [139, 270] width 30 height 15
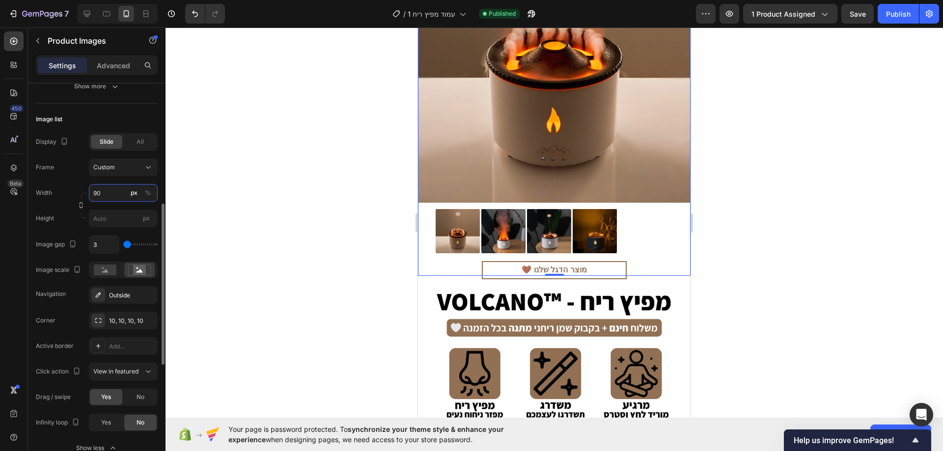
click at [106, 194] on input "90" at bounding box center [123, 193] width 69 height 18
click at [109, 193] on input "90" at bounding box center [123, 193] width 69 height 18
click at [68, 202] on div "Width 90 px %" at bounding box center [97, 193] width 122 height 18
click at [122, 60] on p "Advanced" at bounding box center [113, 65] width 33 height 10
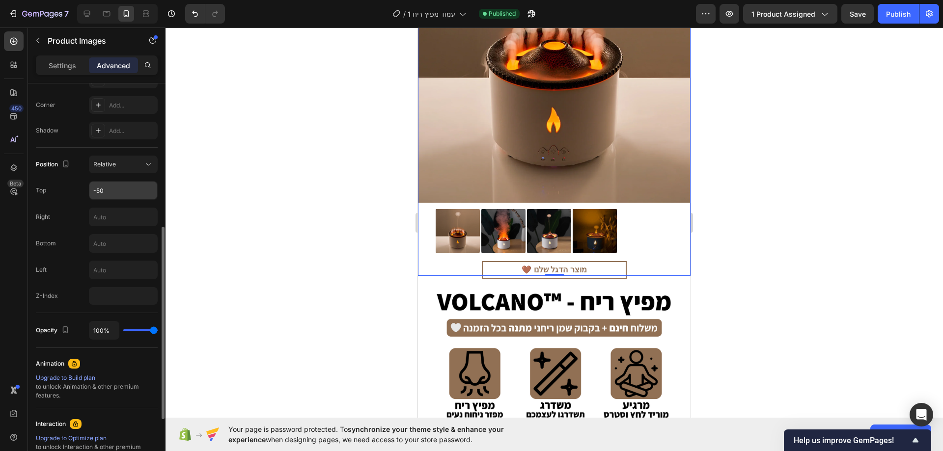
click at [118, 190] on input "-50" at bounding box center [123, 191] width 68 height 18
click at [108, 193] on input "-50" at bounding box center [123, 191] width 68 height 18
drag, startPoint x: 106, startPoint y: 193, endPoint x: 97, endPoint y: 194, distance: 9.4
click at [97, 194] on input "-50" at bounding box center [123, 191] width 68 height 18
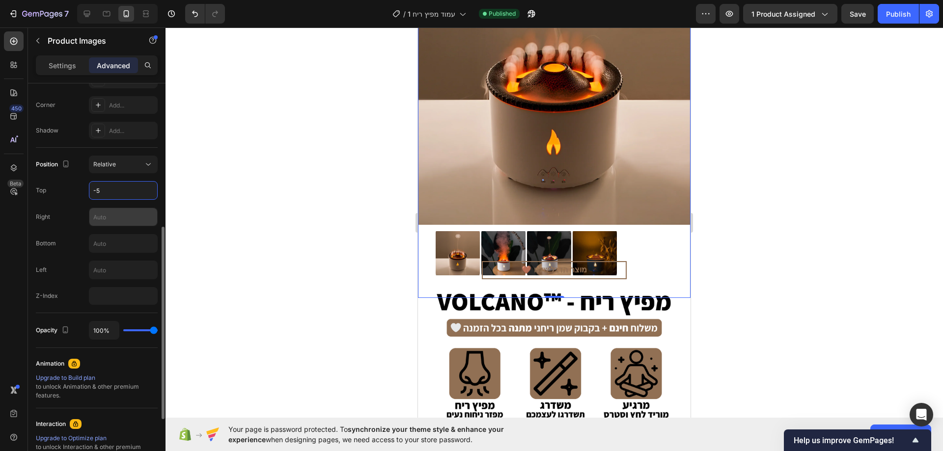
type input "-50"
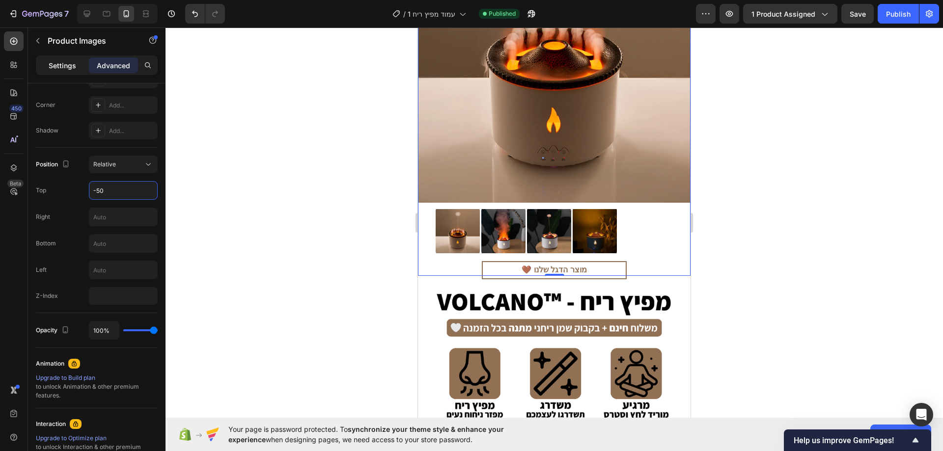
click at [65, 72] on div "Settings" at bounding box center [62, 65] width 49 height 16
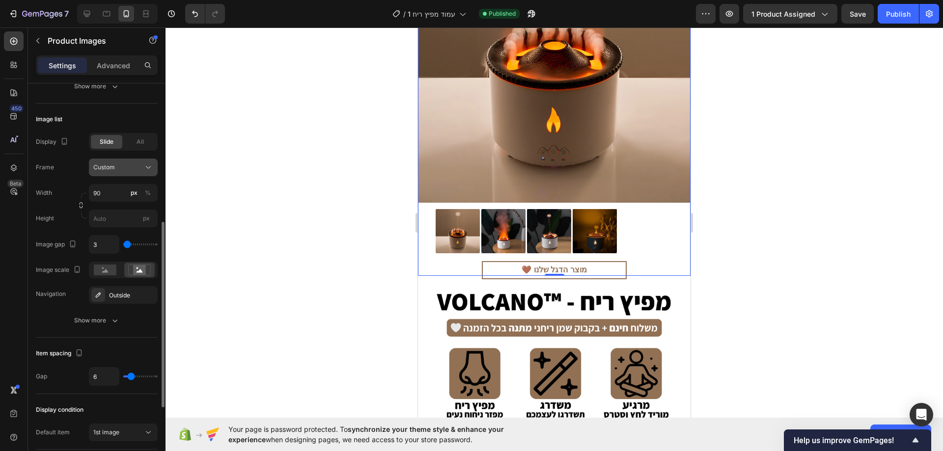
click at [127, 166] on div "Custom" at bounding box center [117, 167] width 48 height 9
click at [115, 212] on input "px" at bounding box center [123, 219] width 69 height 18
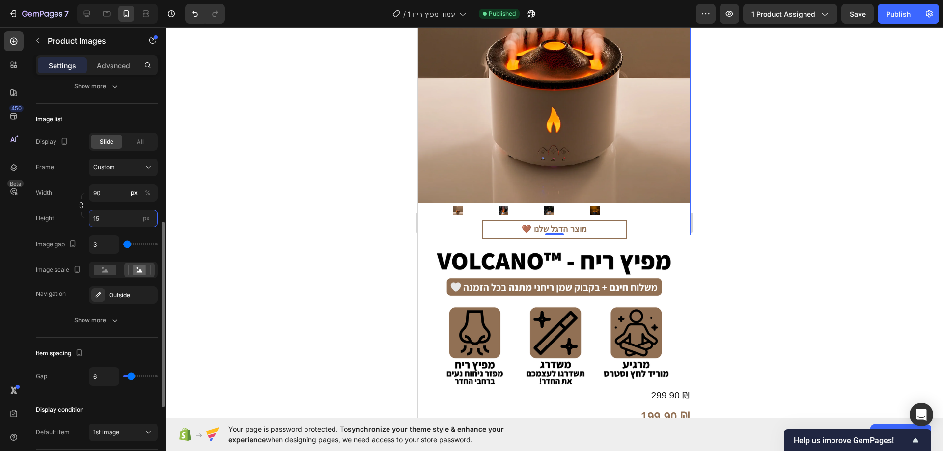
type input "1"
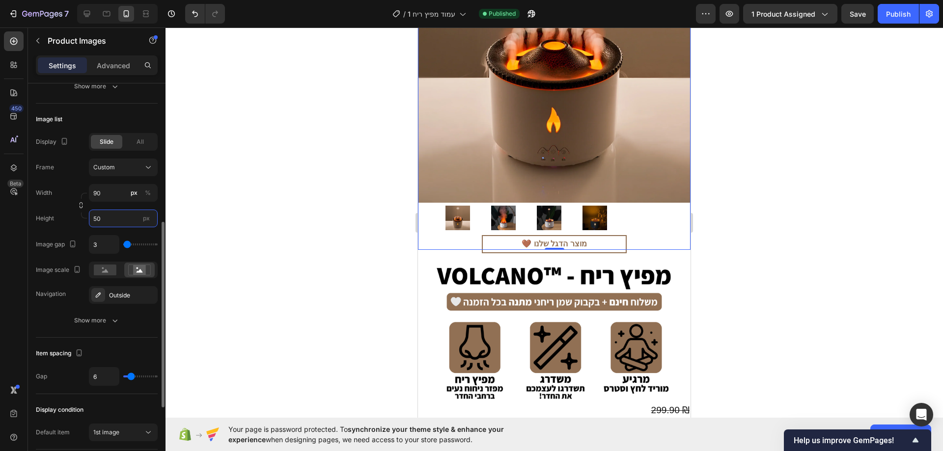
type input "5"
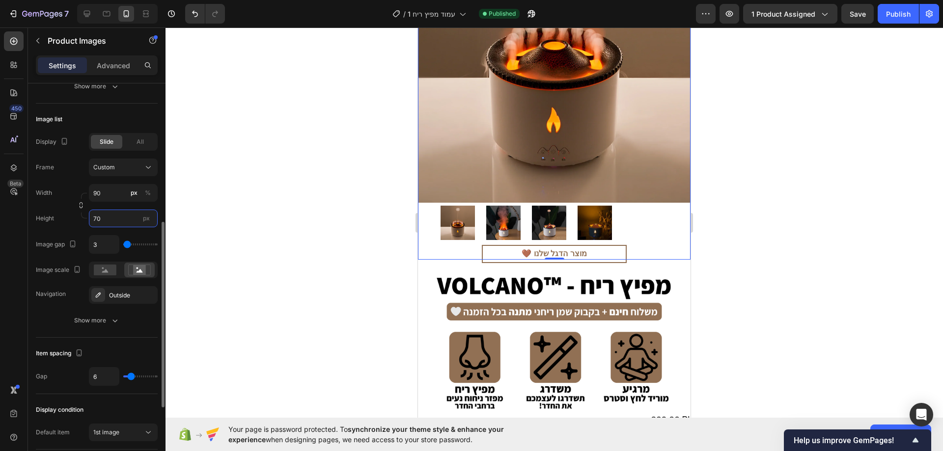
type input "70"
type input "83"
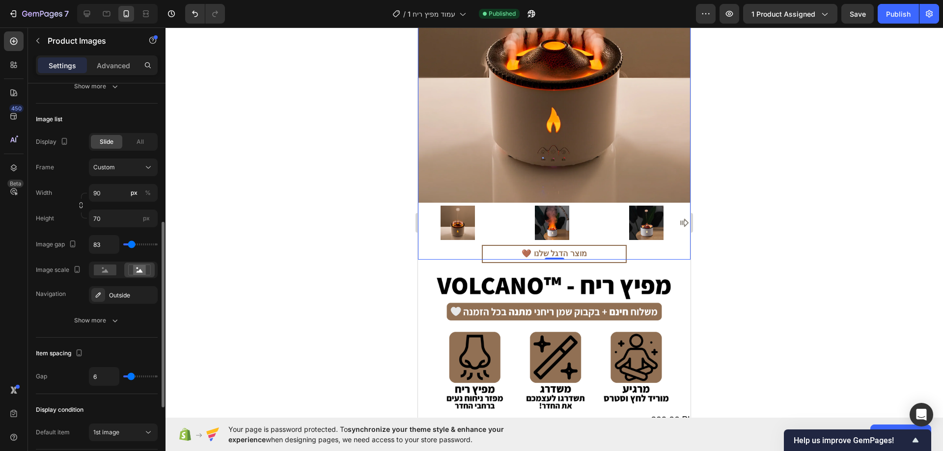
type input "102"
type input "93"
type input "83"
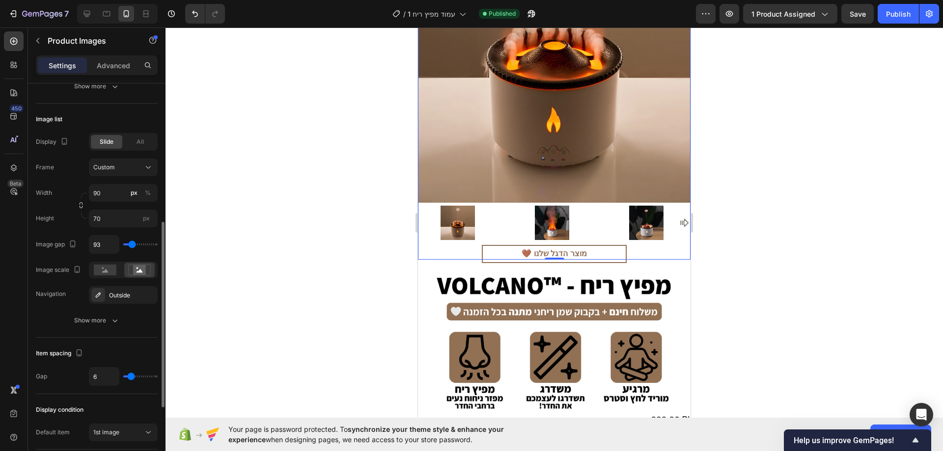
type input "83"
type input "74"
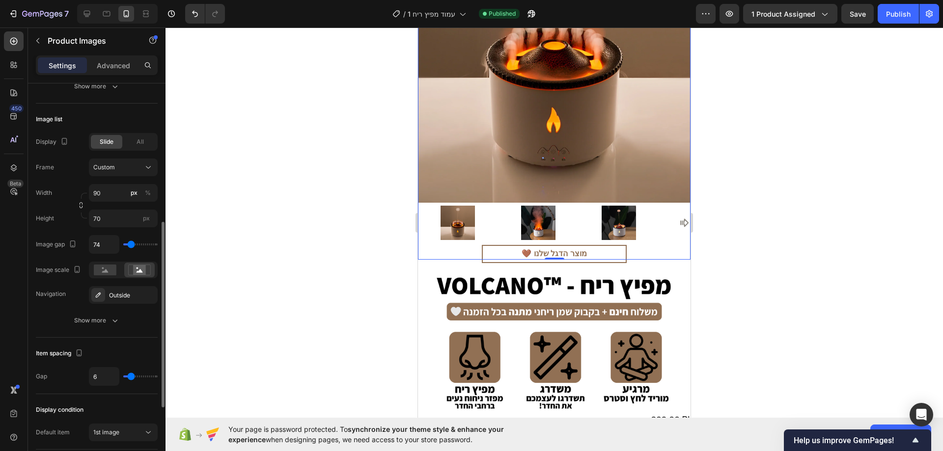
type input "65"
type input "56"
type input "46"
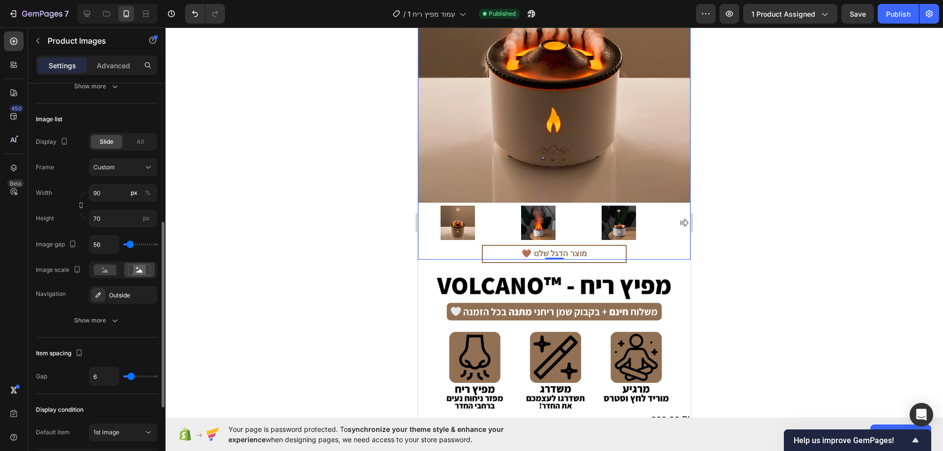
type input "46"
type input "37"
type input "28"
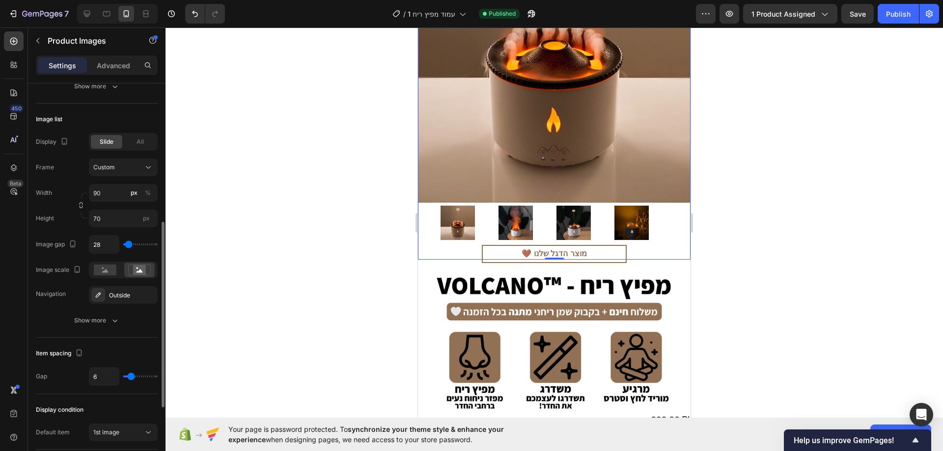
type input "19"
type input "9"
type input "0"
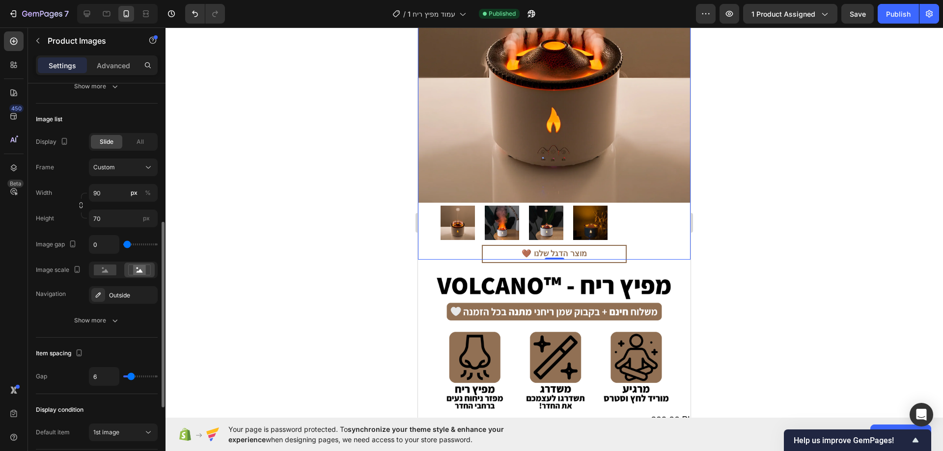
drag, startPoint x: 133, startPoint y: 243, endPoint x: 124, endPoint y: 243, distance: 8.8
type input "0"
click at [124, 244] on input "range" at bounding box center [140, 245] width 34 height 2
click at [896, 15] on div "Publish" at bounding box center [898, 14] width 25 height 10
click at [117, 58] on div "Advanced" at bounding box center [113, 65] width 49 height 16
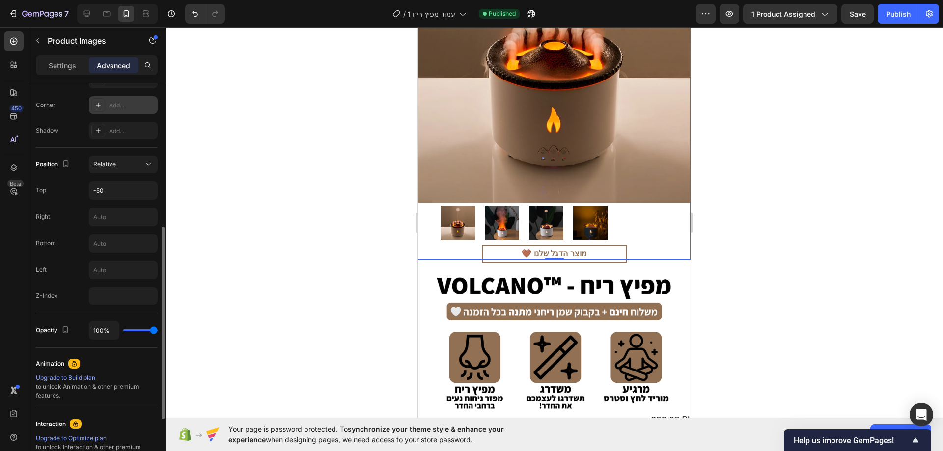
scroll to position [0, 0]
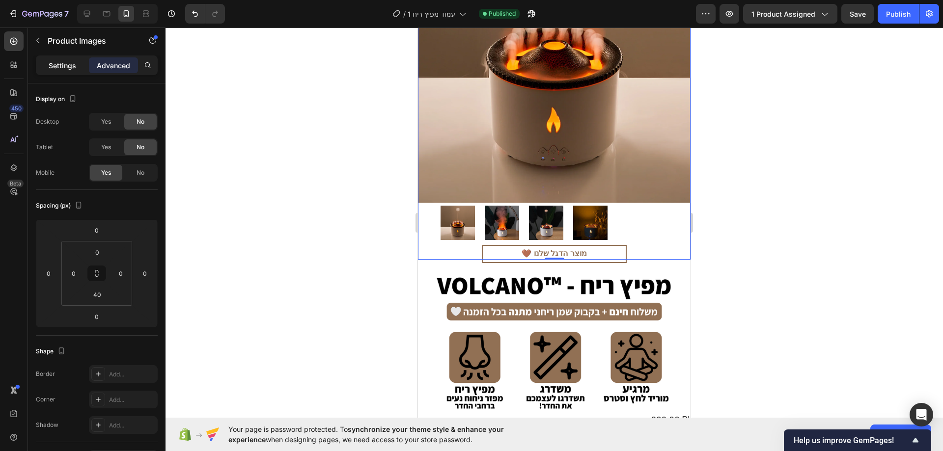
click at [83, 62] on div "Settings" at bounding box center [62, 65] width 49 height 16
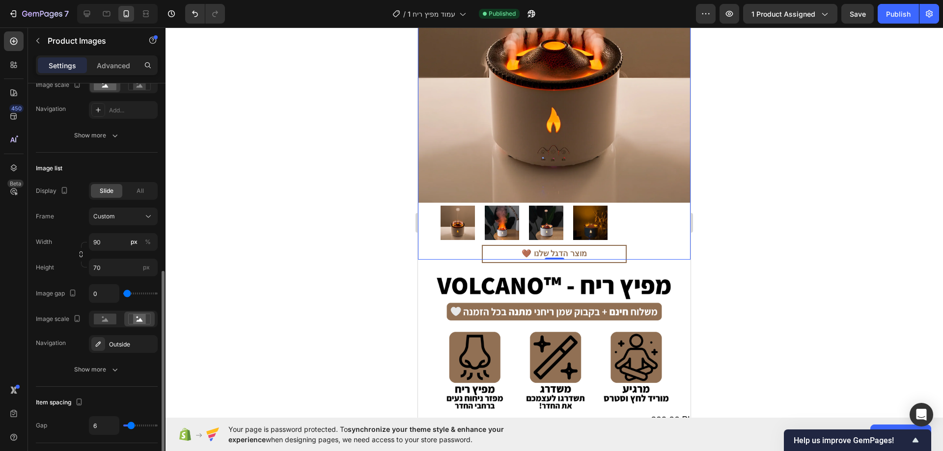
scroll to position [295, 0]
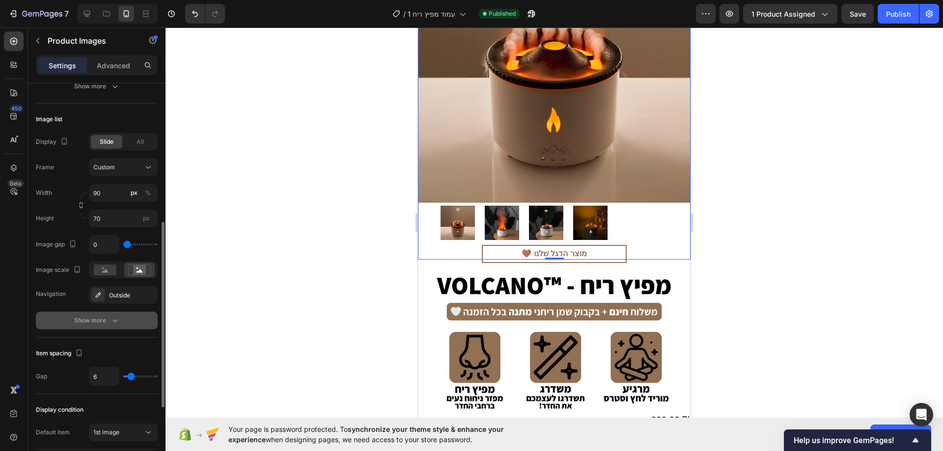
click at [111, 323] on icon "button" at bounding box center [115, 321] width 10 height 10
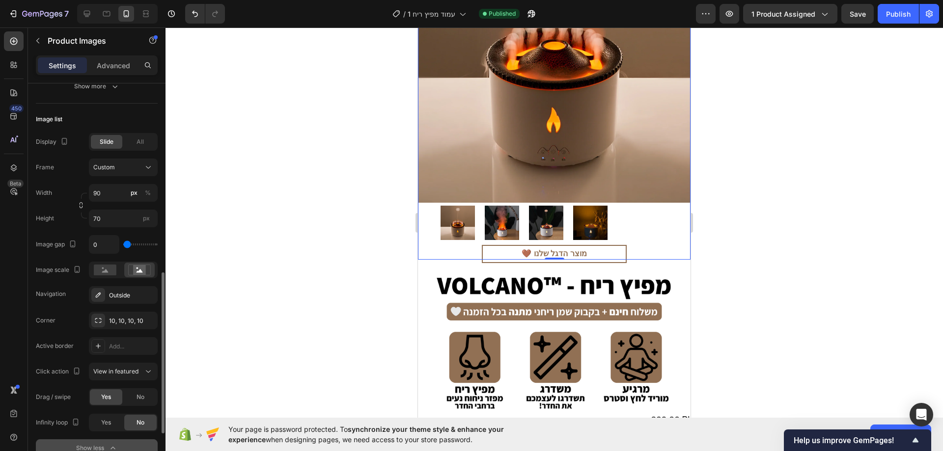
scroll to position [344, 0]
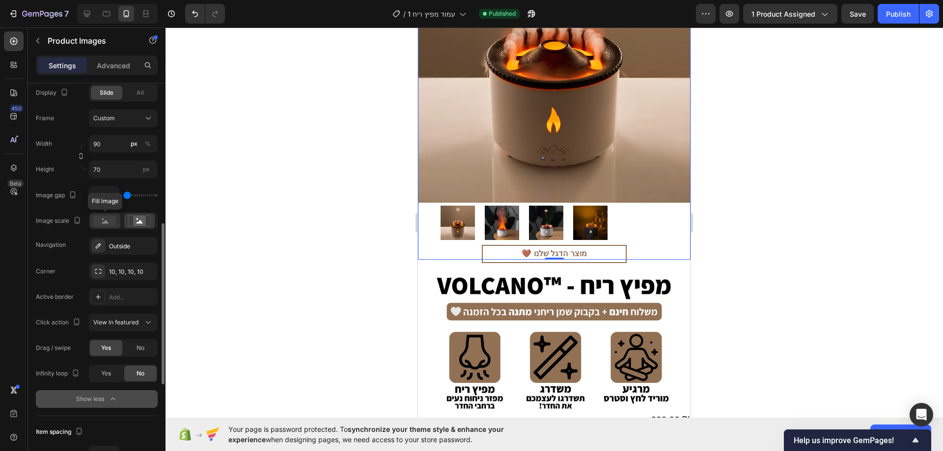
click at [110, 221] on rect at bounding box center [105, 221] width 23 height 11
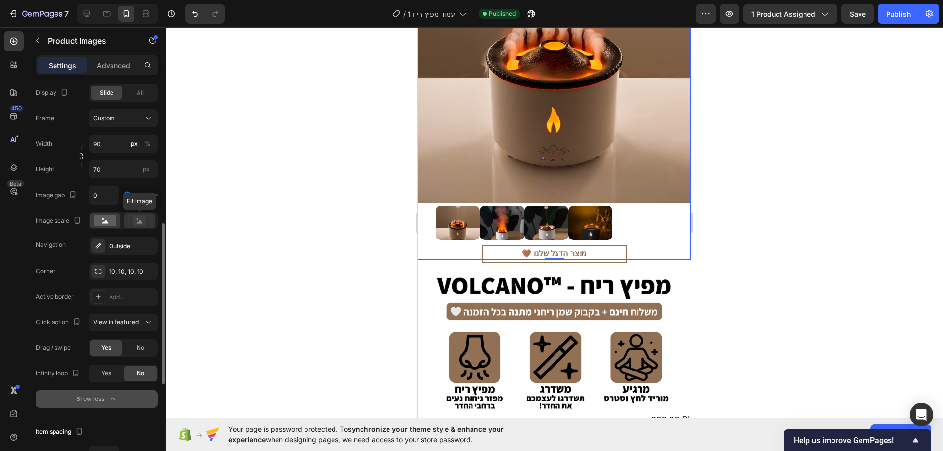
click at [133, 220] on icon at bounding box center [139, 221] width 23 height 11
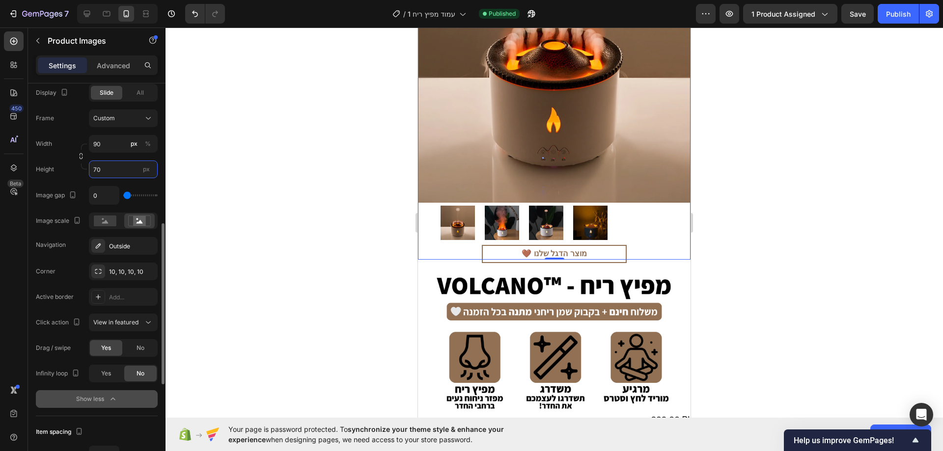
click at [109, 163] on input "70" at bounding box center [123, 170] width 69 height 18
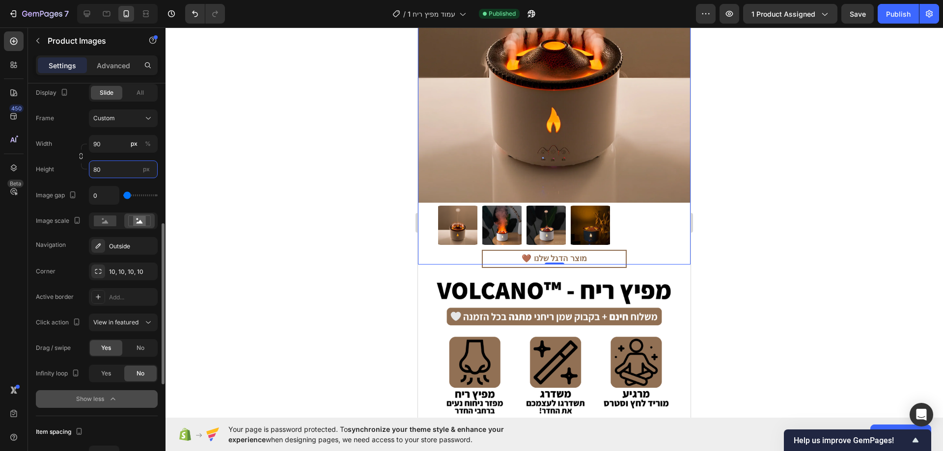
type input "8"
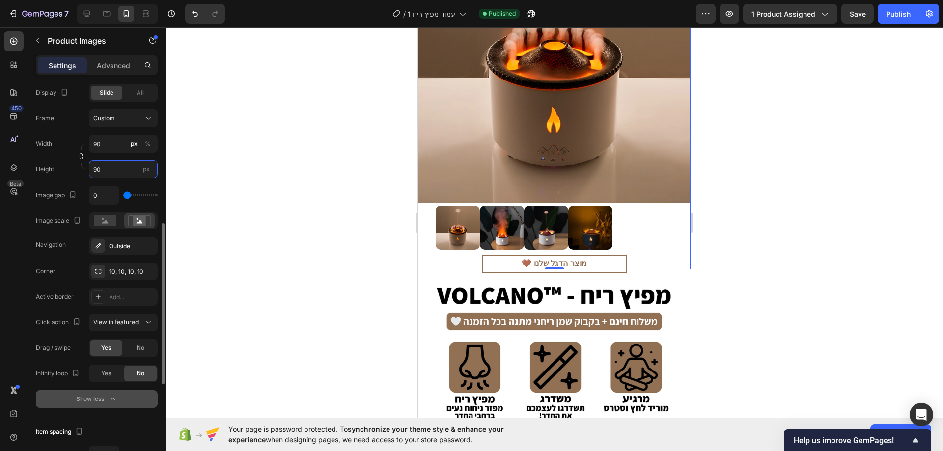
type input "9"
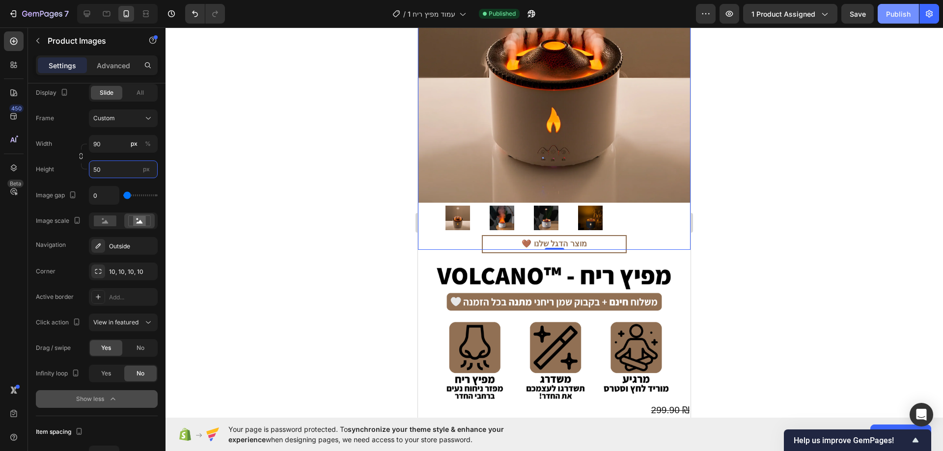
type input "50"
click at [887, 15] on div "Publish" at bounding box center [898, 14] width 25 height 10
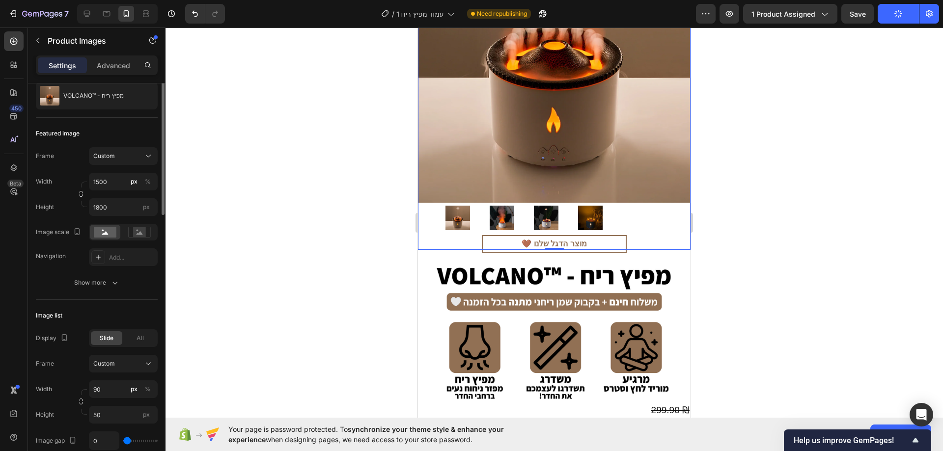
scroll to position [49, 0]
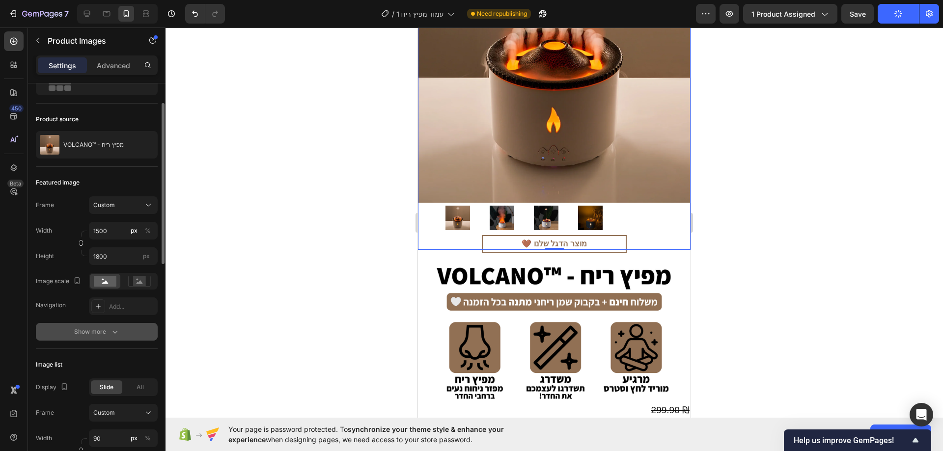
click at [95, 334] on div "Show more" at bounding box center [97, 332] width 46 height 10
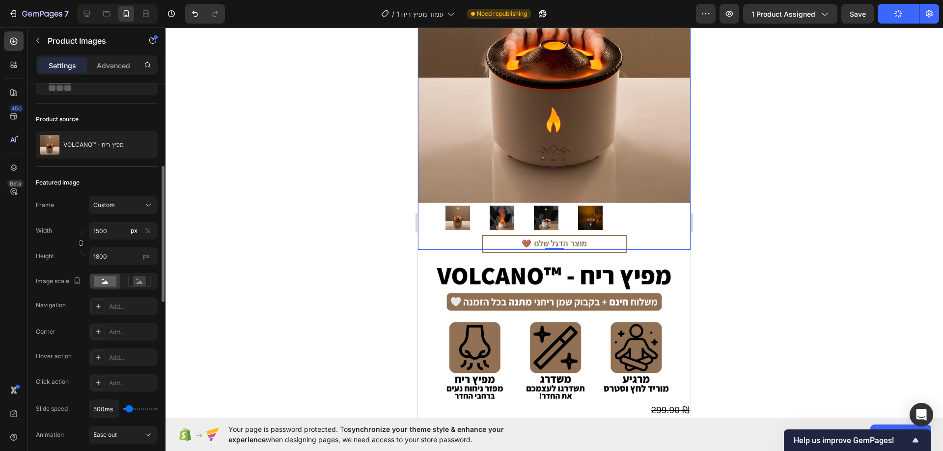
scroll to position [98, 0]
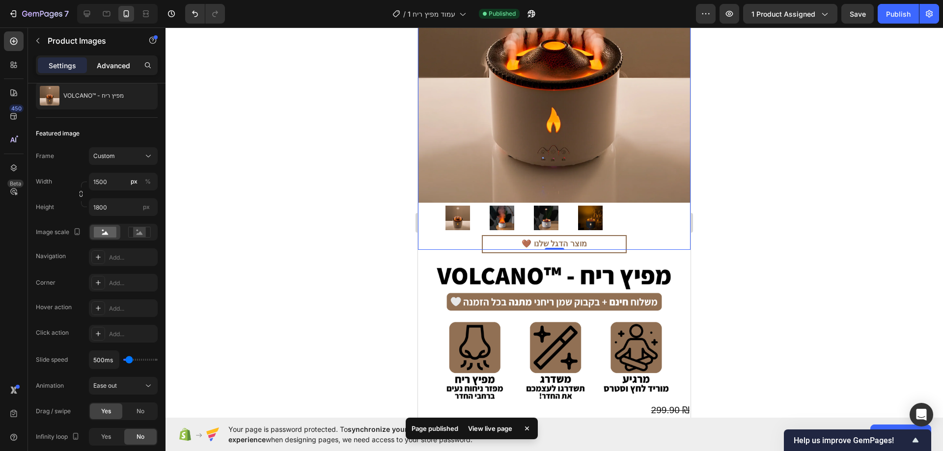
click at [122, 67] on p "Advanced" at bounding box center [113, 65] width 33 height 10
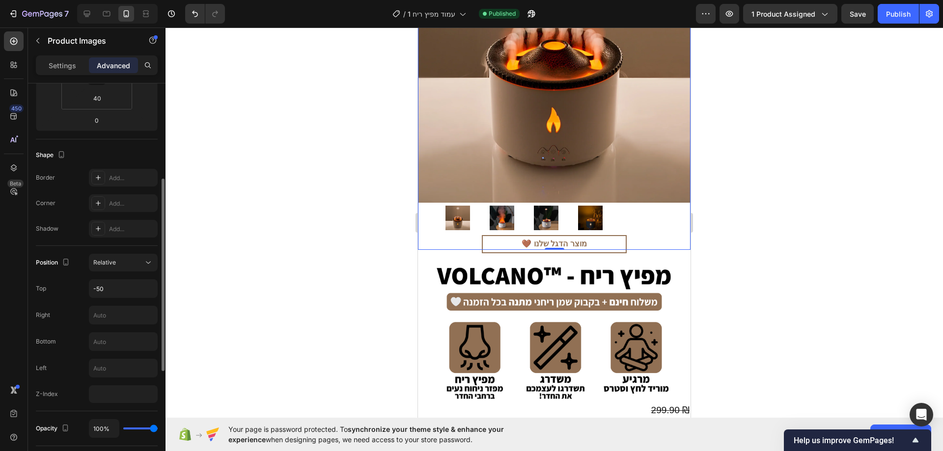
scroll to position [147, 0]
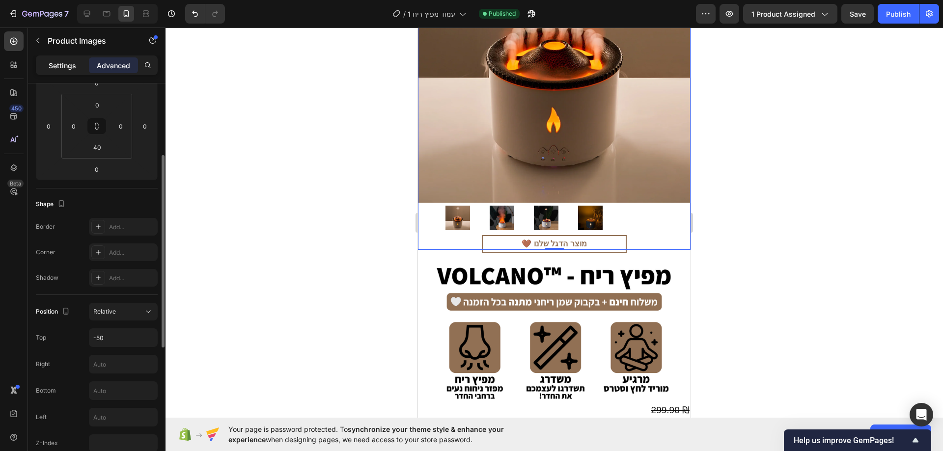
click at [73, 71] on div "Settings" at bounding box center [62, 65] width 49 height 16
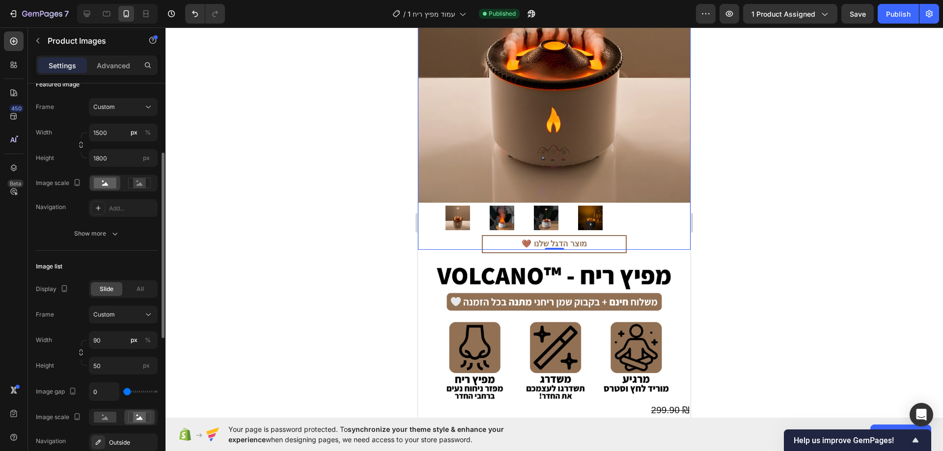
scroll to position [49, 0]
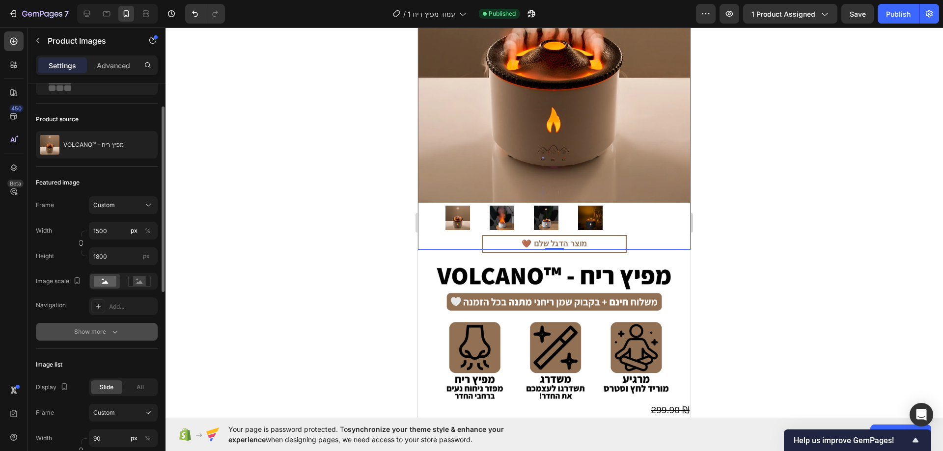
click at [99, 335] on div "Show more" at bounding box center [97, 332] width 46 height 10
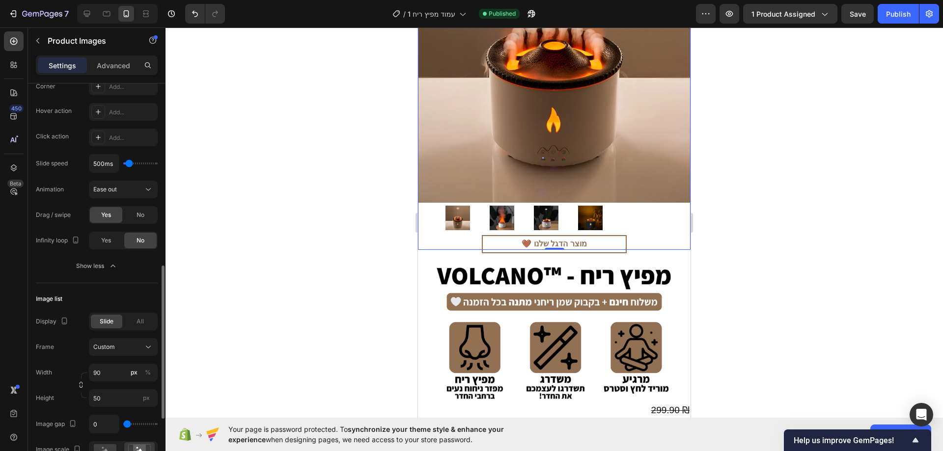
scroll to position [344, 0]
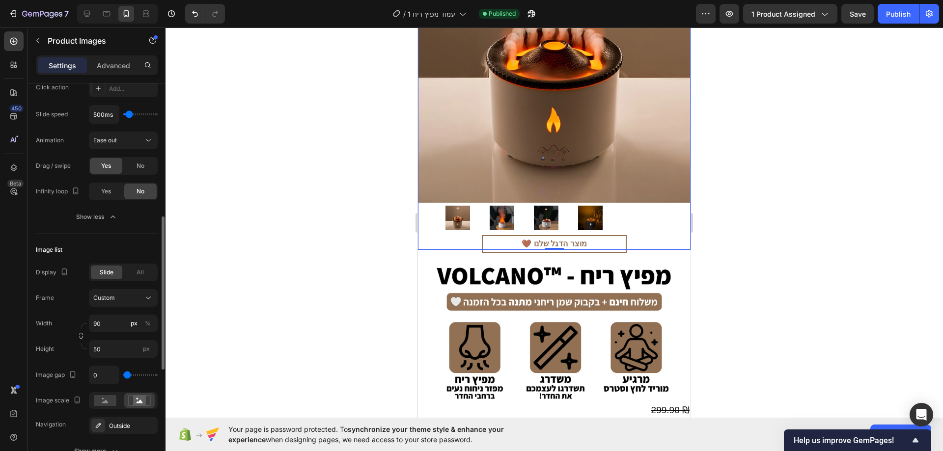
type input "19"
type input "37"
type input "46"
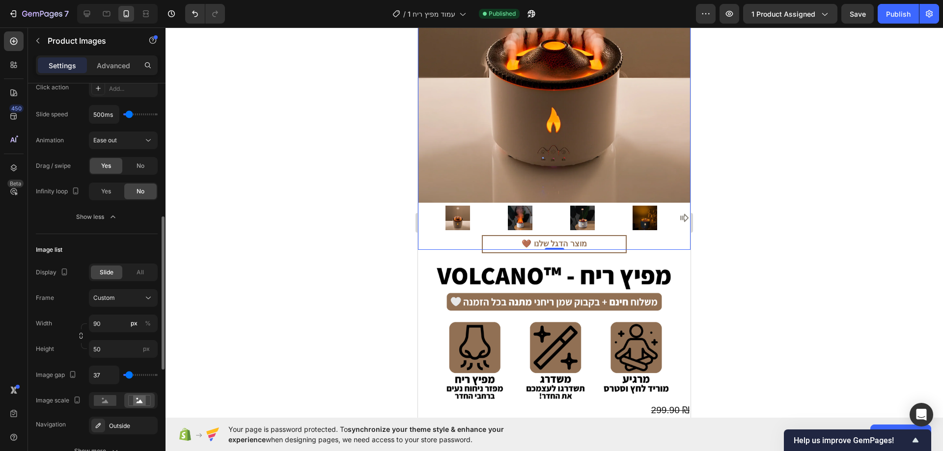
type input "46"
type input "0"
drag, startPoint x: 125, startPoint y: 379, endPoint x: 101, endPoint y: 375, distance: 24.4
click at [123, 375] on input "range" at bounding box center [140, 375] width 34 height 2
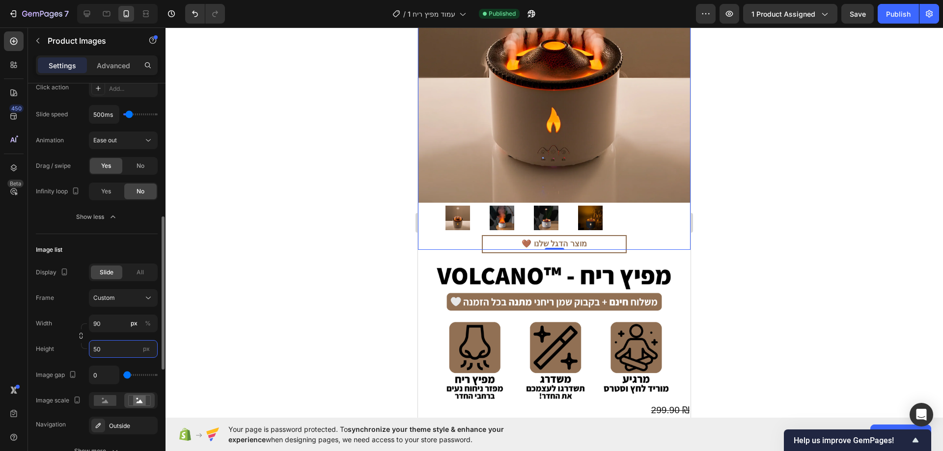
click at [117, 352] on input "50" at bounding box center [123, 349] width 69 height 18
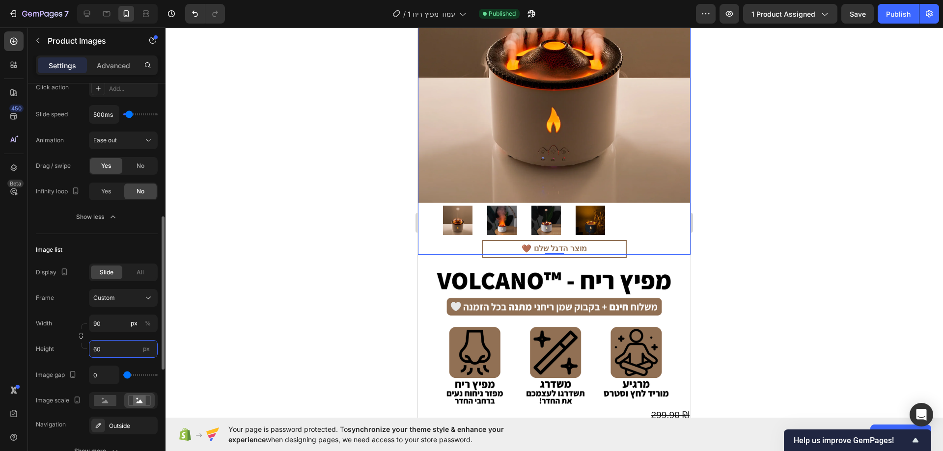
type input "6"
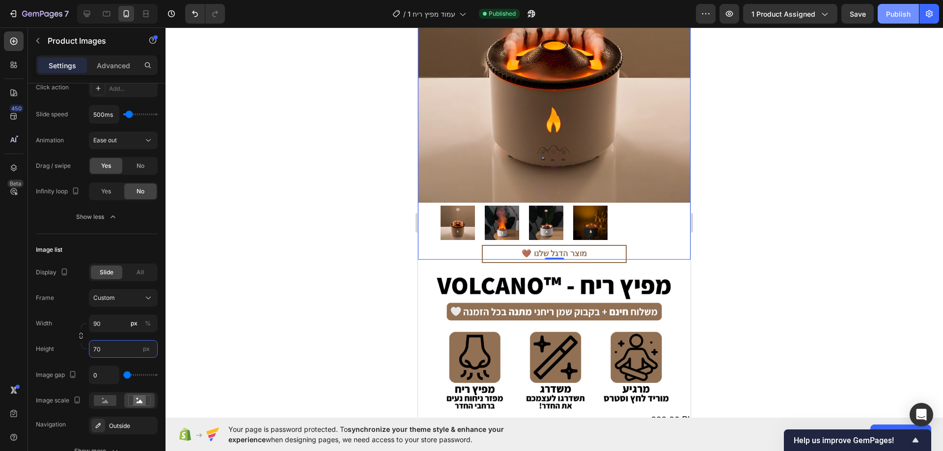
type input "70"
click at [893, 10] on div "Publish" at bounding box center [898, 14] width 25 height 10
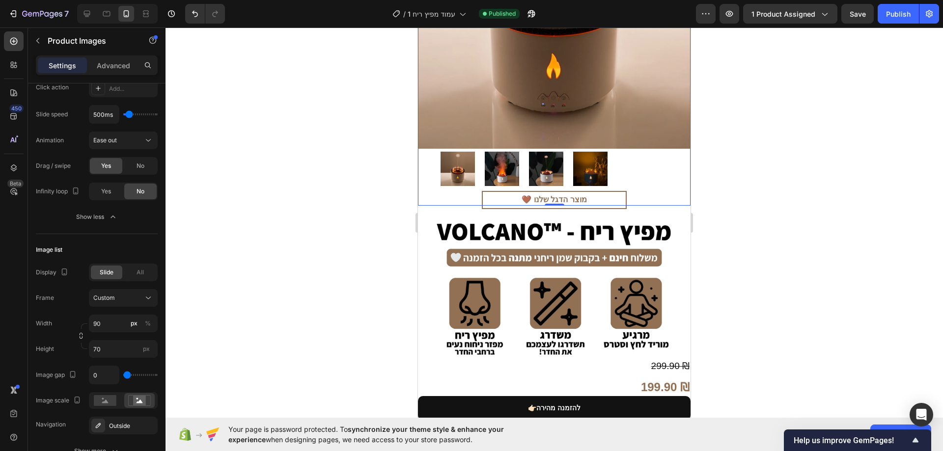
scroll to position [246, 0]
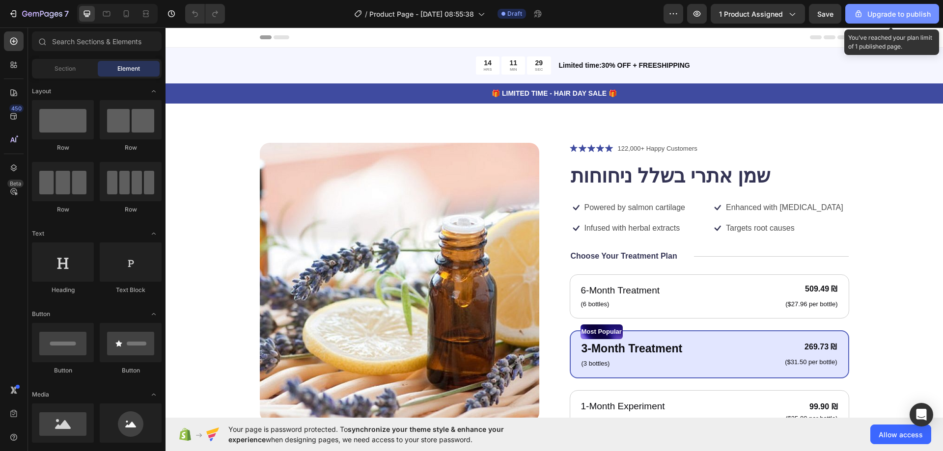
click at [898, 14] on div "Upgrade to publish" at bounding box center [891, 14] width 77 height 10
